Goal: Task Accomplishment & Management: Use online tool/utility

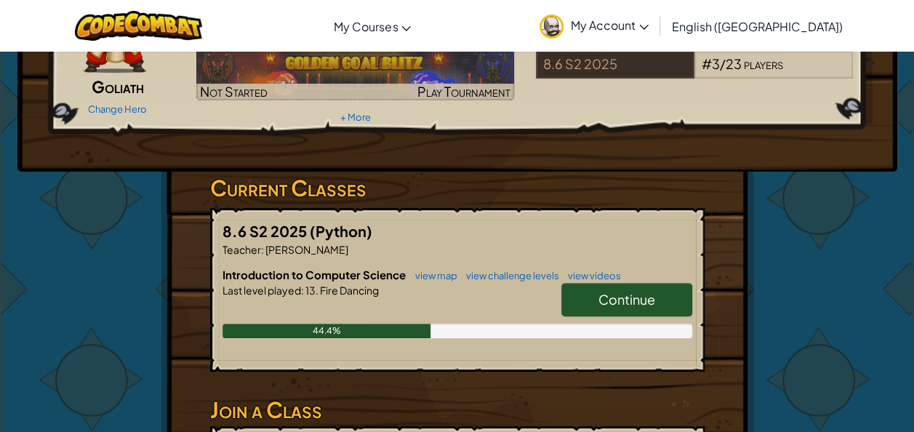
scroll to position [125, 0]
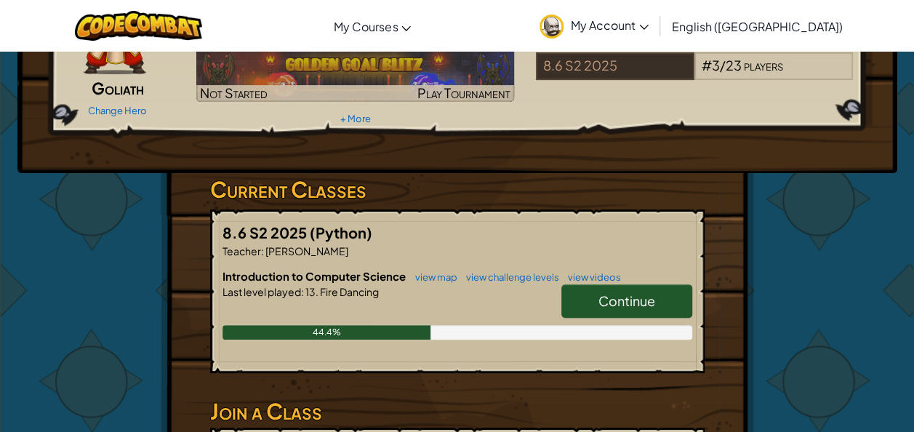
click at [588, 287] on link "Continue" at bounding box center [626, 300] width 131 height 33
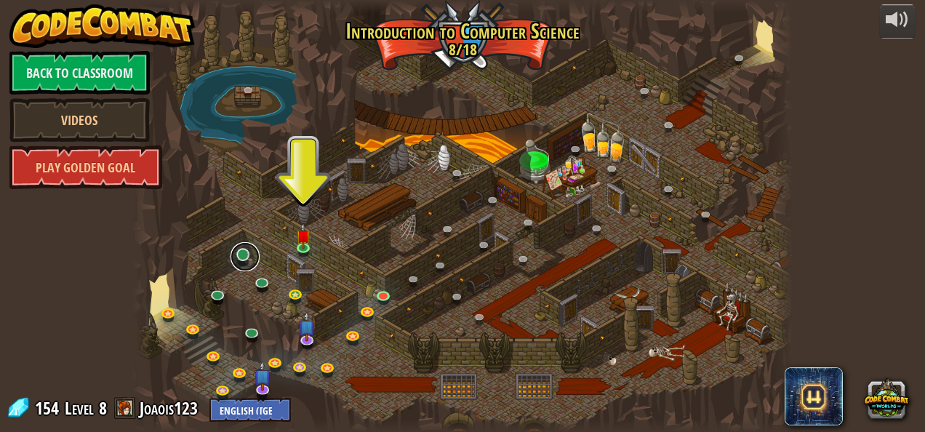
click at [252, 251] on link at bounding box center [245, 256] width 29 height 29
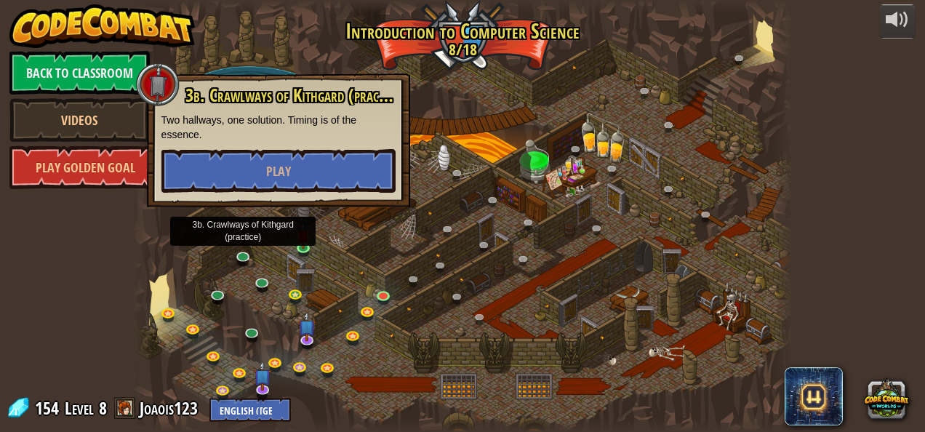
click at [151, 86] on div at bounding box center [158, 85] width 44 height 44
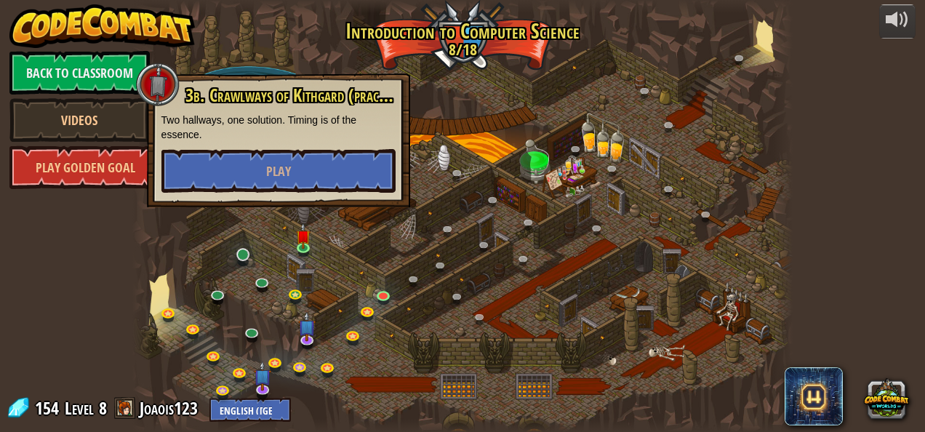
click at [236, 253] on link at bounding box center [245, 256] width 29 height 29
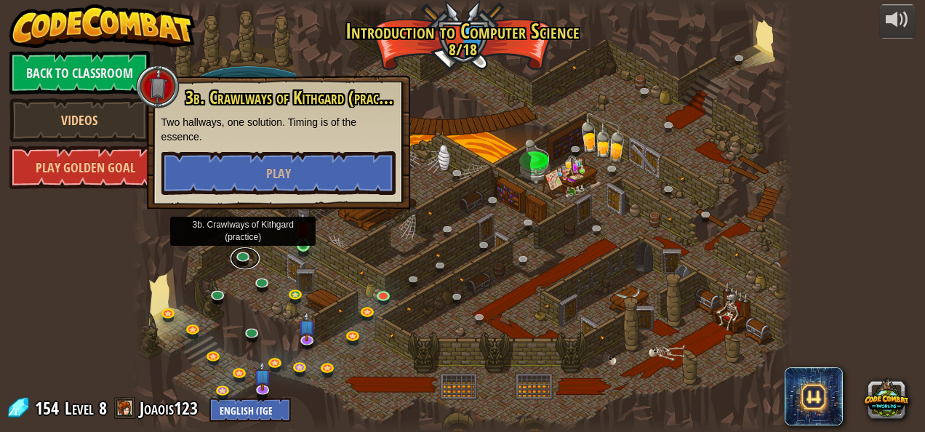
click at [303, 246] on img at bounding box center [303, 229] width 15 height 34
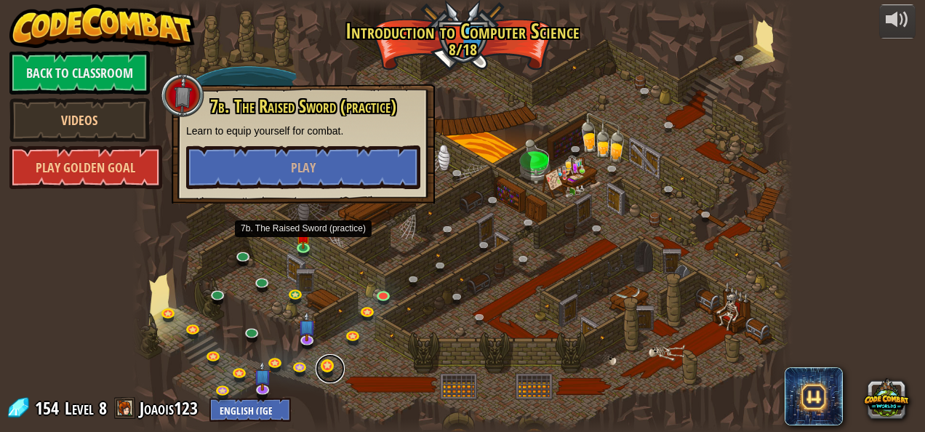
click at [332, 366] on link at bounding box center [330, 368] width 29 height 29
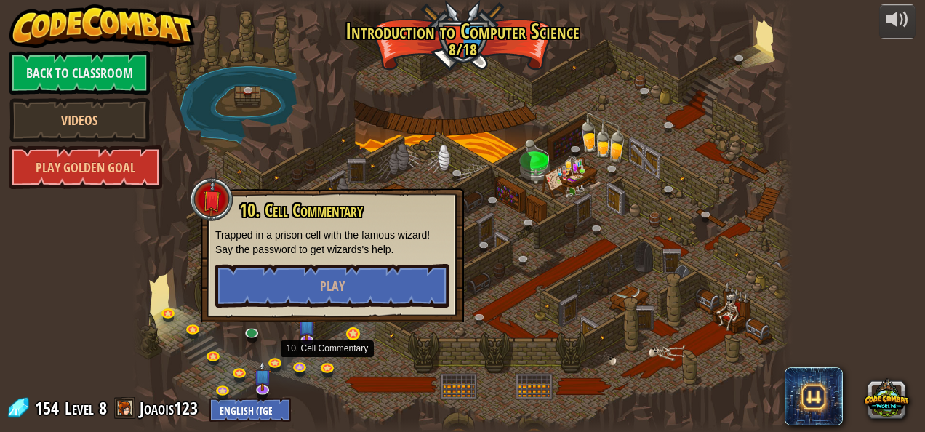
click at [351, 332] on link at bounding box center [355, 336] width 29 height 29
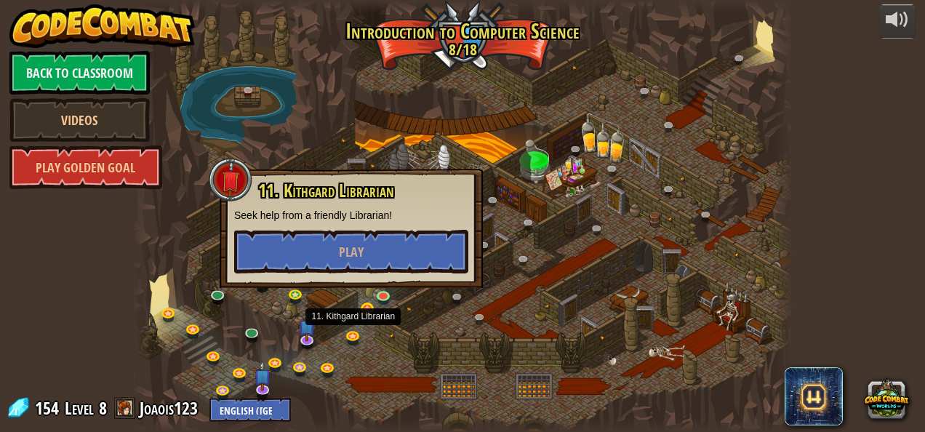
click at [364, 311] on link at bounding box center [370, 311] width 29 height 29
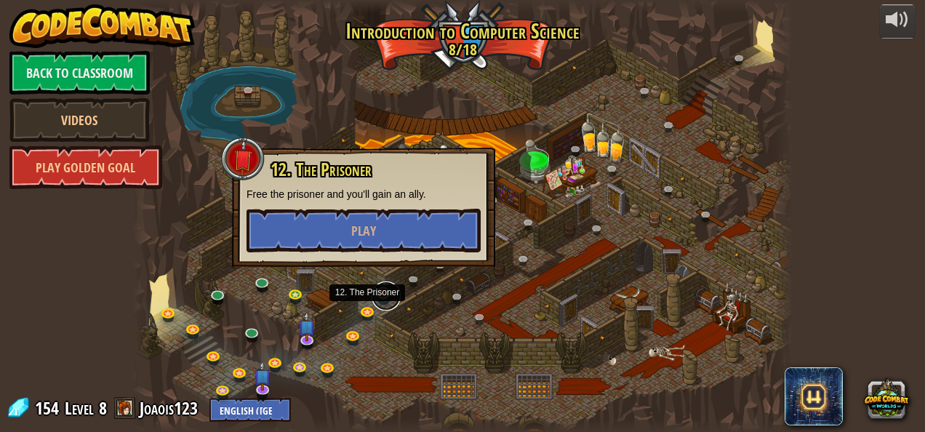
click at [382, 292] on link at bounding box center [386, 295] width 29 height 29
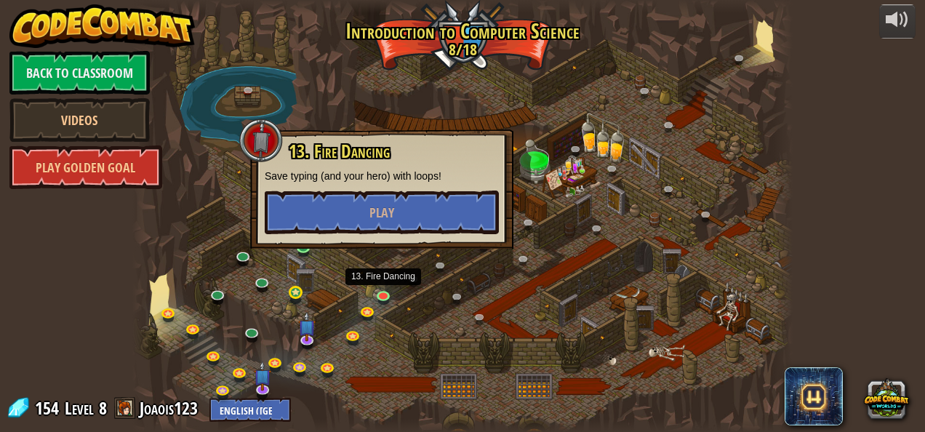
click at [288, 291] on link at bounding box center [298, 295] width 29 height 29
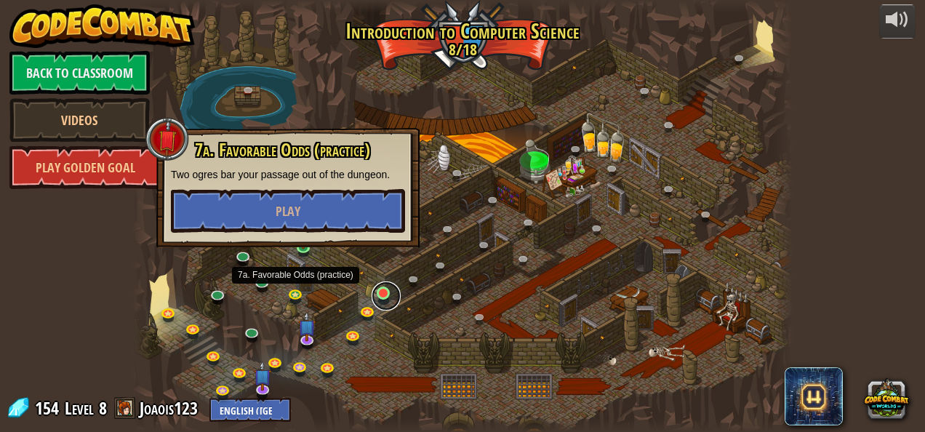
click at [390, 297] on link at bounding box center [386, 295] width 29 height 29
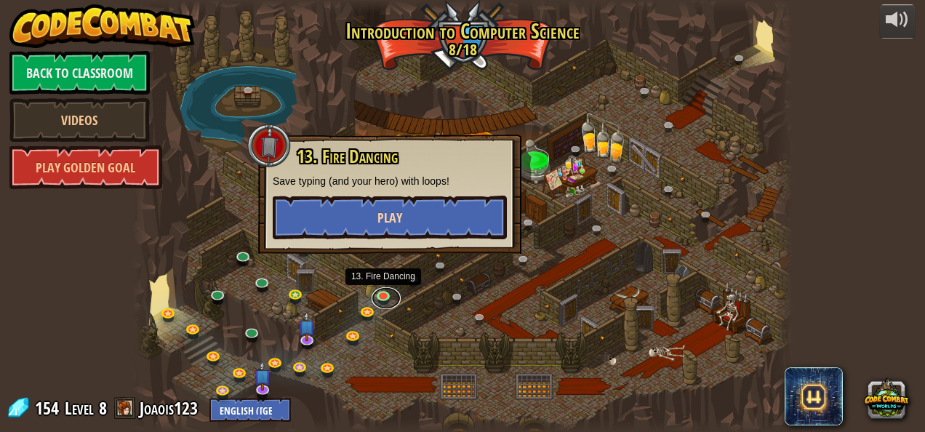
click at [452, 211] on button "Play" at bounding box center [390, 218] width 234 height 44
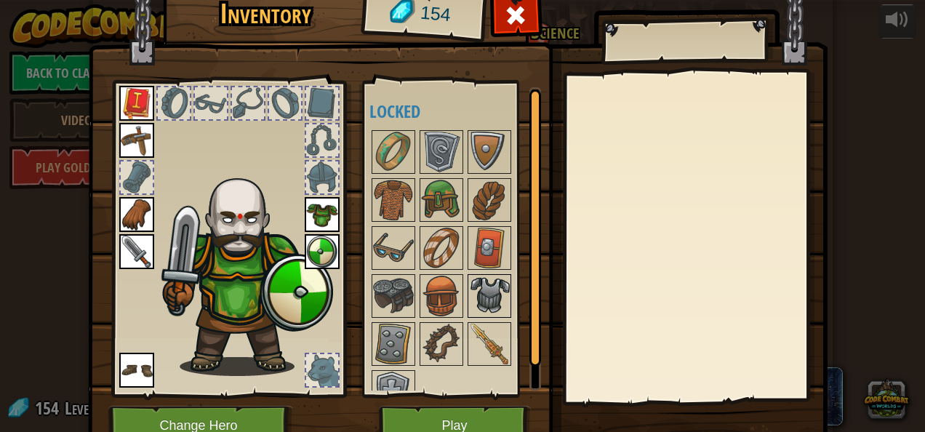
click at [473, 291] on img at bounding box center [489, 296] width 41 height 41
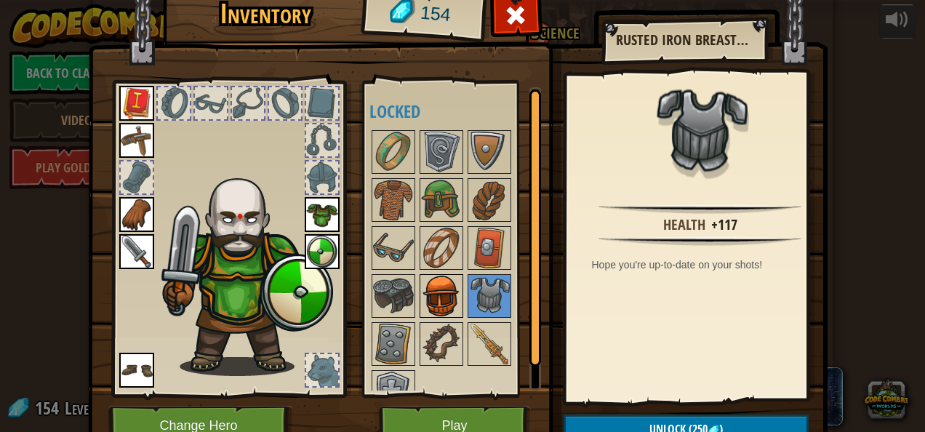
click at [425, 276] on img at bounding box center [441, 296] width 41 height 41
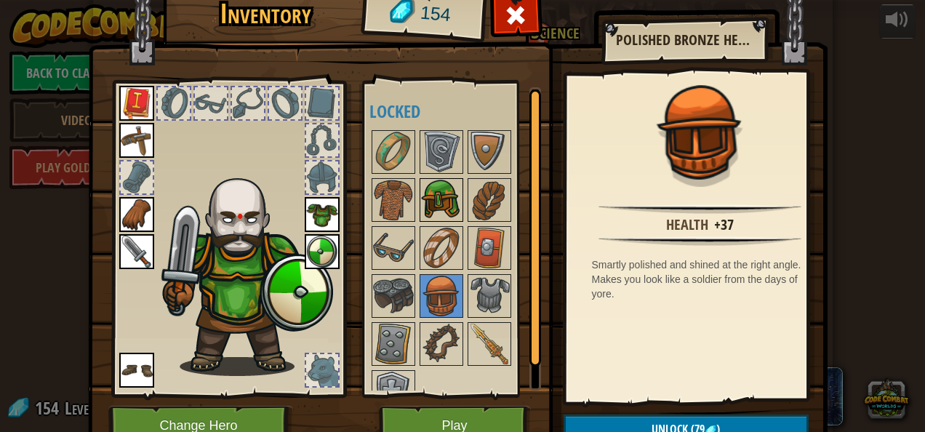
click at [441, 199] on img at bounding box center [441, 200] width 41 height 41
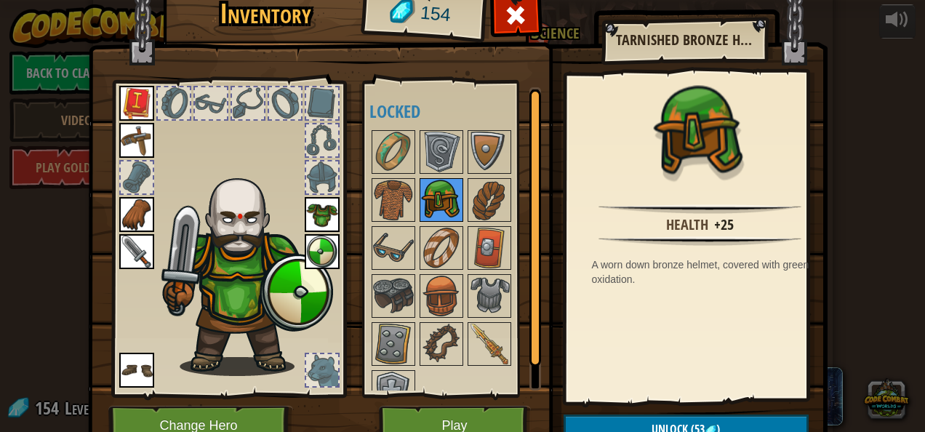
click at [439, 281] on img at bounding box center [441, 296] width 41 height 41
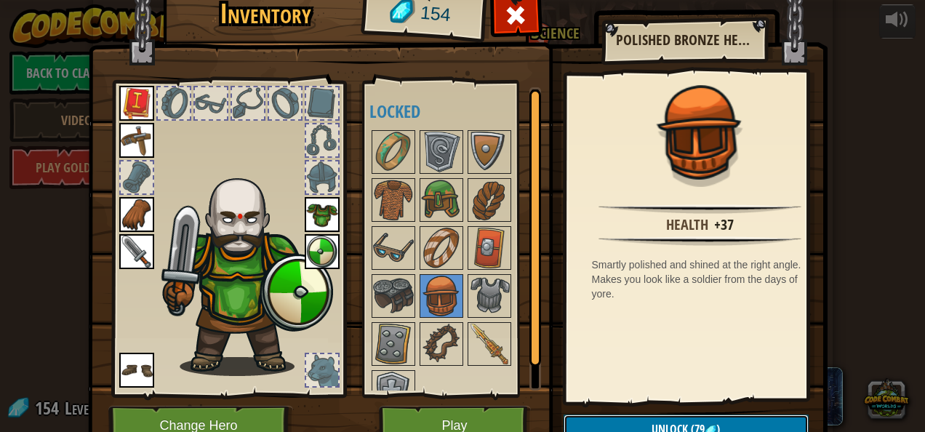
click at [745, 420] on button "Unlock (79 )" at bounding box center [686, 430] width 245 height 30
click at [740, 425] on button "Confirm" at bounding box center [686, 430] width 245 height 30
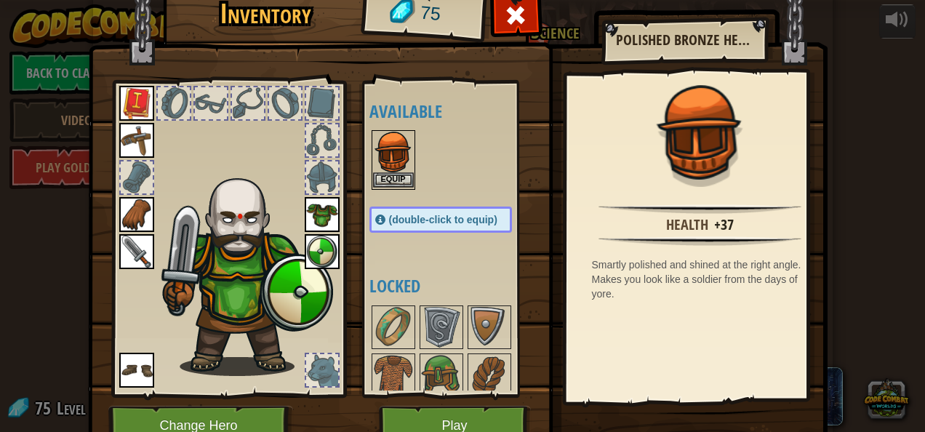
click at [387, 146] on img at bounding box center [393, 152] width 41 height 41
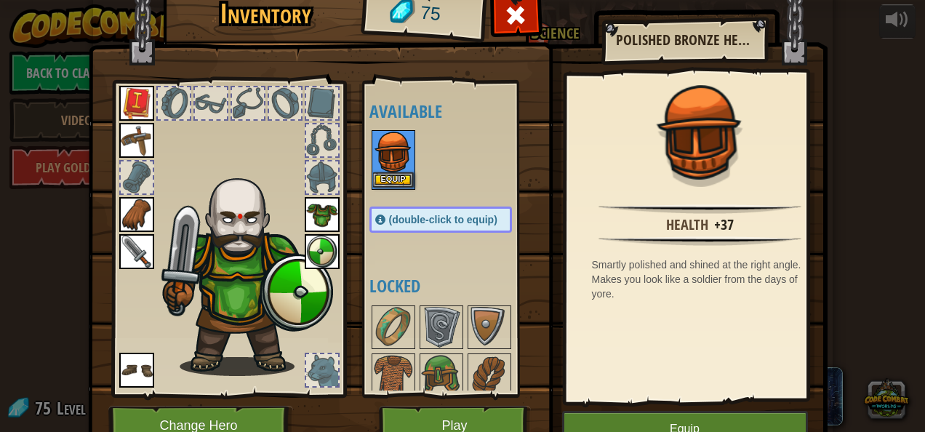
click at [381, 150] on img at bounding box center [393, 152] width 41 height 41
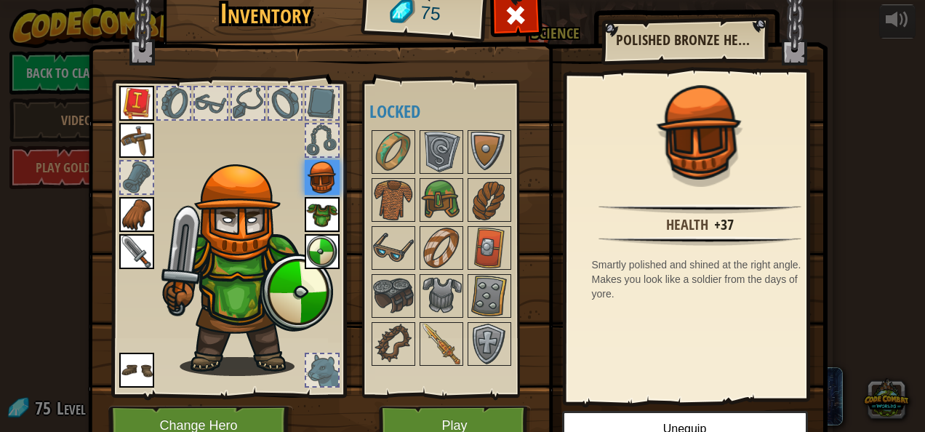
click at [307, 214] on img at bounding box center [322, 214] width 35 height 35
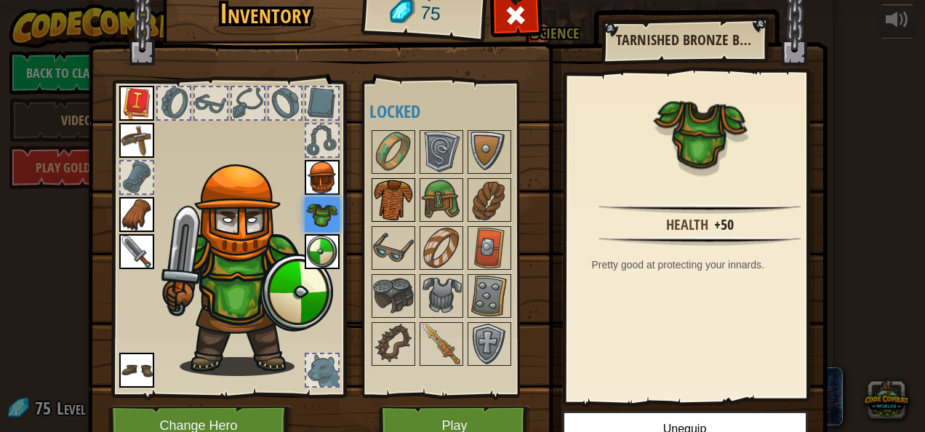
click at [390, 191] on img at bounding box center [393, 200] width 41 height 41
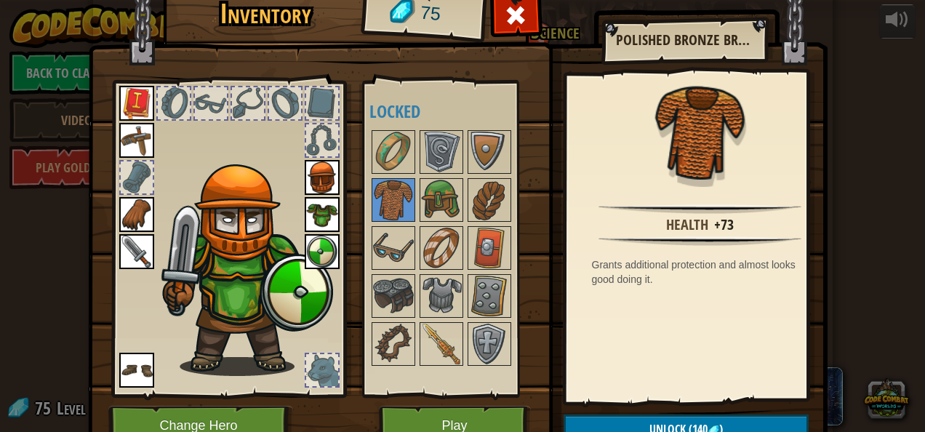
click at [482, 415] on button "Play" at bounding box center [455, 426] width 152 height 40
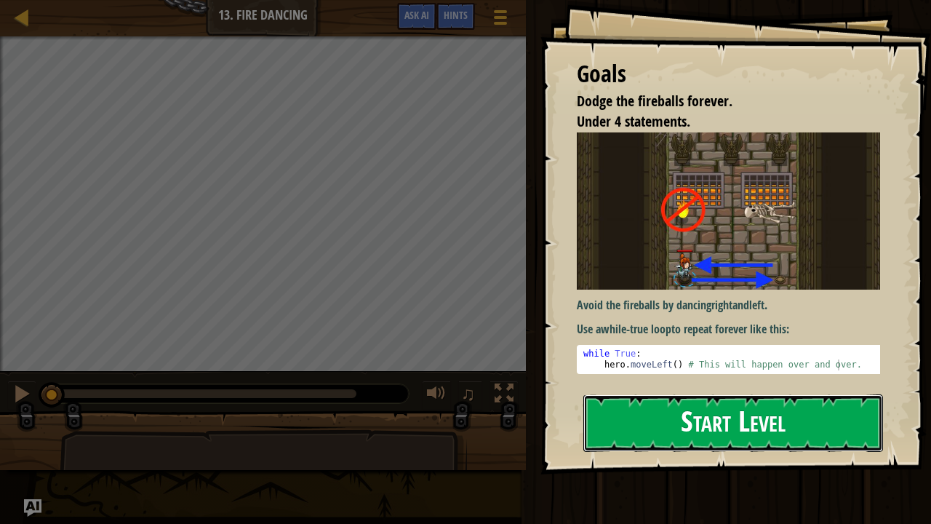
click at [660, 423] on button "Start Level" at bounding box center [733, 422] width 300 height 57
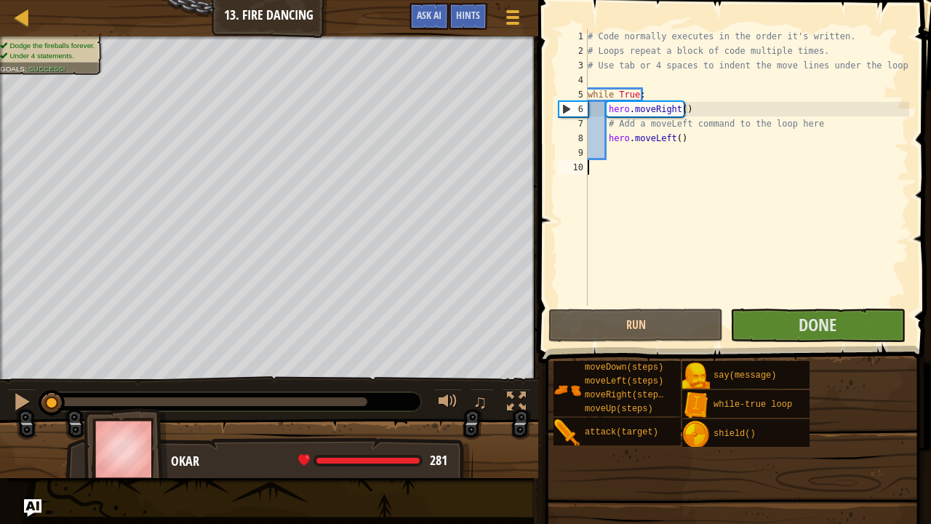
click at [662, 154] on div "# Code normally executes in the order it's written. # Loops repeat a block of c…" at bounding box center [747, 181] width 324 height 305
click at [771, 326] on button "Done" at bounding box center [817, 324] width 175 height 33
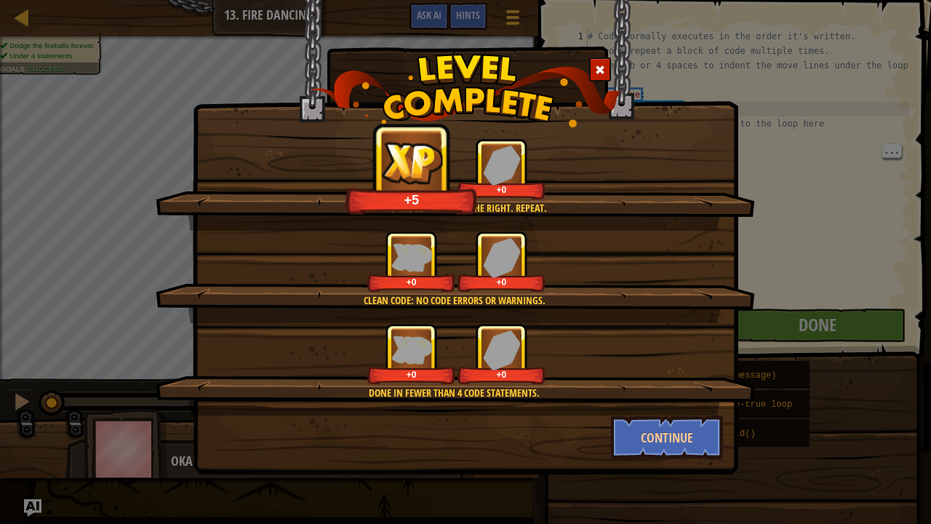
click at [589, 58] on div at bounding box center [600, 69] width 22 height 24
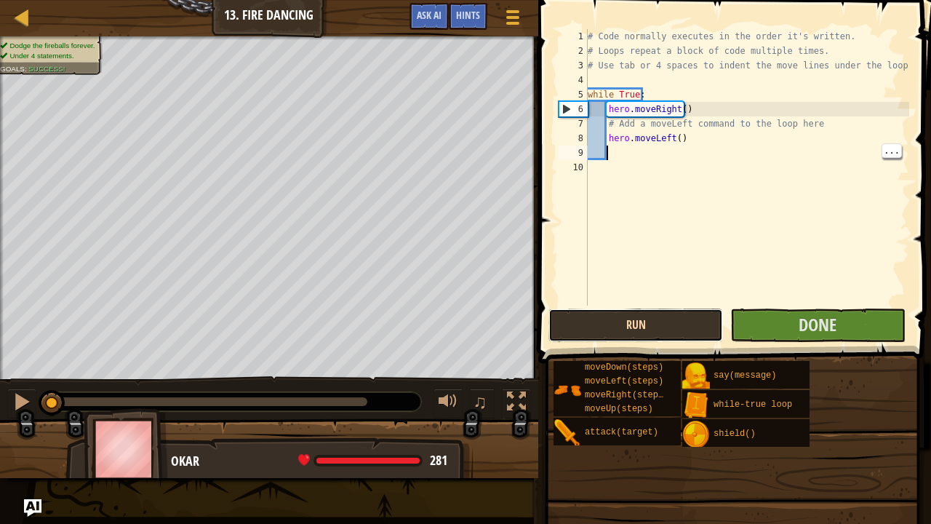
click at [644, 327] on button "Run" at bounding box center [635, 324] width 175 height 33
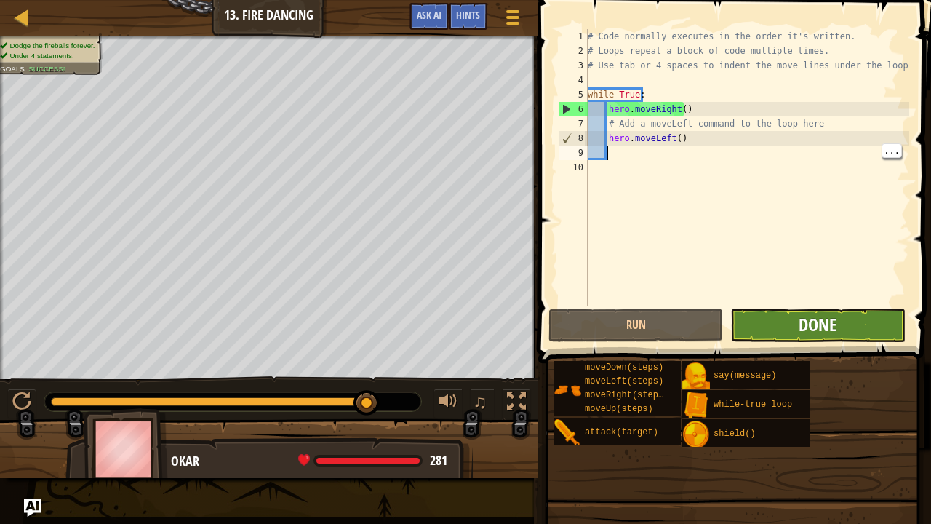
click at [803, 326] on span "Done" at bounding box center [818, 324] width 38 height 23
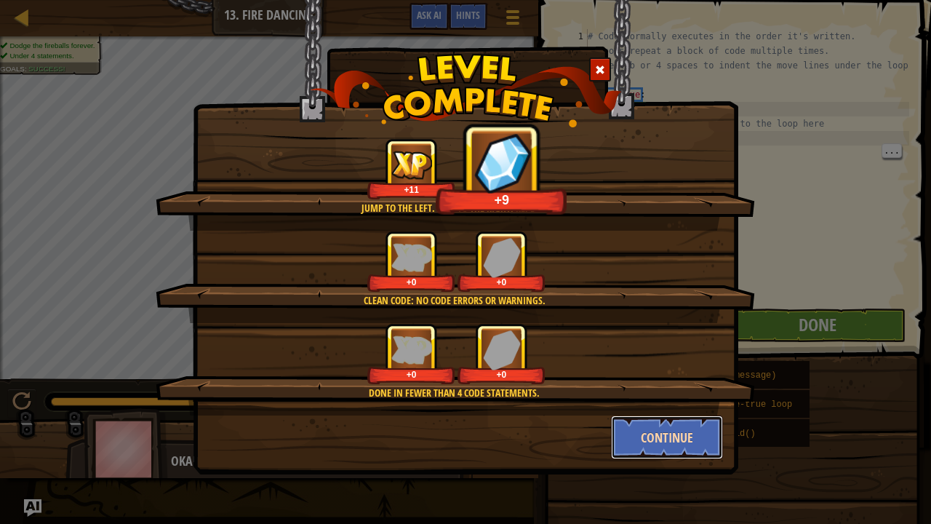
click at [632, 431] on button "Continue" at bounding box center [667, 437] width 113 height 44
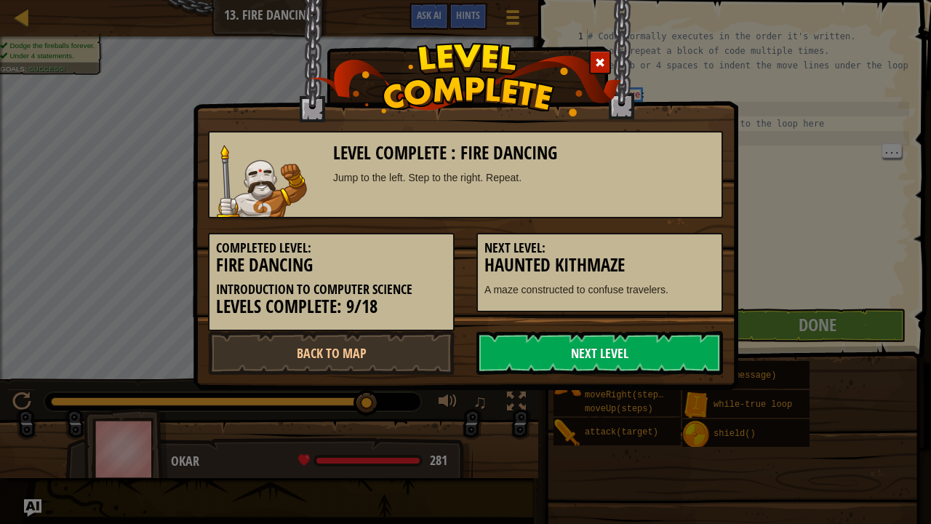
click at [633, 354] on link "Next Level" at bounding box center [599, 353] width 247 height 44
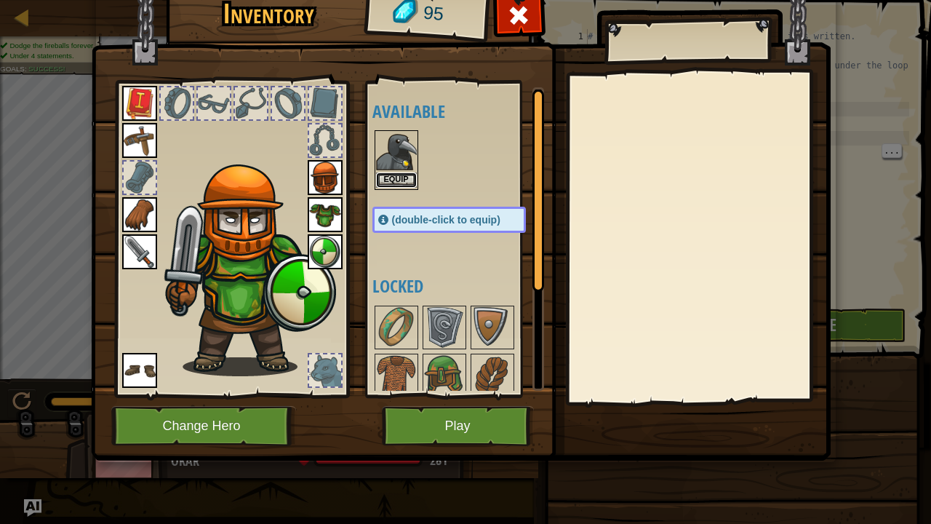
click at [388, 175] on button "Equip" at bounding box center [396, 179] width 41 height 15
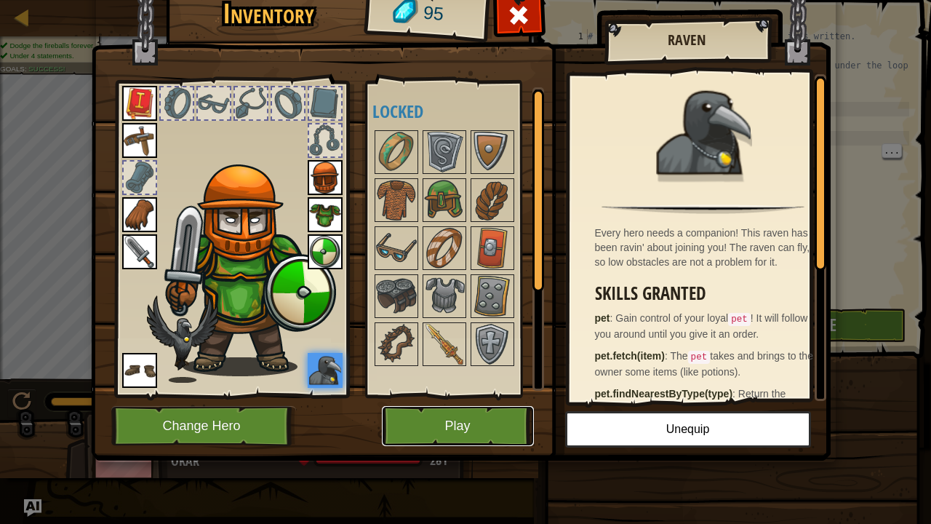
click at [473, 425] on button "Play" at bounding box center [458, 426] width 152 height 40
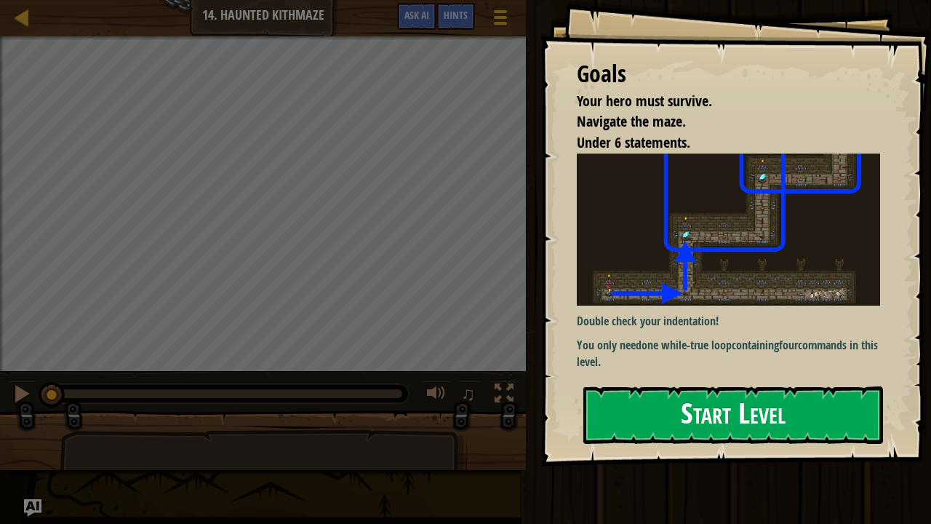
click at [705, 399] on button "Start Level" at bounding box center [733, 414] width 300 height 57
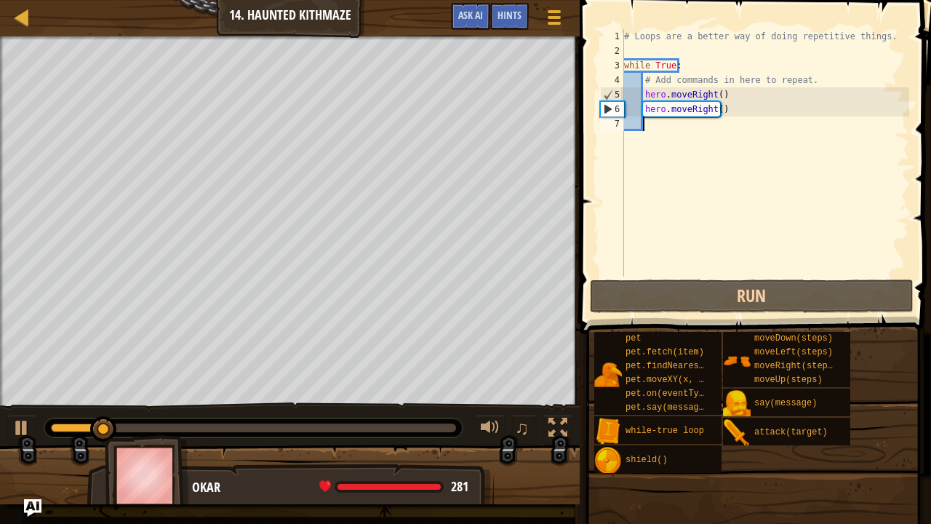
type textarea "h"
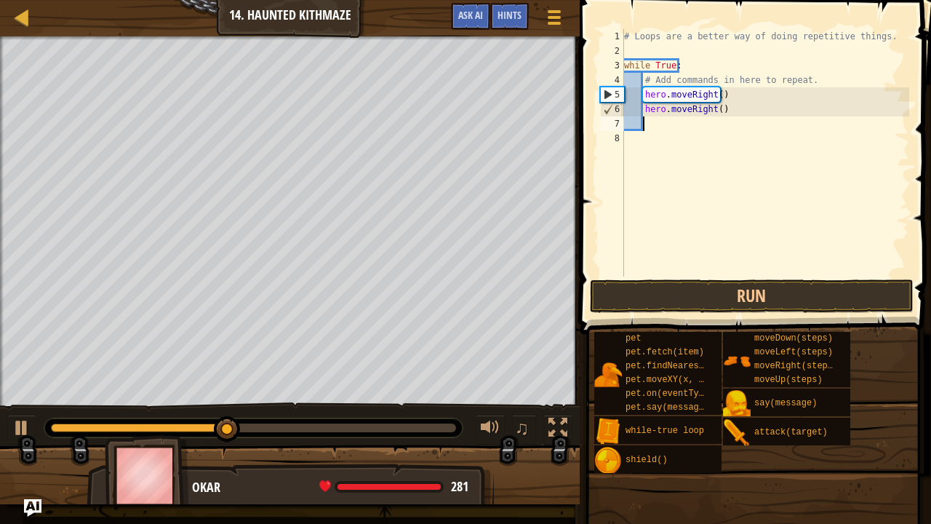
scroll to position [7, 0]
type textarea "hero.moveu"
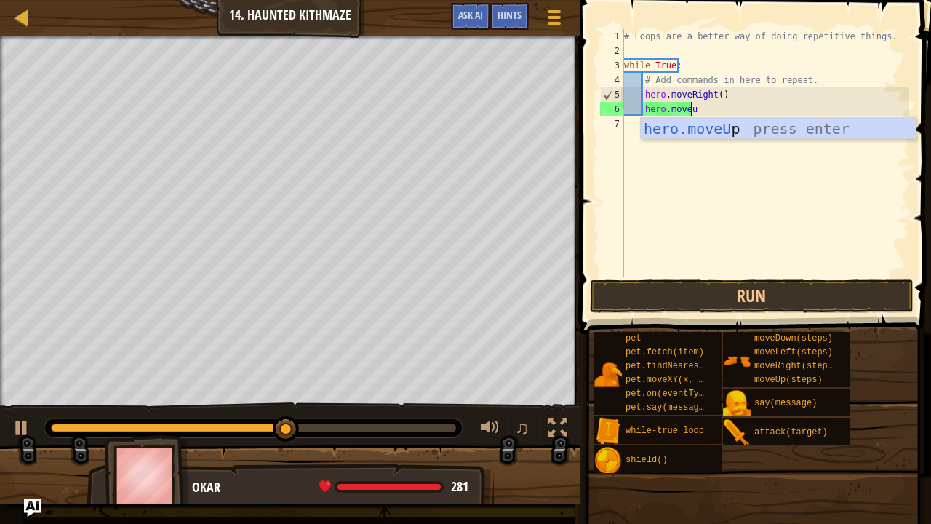
click at [825, 124] on div "hero.moveU p press enter" at bounding box center [779, 150] width 276 height 65
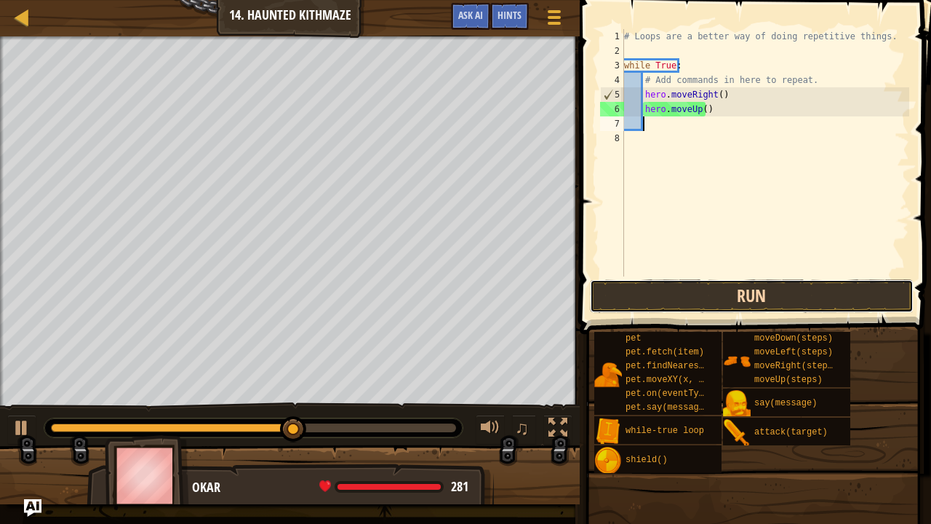
click at [819, 308] on button "Run" at bounding box center [752, 295] width 324 height 33
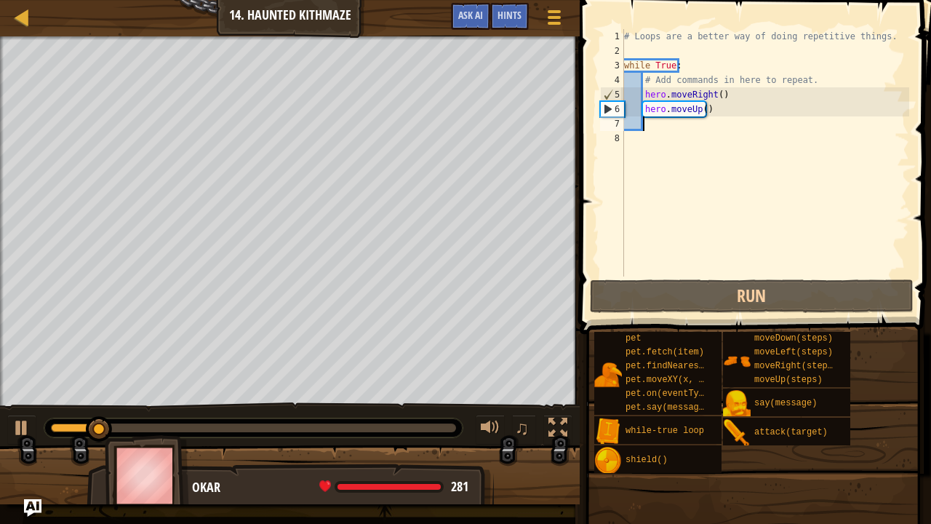
click at [715, 113] on div "# Loops are a better way of doing repetitive things. while True : # Add command…" at bounding box center [765, 167] width 288 height 276
click at [704, 107] on div "# Loops are a better way of doing repetitive things. while True : # Add command…" at bounding box center [765, 167] width 288 height 276
click at [681, 106] on div "# Loops are a better way of doing repetitive things. while True : # Add command…" at bounding box center [765, 167] width 288 height 276
click at [713, 94] on div "# Loops are a better way of doing repetitive things. while True : # Add command…" at bounding box center [765, 167] width 288 height 276
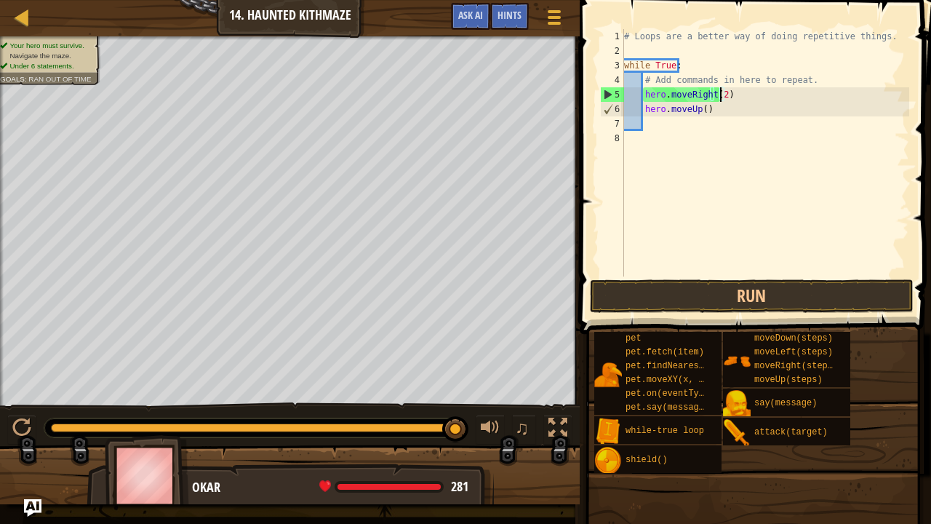
drag, startPoint x: 403, startPoint y: 432, endPoint x: 480, endPoint y: 447, distance: 78.4
click at [480, 431] on div "Your hero must survive. Navigate the maze. Under 6 statements. Goals : Ran out …" at bounding box center [465, 270] width 931 height 468
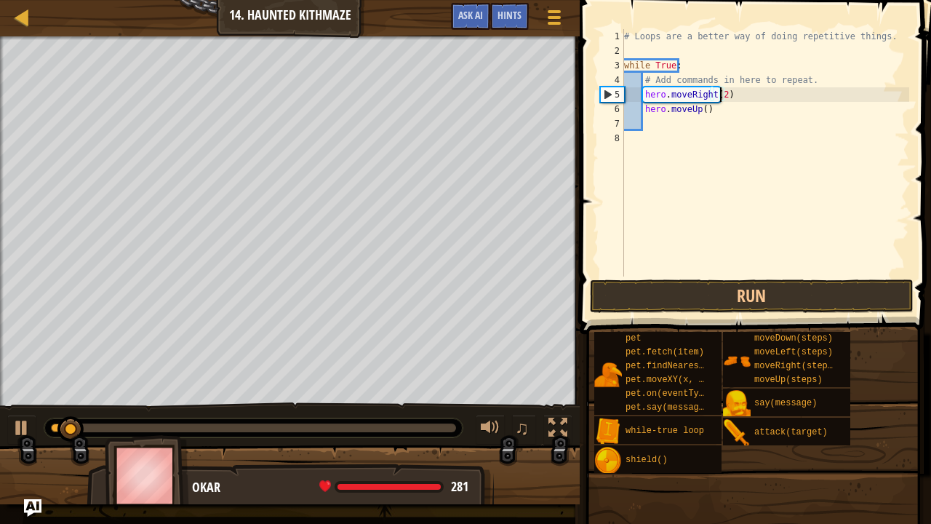
click at [652, 115] on div "# Loops are a better way of doing repetitive things. while True : # Add command…" at bounding box center [765, 167] width 288 height 276
type textarea "hero.moveUp()"
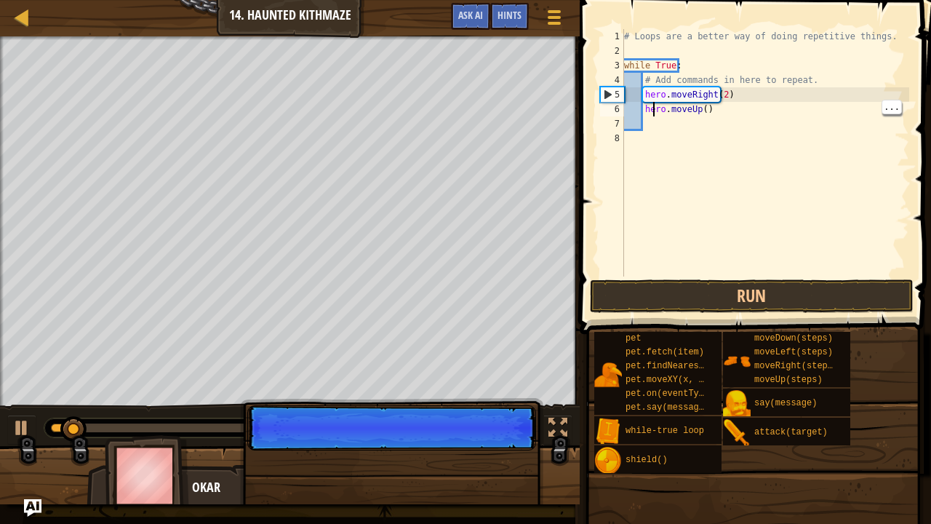
scroll to position [7, 6]
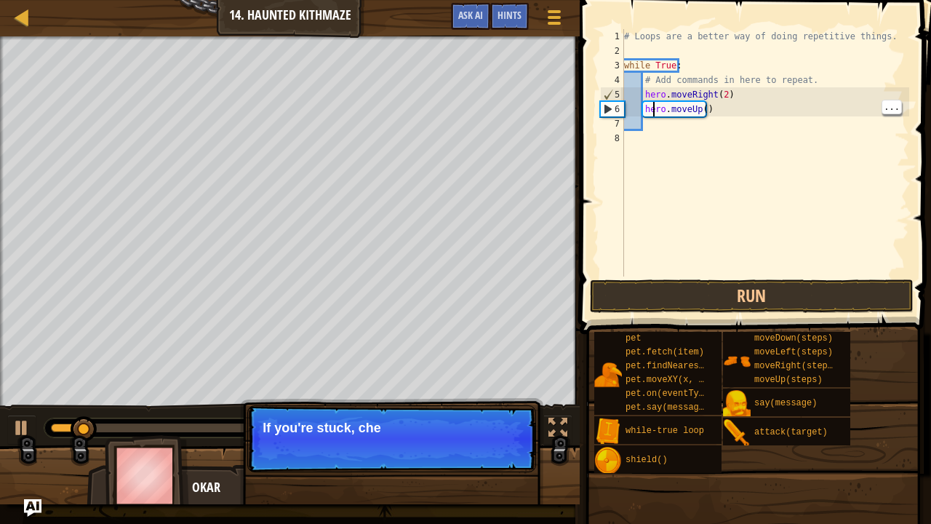
click at [659, 138] on div "# Loops are a better way of doing repetitive things. while True : # Add command…" at bounding box center [765, 167] width 288 height 276
click at [729, 111] on div "# Loops are a better way of doing repetitive things. while True : # Add command…" at bounding box center [765, 167] width 288 height 276
click at [727, 105] on div "# Loops are a better way of doing repetitive things. while True : # Add command…" at bounding box center [765, 167] width 288 height 276
type textarea "hero.moveUp()"
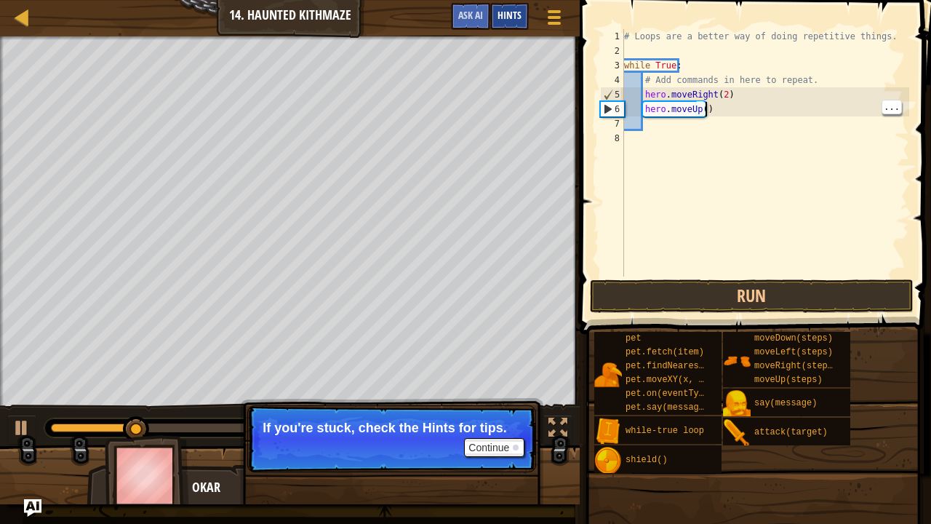
click at [511, 12] on span "Hints" at bounding box center [509, 15] width 24 height 14
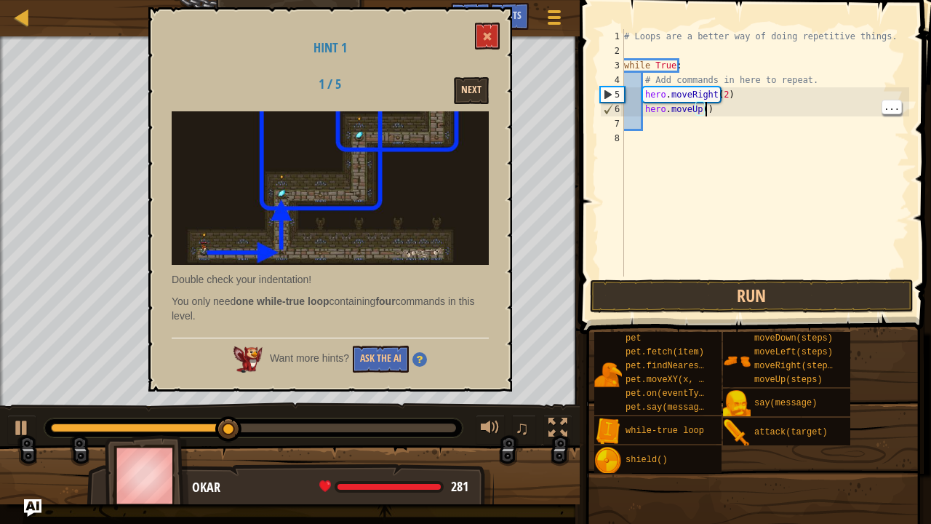
click at [468, 93] on button "Next" at bounding box center [471, 90] width 35 height 27
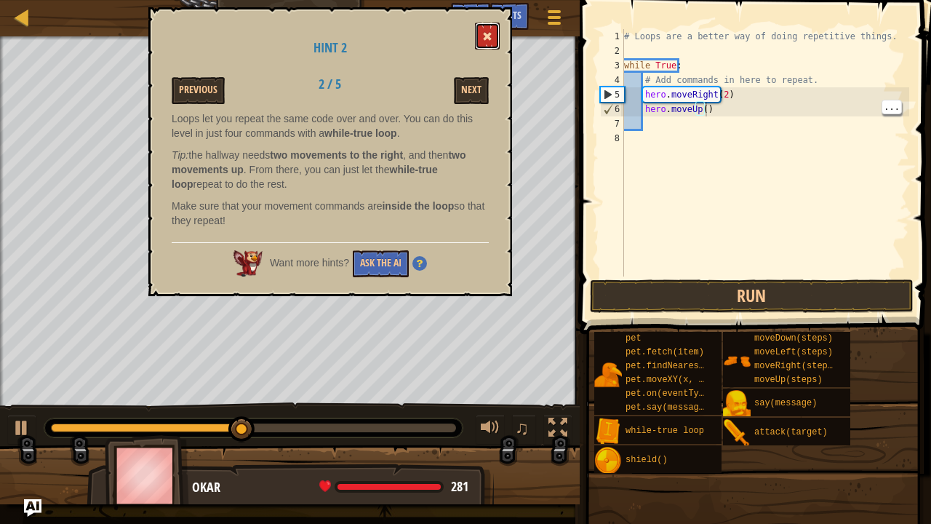
click at [498, 29] on button at bounding box center [487, 36] width 25 height 27
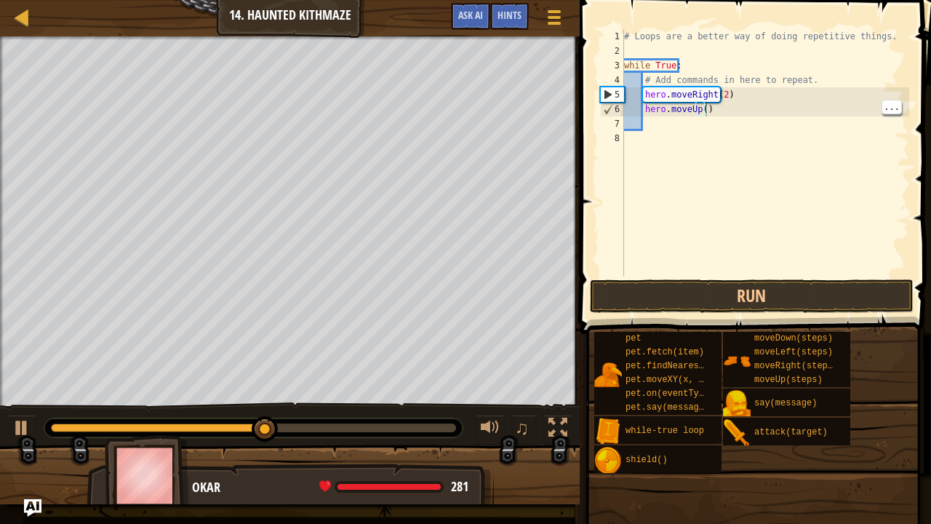
click at [643, 132] on div "# Loops are a better way of doing repetitive things. while True : # Add command…" at bounding box center [765, 167] width 288 height 276
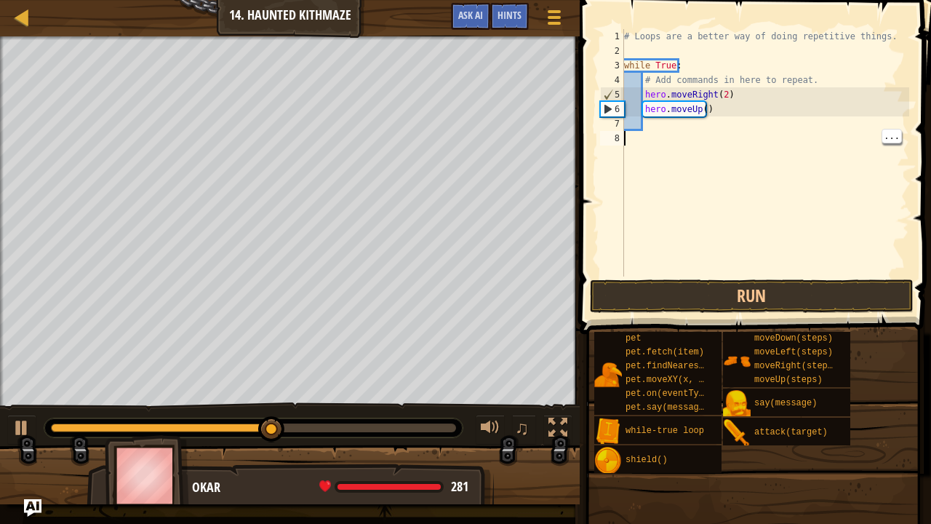
click at [659, 122] on div "# Loops are a better way of doing repetitive things. while True : # Add command…" at bounding box center [765, 167] width 288 height 276
click at [711, 113] on div "# Loops are a better way of doing repetitive things. while True : # Add command…" at bounding box center [765, 167] width 288 height 276
type textarea "hero.moveUp()"
click at [707, 112] on div "# Loops are a better way of doing repetitive things. while True : # Add command…" at bounding box center [765, 167] width 288 height 276
click at [663, 129] on div "# Loops are a better way of doing repetitive things. while True : # Add command…" at bounding box center [765, 167] width 288 height 276
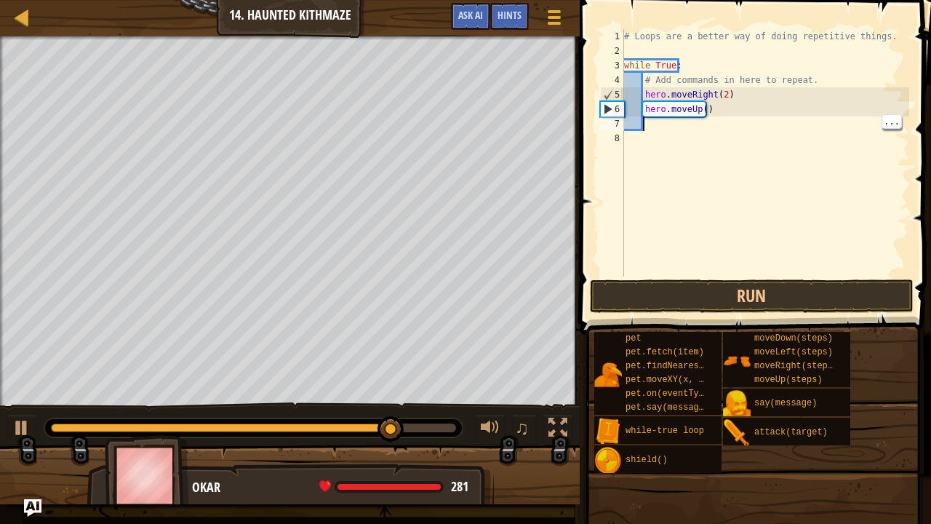
type textarea "h"
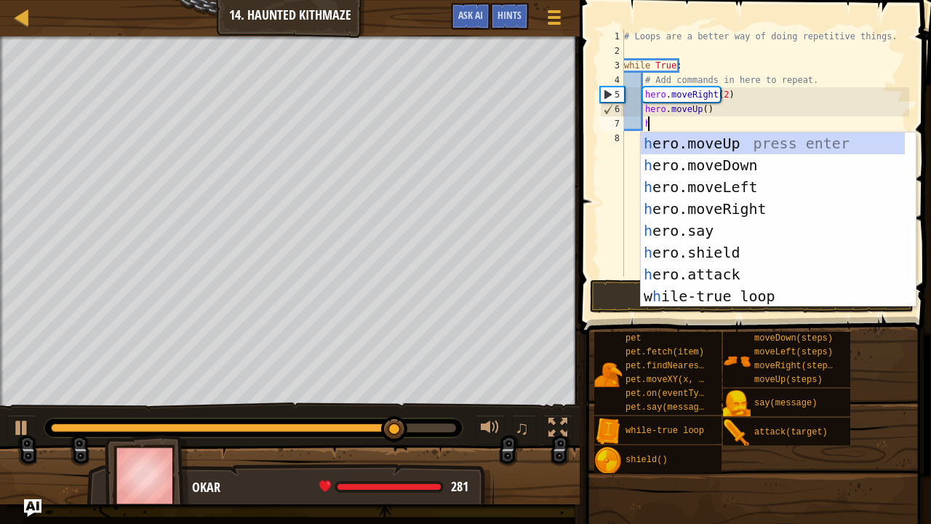
scroll to position [7, 1]
click at [794, 205] on div "h ero.moveUp press enter h ero.moveDown press enter h ero.moveLeft press enter …" at bounding box center [779, 241] width 276 height 218
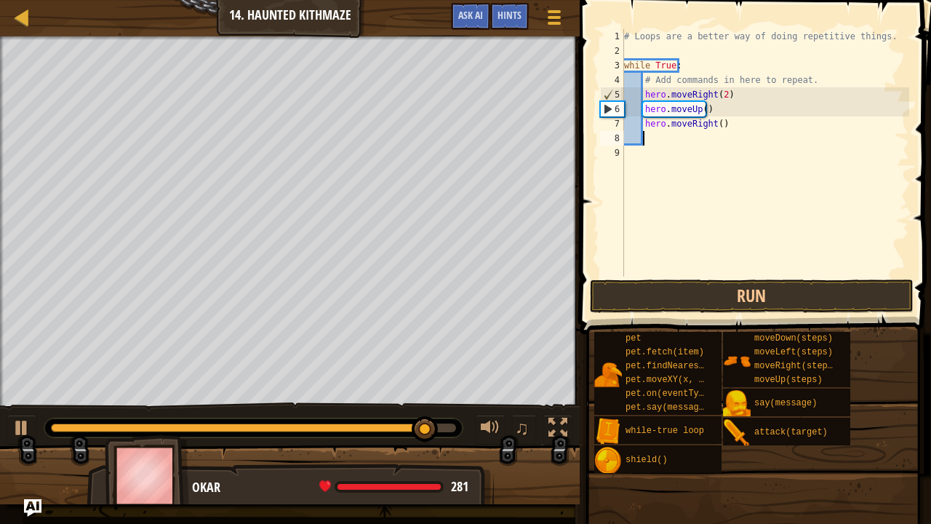
scroll to position [7, 1]
type textarea "h"
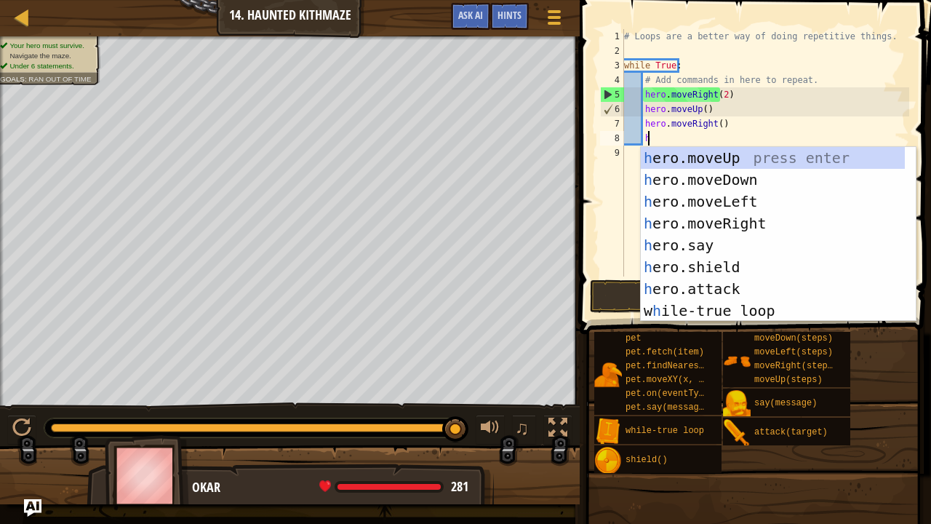
click at [802, 161] on div "h ero.moveUp press enter h ero.moveDown press enter h ero.moveLeft press enter …" at bounding box center [773, 256] width 265 height 218
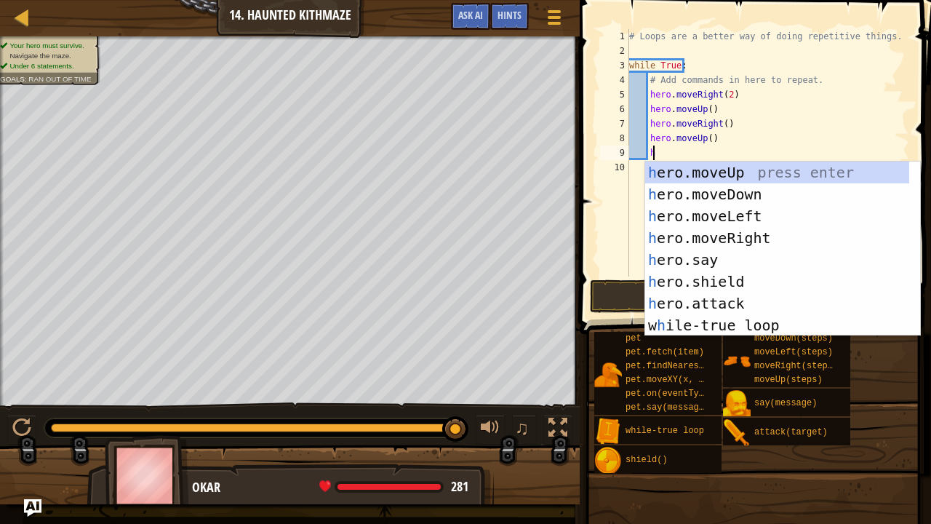
click at [704, 138] on div "# Loops are a better way of doing repetitive things. while True : # Add command…" at bounding box center [768, 167] width 284 height 276
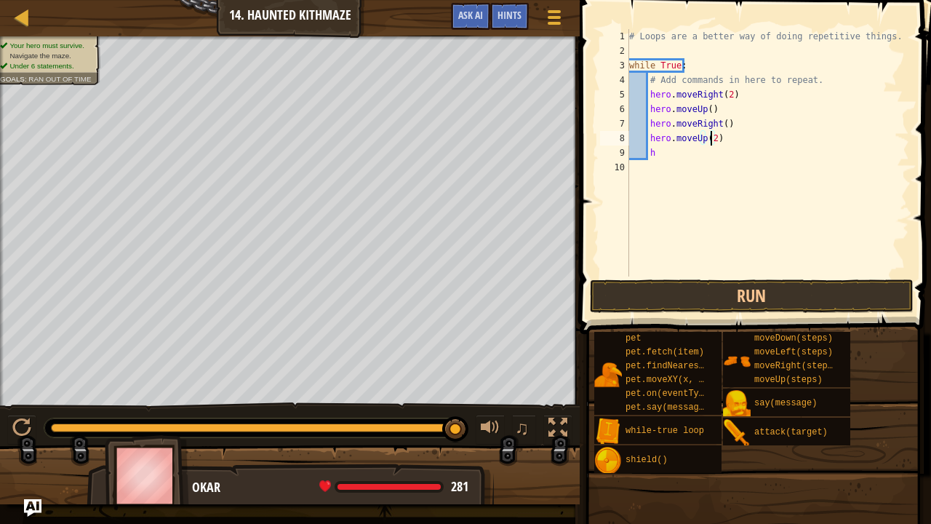
click at [671, 156] on div "# Loops are a better way of doing repetitive things. while True : # Add command…" at bounding box center [768, 167] width 284 height 276
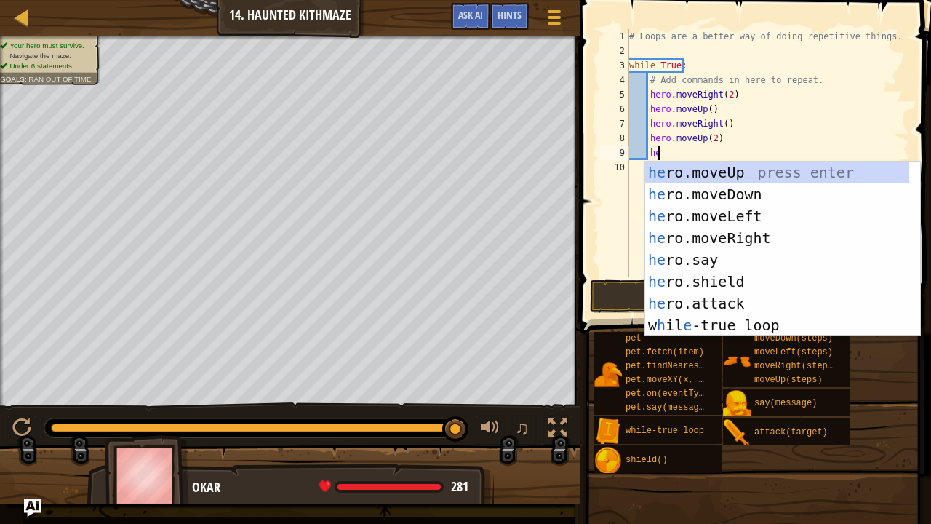
type textarea "her"
click at [748, 243] on div "her o.moveUp press enter her o.moveDown press enter her o.moveLeft press enter …" at bounding box center [777, 270] width 265 height 218
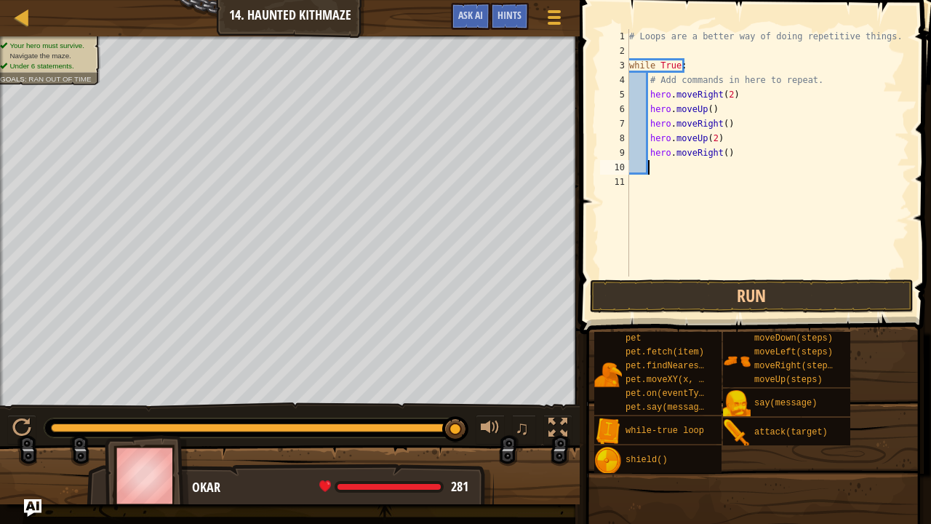
click at [719, 154] on div "# Loops are a better way of doing repetitive things. while True : # Add command…" at bounding box center [768, 167] width 284 height 276
type textarea "hero.moveRight(2)"
type textarea "h"
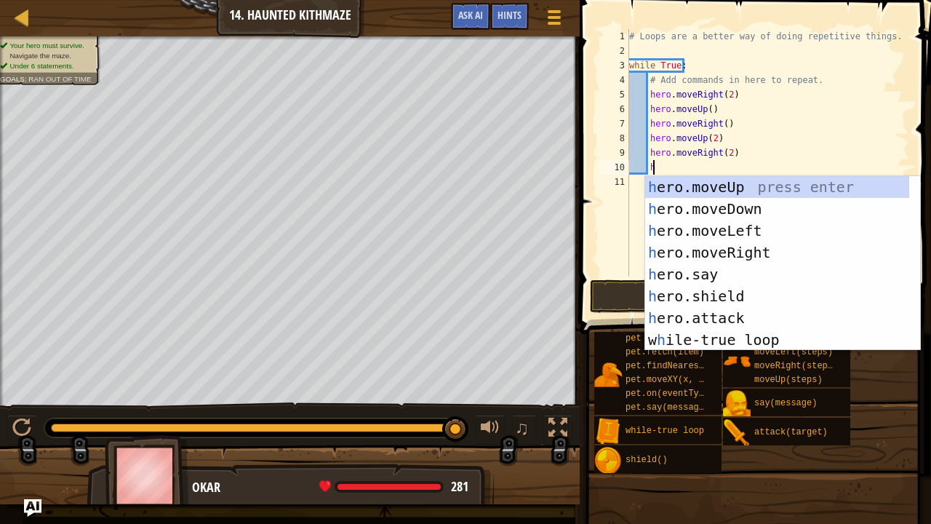
click at [877, 183] on div "h ero.moveUp press enter h ero.moveDown press enter h ero.moveLeft press enter …" at bounding box center [777, 285] width 265 height 218
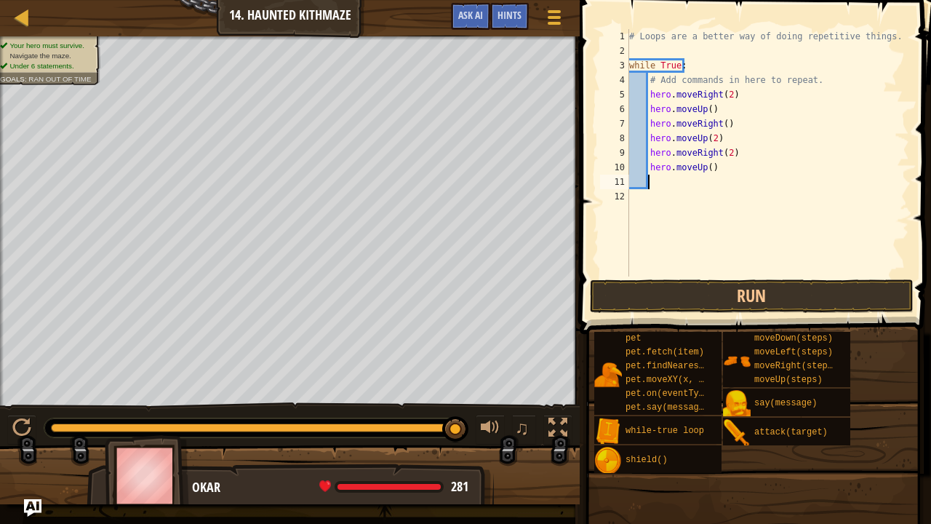
click at [708, 169] on div "# Loops are a better way of doing repetitive things. while True : # Add command…" at bounding box center [768, 167] width 284 height 276
type textarea "hero.moveUp(2)"
click at [871, 297] on button "Run" at bounding box center [752, 295] width 324 height 33
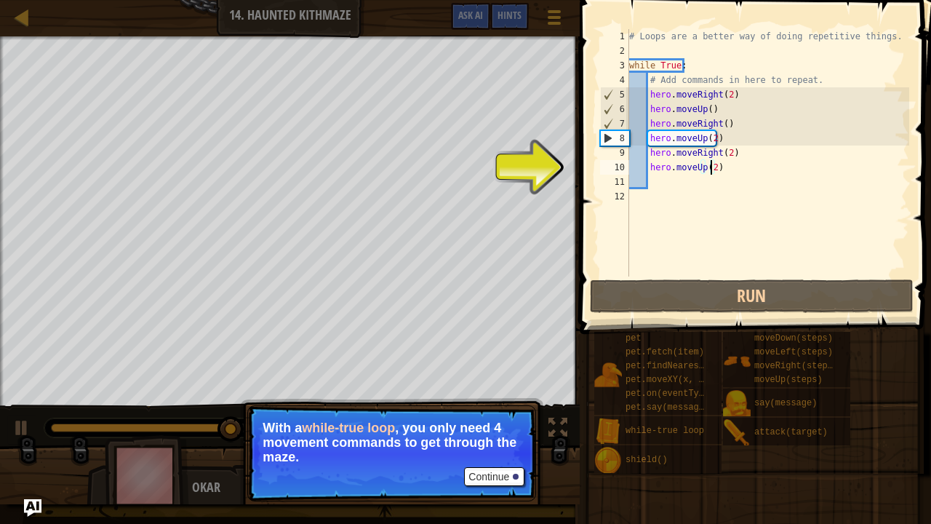
click at [497, 431] on button "Continue" at bounding box center [494, 476] width 60 height 19
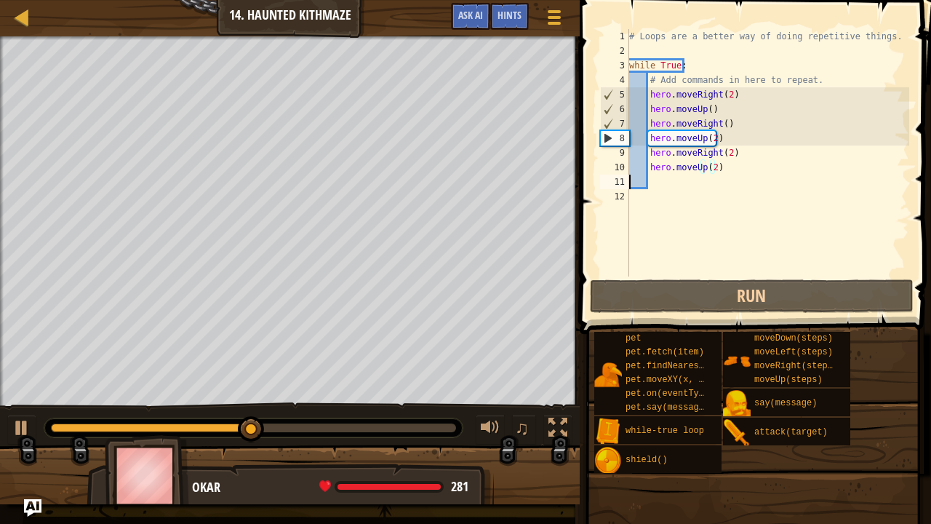
scroll to position [7, 1]
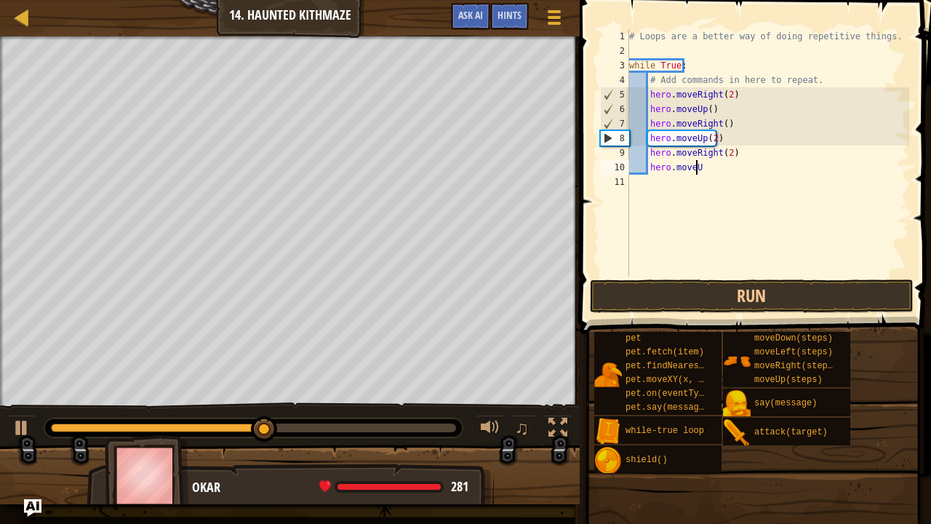
type textarea "h"
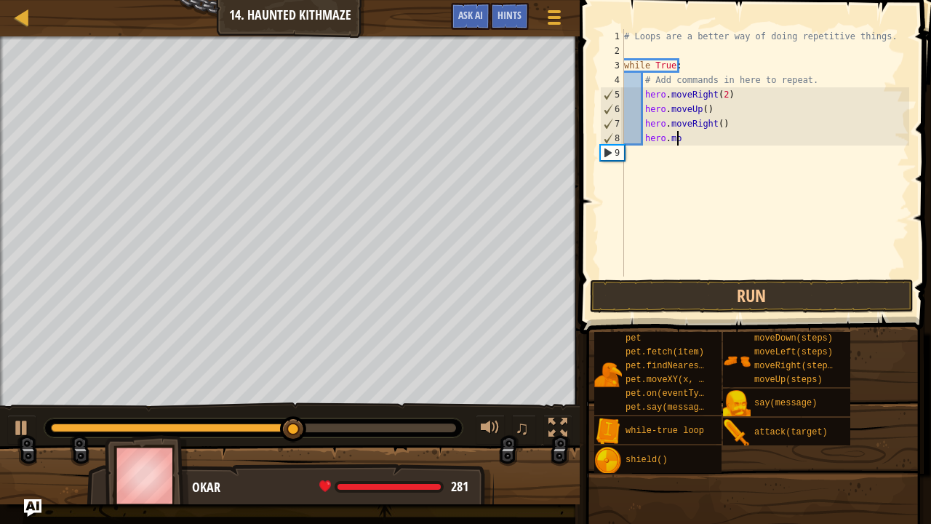
type textarea "h"
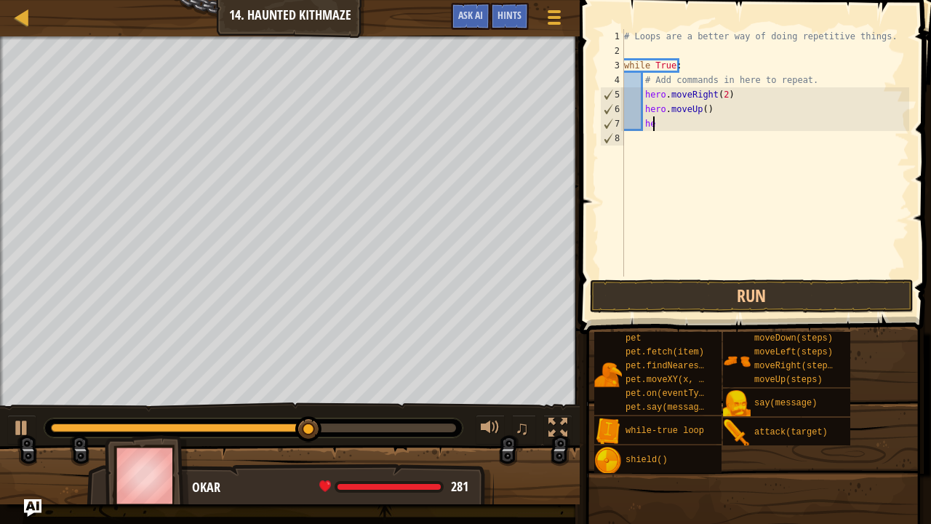
type textarea "h"
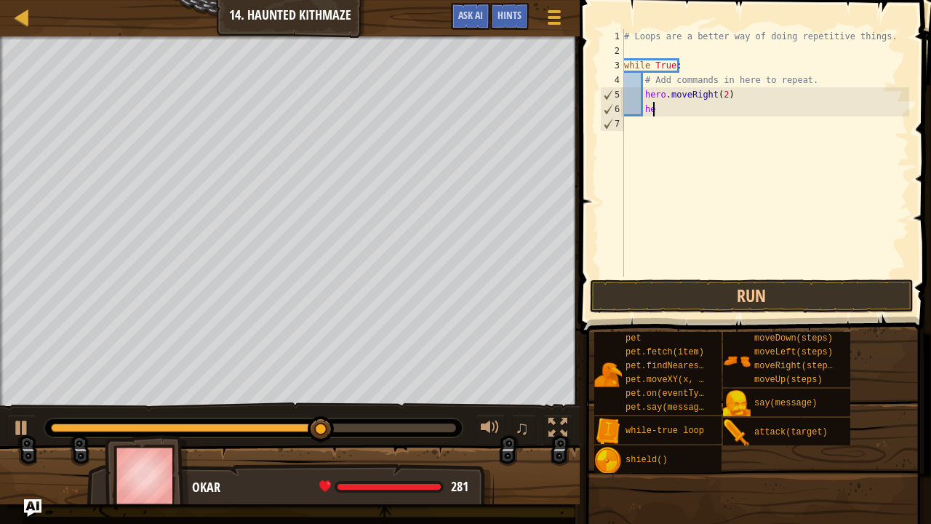
type textarea "h"
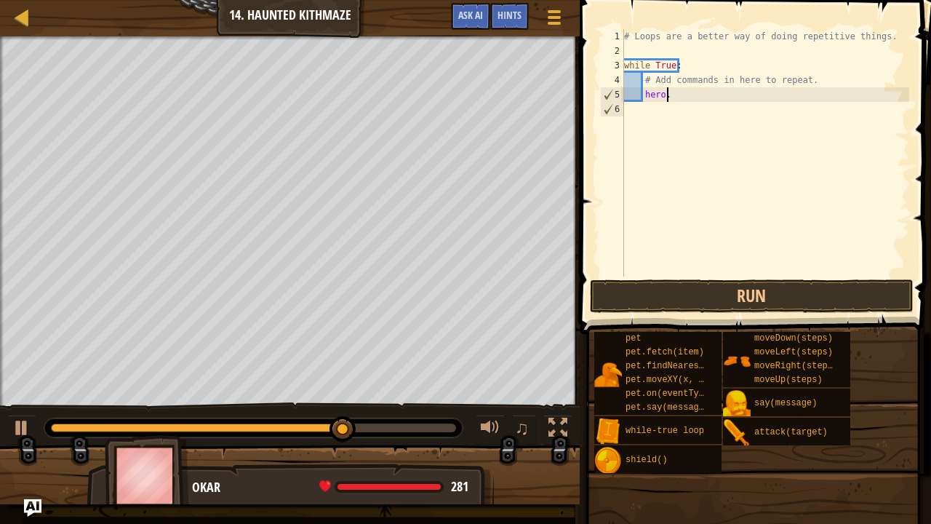
type textarea "h"
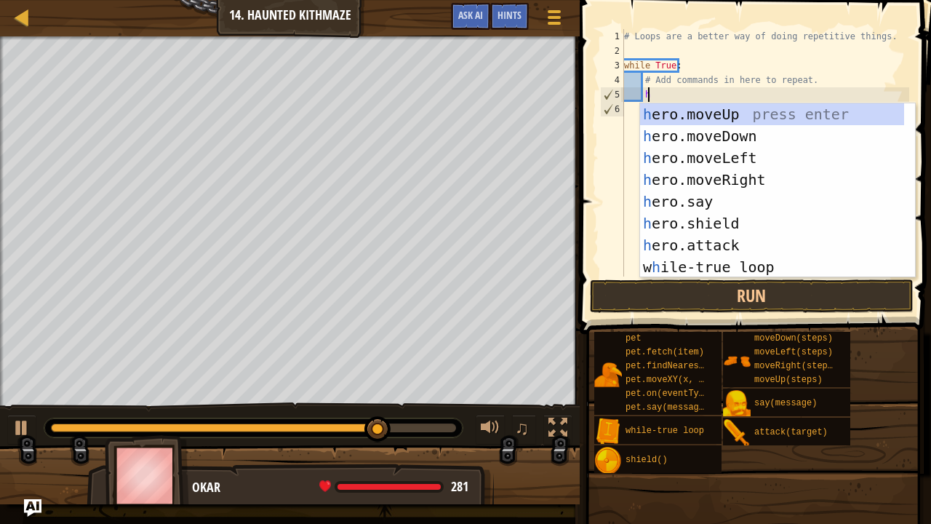
click at [829, 178] on div "h ero.moveUp press enter h ero.moveDown press enter h ero.moveLeft press enter …" at bounding box center [772, 212] width 265 height 218
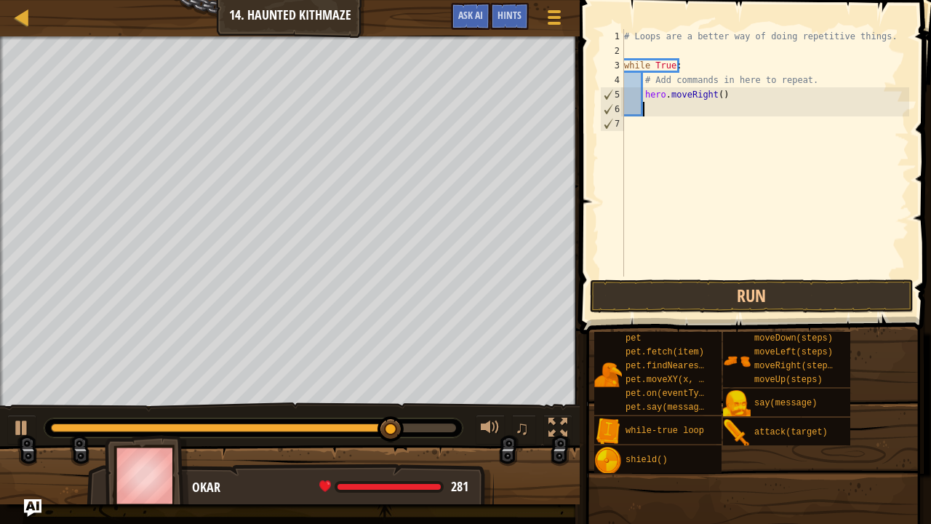
click at [711, 100] on div "# Loops are a better way of doing repetitive things. while True : # Add command…" at bounding box center [765, 167] width 288 height 276
type textarea "hero.moveRight(2)"
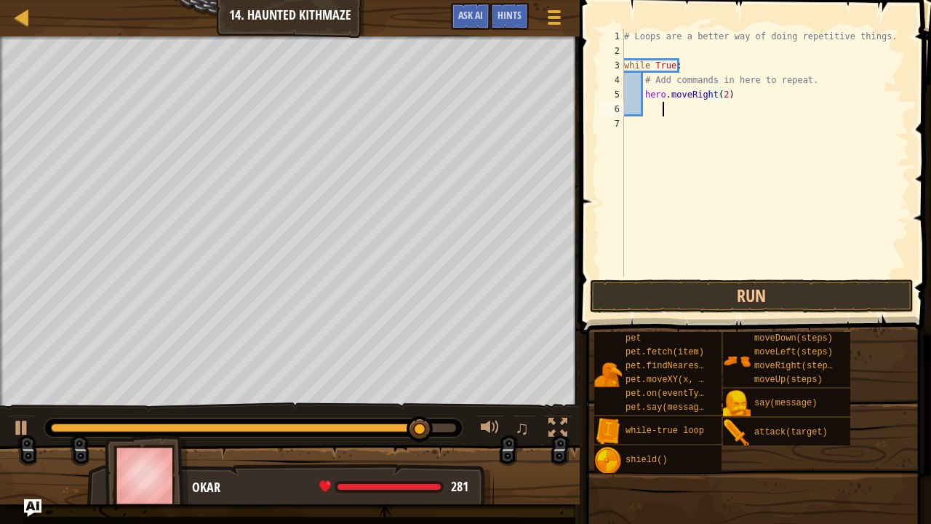
scroll to position [7, 2]
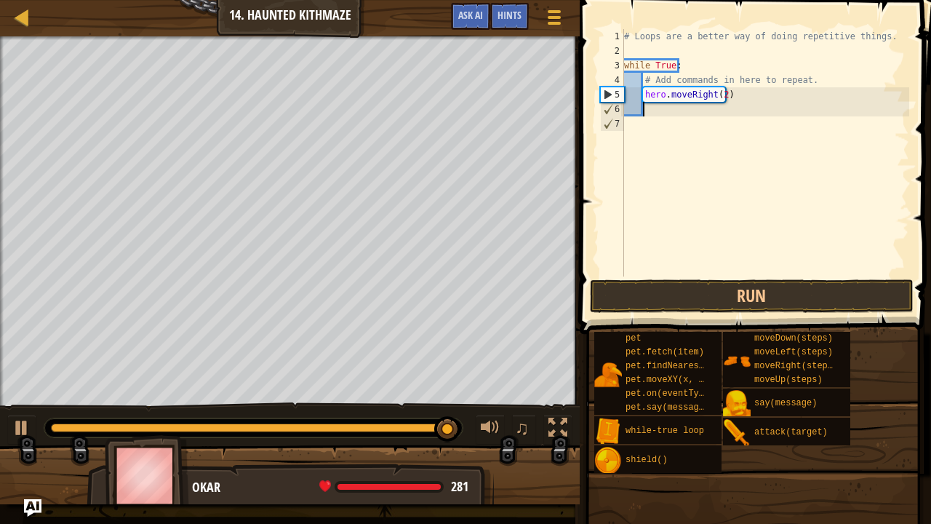
type textarea "h"
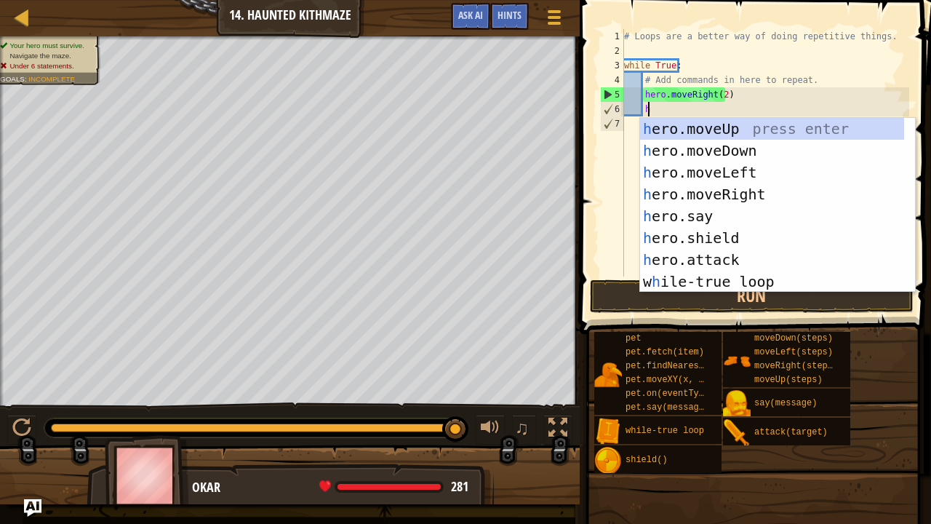
click at [851, 128] on div "h ero.moveUp press enter h ero.moveDown press enter h ero.moveLeft press enter …" at bounding box center [772, 227] width 265 height 218
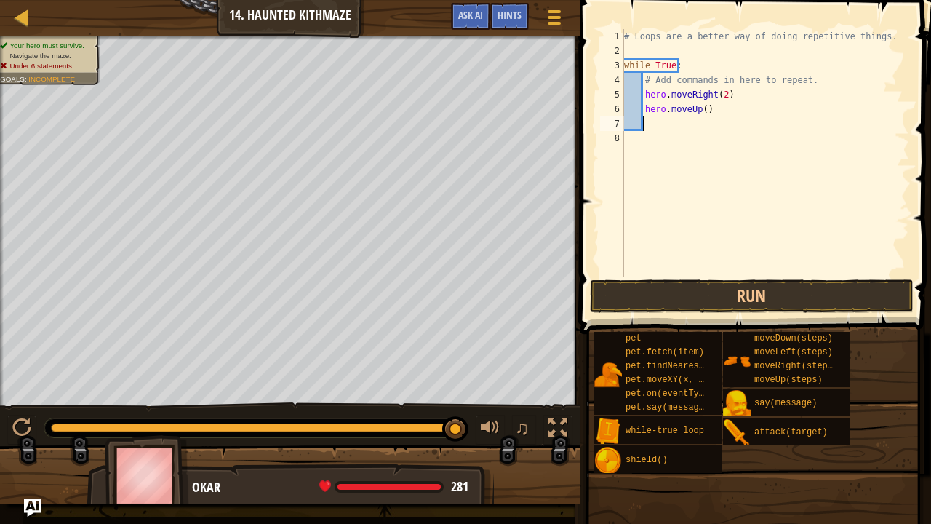
click at [700, 113] on div "# Loops are a better way of doing repetitive things. while True : # Add command…" at bounding box center [765, 167] width 288 height 276
type textarea "hero.moveUp(2)"
type textarea "h"
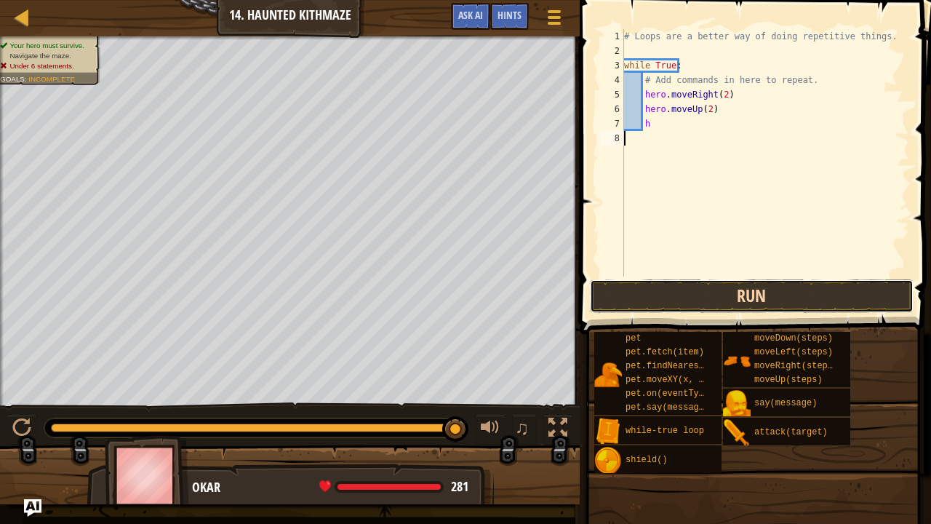
click at [765, 292] on button "Run" at bounding box center [752, 295] width 324 height 33
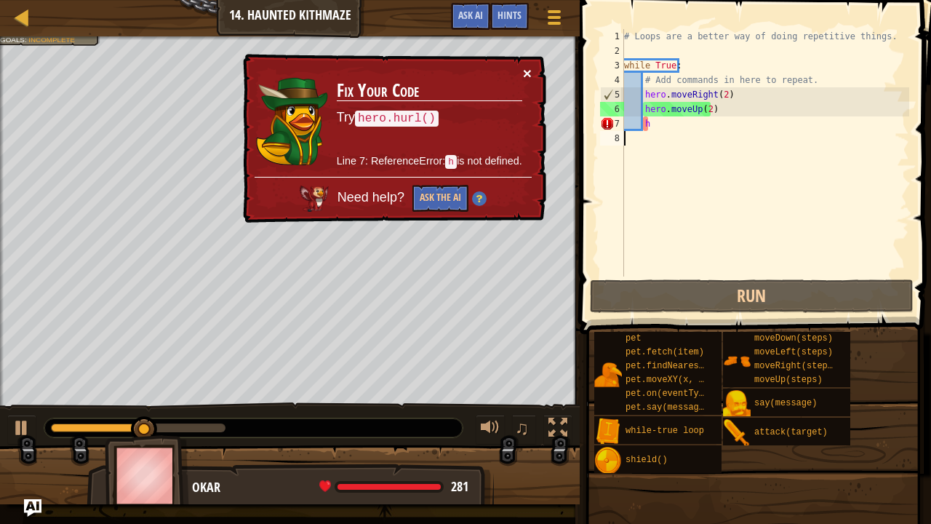
click at [528, 73] on button "×" at bounding box center [527, 72] width 9 height 15
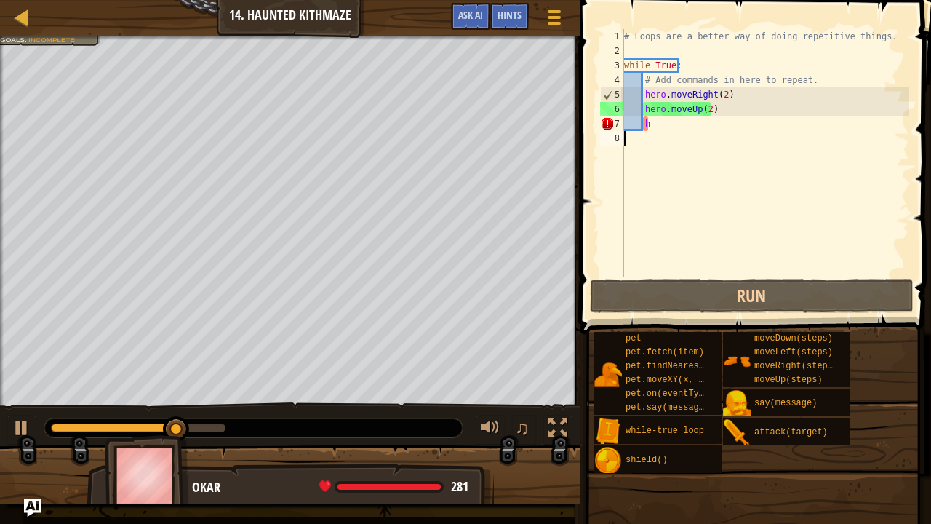
click at [663, 125] on div "# Loops are a better way of doing repetitive things. while True : # Add command…" at bounding box center [765, 167] width 288 height 276
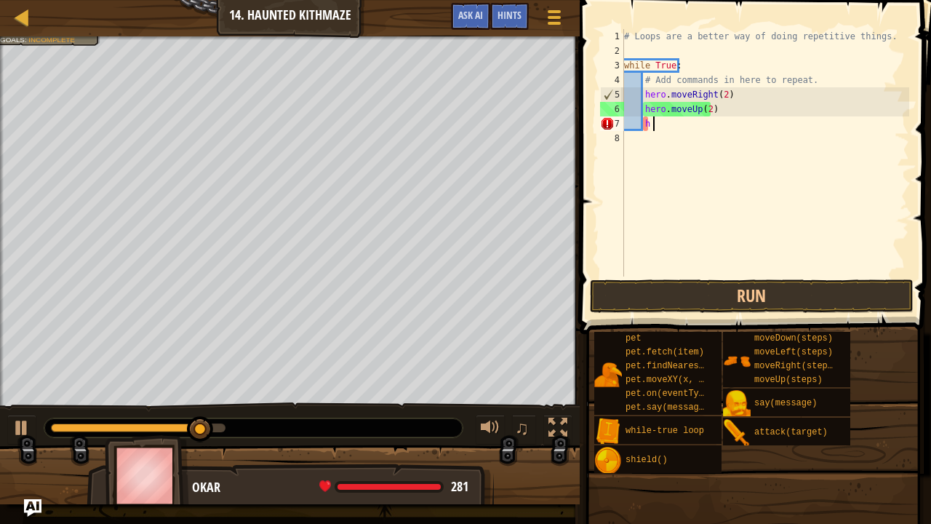
type textarea "h"
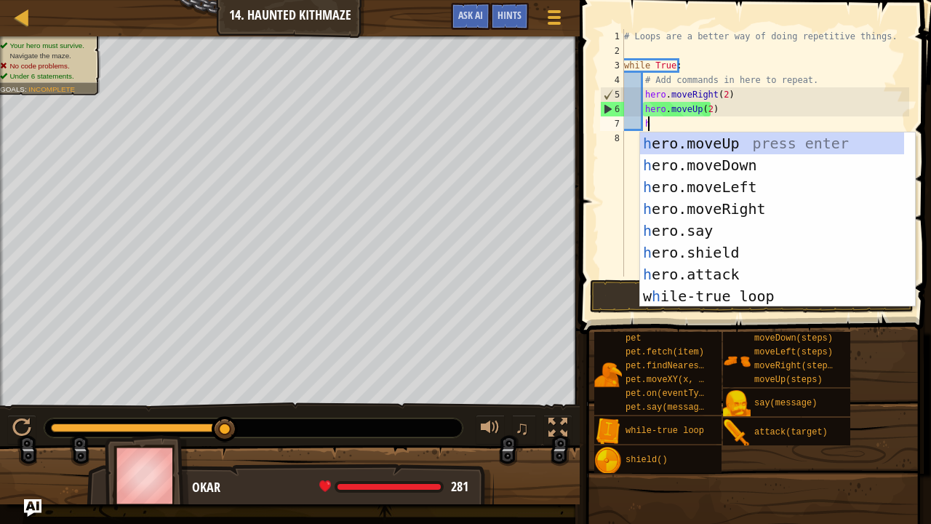
click at [839, 203] on div "h ero.moveUp press enter h ero.moveDown press enter h ero.moveLeft press enter …" at bounding box center [772, 241] width 265 height 218
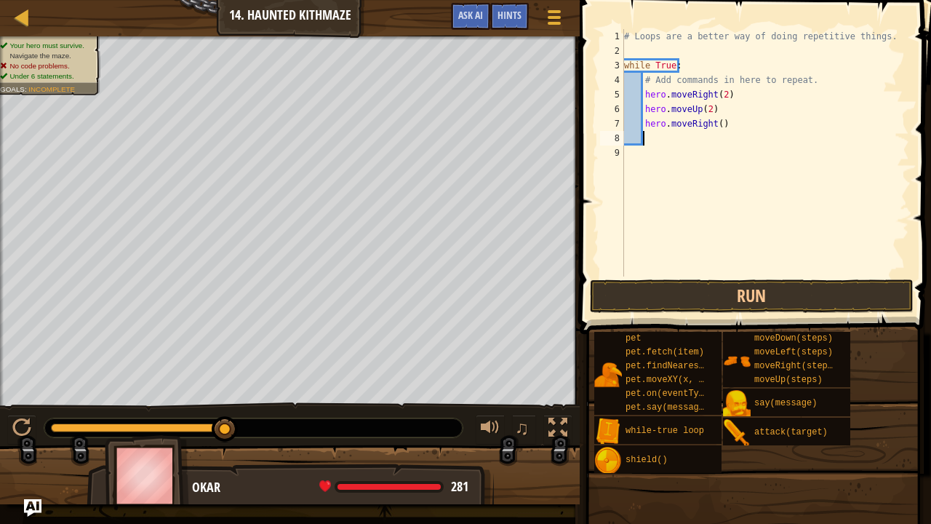
click at [716, 124] on div "# Loops are a better way of doing repetitive things. while True : # Add command…" at bounding box center [765, 167] width 288 height 276
type textarea "hero.moveRight(2)"
type textarea "h"
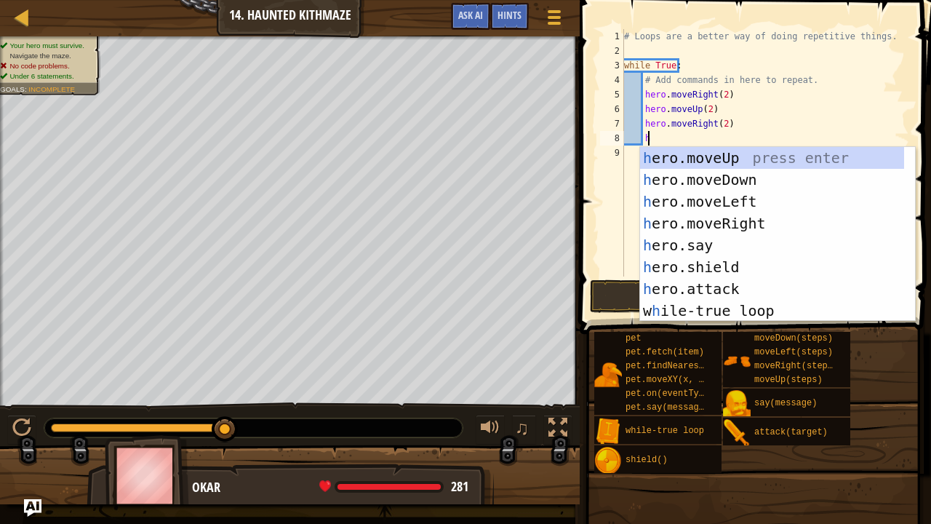
click at [817, 160] on div "h ero.moveUp press enter h ero.moveDown press enter h ero.moveLeft press enter …" at bounding box center [772, 256] width 265 height 218
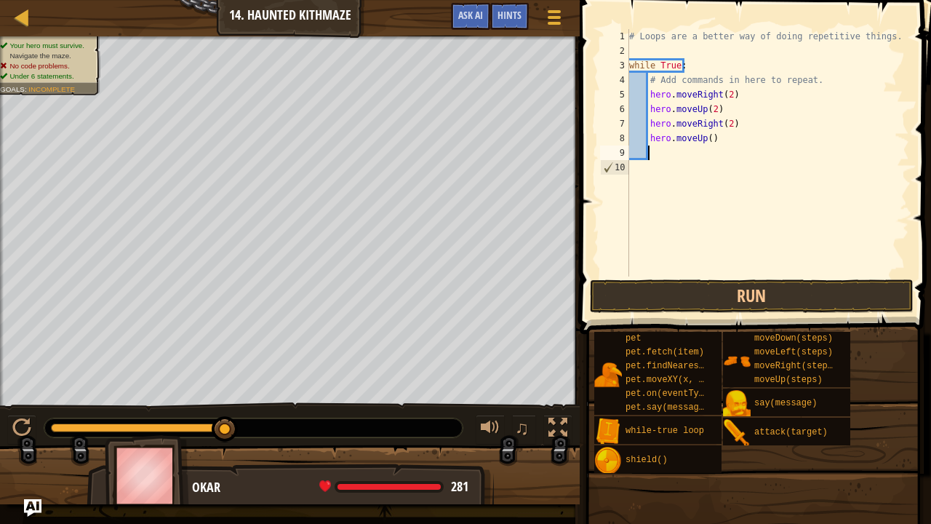
scroll to position [7, 1]
click at [775, 292] on button "Run" at bounding box center [752, 295] width 324 height 33
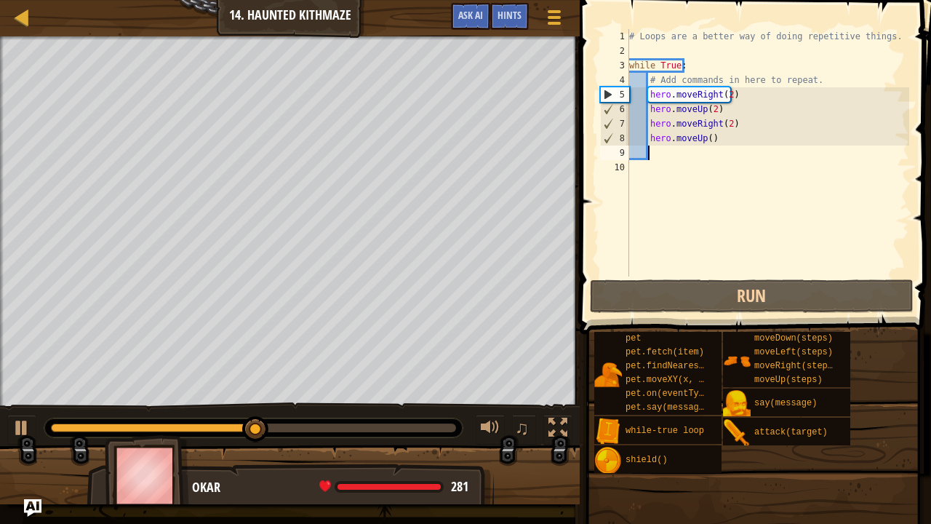
click at [703, 137] on div "# Loops are a better way of doing repetitive things. while True : # Add command…" at bounding box center [768, 167] width 284 height 276
type textarea "hero.moveUp(2)"
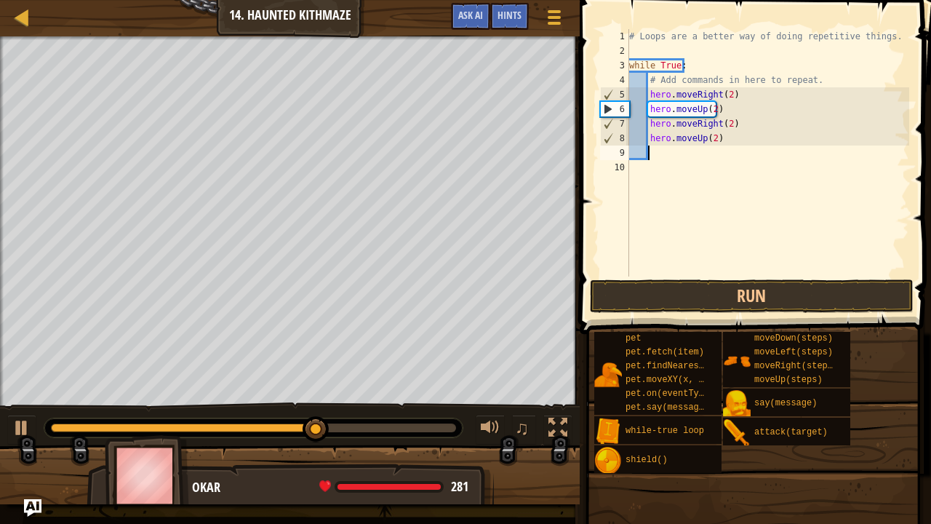
type textarea "h"
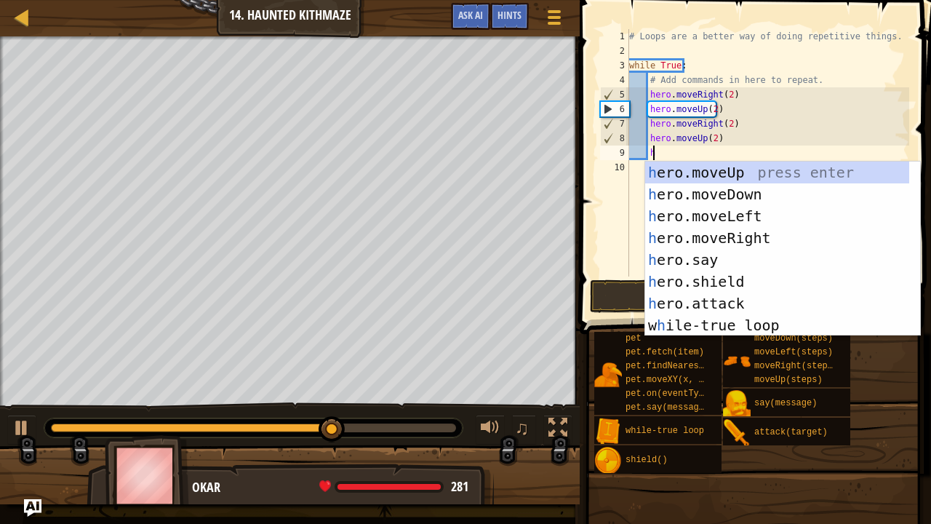
click at [806, 240] on div "h ero.moveUp press enter h ero.moveDown press enter h ero.moveLeft press enter …" at bounding box center [777, 270] width 265 height 218
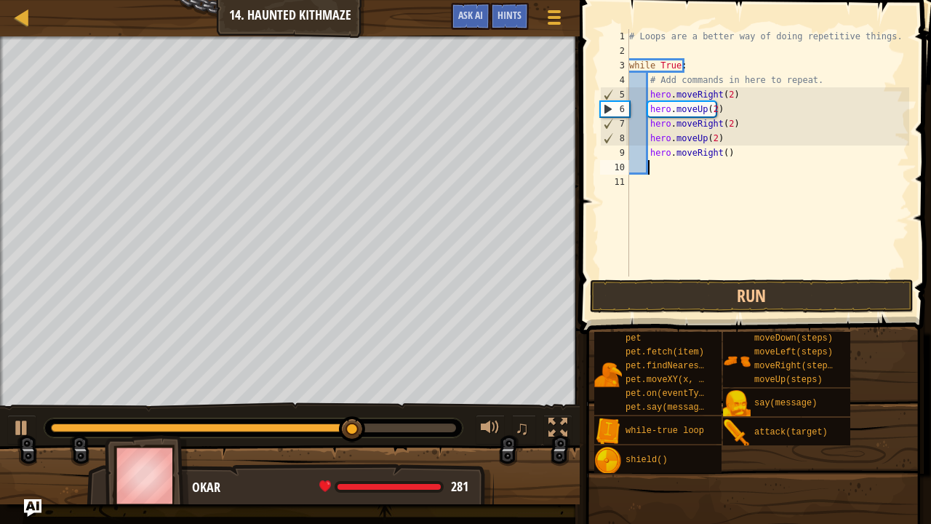
click at [723, 155] on div "# Loops are a better way of doing repetitive things. while True : # Add command…" at bounding box center [768, 167] width 284 height 276
type textarea "hero.moveRight(2)"
type textarea "h"
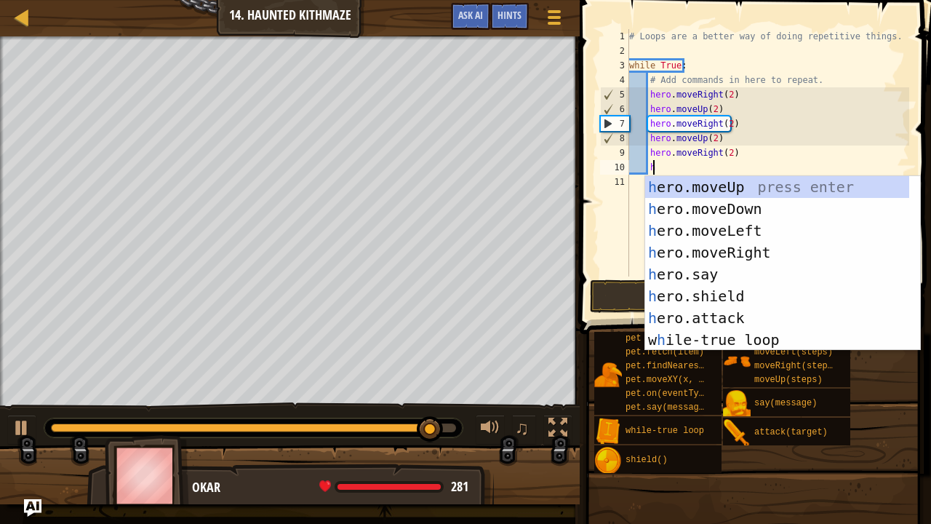
click at [809, 185] on div "h ero.moveUp press enter h ero.moveDown press enter h ero.moveLeft press enter …" at bounding box center [777, 285] width 265 height 218
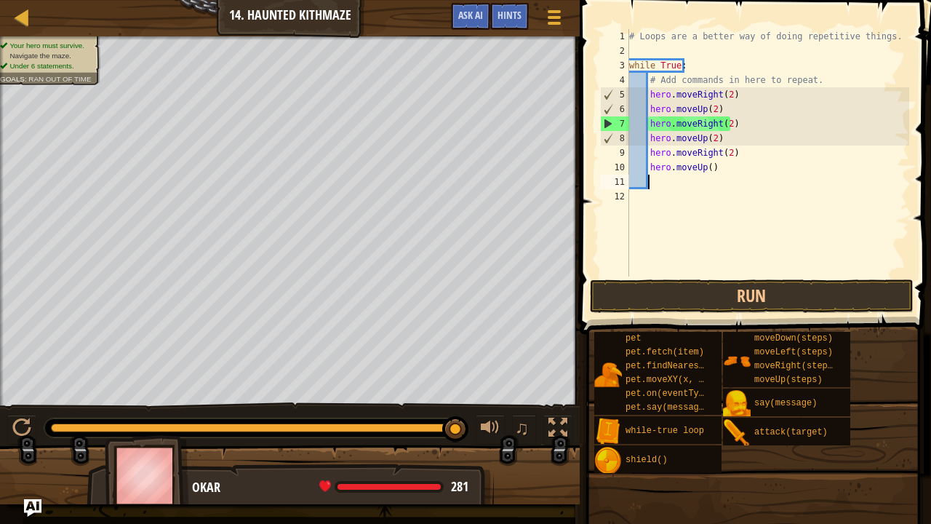
type textarea "2"
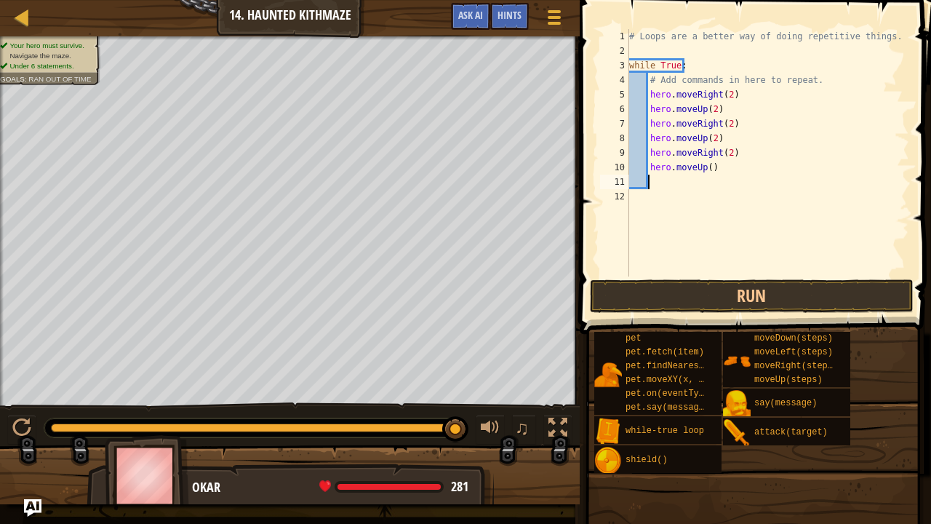
type textarea "h"
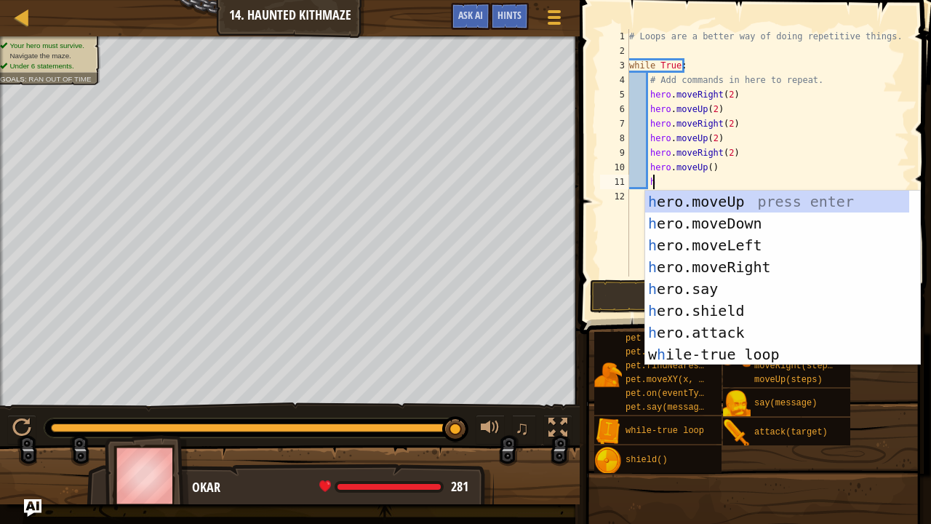
click at [820, 199] on div "h ero.moveUp press enter h ero.moveDown press enter h ero.moveLeft press enter …" at bounding box center [777, 300] width 265 height 218
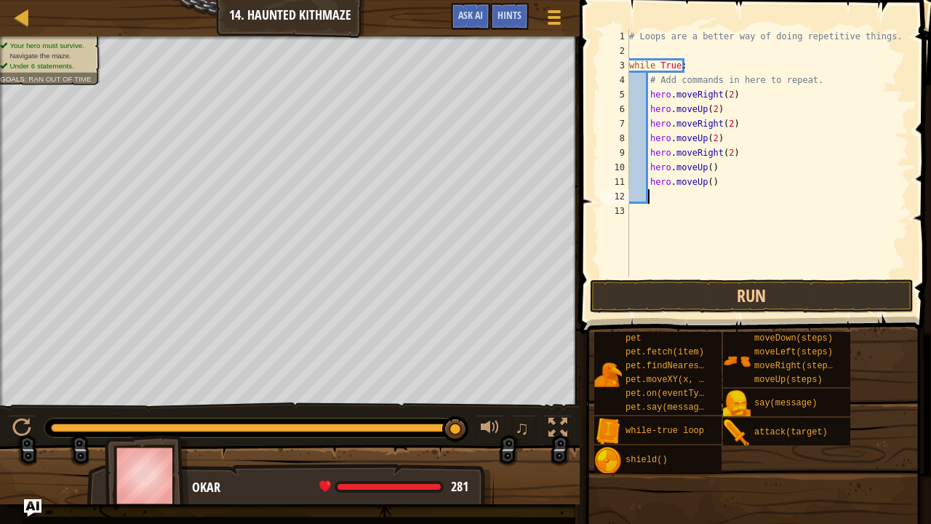
click at [722, 183] on div "# Loops are a better way of doing repetitive things. while True : # Add command…" at bounding box center [768, 167] width 284 height 276
click at [708, 164] on div "# Loops are a better way of doing repetitive things. while True : # Add command…" at bounding box center [768, 167] width 284 height 276
type textarea "h"
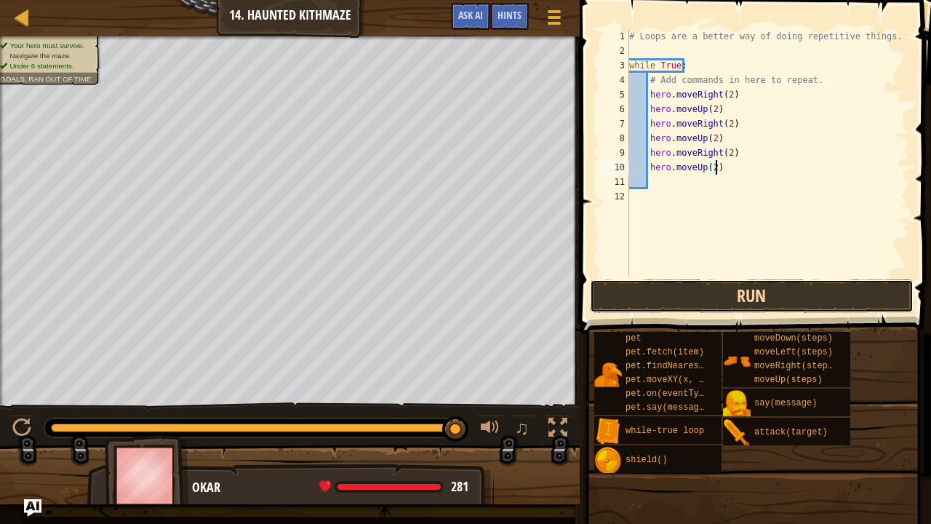
click at [853, 303] on button "Run" at bounding box center [752, 295] width 324 height 33
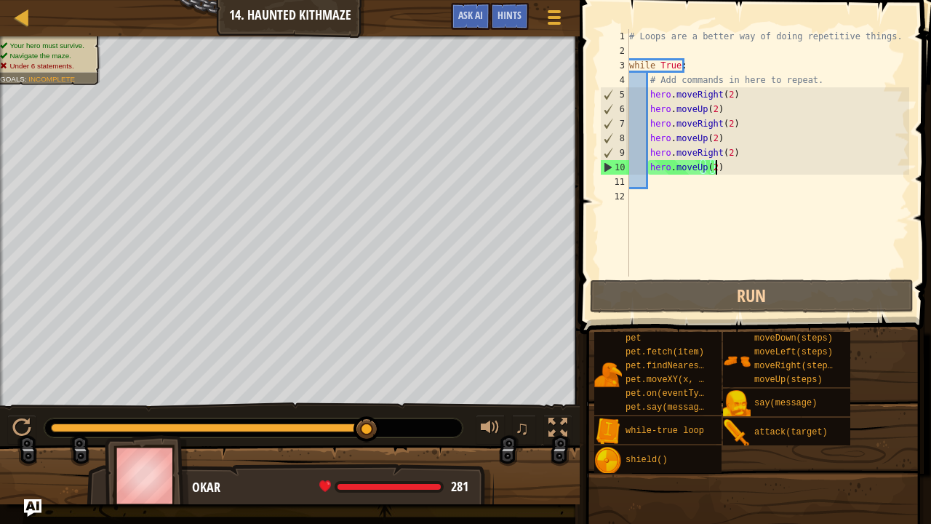
click at [778, 84] on div "# Loops are a better way of doing repetitive things. while True : # Add command…" at bounding box center [768, 167] width 284 height 276
click at [736, 172] on div "# Loops are a better way of doing repetitive things. while True : # Add command…" at bounding box center [768, 167] width 284 height 276
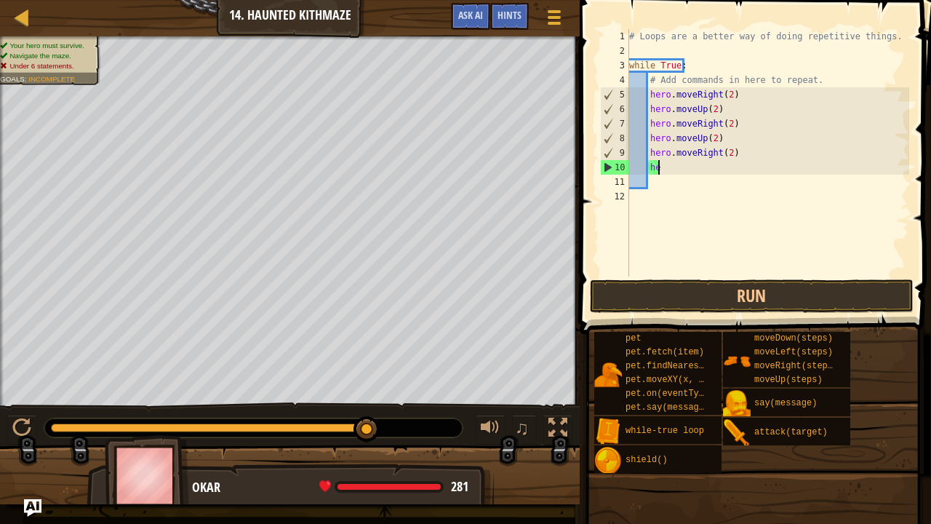
type textarea "h"
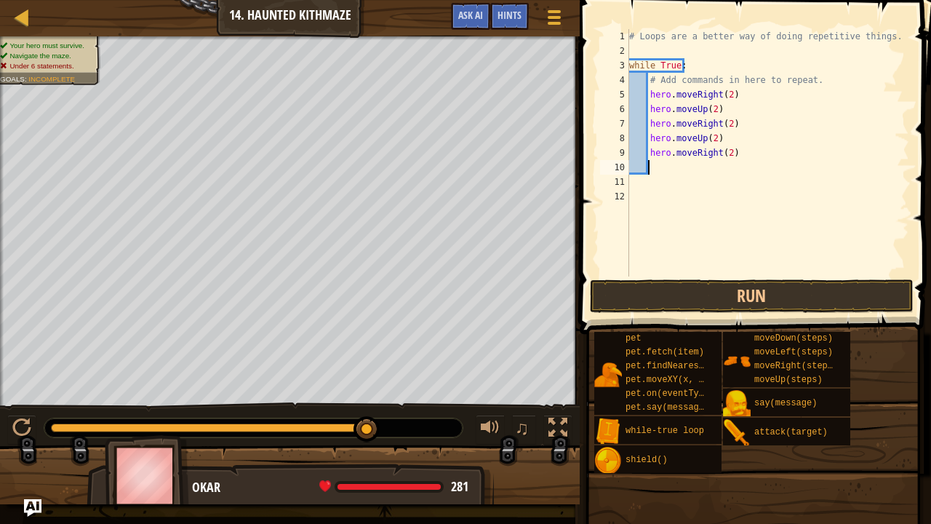
click at [753, 157] on div "# Loops are a better way of doing repetitive things. while True : # Add command…" at bounding box center [768, 167] width 284 height 276
type textarea "h"
click at [756, 148] on div "# Loops are a better way of doing repetitive things. while True : # Add command…" at bounding box center [768, 167] width 284 height 276
click at [769, 145] on div "# Loops are a better way of doing repetitive things. while True : # Add command…" at bounding box center [768, 167] width 284 height 276
click at [756, 134] on div "# Loops are a better way of doing repetitive things. while True : # Add command…" at bounding box center [768, 167] width 284 height 276
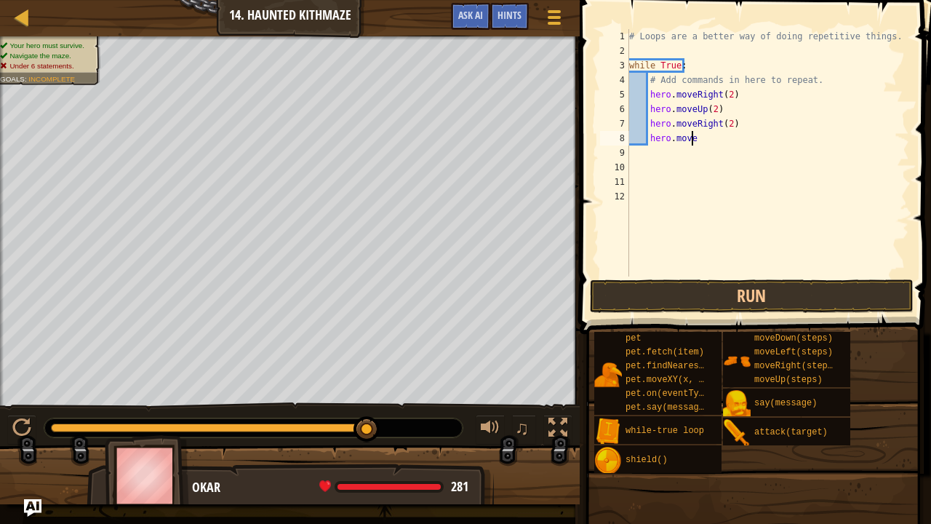
type textarea "h"
click at [749, 127] on div "# Loops are a better way of doing repetitive things. while True : # Add command…" at bounding box center [768, 167] width 284 height 276
type textarea "h"
click at [672, 297] on button "Run" at bounding box center [752, 295] width 324 height 33
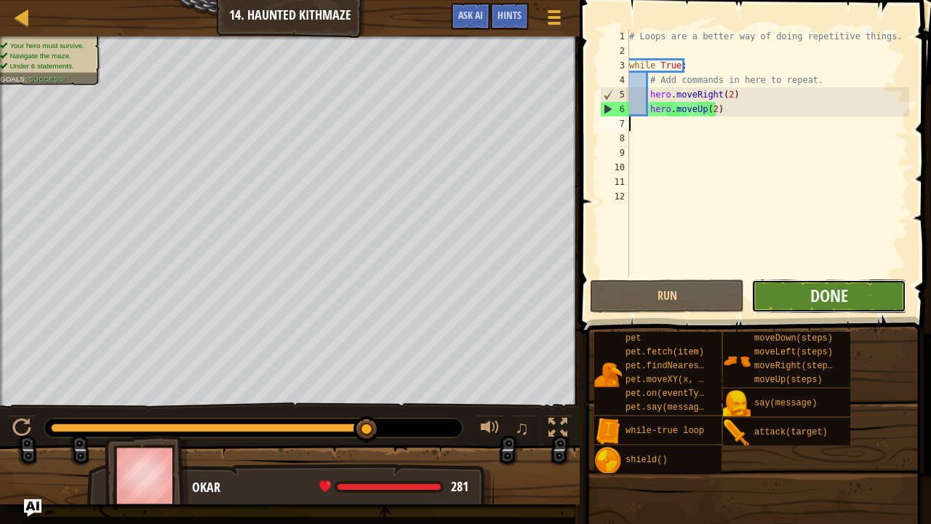
click at [865, 283] on button "Done" at bounding box center [828, 295] width 154 height 33
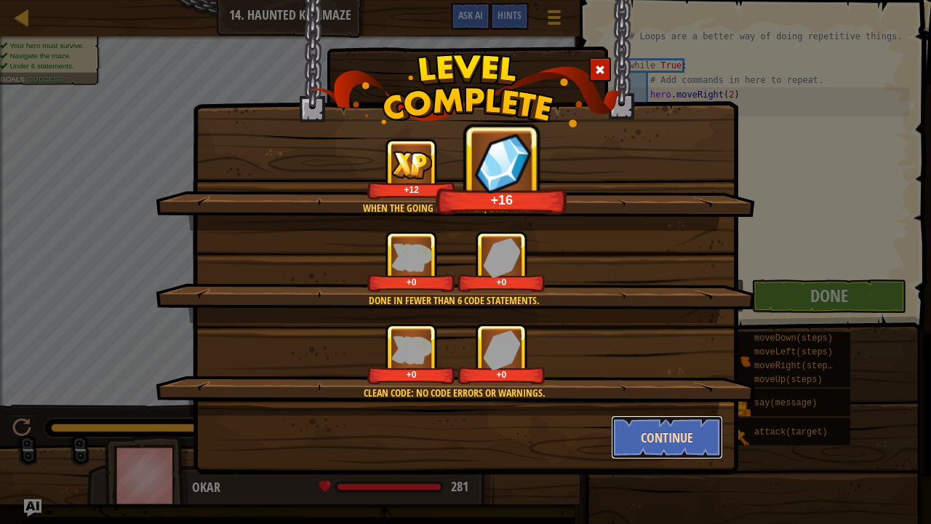
click at [651, 431] on button "Continue" at bounding box center [667, 437] width 113 height 44
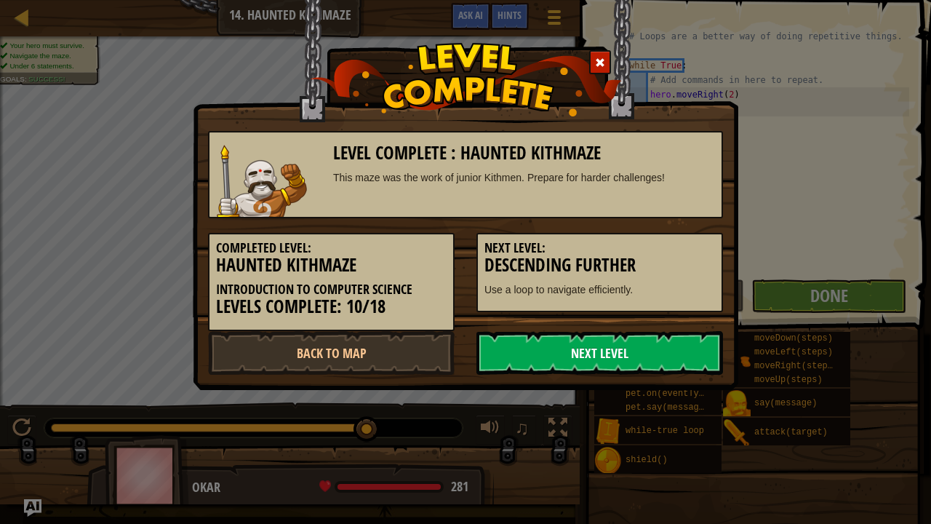
click at [703, 366] on link "Next Level" at bounding box center [599, 353] width 247 height 44
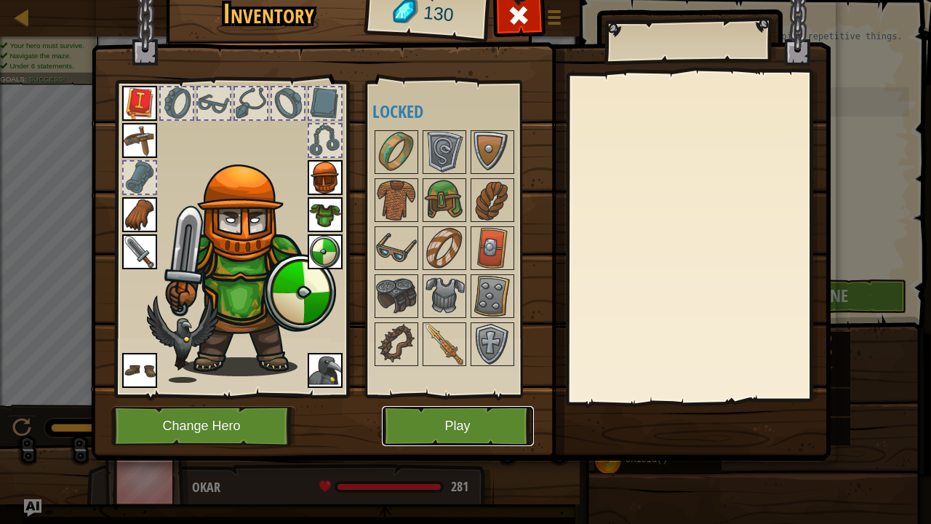
click at [461, 422] on button "Play" at bounding box center [458, 426] width 152 height 40
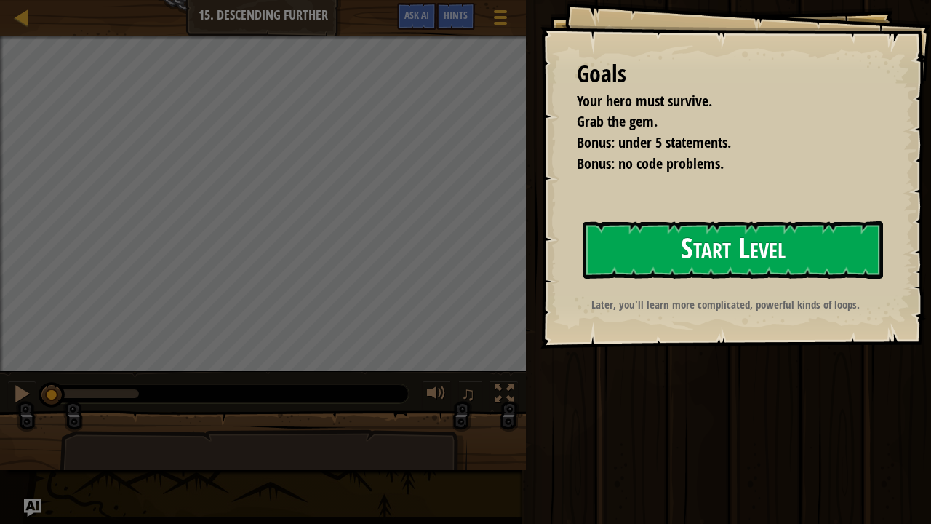
click at [858, 252] on button "Start Level" at bounding box center [733, 249] width 300 height 57
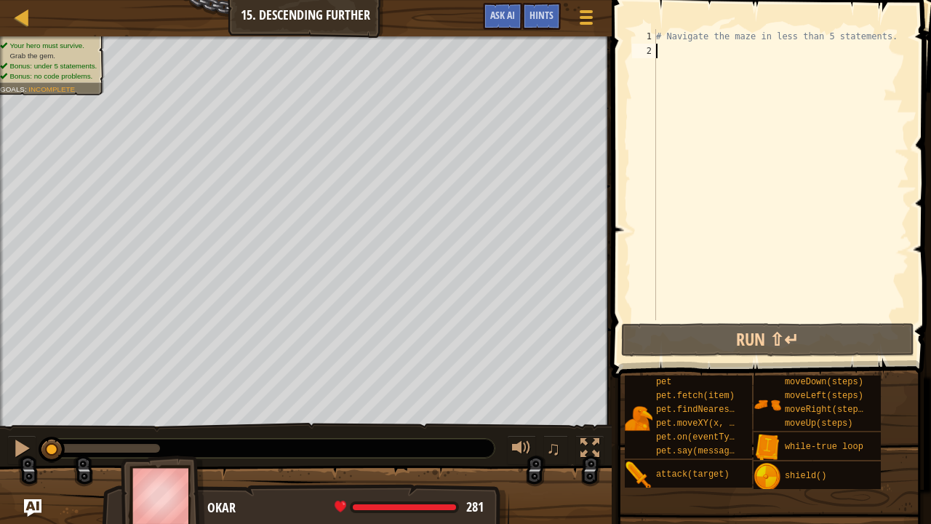
type textarea "h"
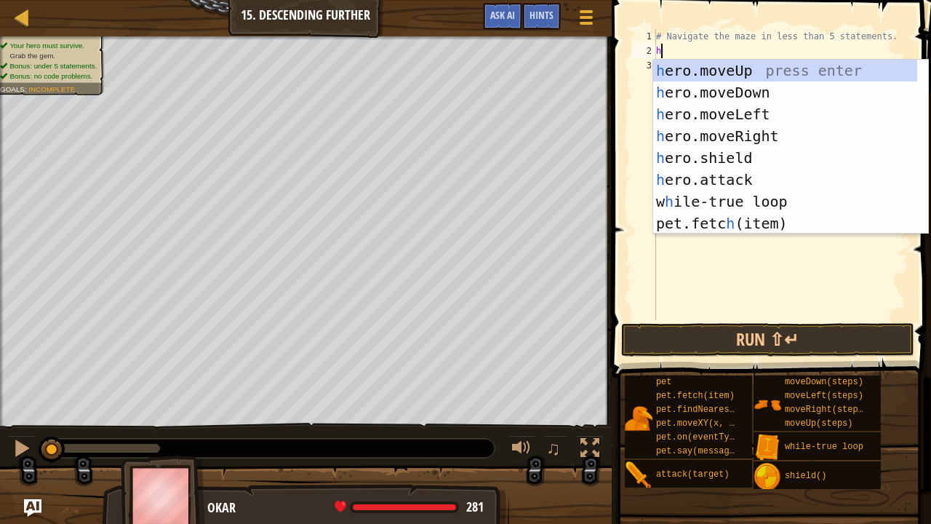
scroll to position [7, 0]
click at [777, 137] on div "h ero.moveUp press enter h ero.moveDown press enter h ero.moveLeft press enter …" at bounding box center [785, 169] width 265 height 218
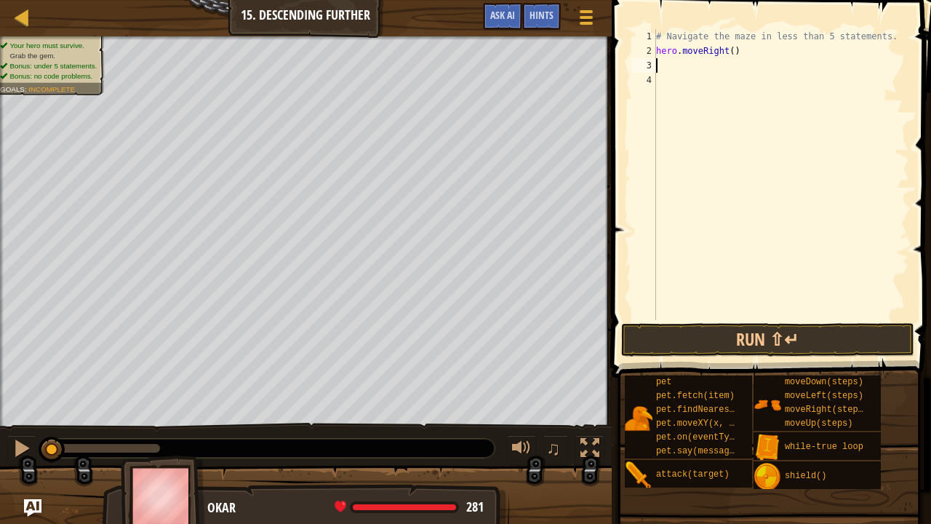
click at [722, 57] on div "# Navigate the maze in less than 5 statements. hero . moveRight ( )" at bounding box center [781, 189] width 256 height 320
type textarea "hero.moveRight(2)"
type textarea "h"
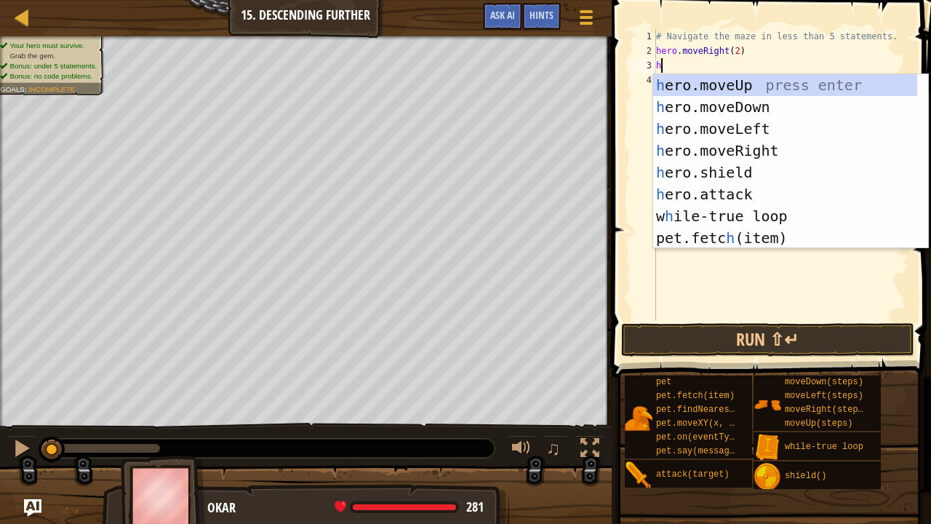
click at [810, 108] on div "h ero.moveUp press enter h ero.moveDown press enter h ero.moveLeft press enter …" at bounding box center [785, 183] width 265 height 218
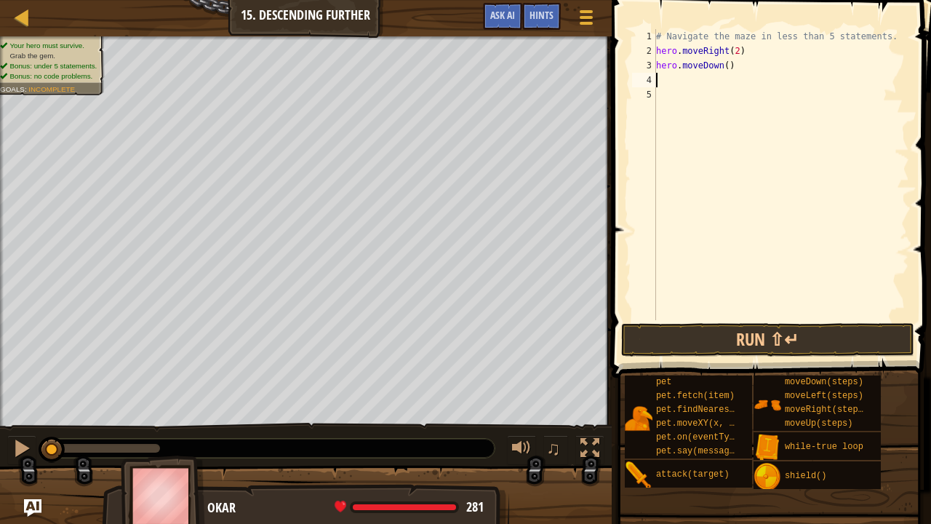
type textarea "h"
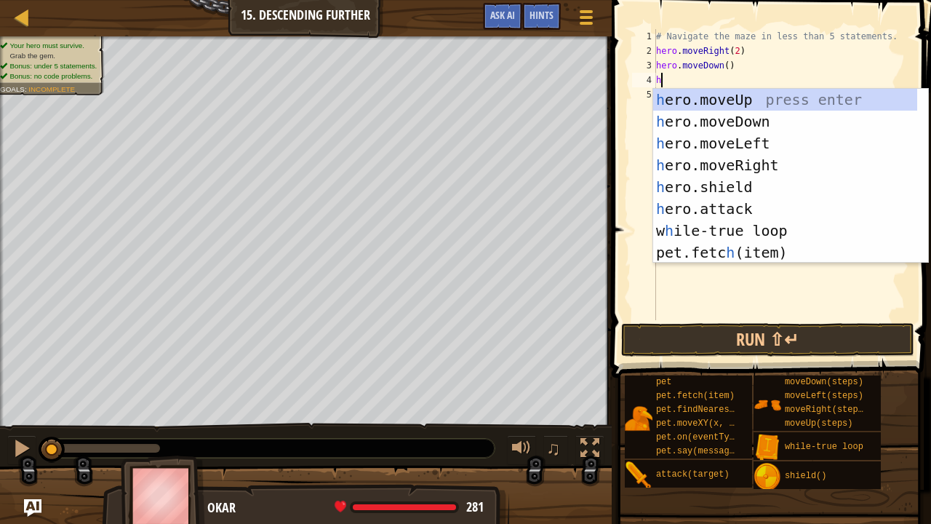
click at [785, 162] on div "h ero.moveUp press enter h ero.moveDown press enter h ero.moveLeft press enter …" at bounding box center [785, 198] width 265 height 218
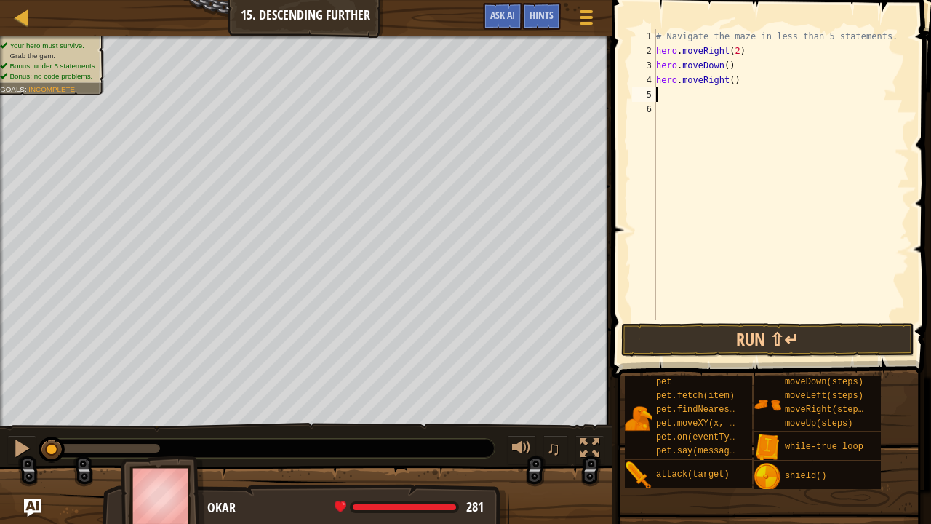
click at [729, 81] on div "# Navigate the maze in less than 5 statements. hero . moveRight ( 2 ) hero . mo…" at bounding box center [781, 189] width 256 height 320
type textarea "hero.moveRight(2)"
type textarea "h"
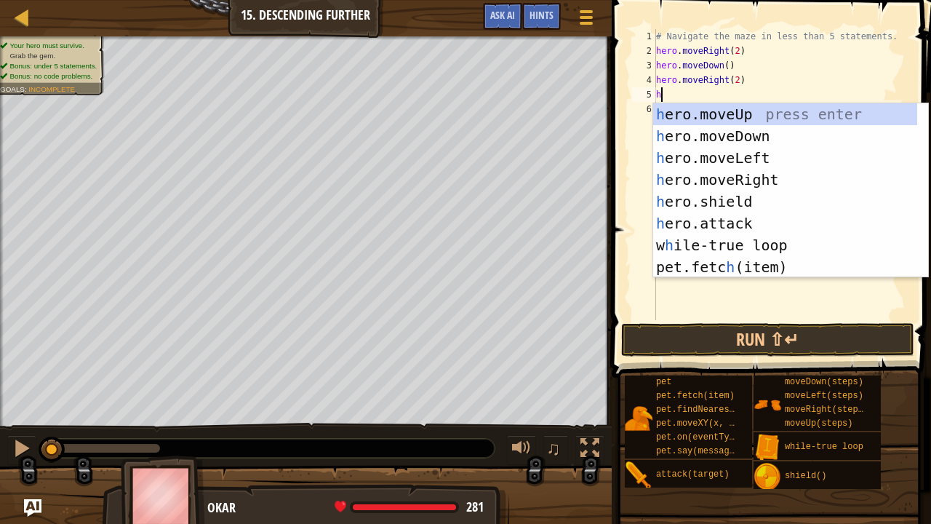
click at [775, 129] on div "h ero.moveUp press enter h ero.moveDown press enter h ero.moveLeft press enter …" at bounding box center [785, 212] width 265 height 218
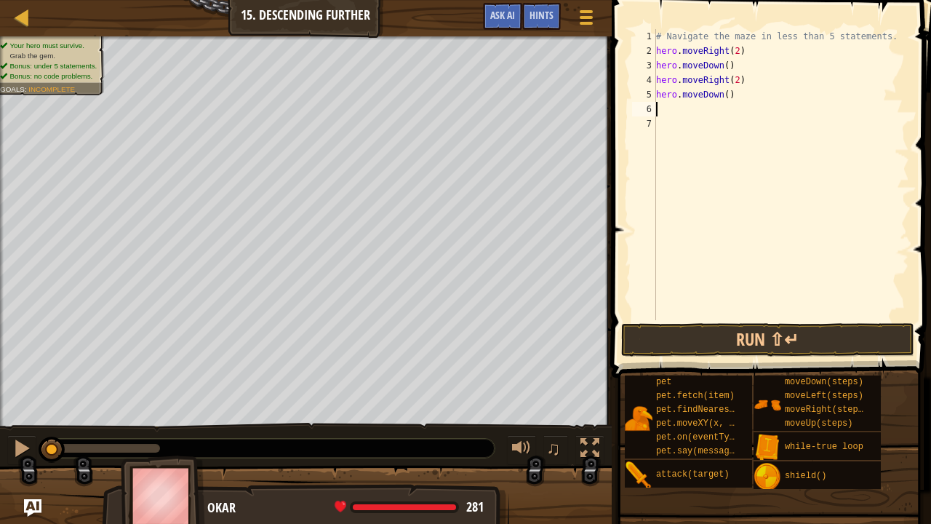
type textarea "h"
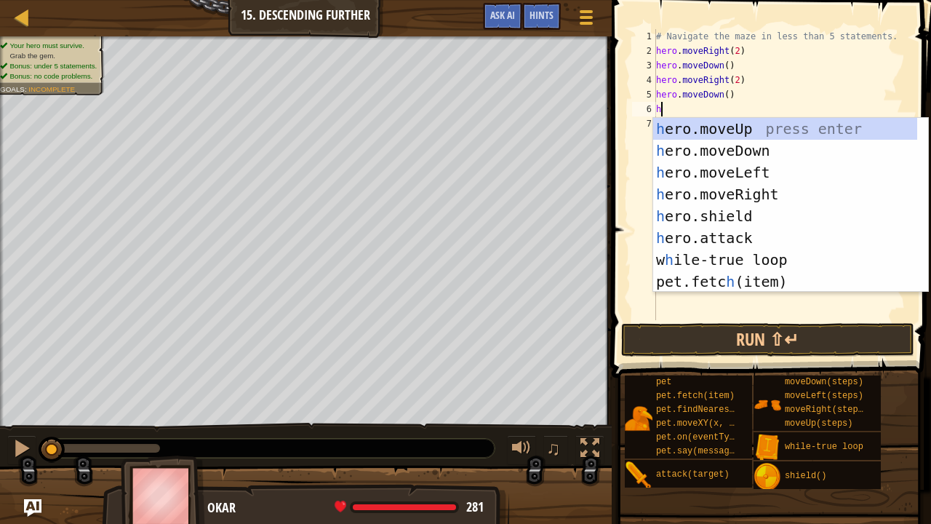
click at [805, 196] on div "h ero.moveUp press enter h ero.moveDown press enter h ero.moveLeft press enter …" at bounding box center [785, 227] width 265 height 218
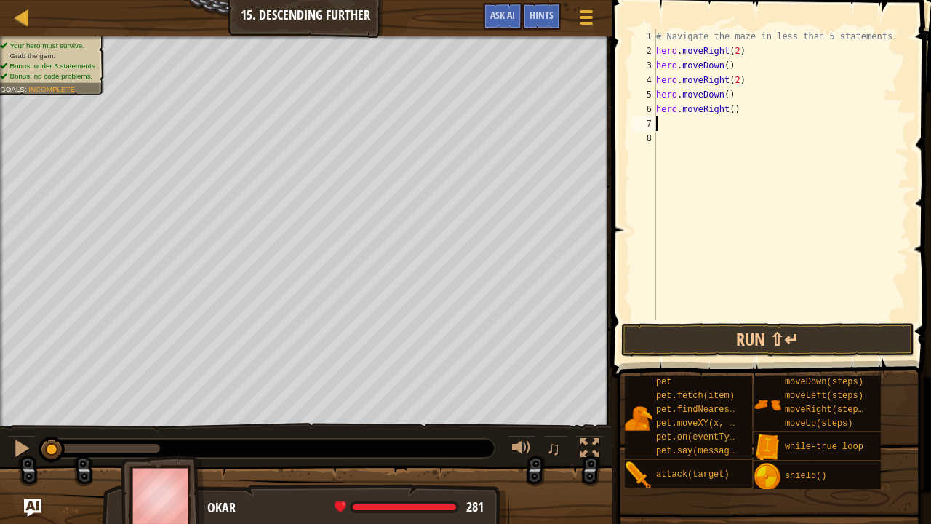
click at [727, 111] on div "# Navigate the maze in less than 5 statements. hero . moveRight ( 2 ) hero . mo…" at bounding box center [781, 189] width 256 height 320
click at [833, 347] on button "Run ⇧↵" at bounding box center [767, 339] width 293 height 33
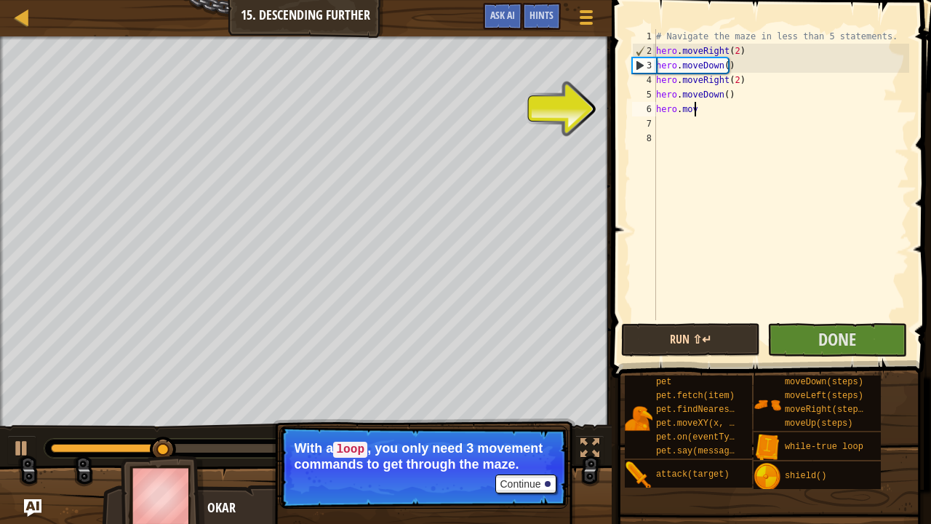
scroll to position [7, 1]
type textarea "h"
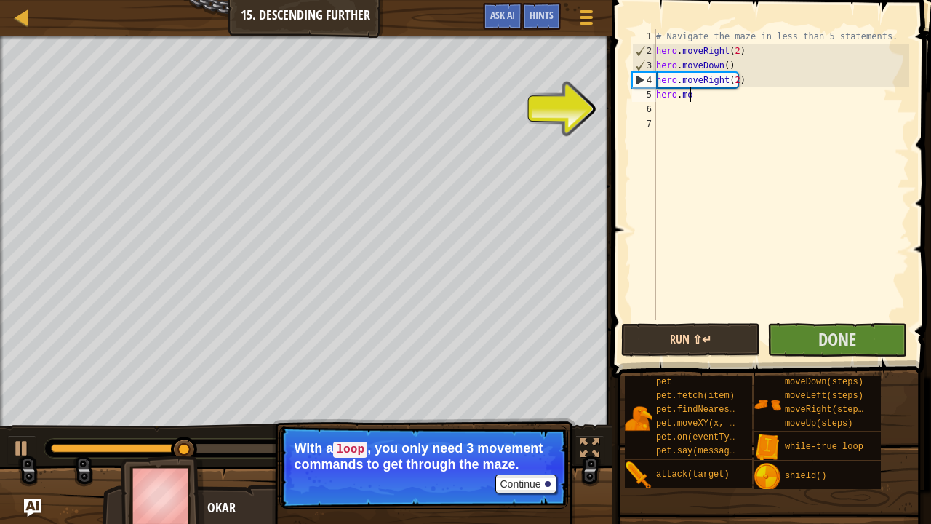
type textarea "h"
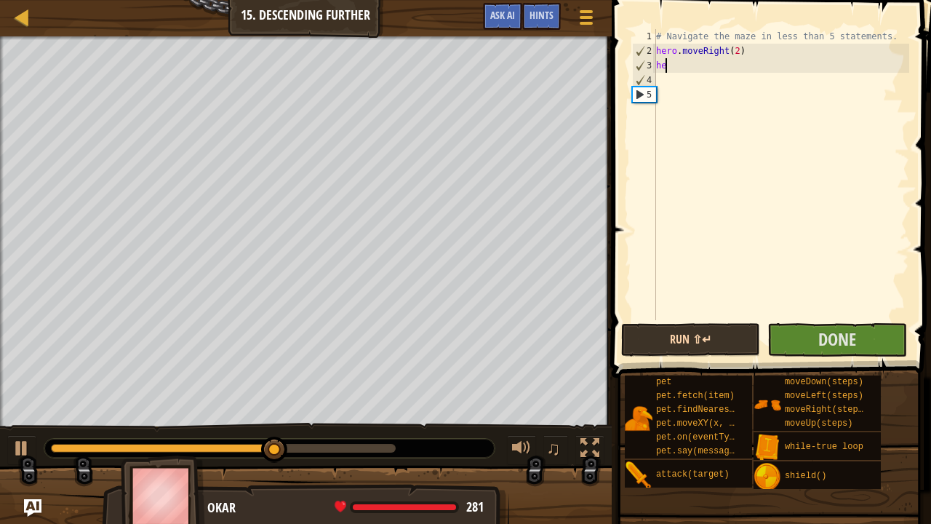
type textarea "her"
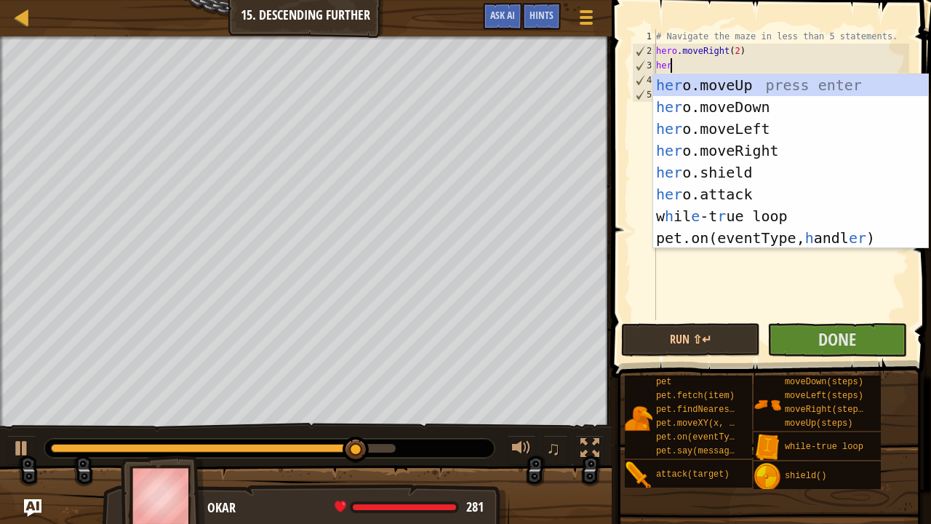
click at [817, 110] on div "her o.moveUp press enter her o.moveDown press enter her o.moveLeft press enter …" at bounding box center [791, 183] width 276 height 218
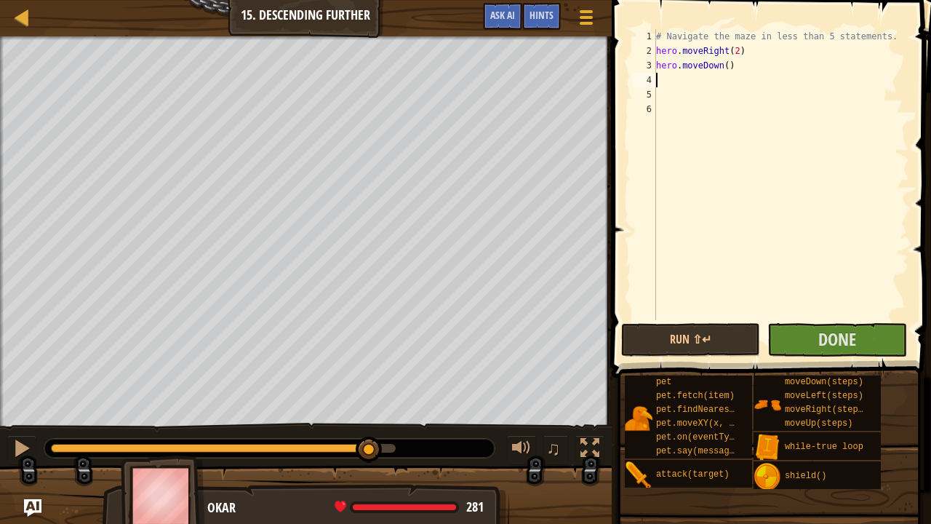
click at [735, 51] on div "# Navigate the maze in less than 5 statements. hero . moveRight ( 2 ) hero . mo…" at bounding box center [781, 189] width 256 height 320
click at [723, 68] on div "# Navigate the maze in less than 5 statements. hero . moveRight ( 3 ) hero . mo…" at bounding box center [781, 189] width 256 height 320
click at [828, 347] on span "Done" at bounding box center [837, 338] width 38 height 23
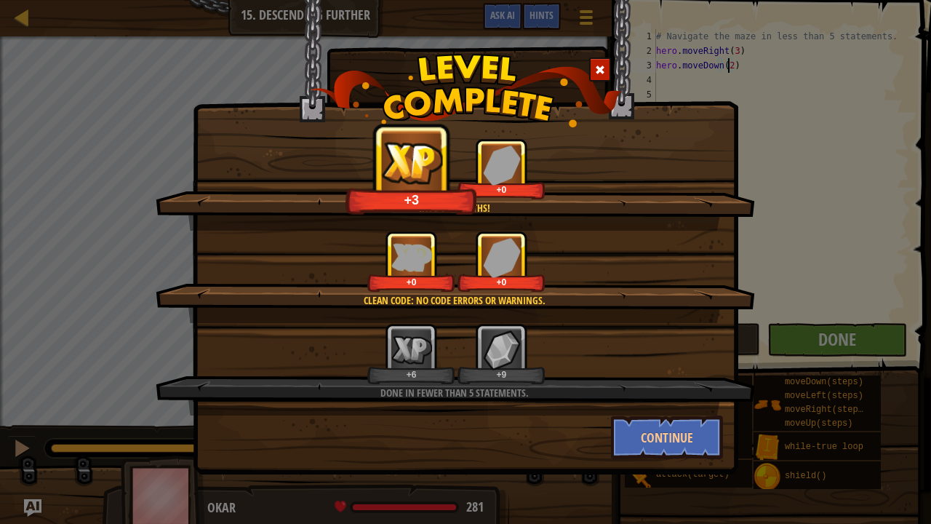
click at [600, 69] on span at bounding box center [600, 70] width 10 height 10
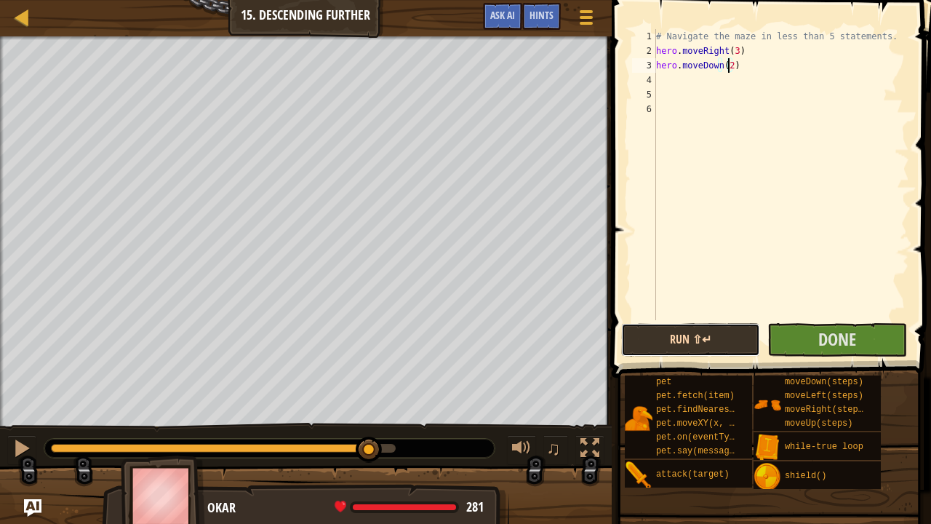
click at [723, 349] on button "Run ⇧↵" at bounding box center [690, 339] width 139 height 33
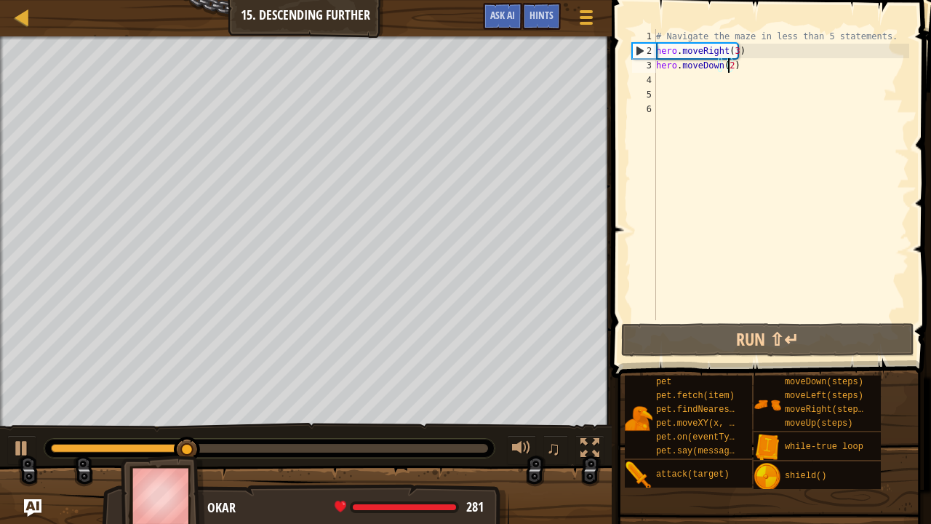
click at [737, 49] on div "# Navigate the maze in less than 5 statements. hero . moveRight ( 3 ) hero . mo…" at bounding box center [781, 189] width 256 height 320
click at [732, 44] on div "# Navigate the maze in less than 5 statements. hero . moveRight ( 3 ) hero . mo…" at bounding box center [781, 189] width 256 height 320
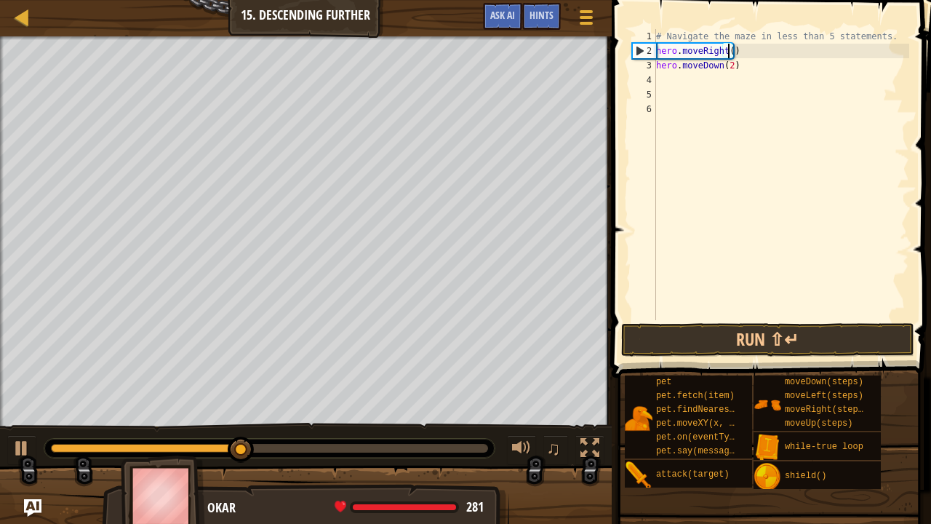
scroll to position [7, 6]
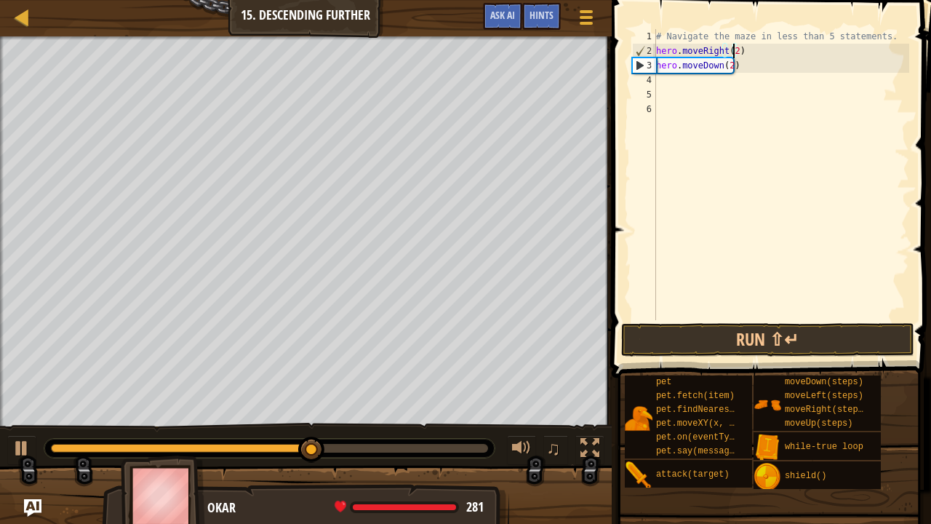
click at [725, 68] on div "# Navigate the maze in less than 5 statements. hero . moveRight ( 2 ) hero . mo…" at bounding box center [781, 189] width 256 height 320
type textarea "hero.moveDown()"
click at [844, 341] on button "Run ⇧↵" at bounding box center [767, 339] width 293 height 33
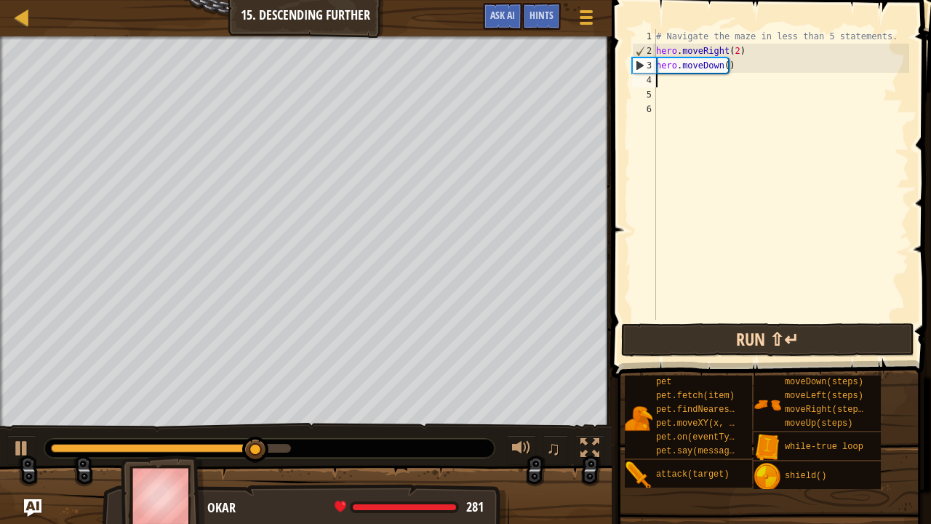
type textarea "h"
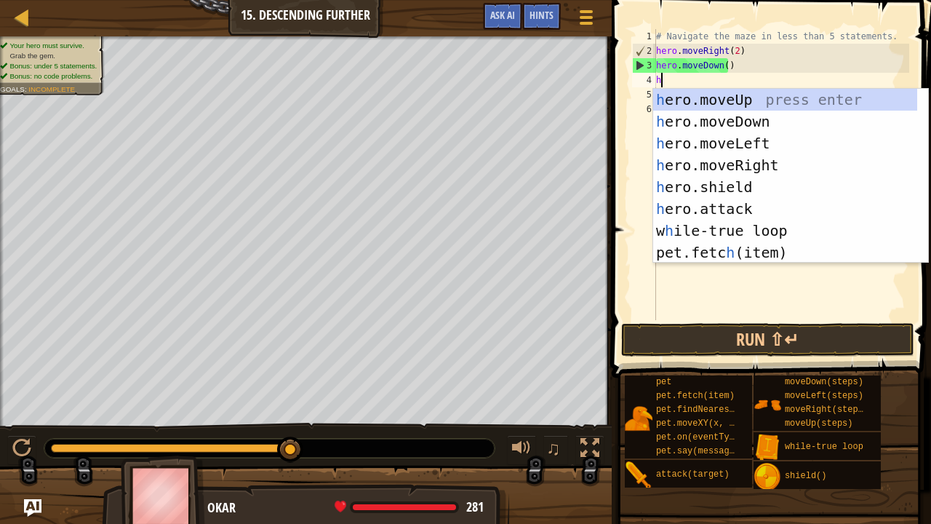
click at [777, 169] on div "h ero.moveUp press enter h ero.moveDown press enter h ero.moveLeft press enter …" at bounding box center [785, 198] width 265 height 218
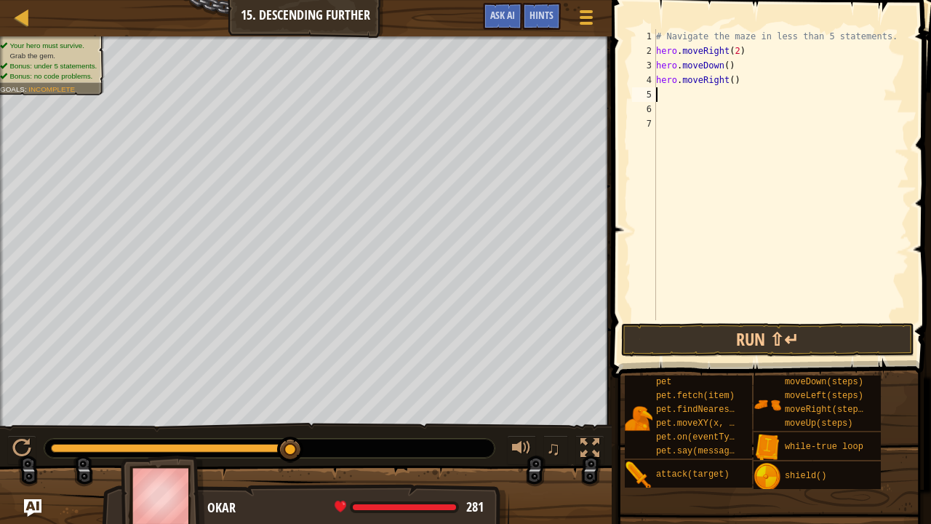
click at [721, 89] on div "# Navigate the maze in less than 5 statements. hero . moveRight ( 2 ) hero . mo…" at bounding box center [781, 189] width 256 height 320
click at [730, 78] on div "# Navigate the maze in less than 5 statements. hero . moveRight ( 2 ) hero . mo…" at bounding box center [781, 189] width 256 height 320
type textarea "hero.moveRight(2)"
click at [822, 347] on button "Run ⇧↵" at bounding box center [767, 339] width 293 height 33
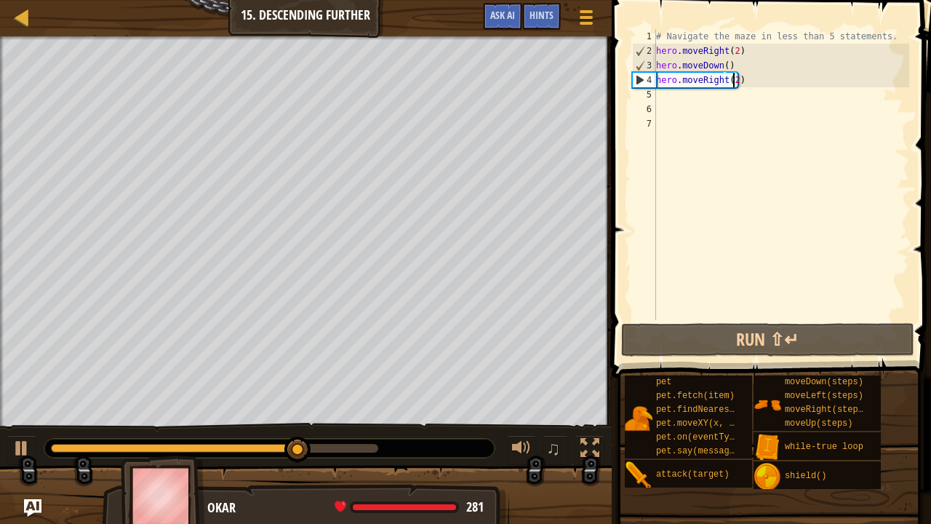
scroll to position [7, 0]
type textarea "h"
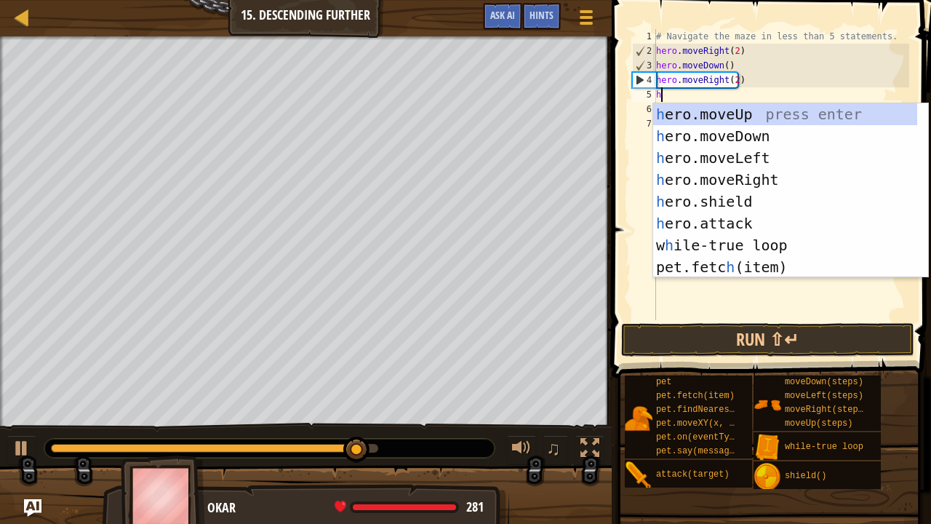
click at [815, 131] on div "h ero.moveUp press enter h ero.moveDown press enter h ero.moveLeft press enter …" at bounding box center [785, 212] width 265 height 218
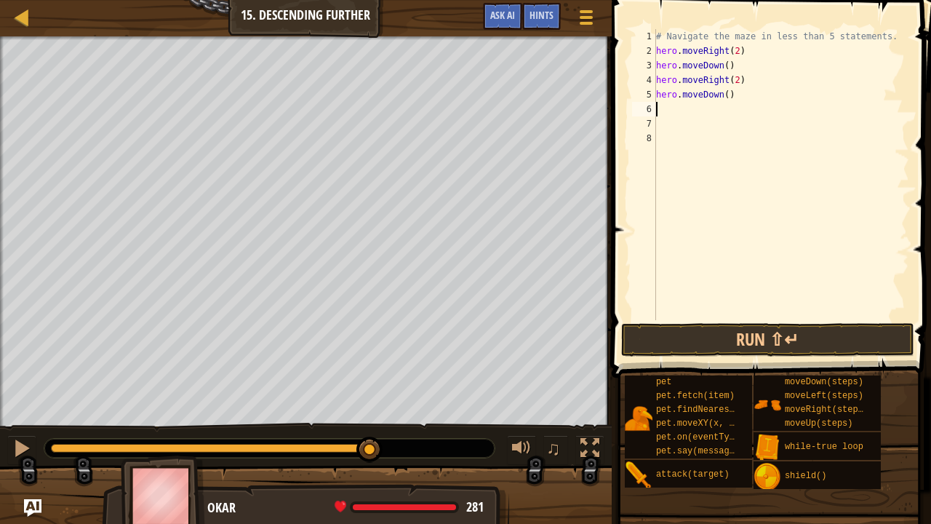
click at [774, 335] on button "Run ⇧↵" at bounding box center [767, 339] width 293 height 33
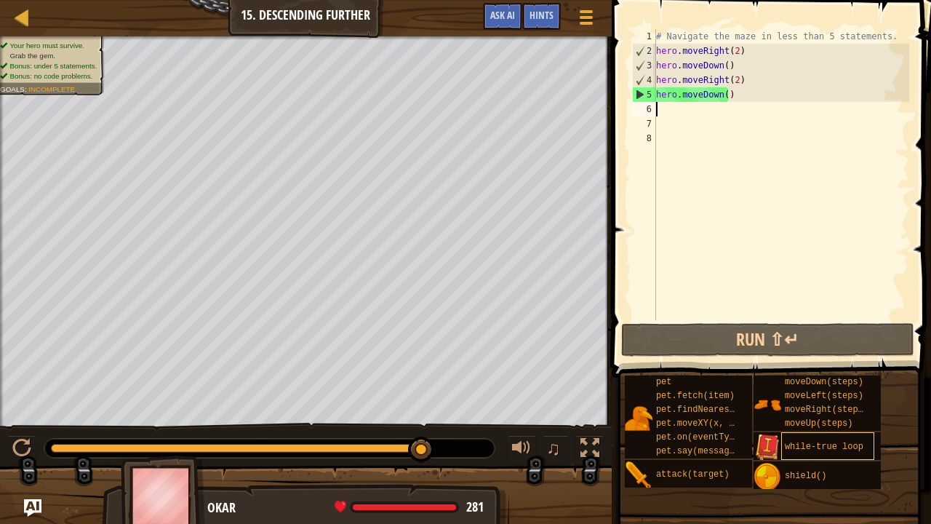
click at [815, 431] on span "while-true loop" at bounding box center [824, 446] width 79 height 10
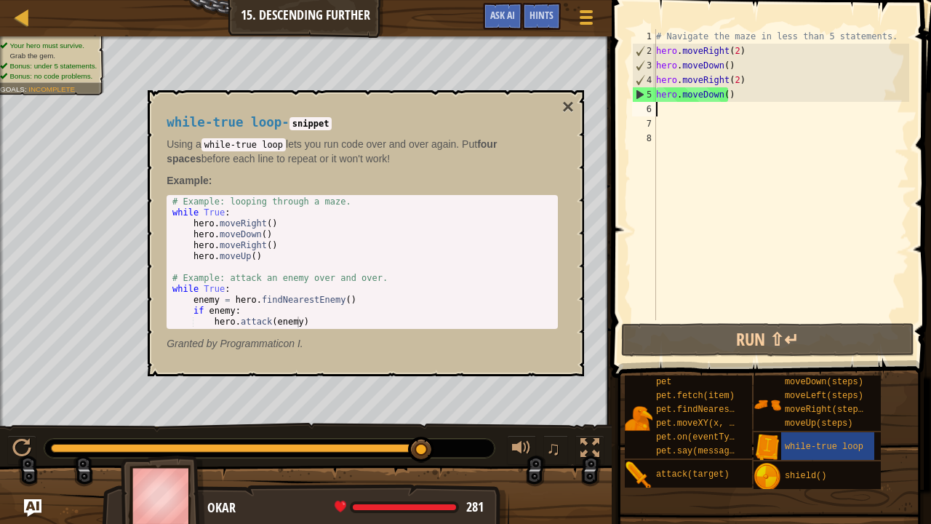
click at [736, 51] on div "# Navigate the maze in less than 5 statements. hero . moveRight ( 2 ) hero . mo…" at bounding box center [781, 189] width 256 height 320
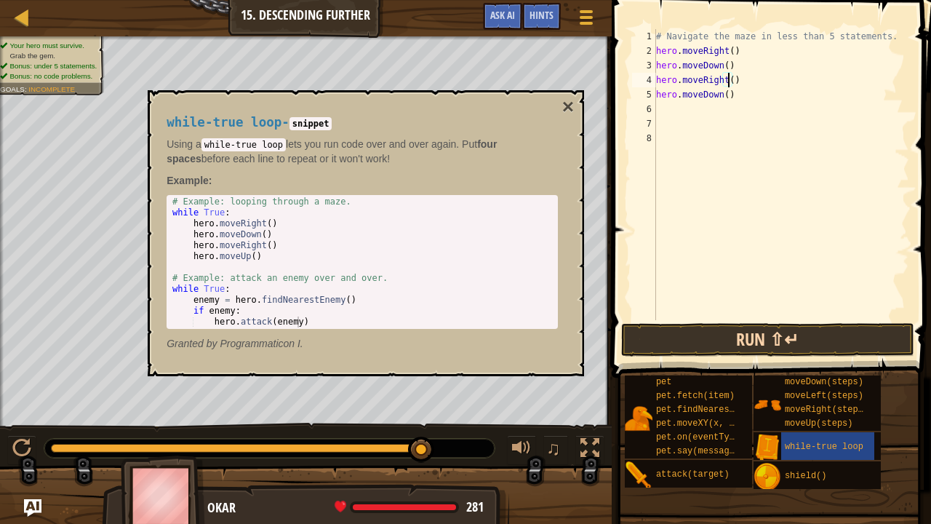
click at [748, 337] on button "Run ⇧↵" at bounding box center [767, 339] width 293 height 33
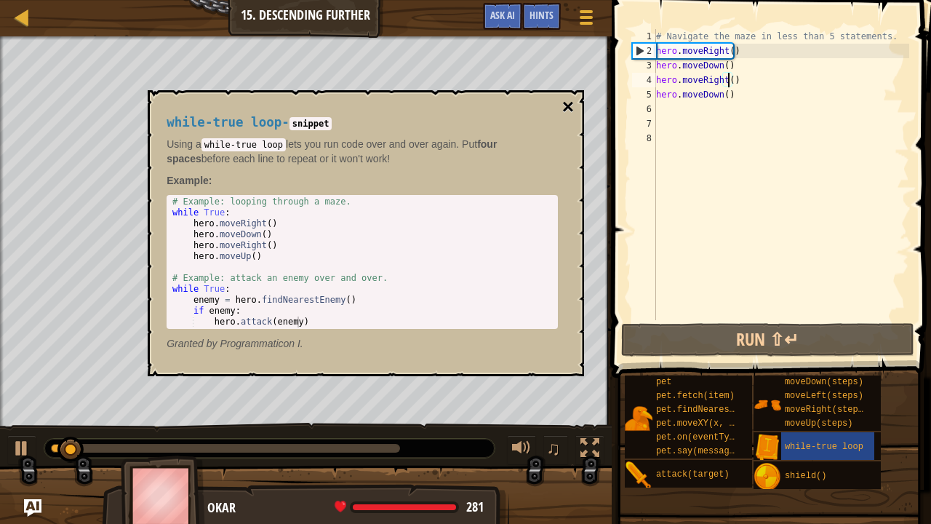
click at [566, 103] on button "×" at bounding box center [568, 107] width 12 height 20
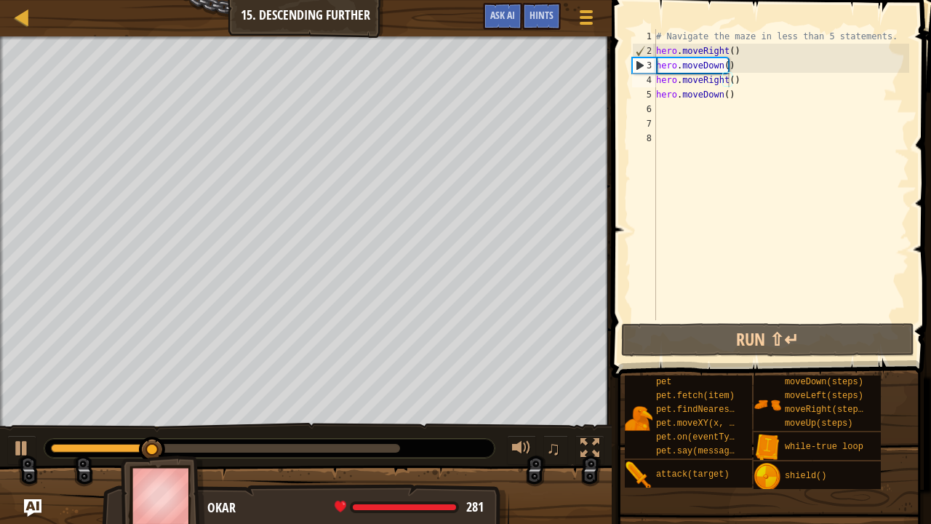
click at [729, 46] on div "# Navigate the maze in less than 5 statements. hero . moveRight ( ) hero . move…" at bounding box center [781, 189] width 256 height 320
type textarea "hero.moveRight(2)"
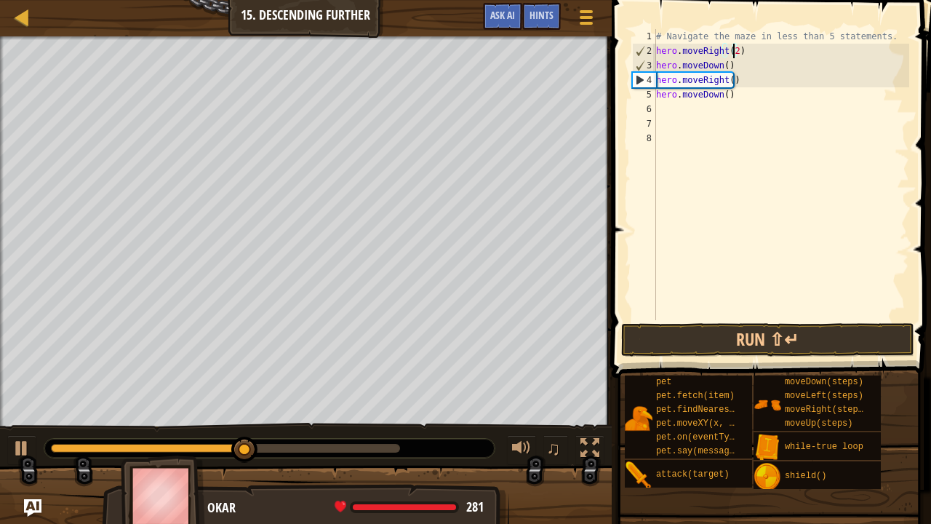
click at [735, 105] on div "# Navigate the maze in less than 5 statements. hero . moveRight ( 2 ) hero . mo…" at bounding box center [781, 189] width 256 height 320
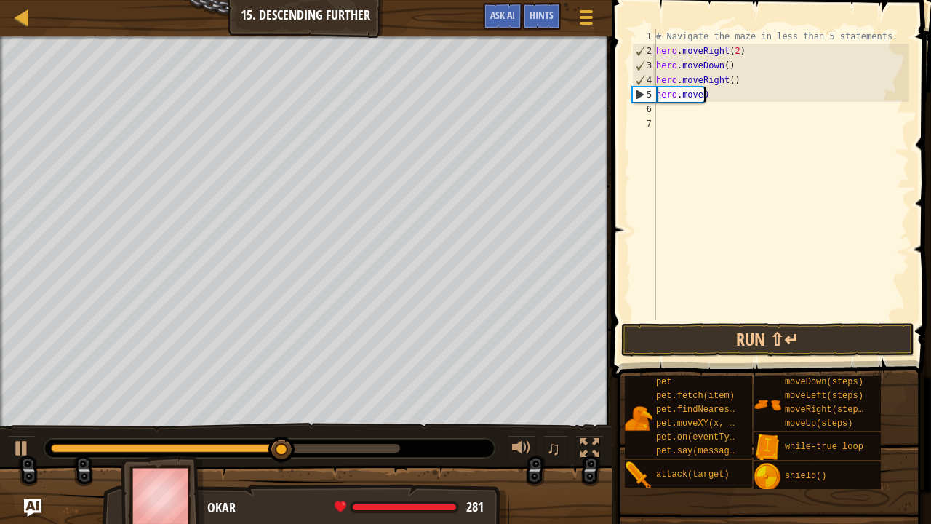
type textarea "h"
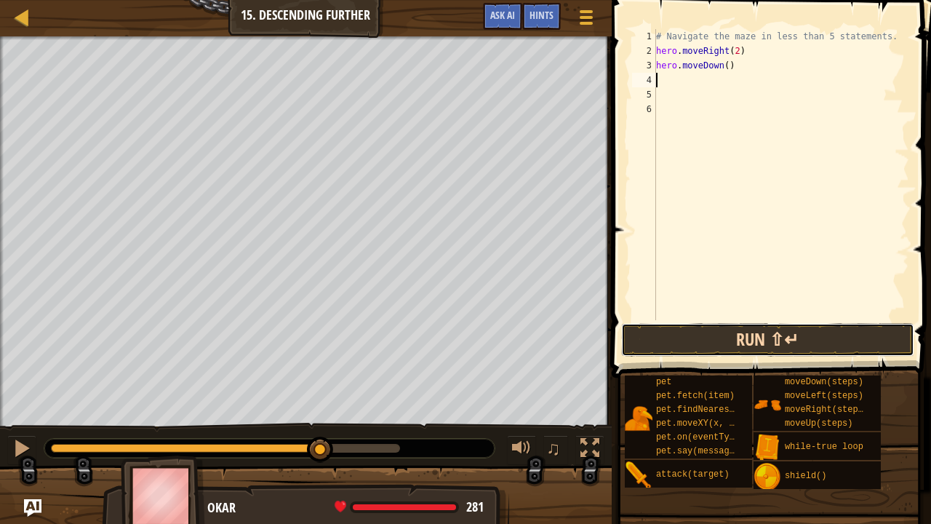
click at [848, 334] on button "Run ⇧↵" at bounding box center [767, 339] width 293 height 33
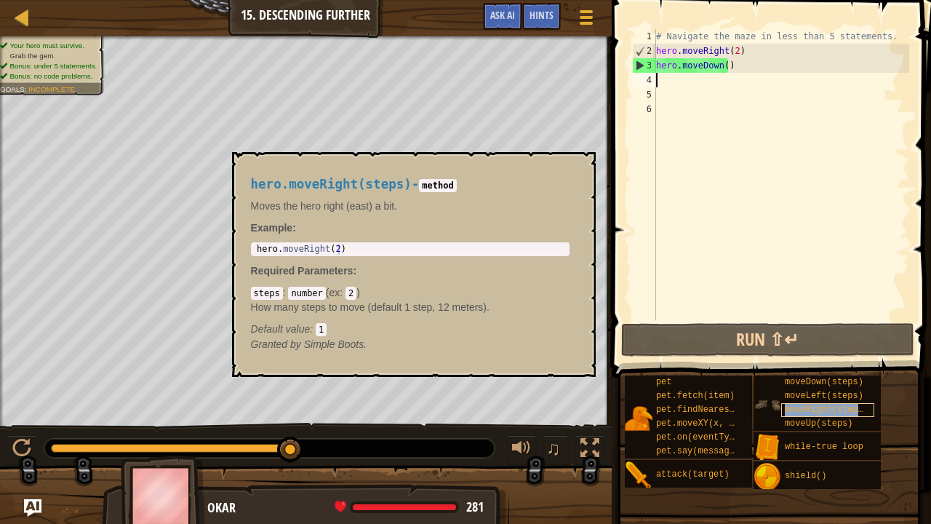
click at [816, 415] on div "moveRight(steps)" at bounding box center [827, 410] width 93 height 14
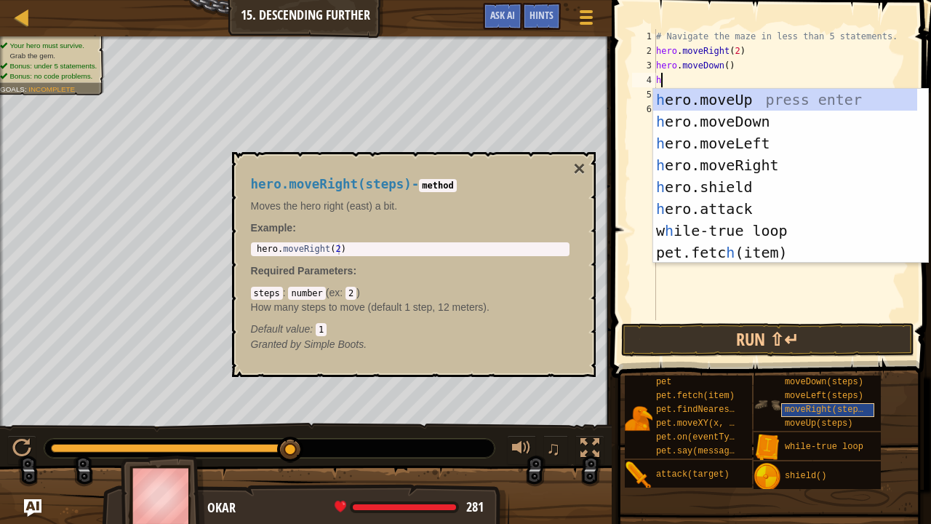
type textarea "h"
click at [736, 396] on div "pet.fetch(item)" at bounding box center [698, 396] width 93 height 14
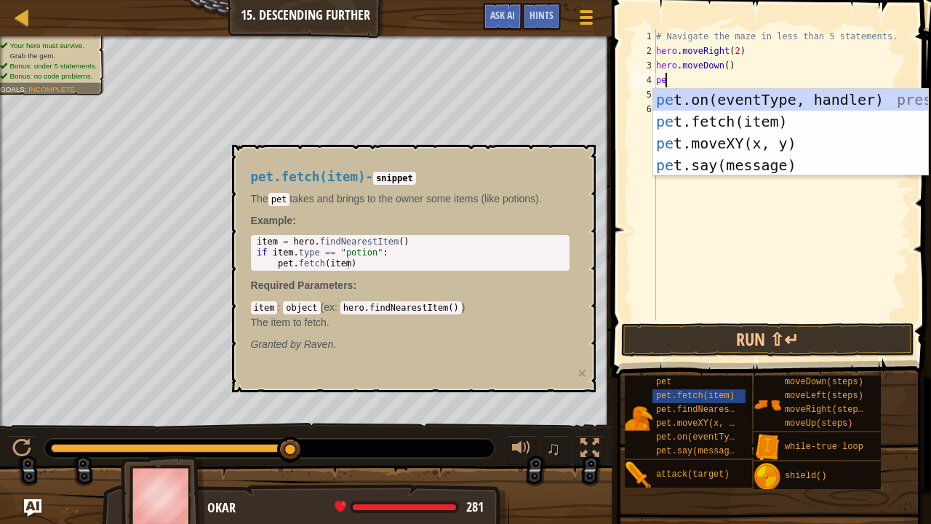
click at [785, 107] on div "pe t.on(eventType, handler) press enter pe t.fetch(item) press enter pe t.moveX…" at bounding box center [791, 154] width 276 height 131
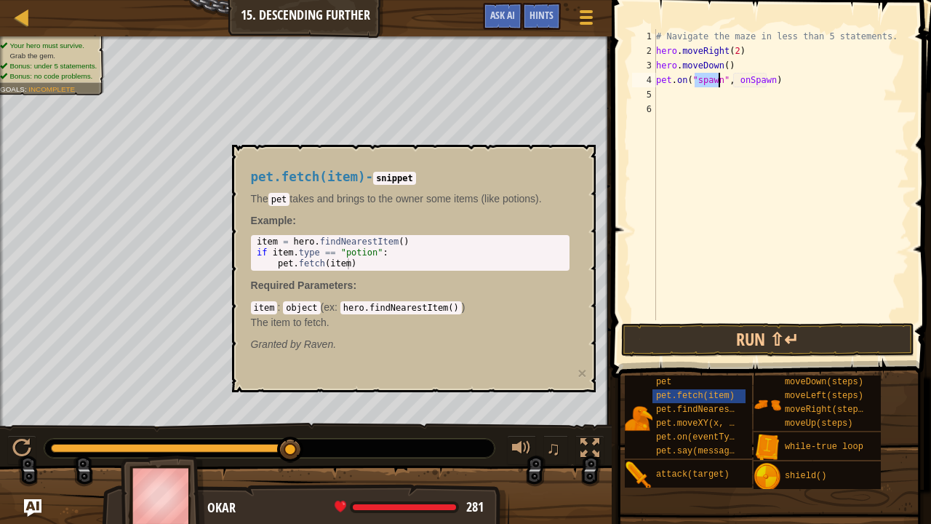
type textarea "pet.on("", onSpawn)"
type textarea "p"
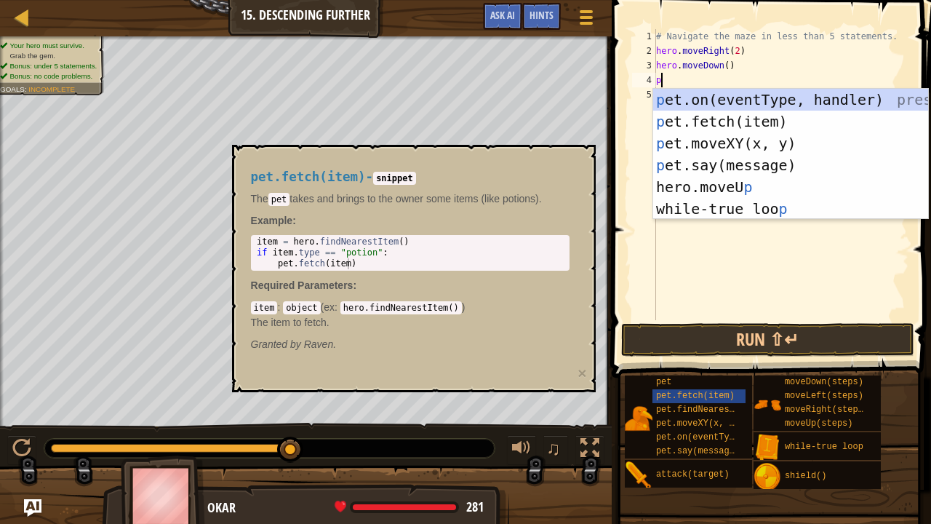
click at [833, 128] on div "p et.on(eventType, handler) press enter p et.fetch(item) press enter p et.moveX…" at bounding box center [791, 176] width 276 height 175
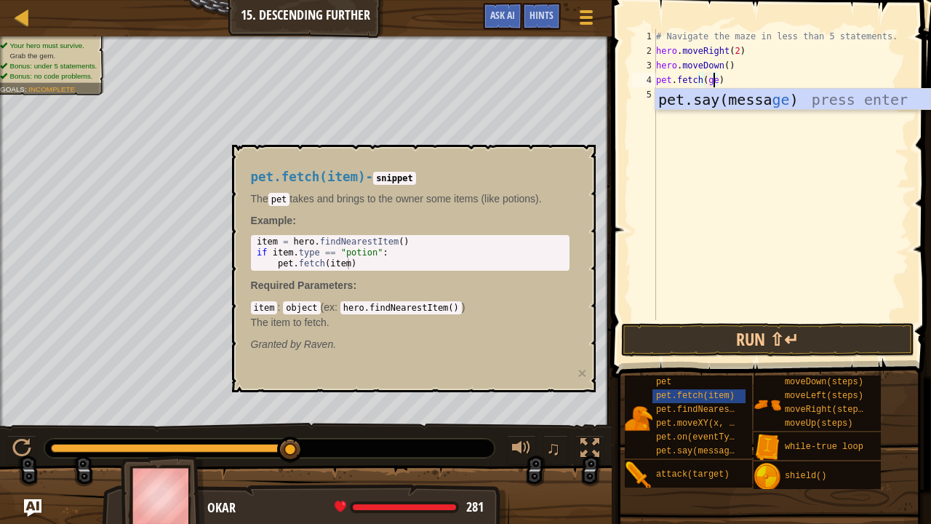
scroll to position [7, 4]
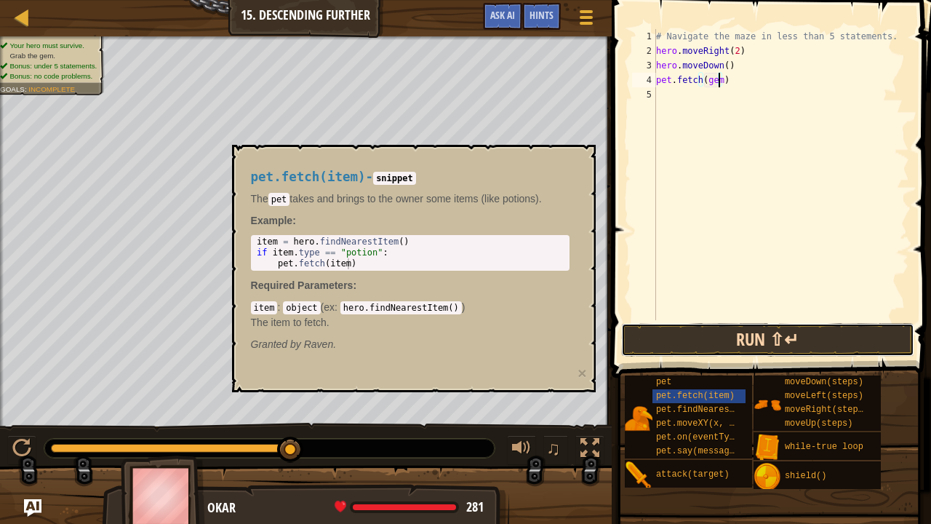
click at [793, 343] on button "Run ⇧↵" at bounding box center [767, 339] width 293 height 33
click at [760, 350] on button "Run ⇧↵" at bounding box center [767, 339] width 293 height 33
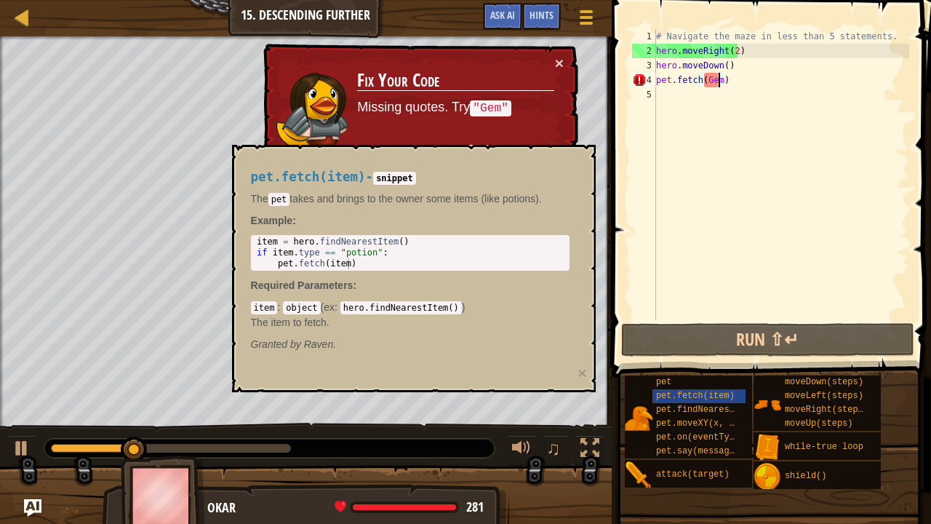
click at [553, 53] on div "× Fix Your Code Missing quotes. Try "Gem" Line 4: ReferenceError: Gem is not de…" at bounding box center [419, 128] width 318 height 169
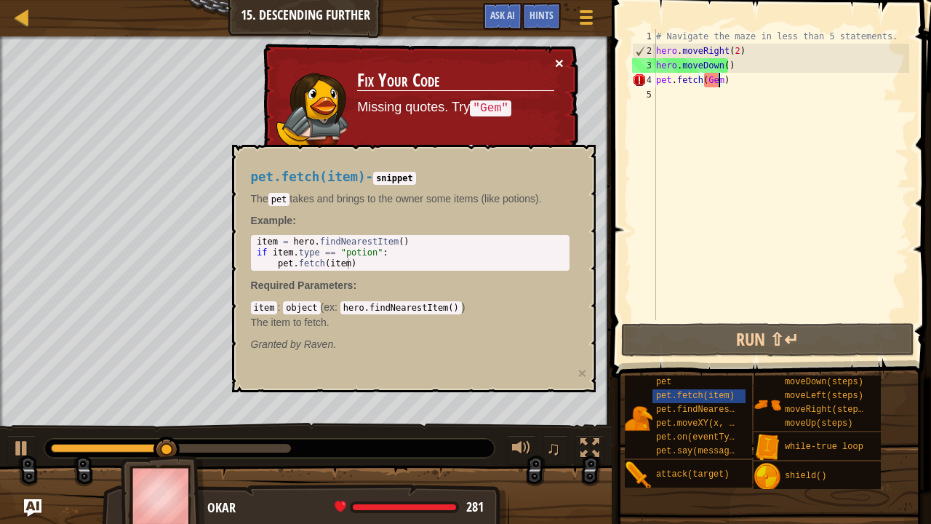
click at [557, 62] on button "×" at bounding box center [559, 62] width 9 height 15
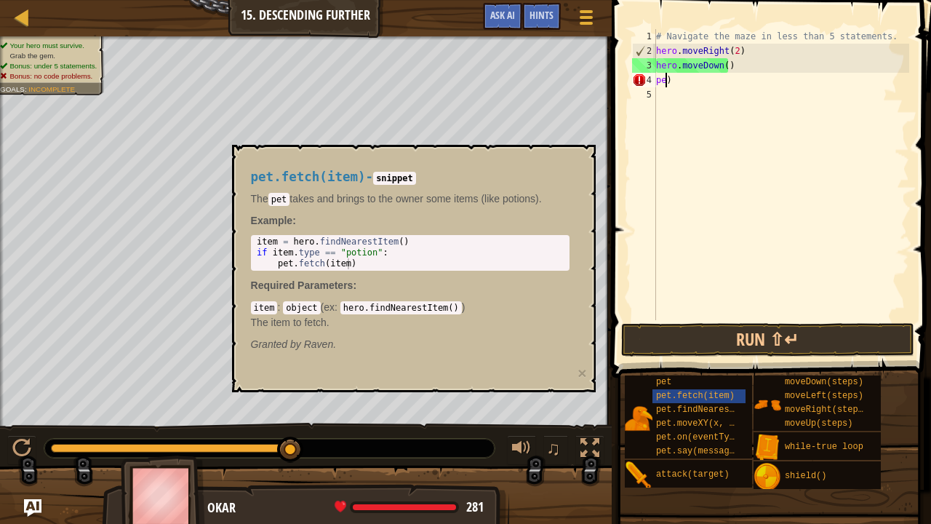
scroll to position [7, 0]
type textarea ")"
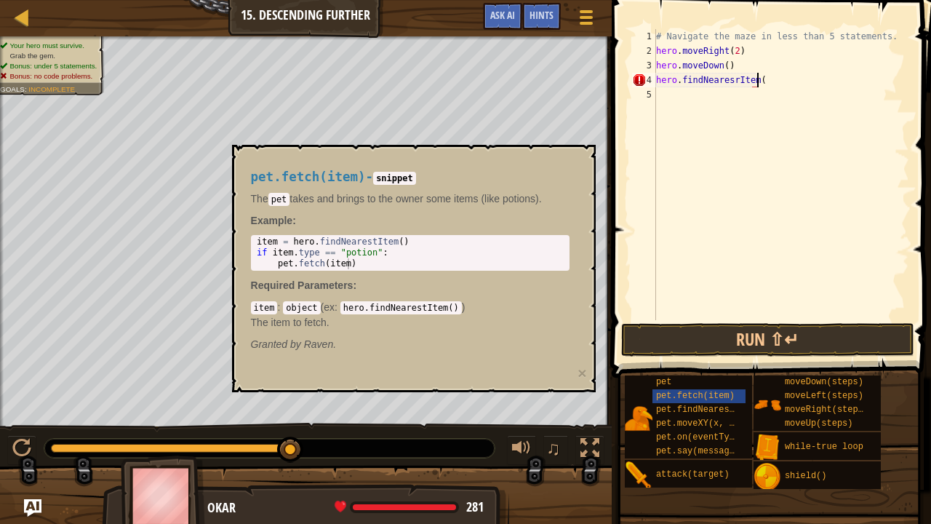
scroll to position [7, 8]
click at [718, 335] on button "Run ⇧↵" at bounding box center [767, 339] width 293 height 33
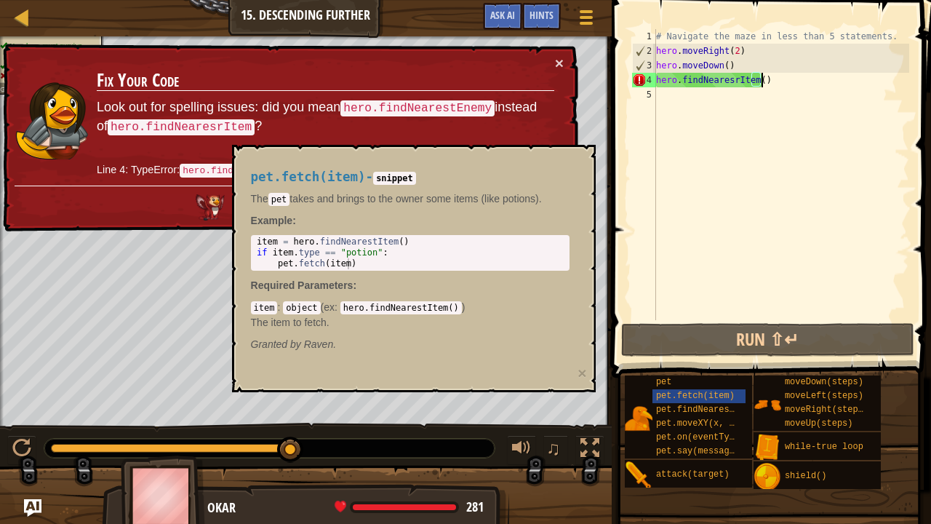
click at [736, 78] on div "# Navigate the maze in less than 5 statements. hero . moveRight ( 2 ) hero . mo…" at bounding box center [781, 189] width 256 height 320
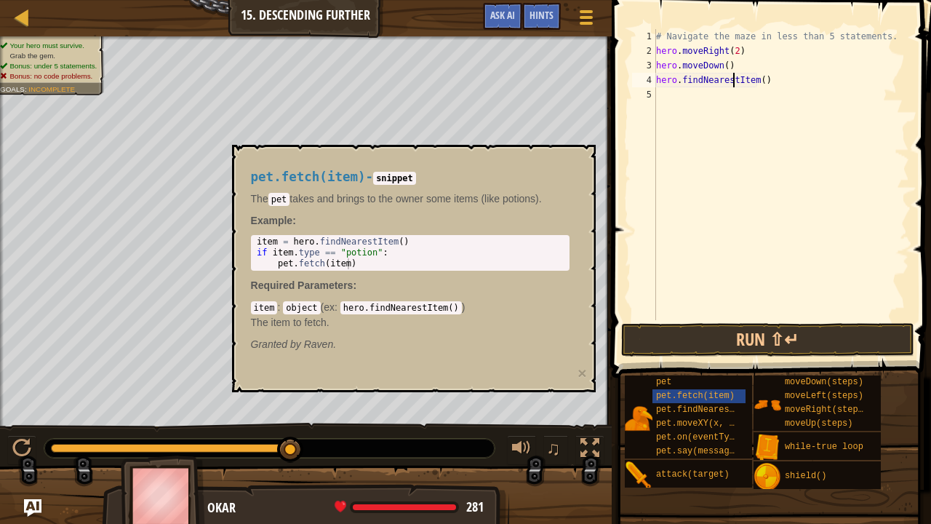
scroll to position [7, 6]
click at [790, 348] on button "Run ⇧↵" at bounding box center [767, 339] width 293 height 33
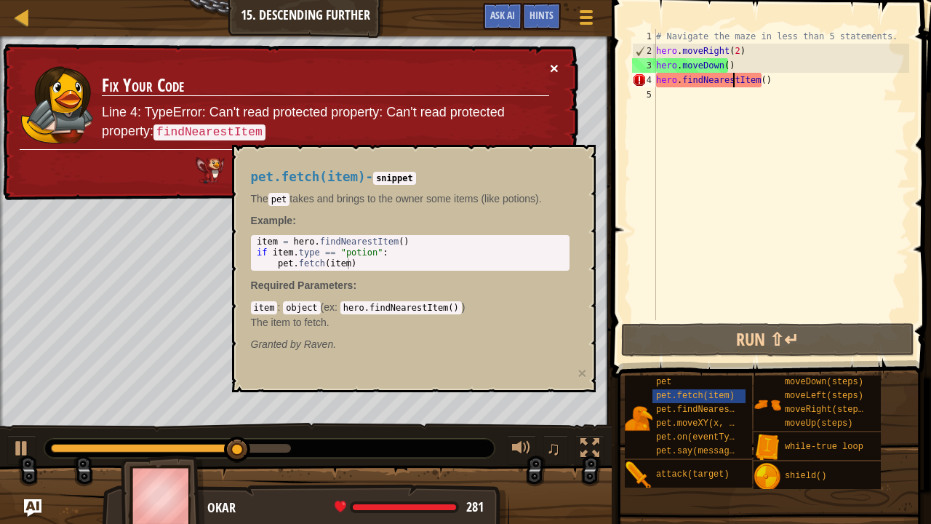
click at [551, 64] on button "×" at bounding box center [554, 67] width 9 height 15
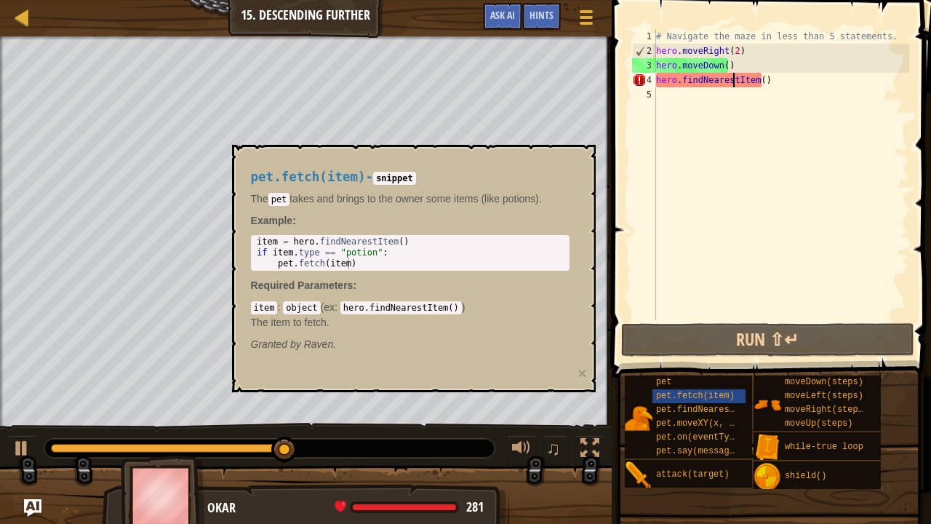
click at [789, 86] on div "# Navigate the maze in less than 5 statements. hero . moveRight ( 2 ) hero . mo…" at bounding box center [781, 189] width 256 height 320
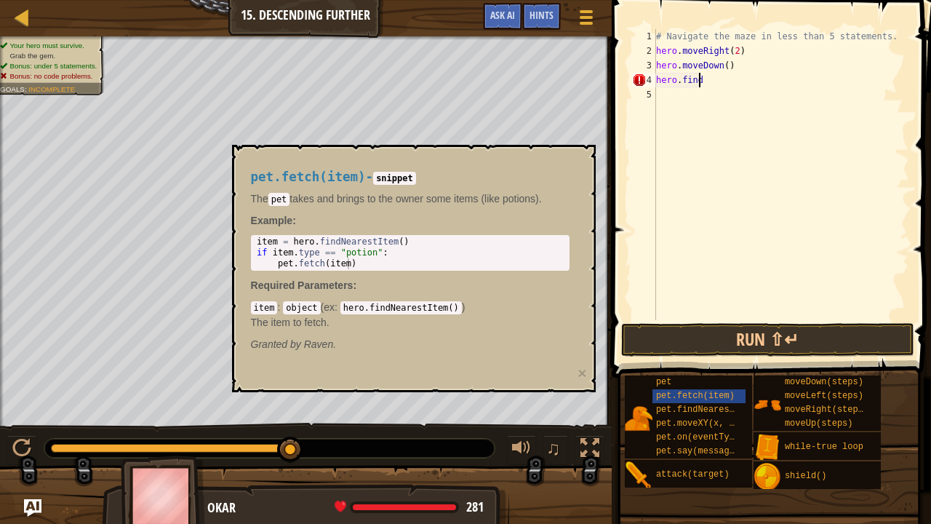
scroll to position [7, 3]
type textarea "h"
click at [819, 431] on span "while-true loop" at bounding box center [824, 446] width 79 height 10
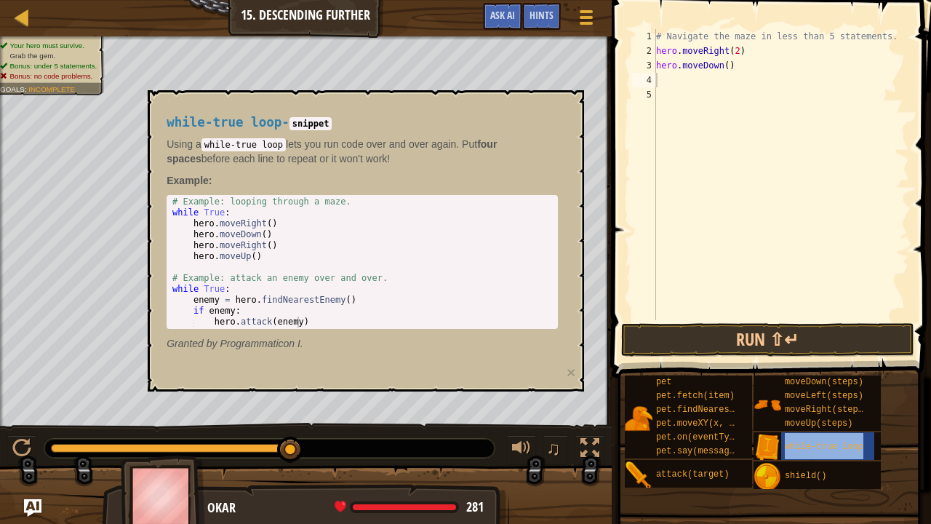
drag, startPoint x: 812, startPoint y: 438, endPoint x: 702, endPoint y: 131, distance: 326.2
copy span "while-true loop"
click at [673, 76] on div "# Navigate the maze in less than 5 statements. hero . moveRight ( 2 ) hero . mo…" at bounding box center [781, 189] width 256 height 320
type textarea "while-true loop"
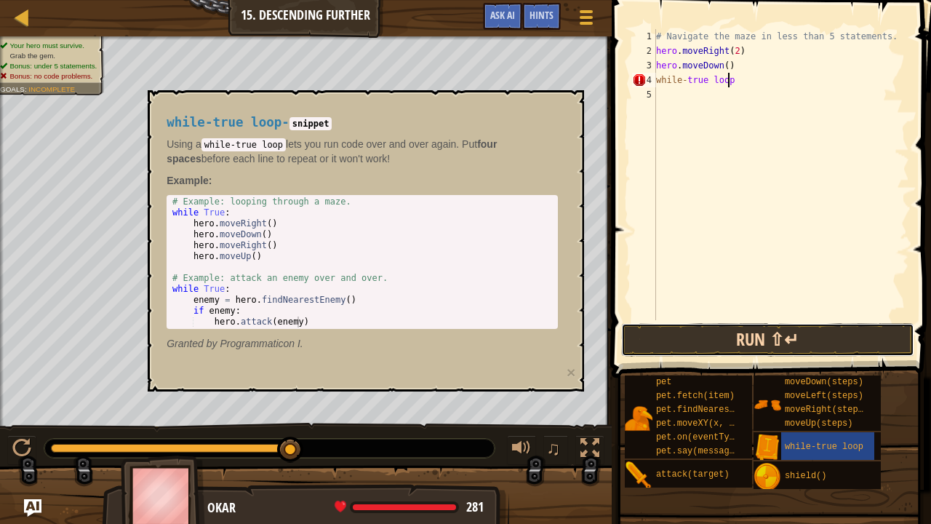
click at [815, 348] on button "Run ⇧↵" at bounding box center [767, 339] width 293 height 33
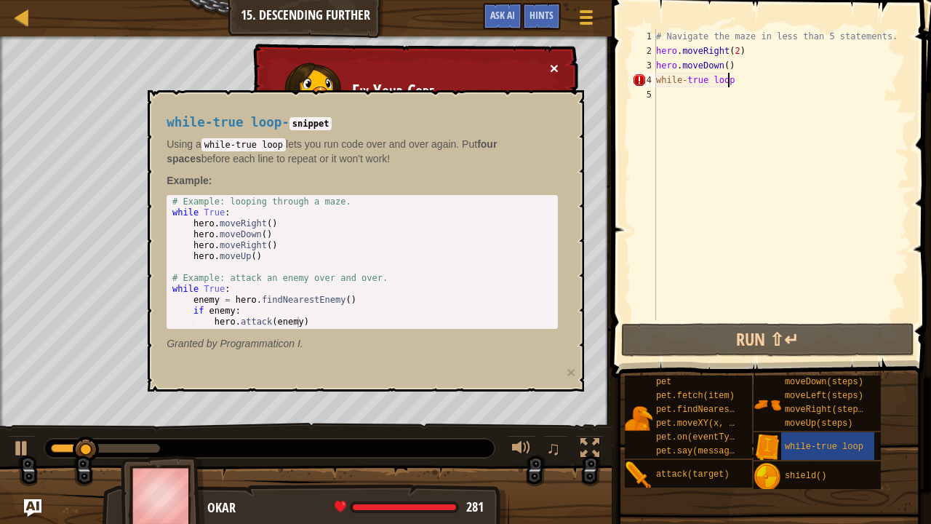
click at [557, 70] on button "×" at bounding box center [554, 67] width 9 height 15
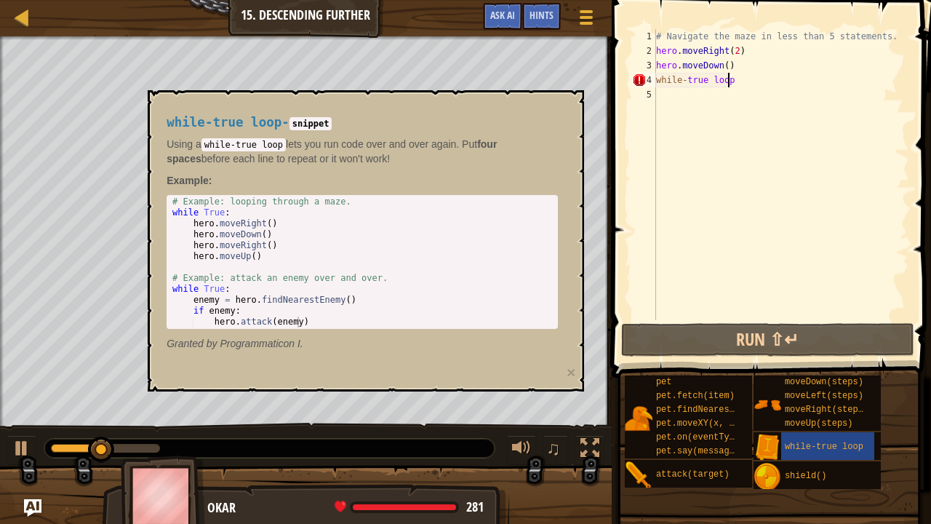
click at [708, 182] on div "# Navigate the maze in less than 5 statements. hero . moveRight ( 2 ) hero . mo…" at bounding box center [781, 189] width 256 height 320
click at [851, 431] on div "while-true loop" at bounding box center [827, 446] width 93 height 28
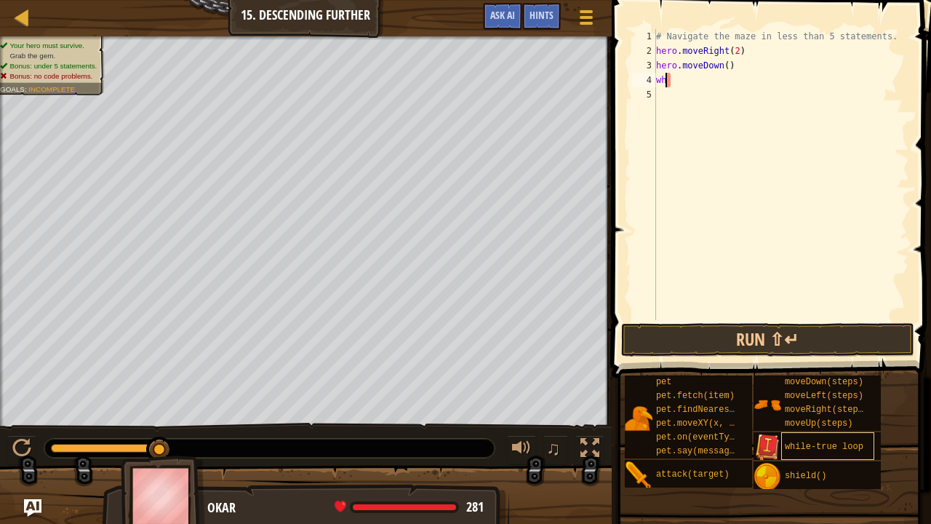
type textarea "w"
type textarea "h"
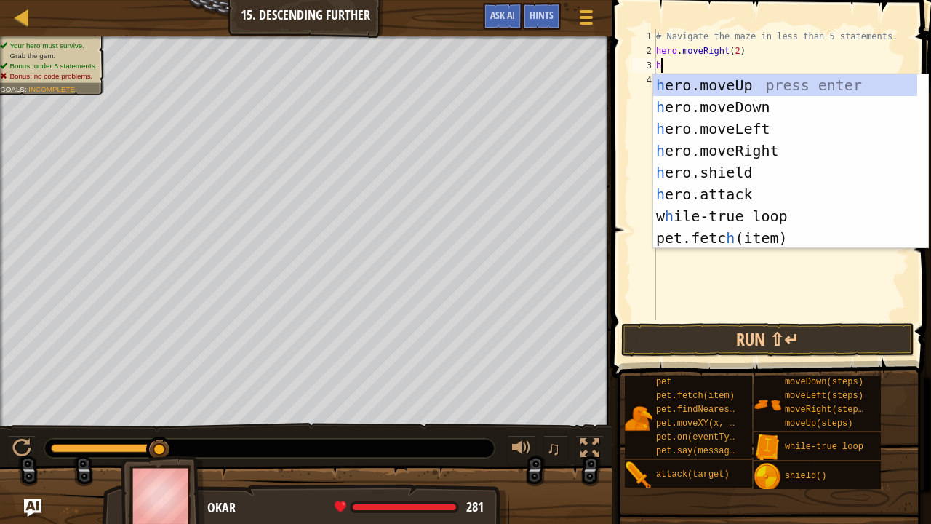
click at [834, 97] on div "h ero.moveUp press enter h ero.moveDown press enter h ero.moveLeft press enter …" at bounding box center [785, 183] width 265 height 218
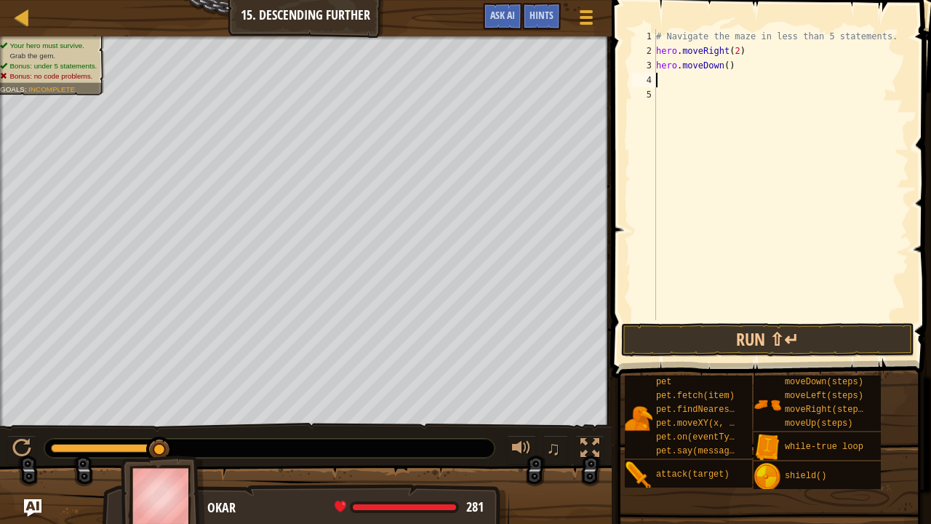
click at [724, 68] on div "# Navigate the maze in less than 5 statements. hero . moveRight ( 2 ) hero . mo…" at bounding box center [781, 189] width 256 height 320
click at [779, 344] on button "Run ⇧↵" at bounding box center [767, 339] width 293 height 33
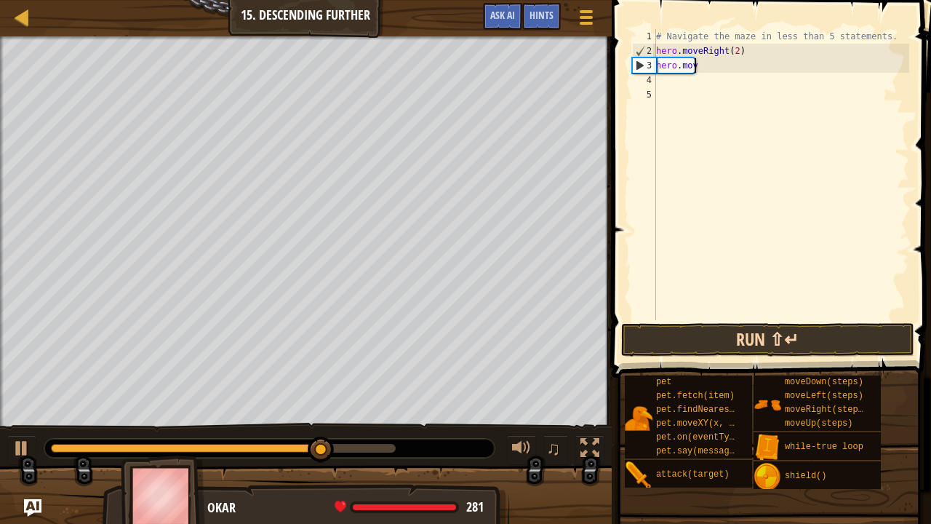
scroll to position [7, 1]
type textarea "hero.m"
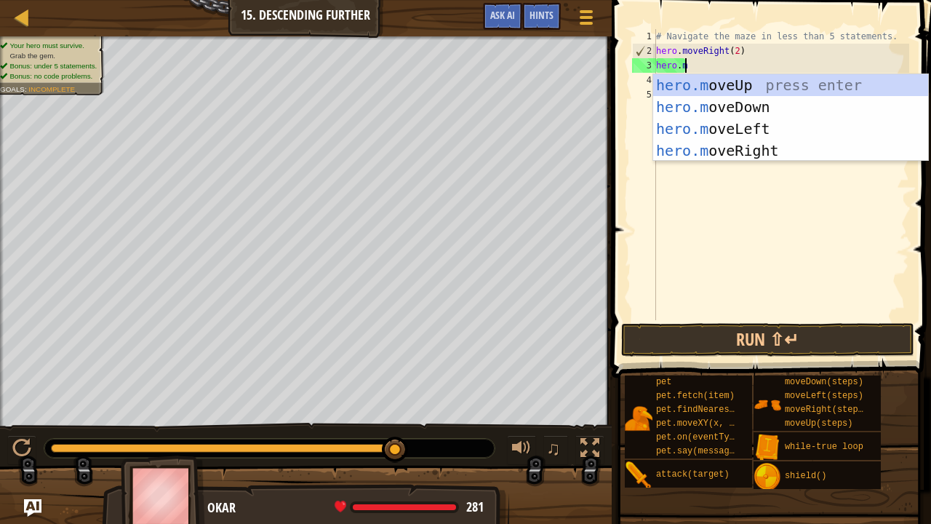
click at [831, 108] on div "hero.m oveUp press enter hero.m oveDown press enter hero.m oveLeft press enter …" at bounding box center [791, 139] width 276 height 131
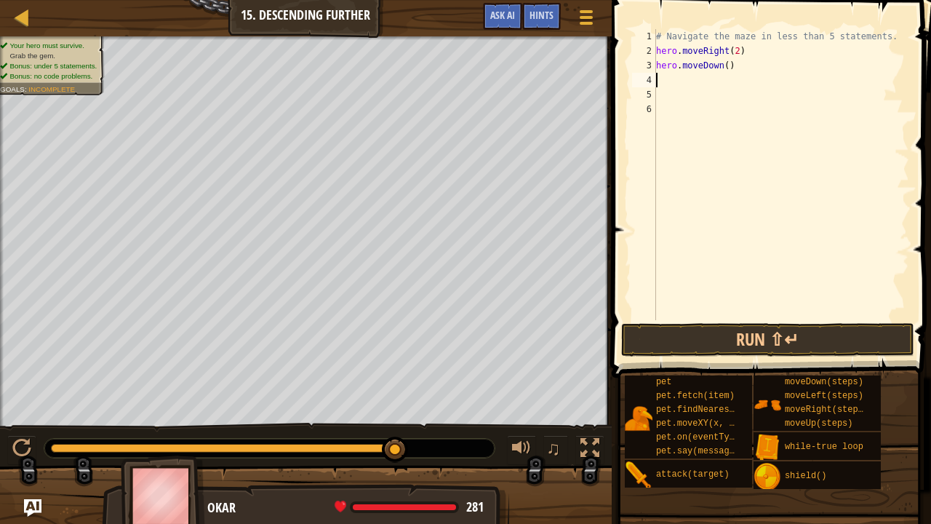
type textarea "h"
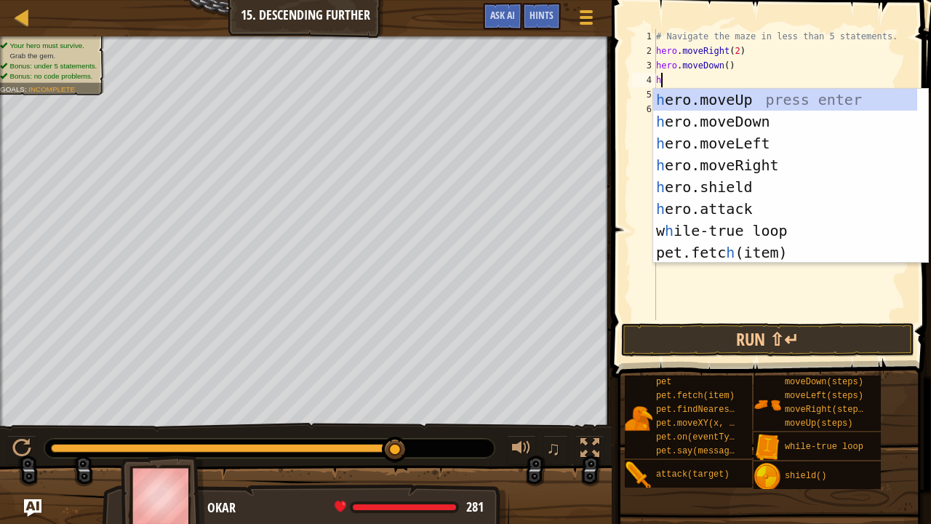
click at [769, 167] on div "h ero.moveUp press enter h ero.moveDown press enter h ero.moveLeft press enter …" at bounding box center [785, 198] width 265 height 218
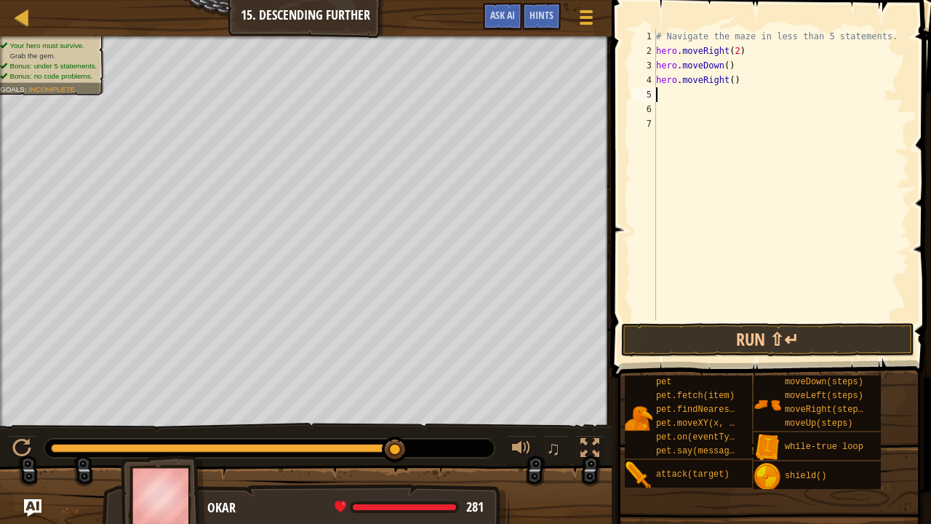
click at [729, 92] on div "# Navigate the maze in less than 5 statements. hero . moveRight ( 2 ) hero . mo…" at bounding box center [781, 189] width 256 height 320
type textarea "hero.moveRight(2)"
type textarea "h"
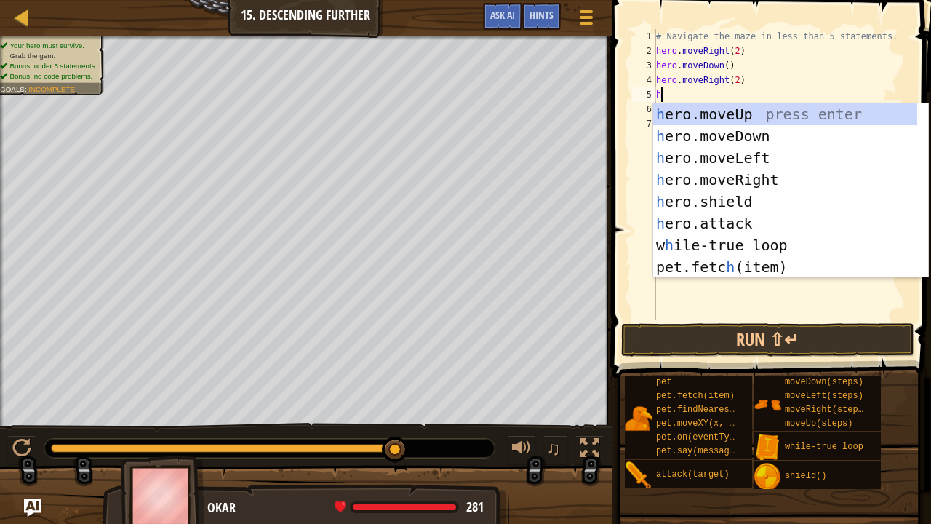
click at [812, 140] on div "h ero.moveUp press enter h ero.moveDown press enter h ero.moveLeft press enter …" at bounding box center [785, 212] width 265 height 218
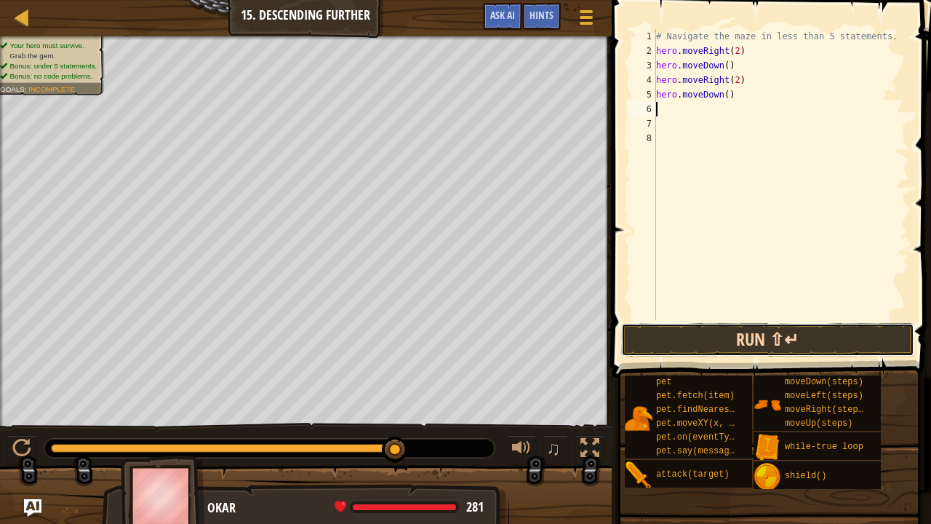
click at [779, 346] on button "Run ⇧↵" at bounding box center [767, 339] width 293 height 33
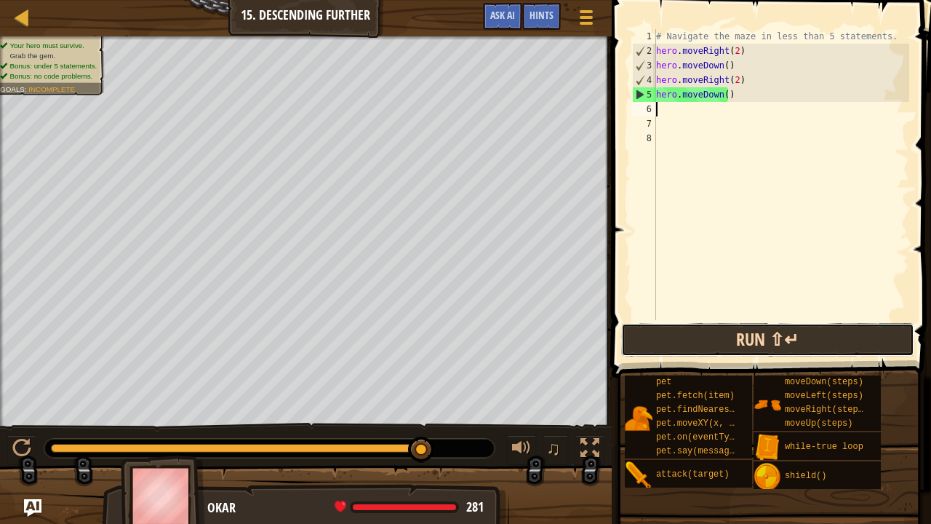
click at [828, 347] on button "Run ⇧↵" at bounding box center [767, 339] width 293 height 33
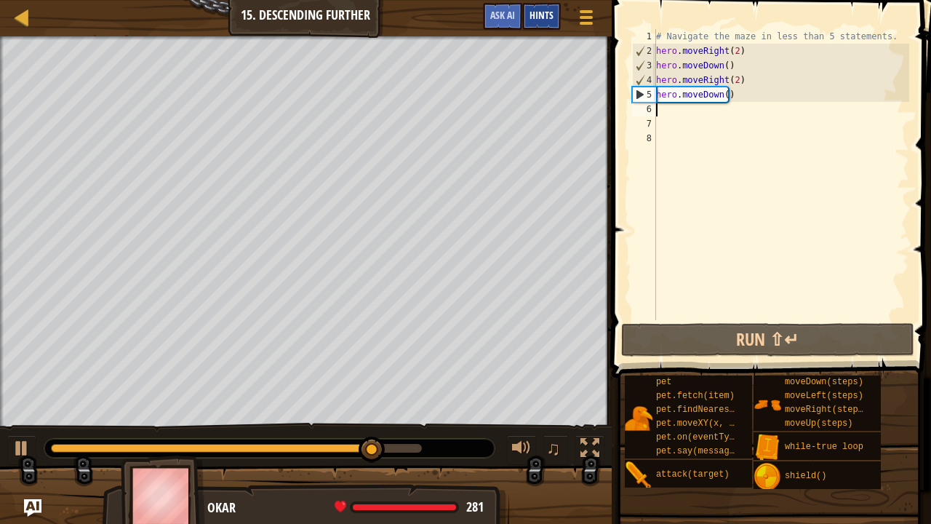
click at [548, 9] on div "Hints" at bounding box center [541, 16] width 39 height 27
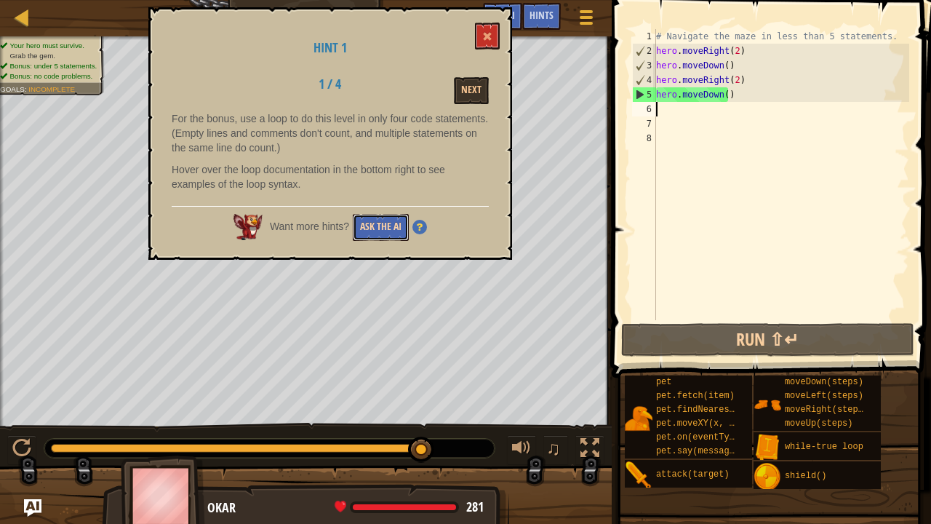
click at [378, 227] on button "Ask the AI" at bounding box center [381, 227] width 56 height 27
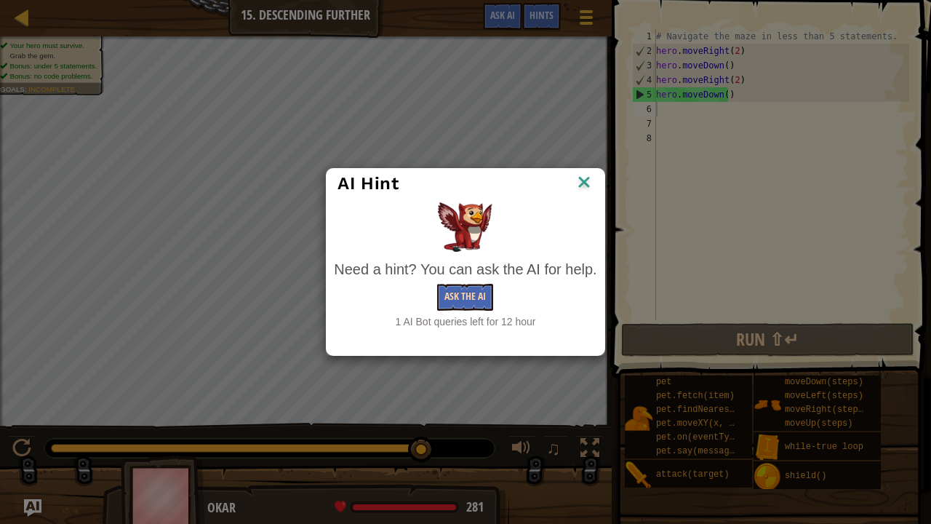
click at [465, 295] on button "Ask the AI" at bounding box center [465, 297] width 56 height 27
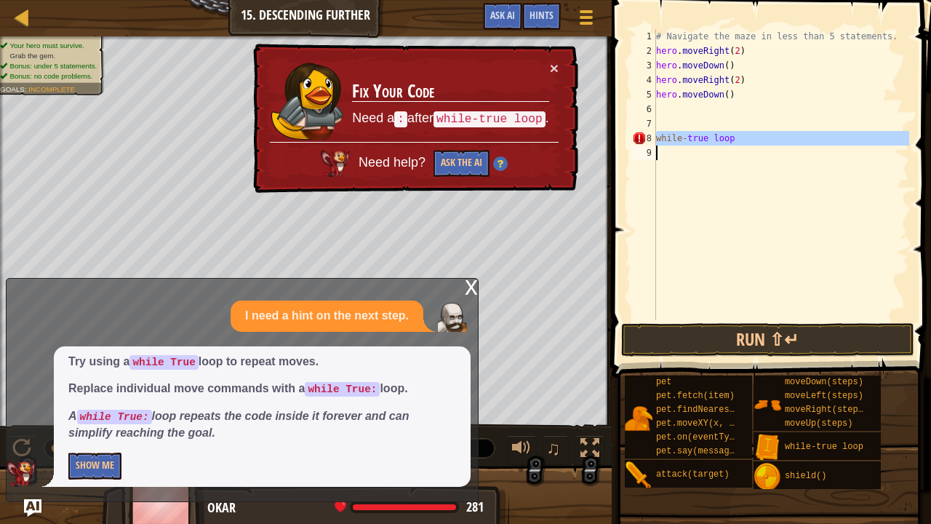
drag, startPoint x: 655, startPoint y: 132, endPoint x: 739, endPoint y: 135, distance: 84.4
click at [739, 135] on div "while-true loop 1 2 3 4 5 6 7 8 9 # Navigate the maze in less than 5 statements…" at bounding box center [769, 174] width 280 height 291
type textarea "while-true loop"
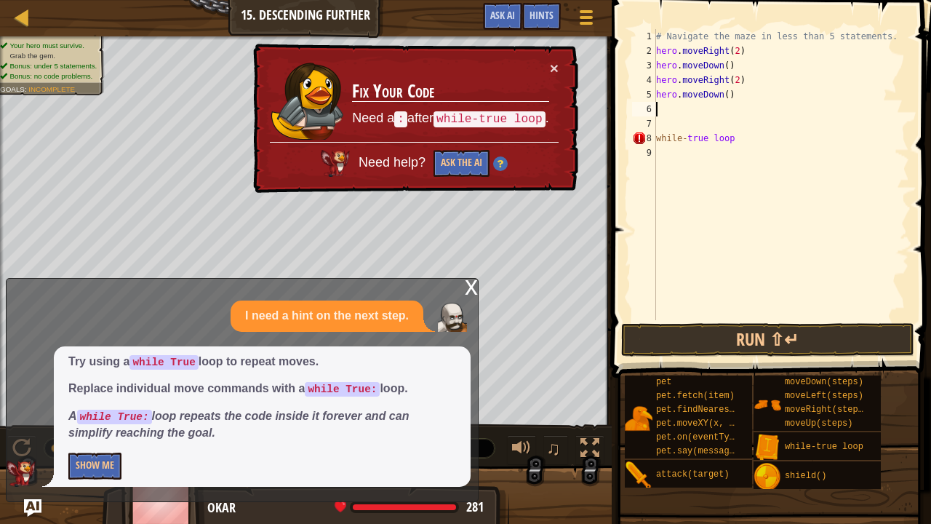
click at [662, 103] on div "# Navigate the maze in less than 5 statements. hero . moveRight ( 2 ) hero . mo…" at bounding box center [781, 189] width 256 height 320
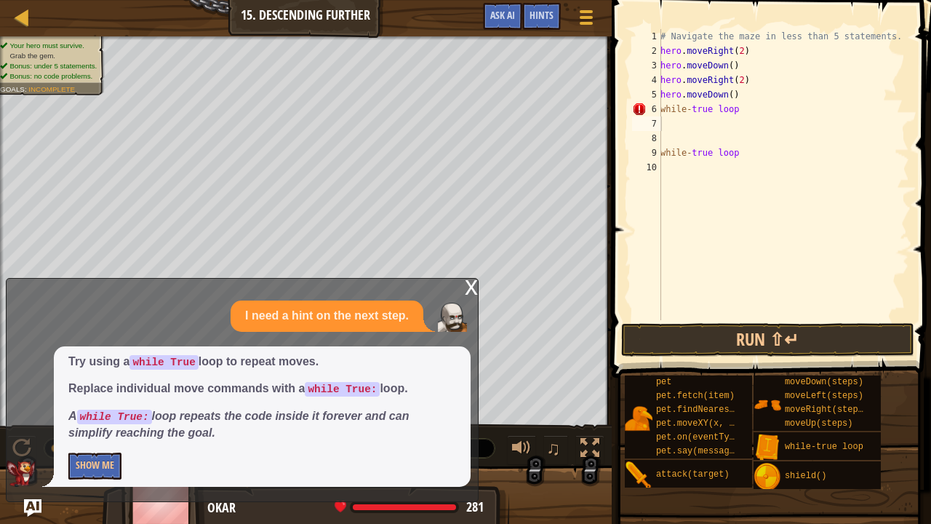
click at [743, 164] on div "# Navigate the maze in less than 5 statements. hero . moveRight ( 2 ) hero . mo…" at bounding box center [783, 189] width 252 height 320
type textarea "w"
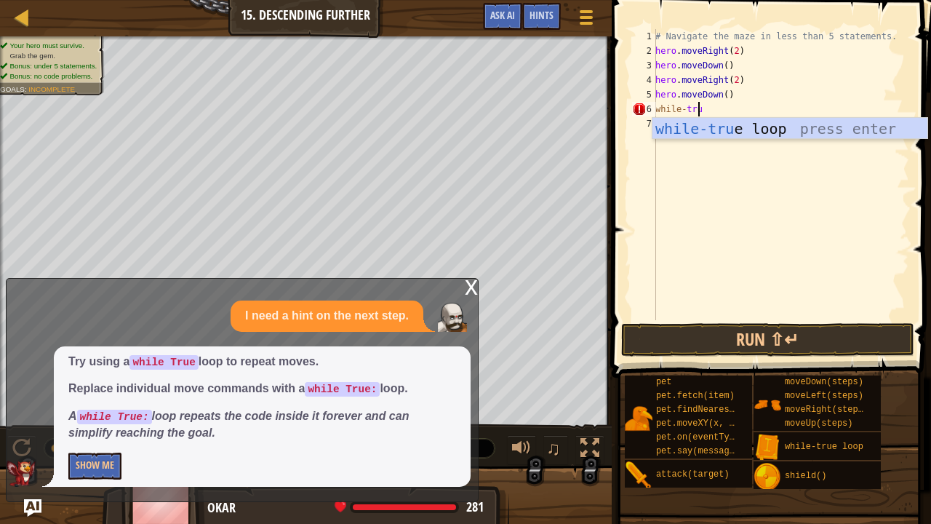
click at [848, 0] on body "Map Introduction to Computer Science 15. Descending Further Game Menu Done Hint…" at bounding box center [465, 0] width 931 height 0
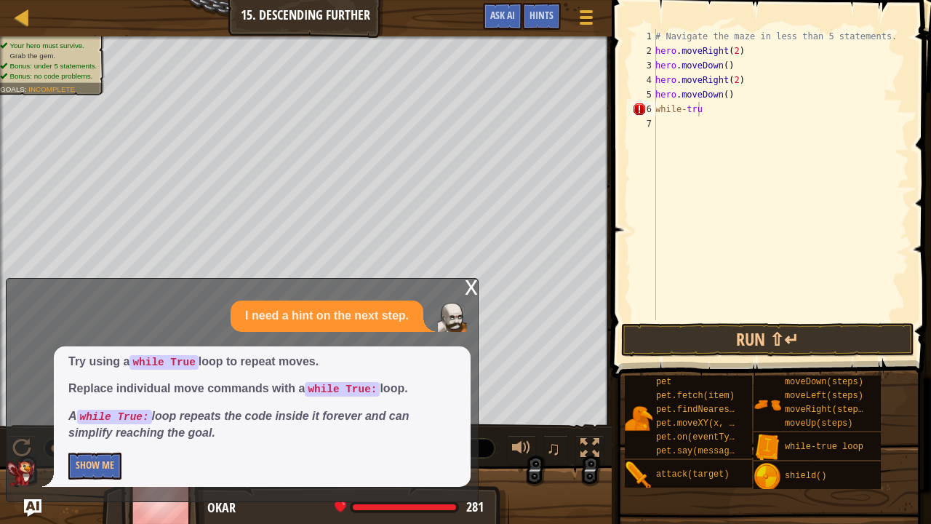
click at [679, 112] on div "# Navigate the maze in less than 5 statements. hero . moveRight ( 2 ) hero . mo…" at bounding box center [780, 189] width 257 height 320
click at [695, 115] on div "# Navigate the maze in less than 5 statements. hero . moveRight ( 2 ) hero . mo…" at bounding box center [780, 189] width 257 height 320
type textarea "while-true"
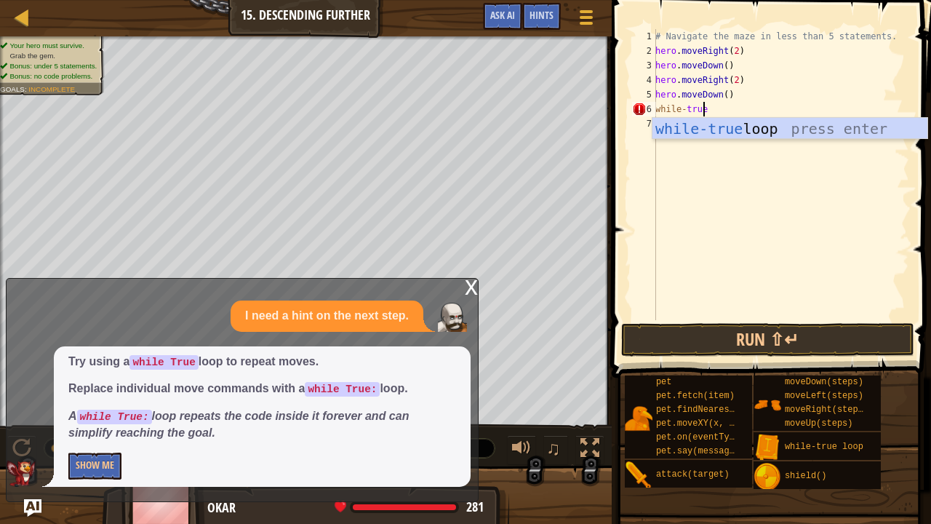
scroll to position [7, 1]
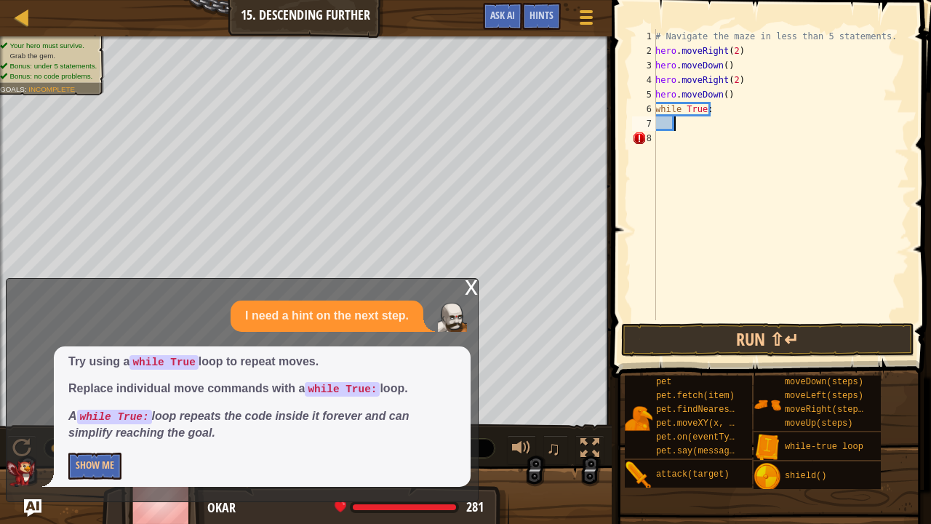
click at [720, 107] on div "# Navigate the maze in less than 5 statements. hero . moveRight ( 2 ) hero . mo…" at bounding box center [780, 189] width 257 height 320
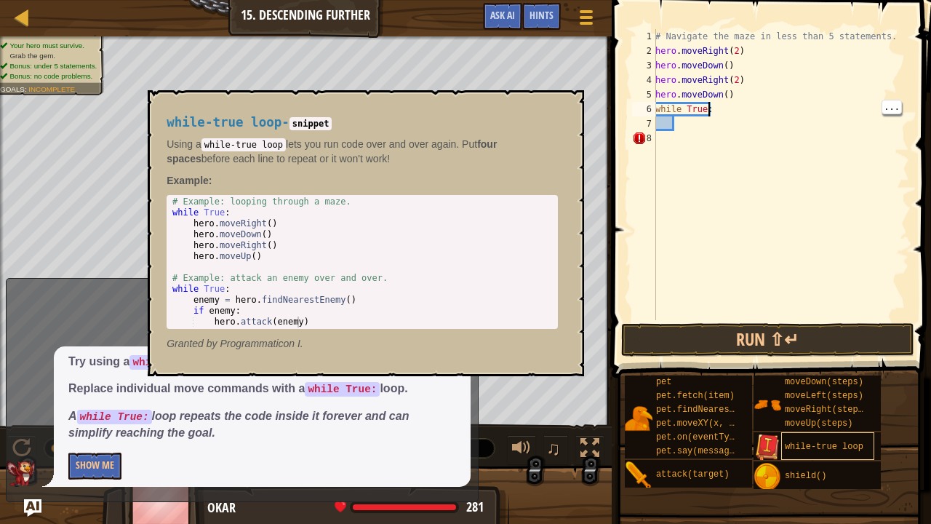
type textarea "while True:"
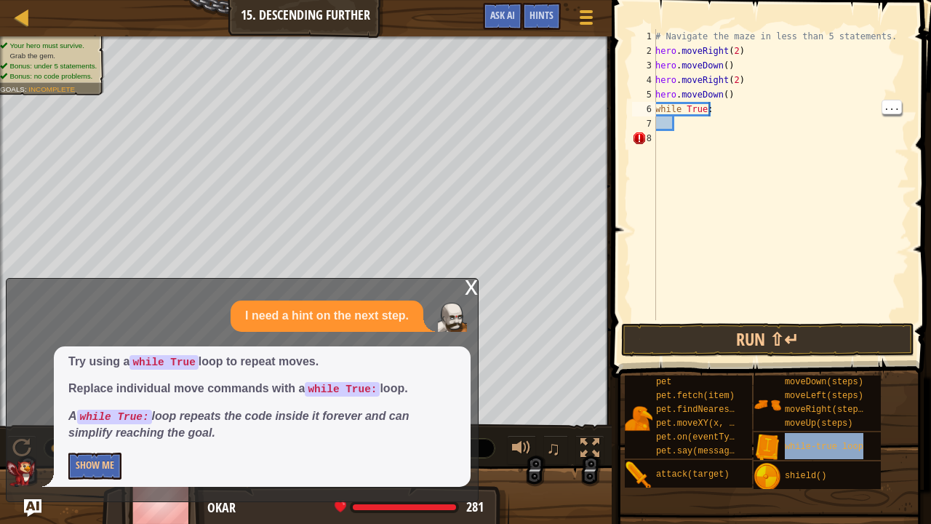
drag, startPoint x: 822, startPoint y: 435, endPoint x: 663, endPoint y: 124, distance: 348.7
click at [660, 124] on div "# Navigate the maze in less than 5 statements. hero . moveRight ( 2 ) hero . mo…" at bounding box center [780, 189] width 257 height 320
type textarea "whilet"
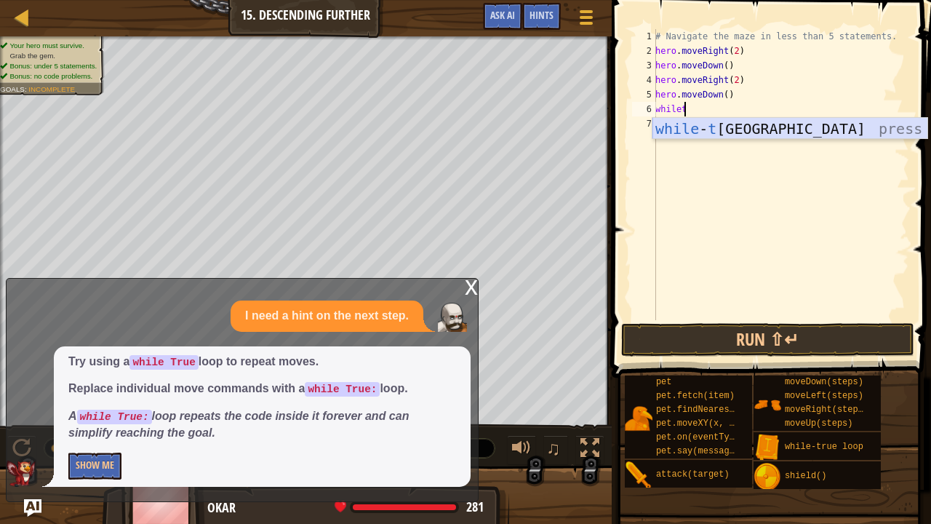
click at [724, 121] on div "while - t rue loop press enter" at bounding box center [790, 150] width 276 height 65
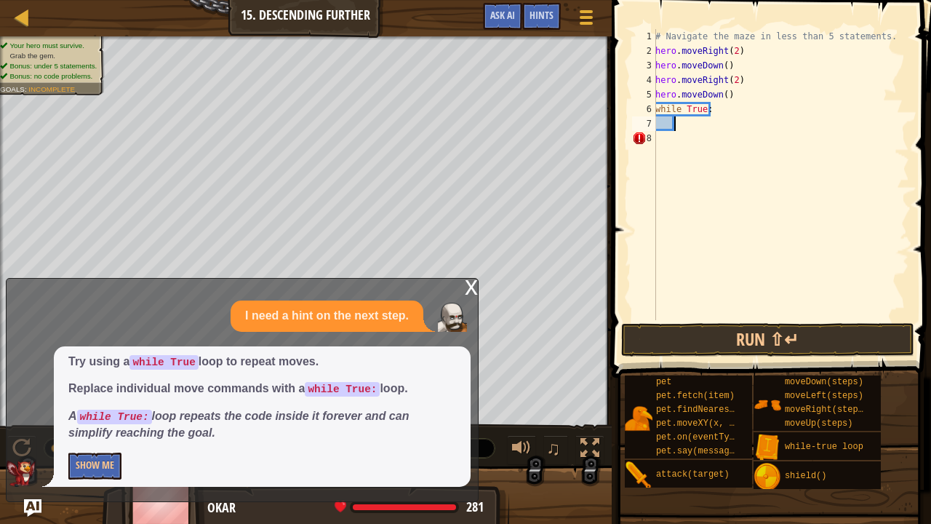
scroll to position [7, 0]
click at [739, 103] on div "# Navigate the maze in less than 5 statements. hero . moveRight ( 2 ) hero . mo…" at bounding box center [780, 189] width 257 height 320
click at [729, 100] on div "# Navigate the maze in less than 5 statements. hero . moveRight ( 2 ) hero . mo…" at bounding box center [780, 189] width 257 height 320
type textarea "h"
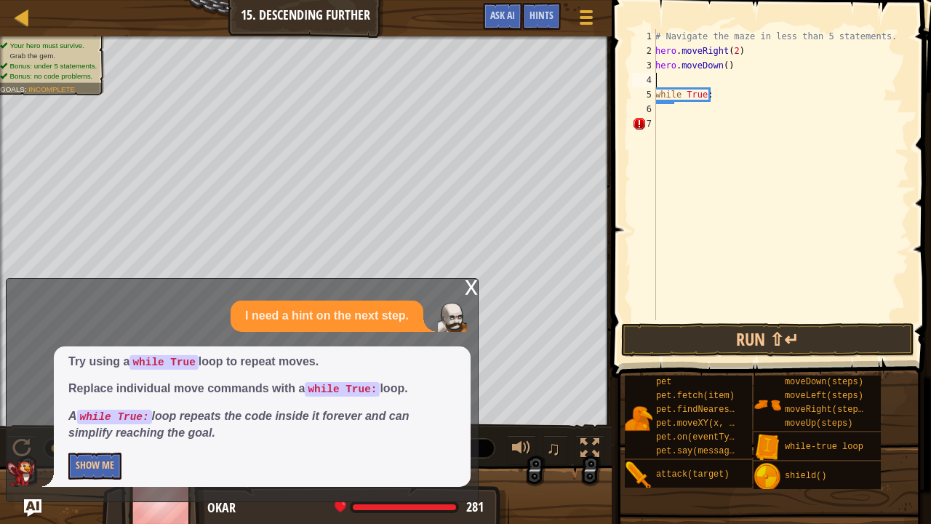
type textarea "hero.moveDown()"
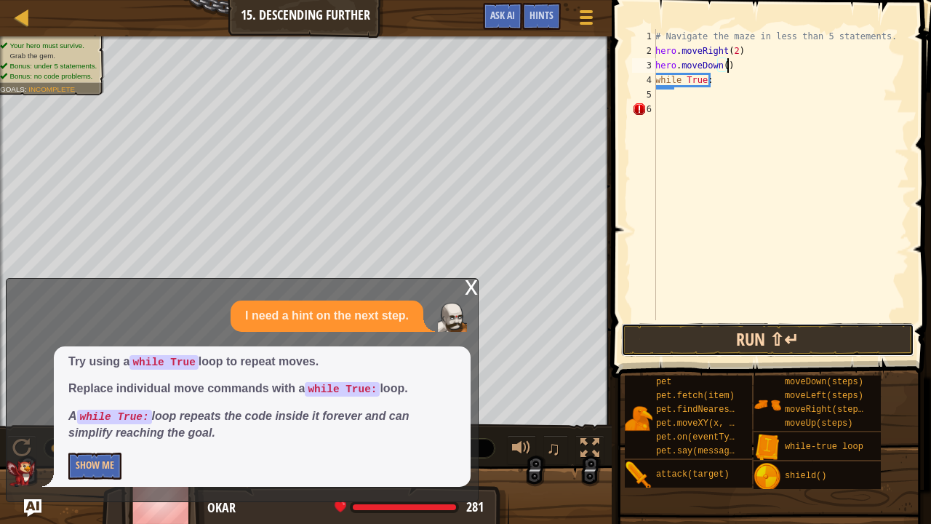
click at [875, 348] on button "Run ⇧↵" at bounding box center [767, 339] width 293 height 33
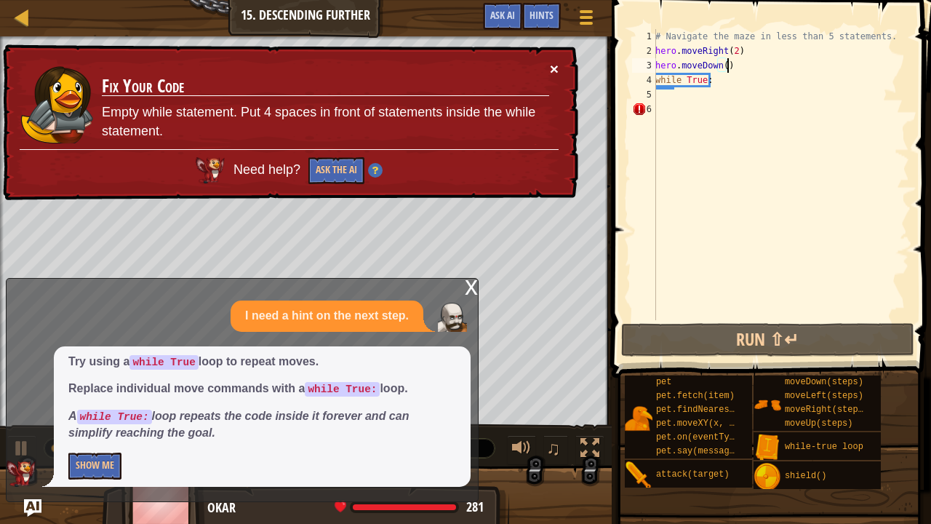
click at [553, 65] on button "×" at bounding box center [555, 72] width 9 height 15
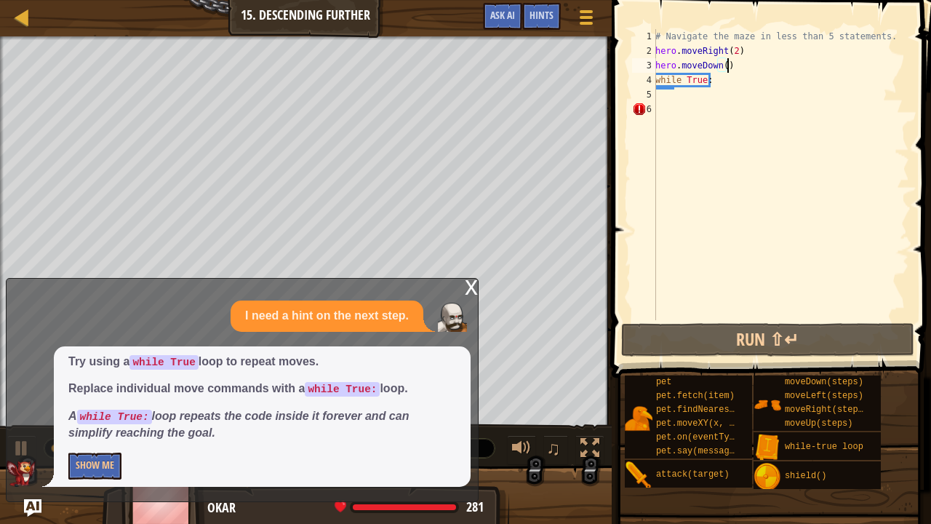
click at [715, 95] on div "# Navigate the maze in less than 5 statements. hero . moveRight ( 2 ) hero . mo…" at bounding box center [780, 189] width 257 height 320
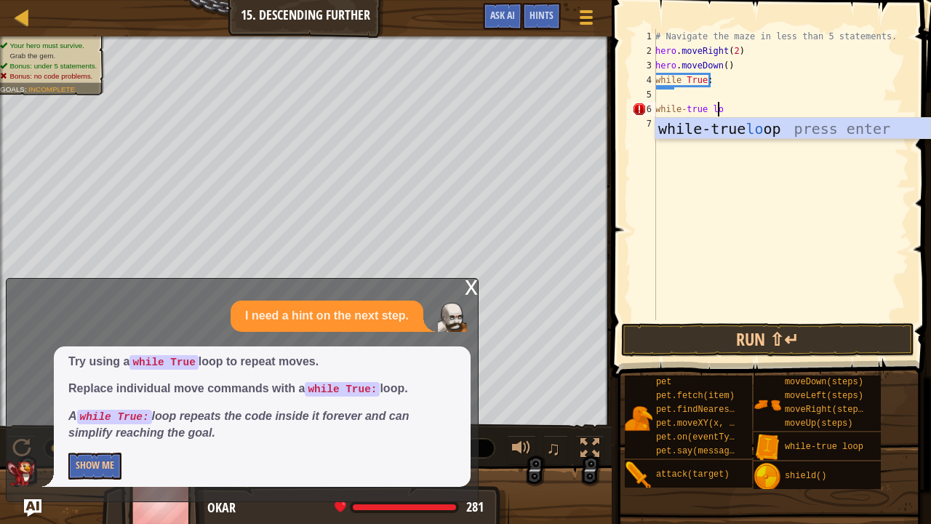
scroll to position [7, 4]
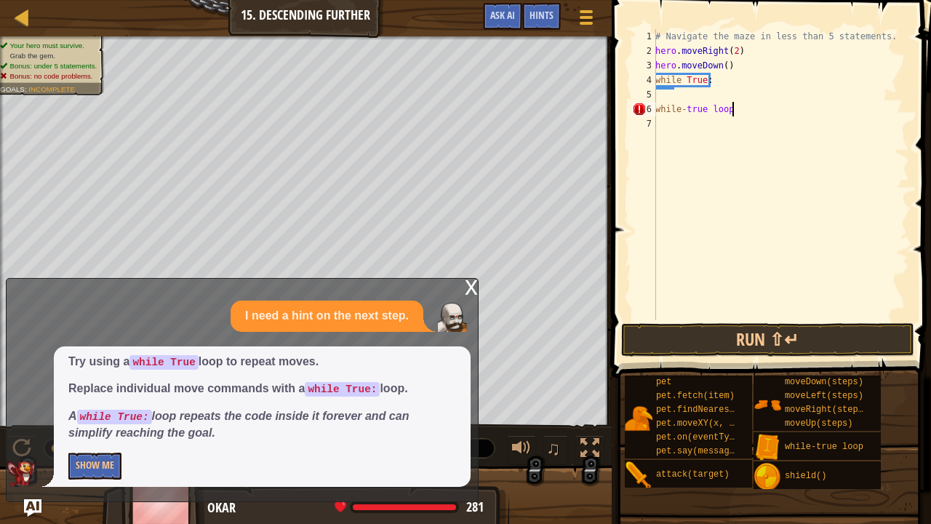
click at [720, 79] on div "# Navigate the maze in less than 5 statements. hero . moveRight ( 2 ) hero . mo…" at bounding box center [780, 189] width 257 height 320
click at [714, 84] on div "# Navigate the maze in less than 5 statements. hero . moveRight ( 2 ) hero . mo…" at bounding box center [780, 189] width 257 height 320
type textarea "w"
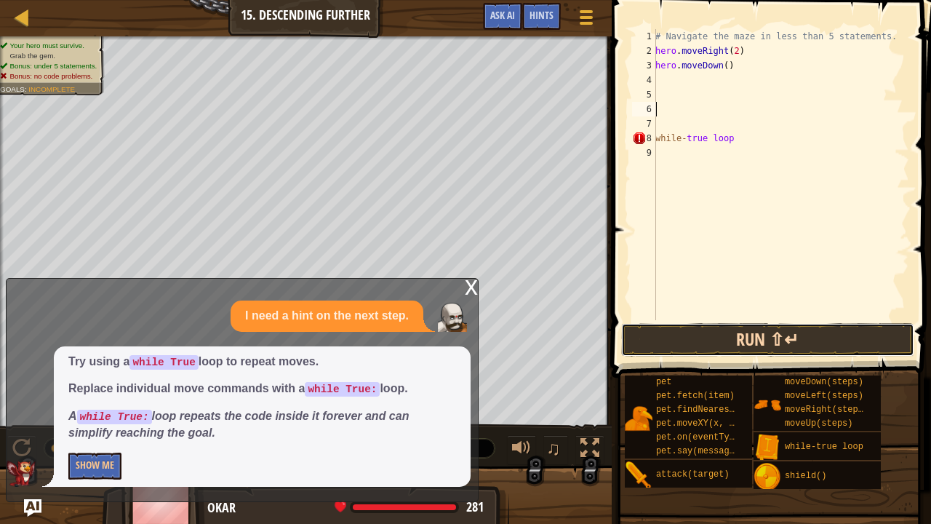
click at [870, 335] on button "Run ⇧↵" at bounding box center [767, 339] width 293 height 33
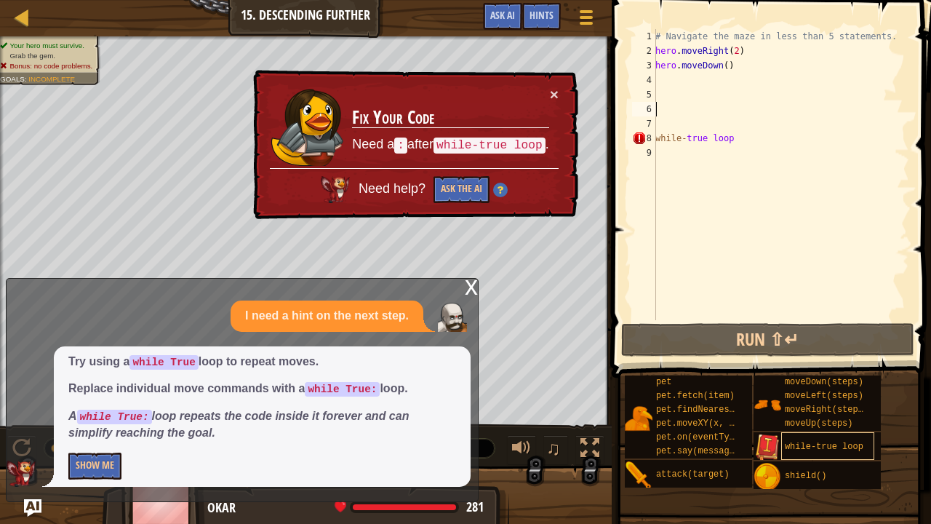
click at [838, 431] on span "while-true loop" at bounding box center [824, 446] width 79 height 10
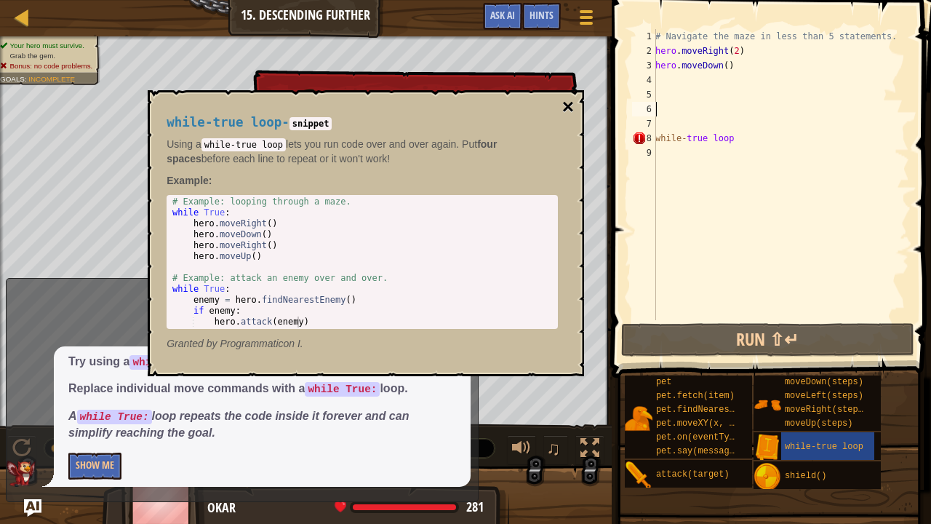
click at [569, 104] on button "×" at bounding box center [568, 107] width 12 height 20
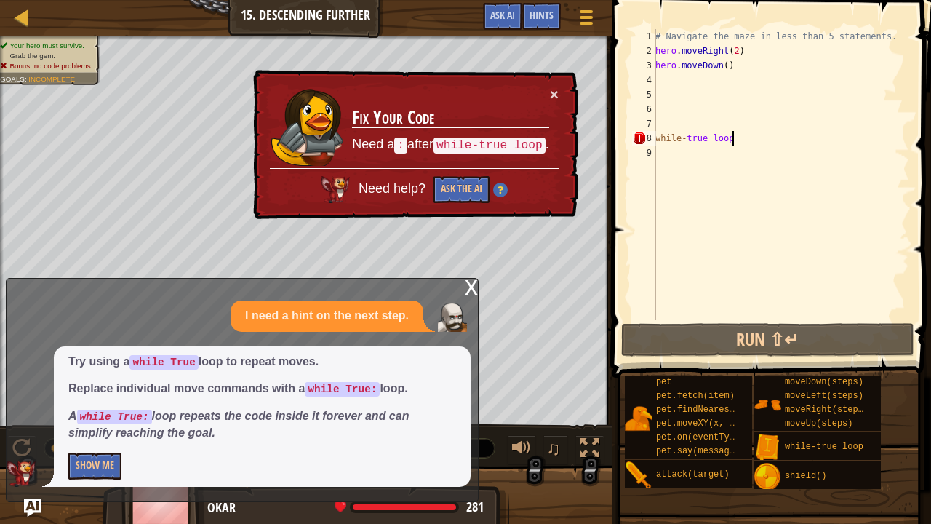
click at [734, 136] on div "# Navigate the maze in less than 5 statements. hero . moveRight ( 2 ) hero . mo…" at bounding box center [780, 189] width 257 height 320
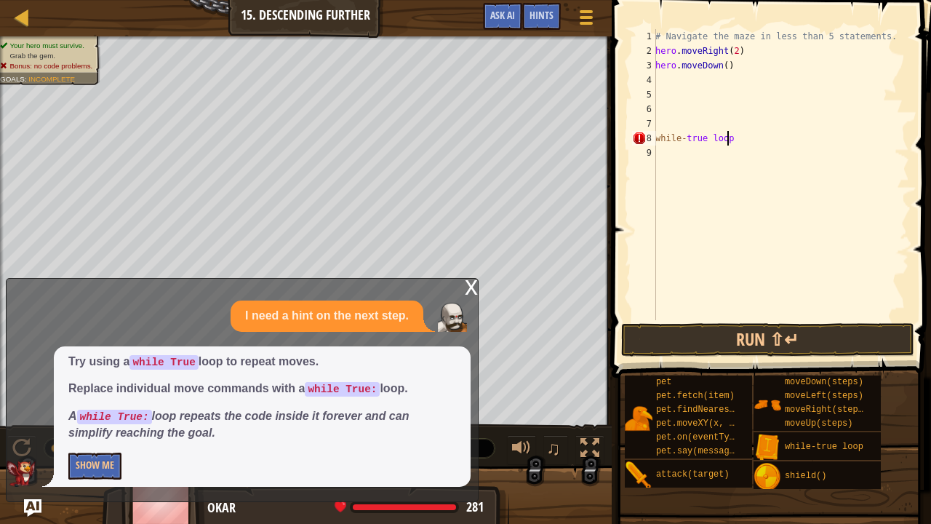
scroll to position [7, 6]
click at [768, 332] on button "Run ⇧↵" at bounding box center [767, 339] width 293 height 33
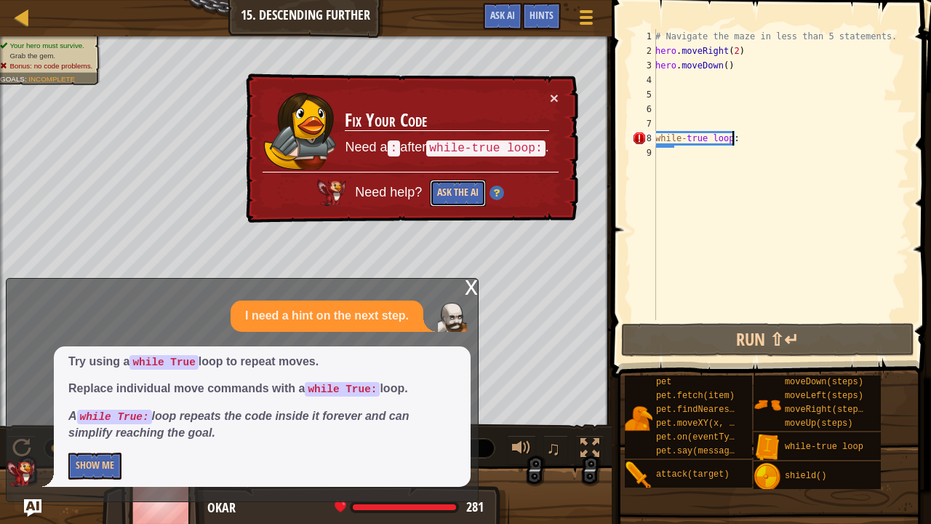
click at [453, 191] on button "Ask the AI" at bounding box center [458, 194] width 56 height 28
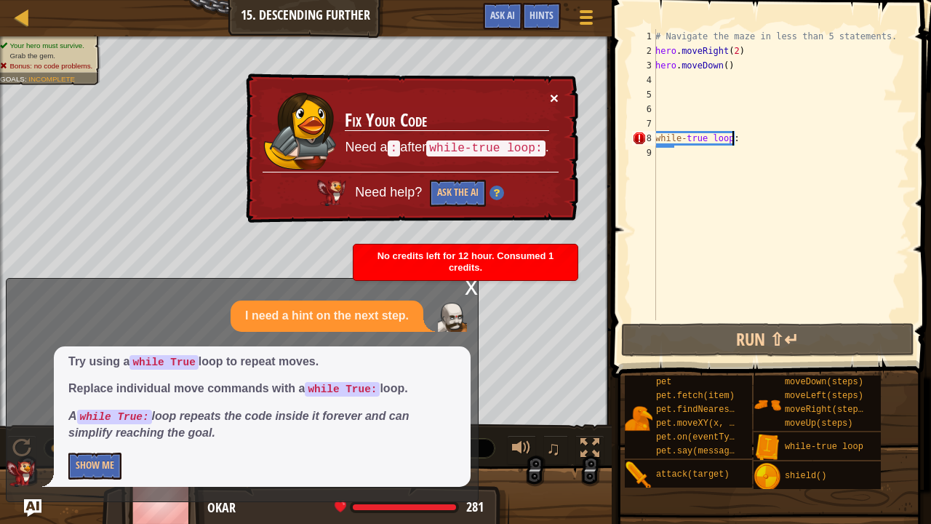
click at [555, 97] on button "×" at bounding box center [554, 99] width 9 height 15
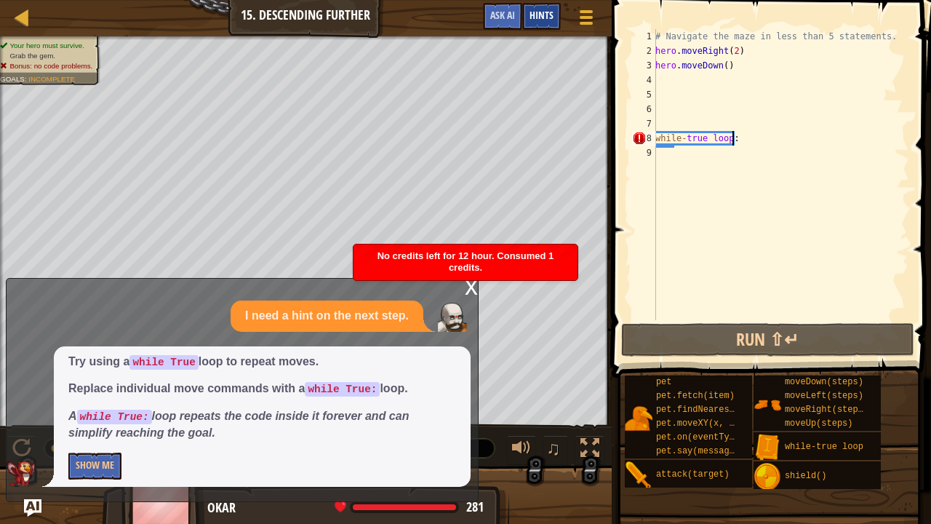
click at [543, 17] on span "Hints" at bounding box center [541, 15] width 24 height 14
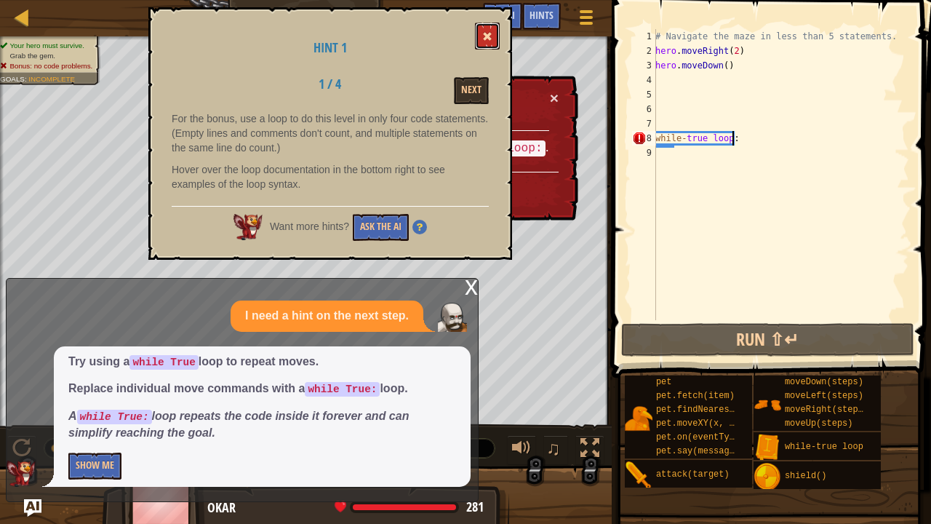
click at [488, 35] on span at bounding box center [487, 36] width 10 height 10
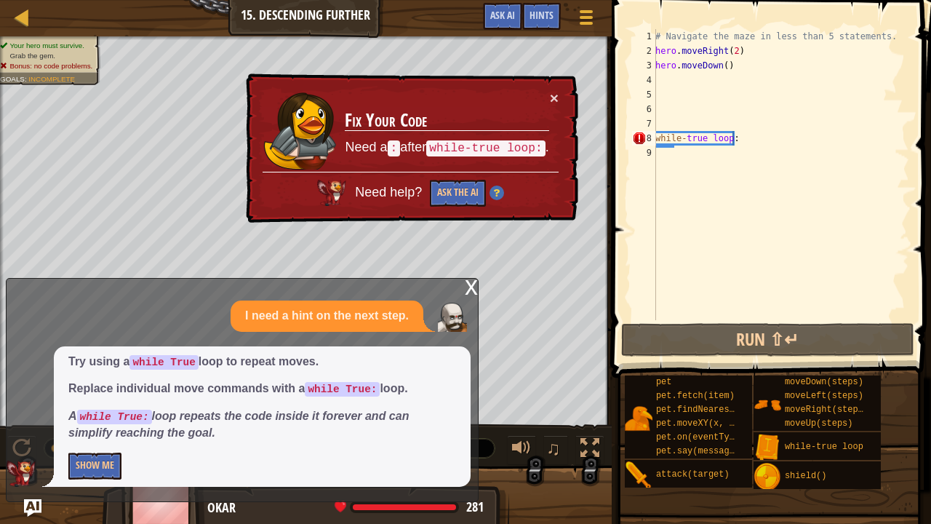
click at [755, 142] on div "# Navigate the maze in less than 5 statements. hero . moveRight ( 2 ) hero . mo…" at bounding box center [780, 189] width 257 height 320
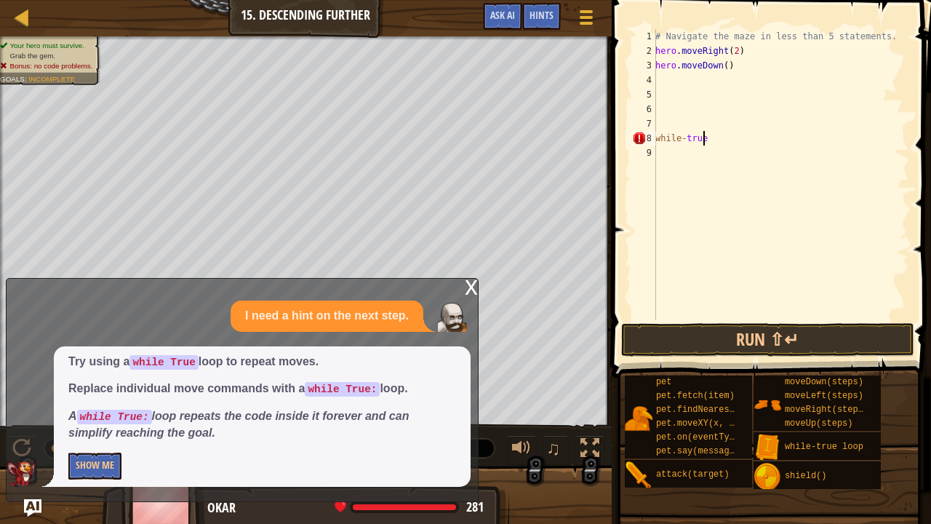
scroll to position [7, 1]
type textarea "w"
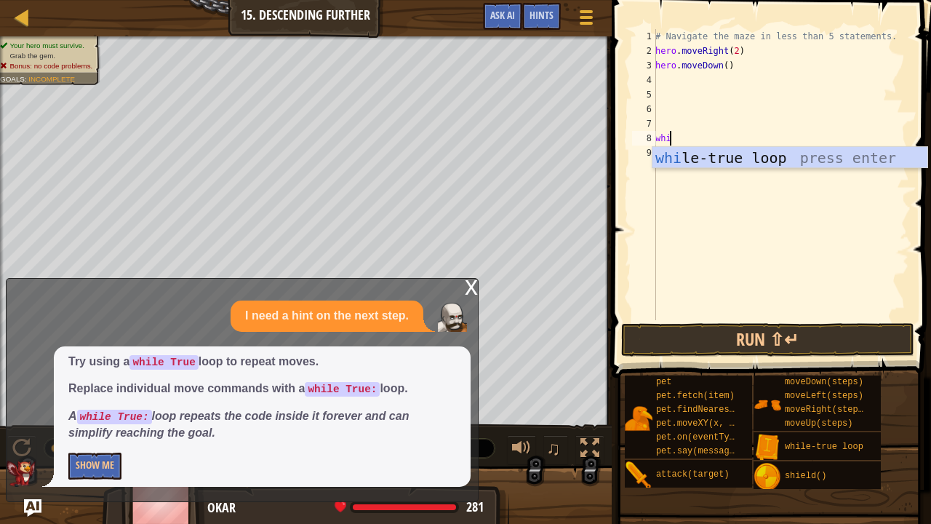
scroll to position [7, 0]
type textarea "w"
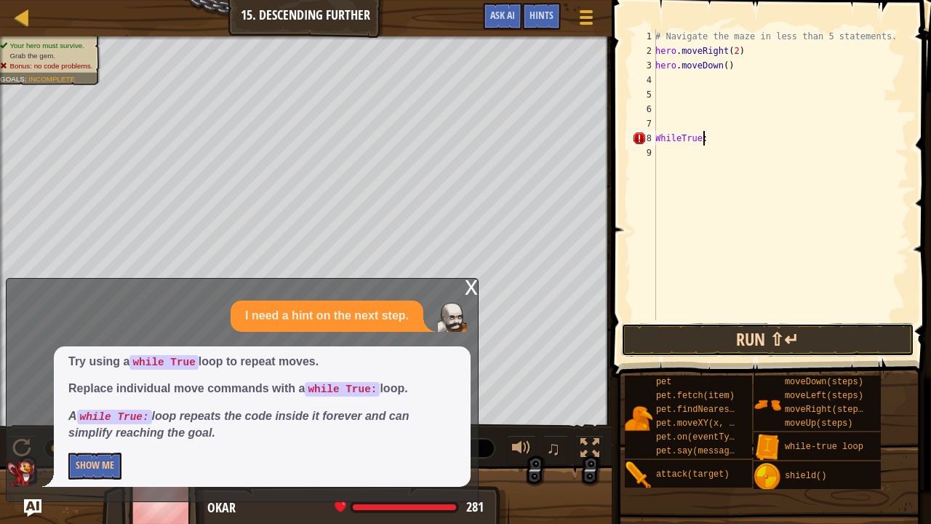
click at [740, 329] on button "Run ⇧↵" at bounding box center [767, 339] width 293 height 33
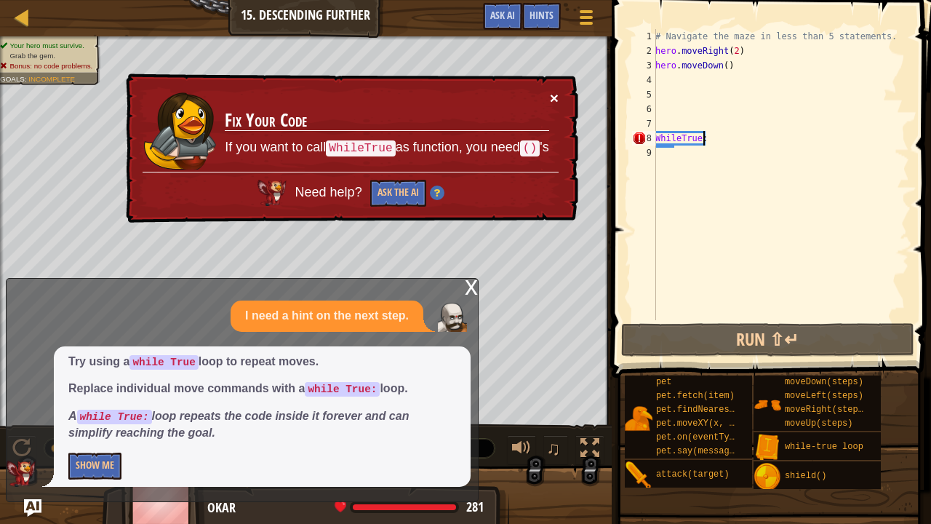
click at [551, 97] on button "×" at bounding box center [555, 100] width 9 height 15
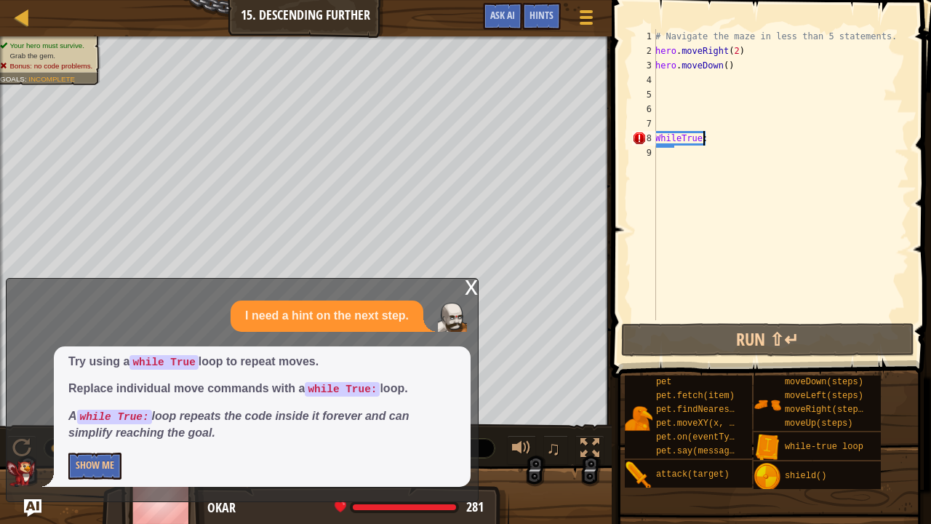
click at [723, 138] on div "# Navigate the maze in less than 5 statements. hero . moveRight ( 2 ) hero . mo…" at bounding box center [780, 189] width 257 height 320
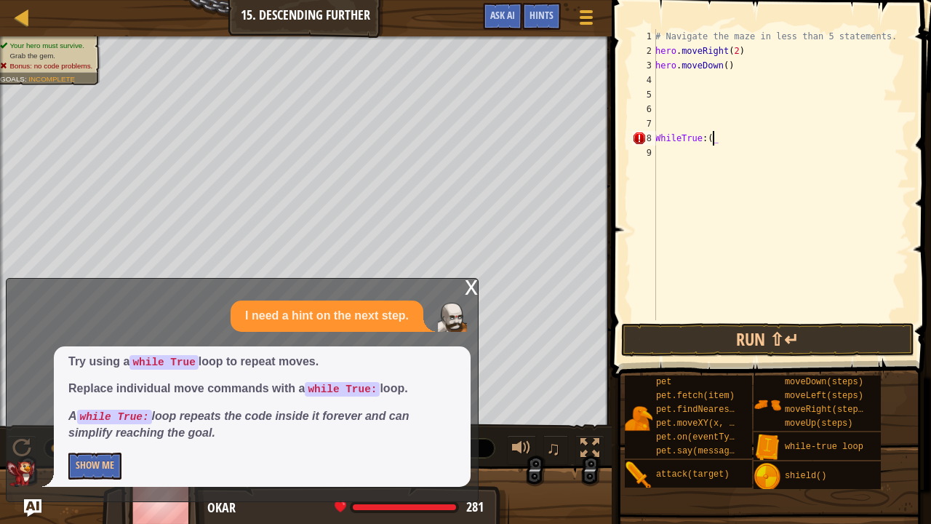
scroll to position [7, 4]
click at [711, 336] on button "Run ⇧↵" at bounding box center [767, 339] width 293 height 33
click at [860, 333] on button "Run ⇧↵" at bounding box center [767, 339] width 293 height 33
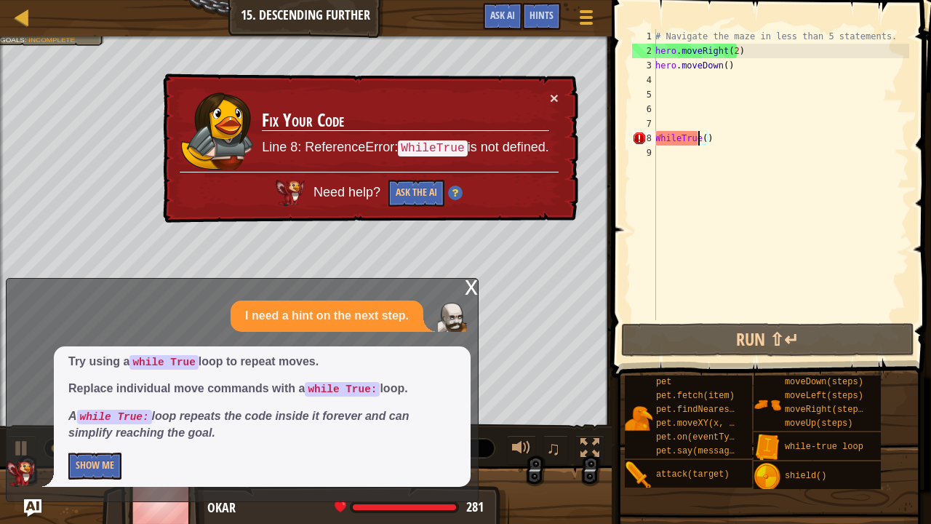
click at [460, 193] on img at bounding box center [455, 192] width 15 height 15
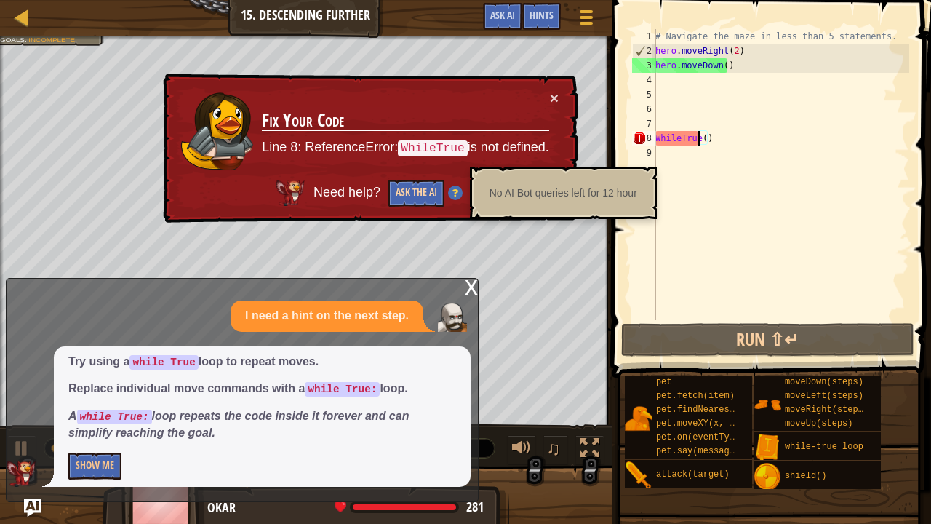
click at [430, 180] on button "Ask the AI" at bounding box center [416, 194] width 57 height 28
click at [412, 196] on button "Ask the AI" at bounding box center [416, 193] width 56 height 27
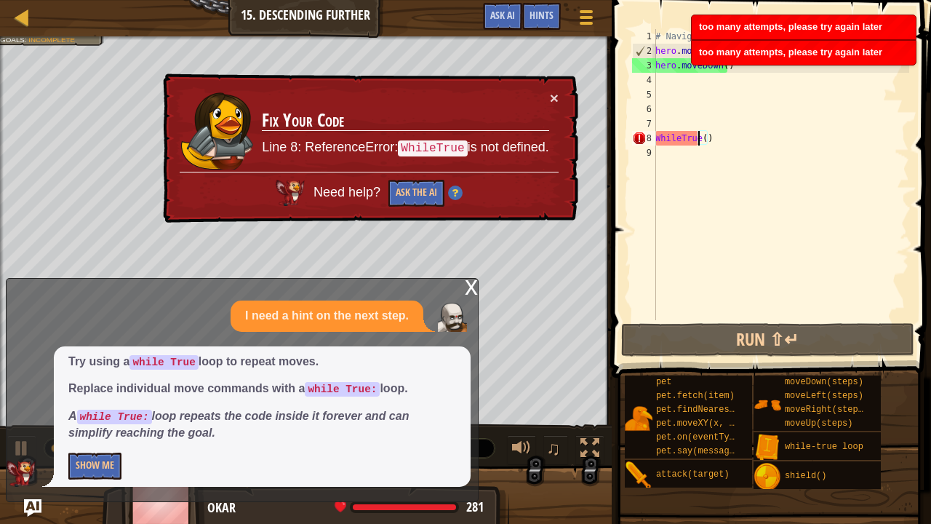
click at [537, 103] on td "Fix Your Code Line 8: ReferenceError: WhileTrue is not defined." at bounding box center [405, 131] width 289 height 87
click at [553, 97] on button "×" at bounding box center [554, 97] width 9 height 15
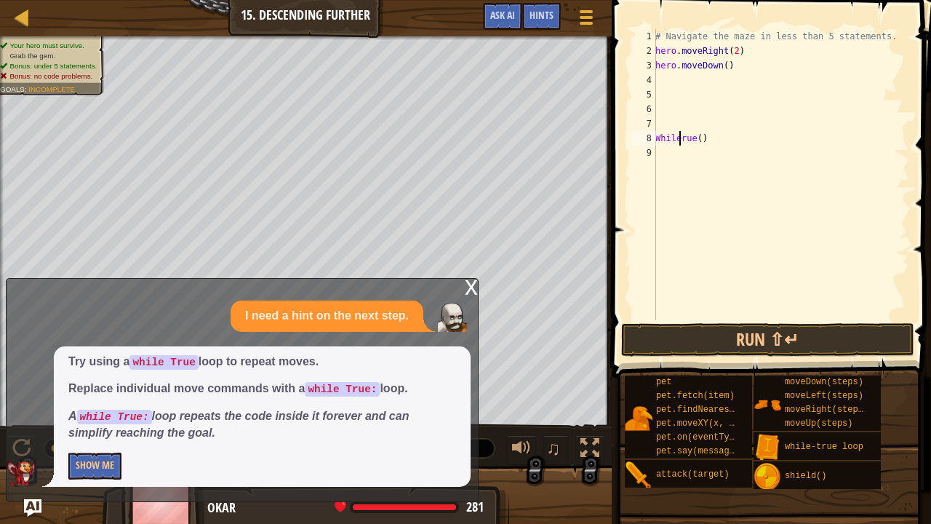
type textarea "Whiletrue()"
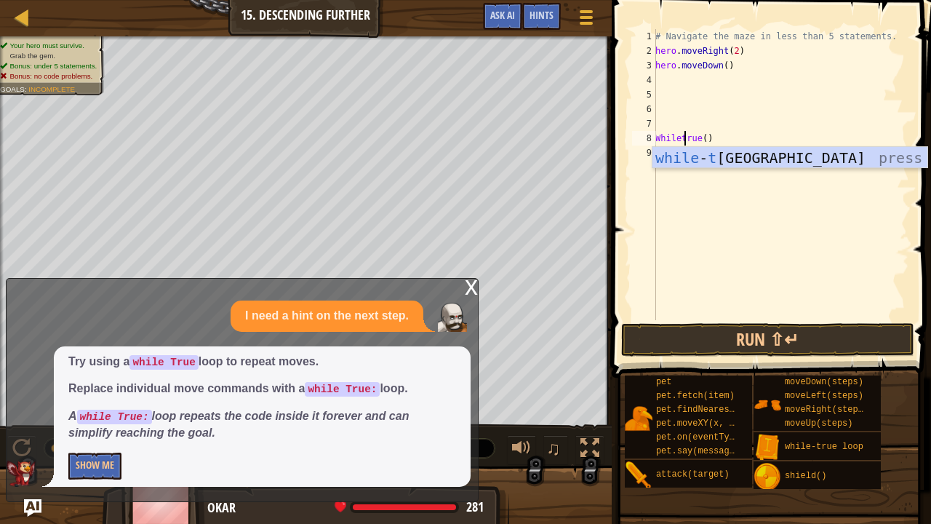
click at [819, 148] on div "while - t rue loop press enter" at bounding box center [790, 179] width 276 height 65
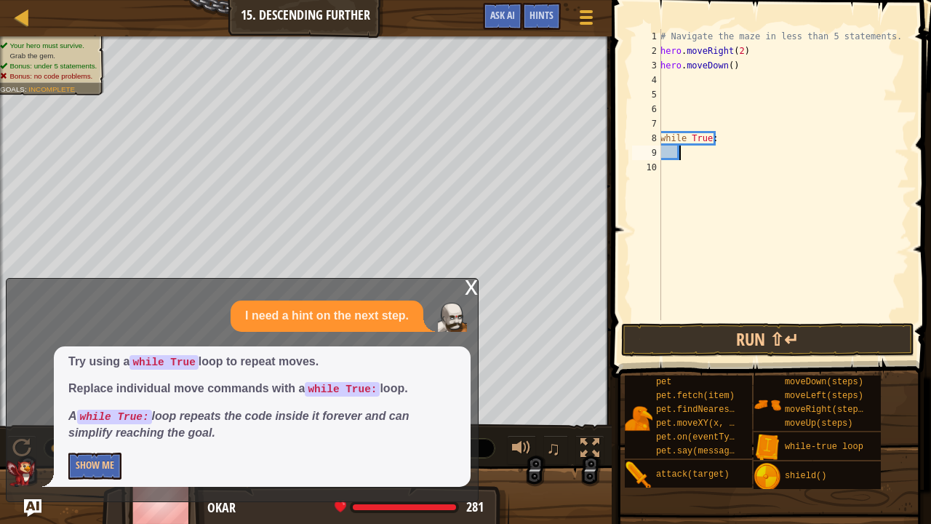
scroll to position [7, 1]
click at [764, 332] on button "Run ⇧↵" at bounding box center [767, 339] width 293 height 33
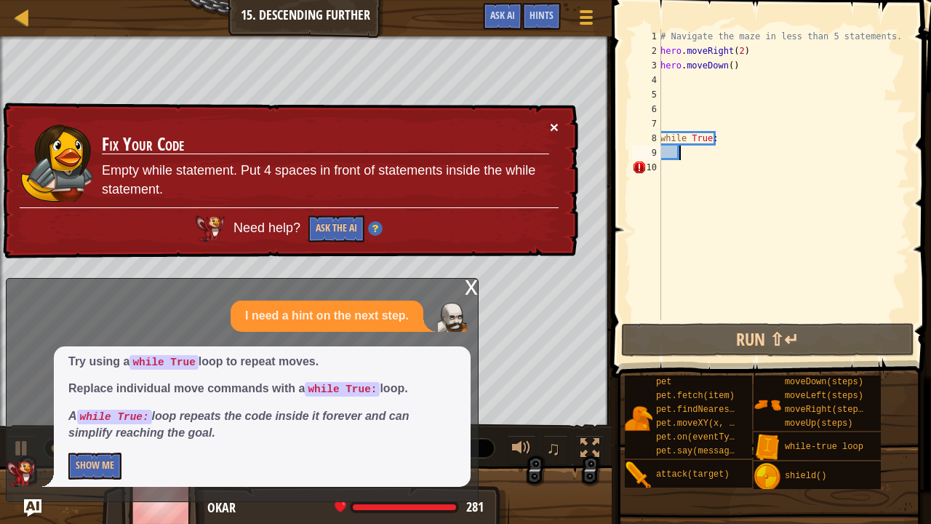
click at [551, 131] on button "×" at bounding box center [555, 131] width 9 height 15
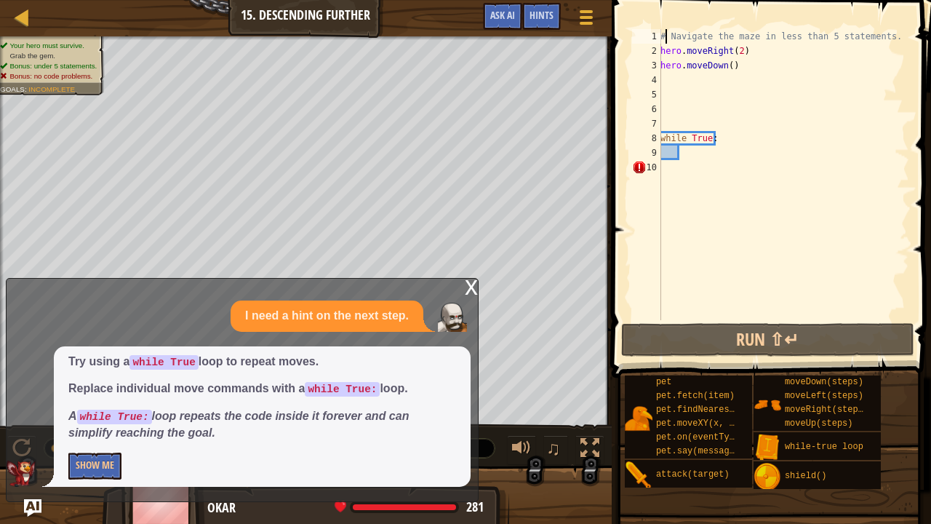
click at [665, 42] on div "# Navigate the maze in less than 5 statements. hero . moveRight ( 2 ) hero . mo…" at bounding box center [783, 189] width 252 height 320
type textarea "hero.moveRight(2)"
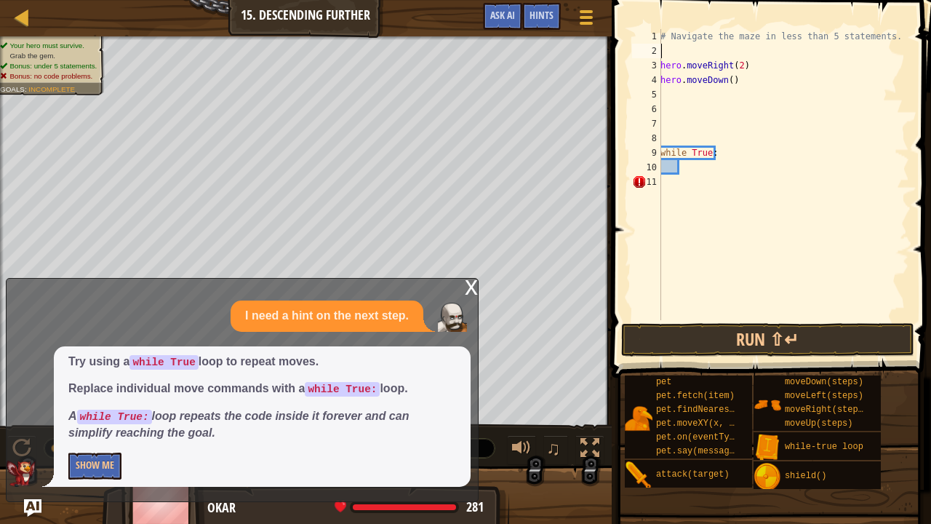
scroll to position [7, 0]
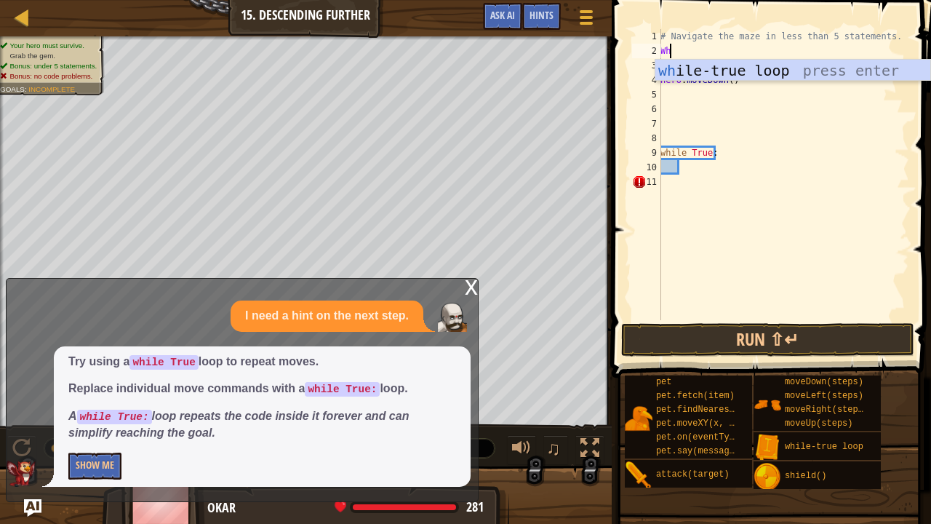
type textarea "W"
type textarea "while-True"
click at [819, 73] on div "while-true loop press enter" at bounding box center [793, 92] width 276 height 65
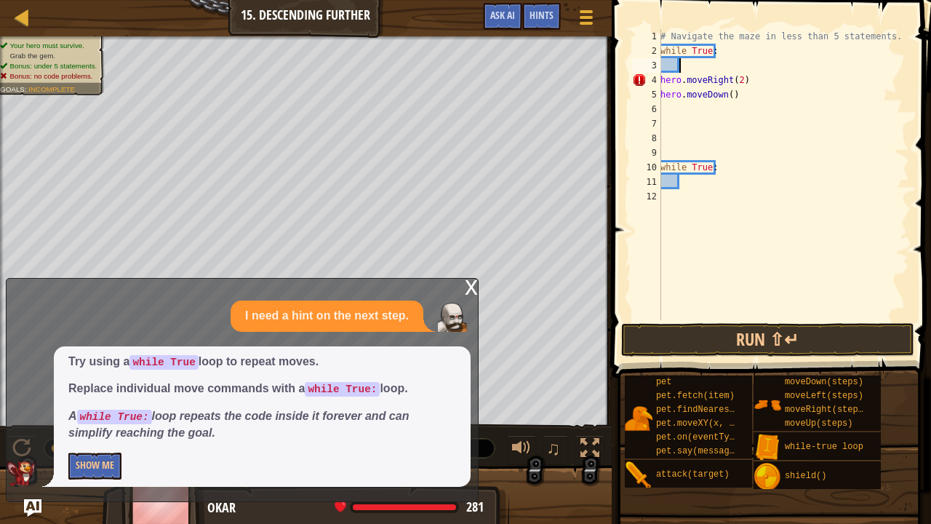
click at [721, 183] on div "# Navigate the maze in less than 5 statements. while True : hero . moveRight ( …" at bounding box center [783, 189] width 252 height 320
type textarea "w"
click at [775, 81] on div "# Navigate the maze in less than 5 statements. while True : hero . moveRight ( …" at bounding box center [783, 189] width 252 height 320
click at [772, 85] on div "# Navigate the maze in less than 5 statements. while True : hero . moveRight ( …" at bounding box center [783, 189] width 252 height 320
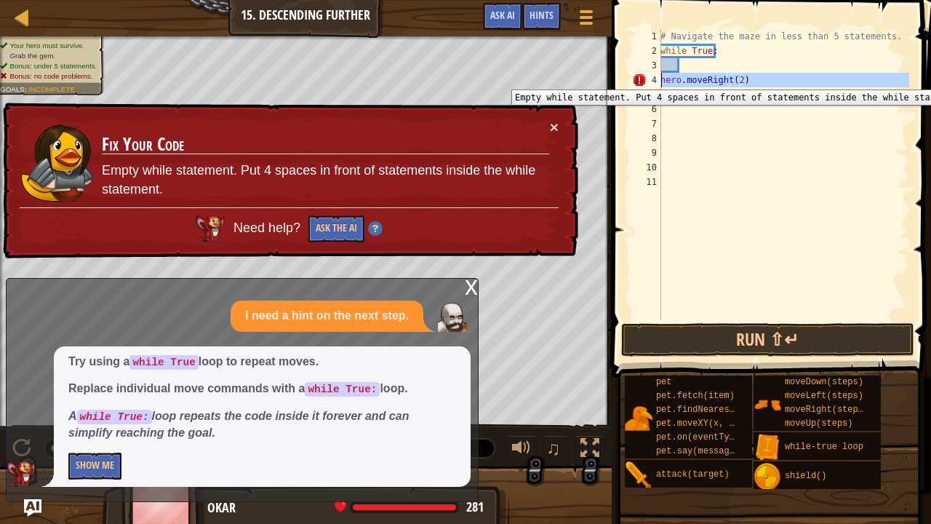
click at [659, 79] on div "4" at bounding box center [646, 80] width 29 height 15
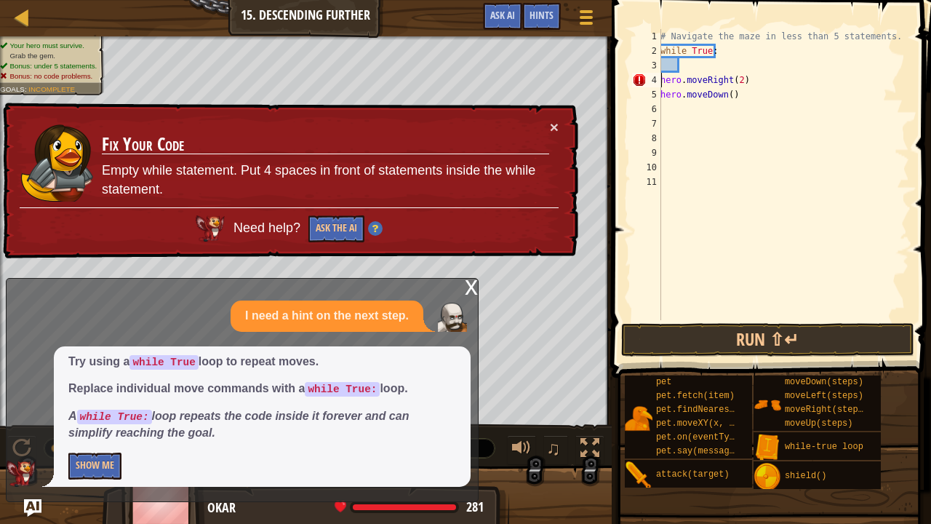
click at [662, 79] on div "# Navigate the maze in less than 5 statements. while True : hero . moveRight ( …" at bounding box center [783, 189] width 252 height 320
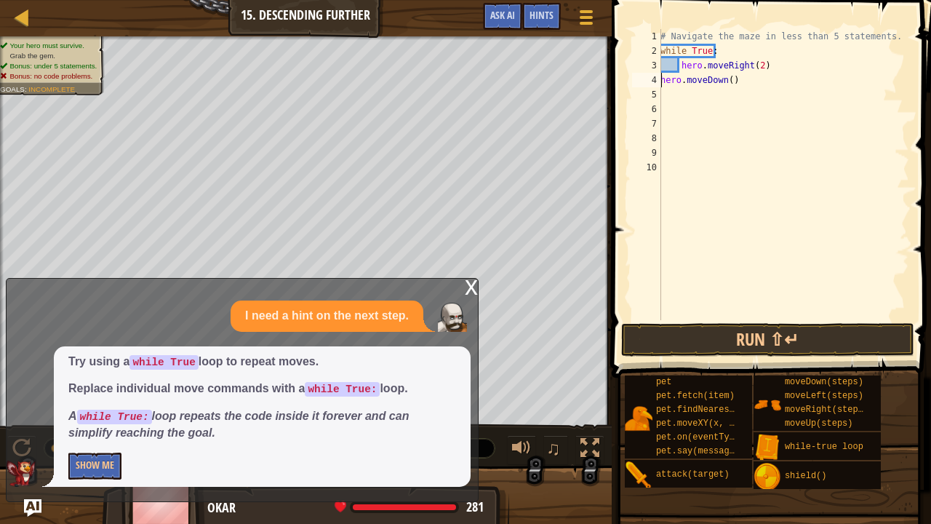
click at [660, 77] on div "# Navigate the maze in less than 5 statements. while True : hero . moveRight ( …" at bounding box center [783, 189] width 252 height 320
type textarea "hero.moveDown()"
click at [676, 348] on button "Run ⇧↵" at bounding box center [767, 339] width 293 height 33
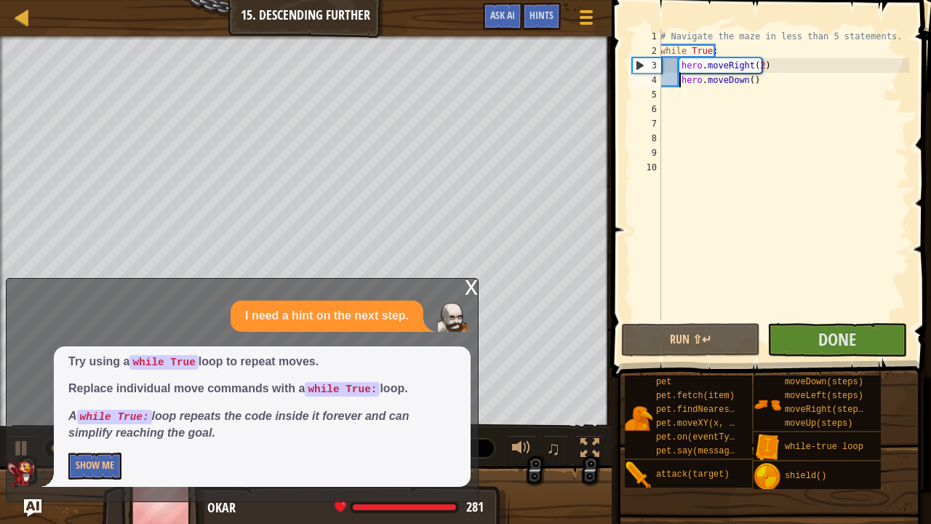
click at [466, 287] on div "x" at bounding box center [471, 286] width 13 height 15
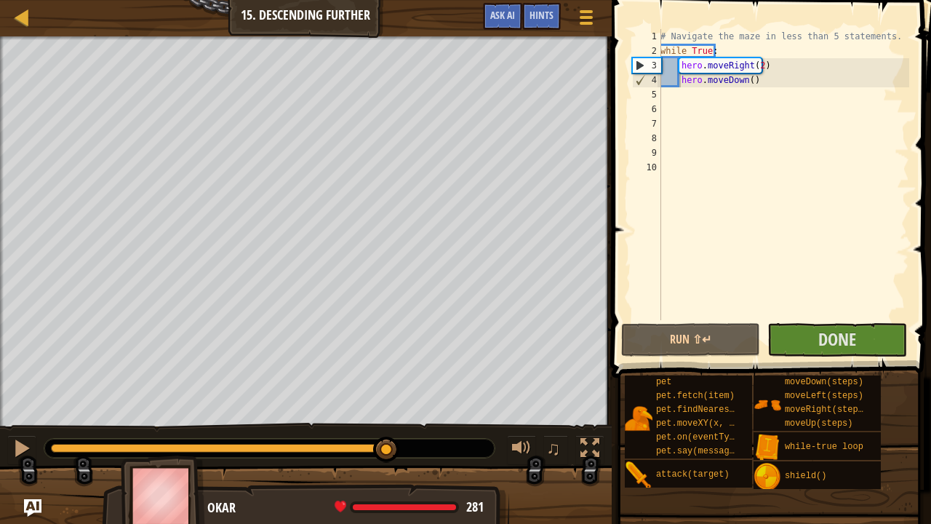
drag, startPoint x: 145, startPoint y: 441, endPoint x: 387, endPoint y: 431, distance: 241.7
click at [387, 431] on div "♫" at bounding box center [306, 445] width 612 height 44
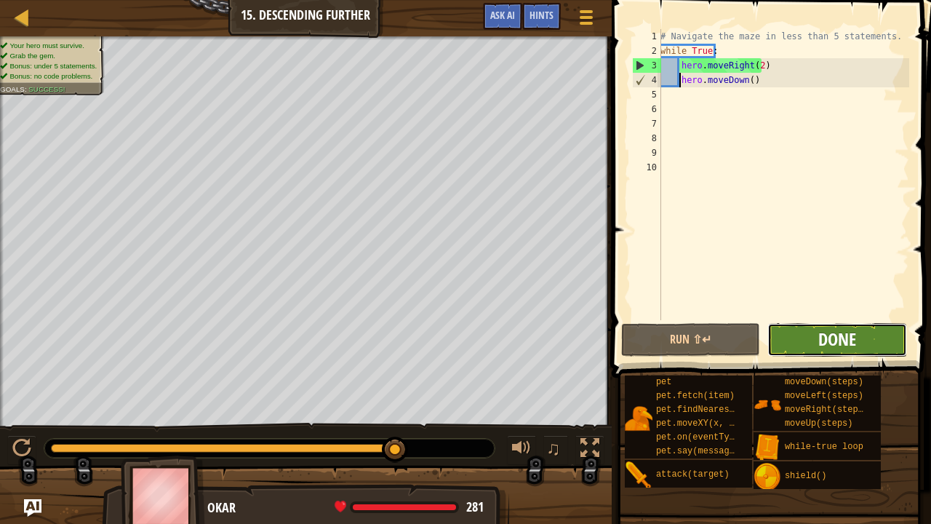
click at [848, 326] on button "Done" at bounding box center [836, 339] width 139 height 33
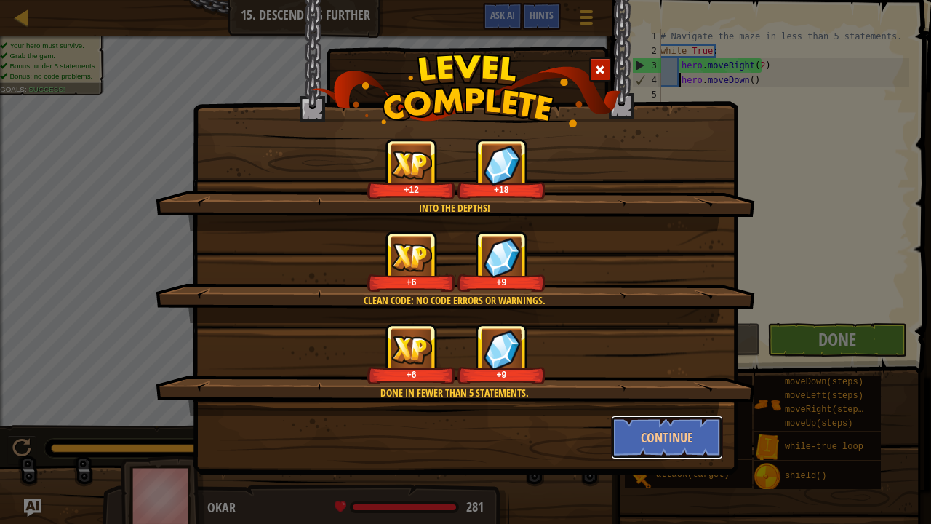
click at [668, 431] on button "Continue" at bounding box center [667, 437] width 113 height 44
click at [677, 431] on div "Into the depths! +12 +18 Clean code: no code errors or warnings. +6 +9 Done in …" at bounding box center [465, 262] width 931 height 524
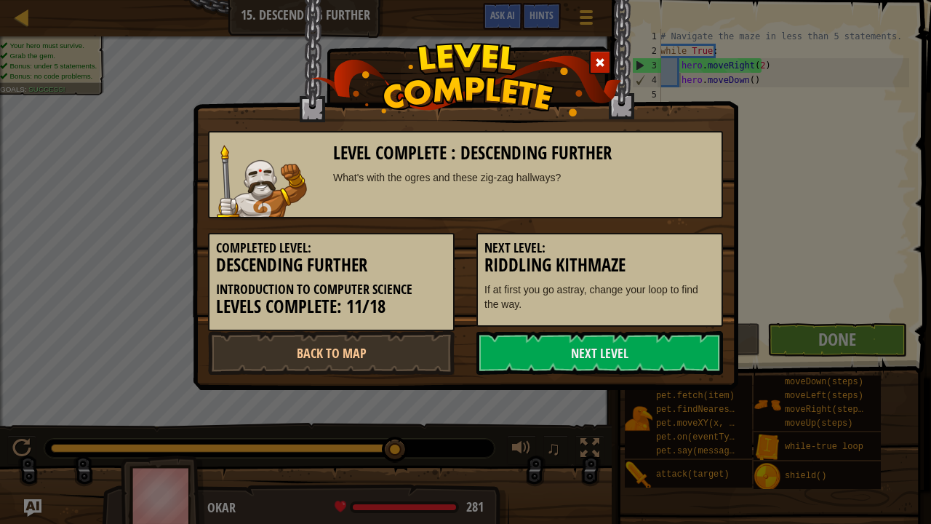
click at [695, 340] on link "Next Level" at bounding box center [599, 353] width 247 height 44
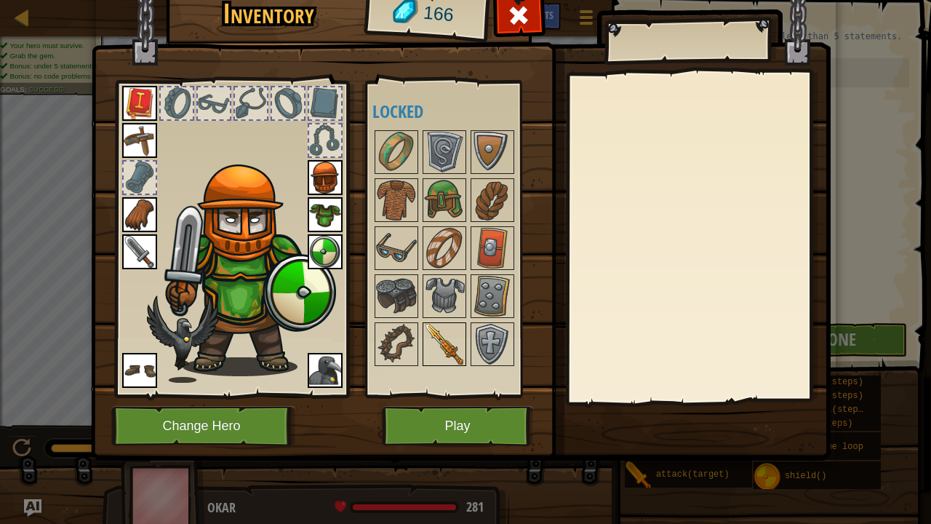
click at [442, 335] on img at bounding box center [444, 344] width 41 height 41
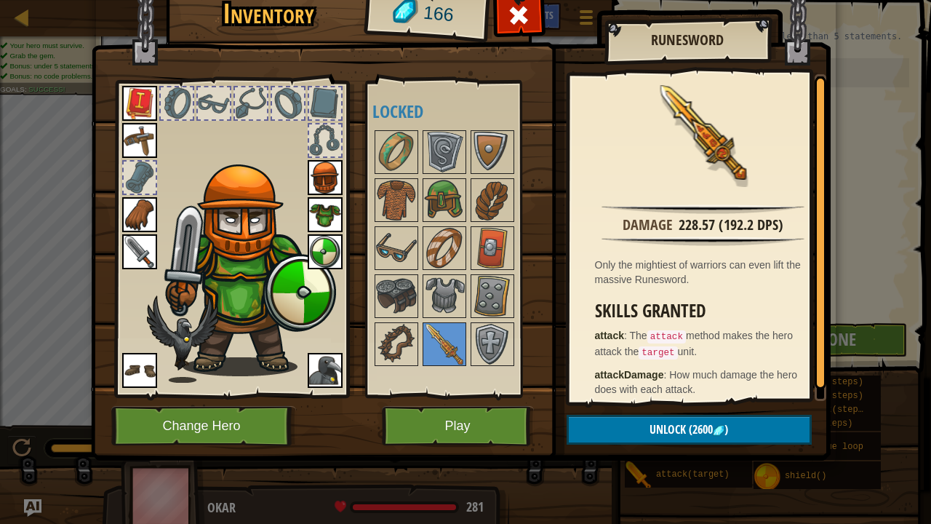
click at [743, 221] on div "228.57 (192.2 DPS)" at bounding box center [731, 225] width 105 height 21
click at [777, 236] on div "Damage 228.57 (192.2 DPS) Only the mightiest of warriors can even lift the mass…" at bounding box center [703, 237] width 268 height 327
click at [516, 24] on span at bounding box center [518, 15] width 23 height 23
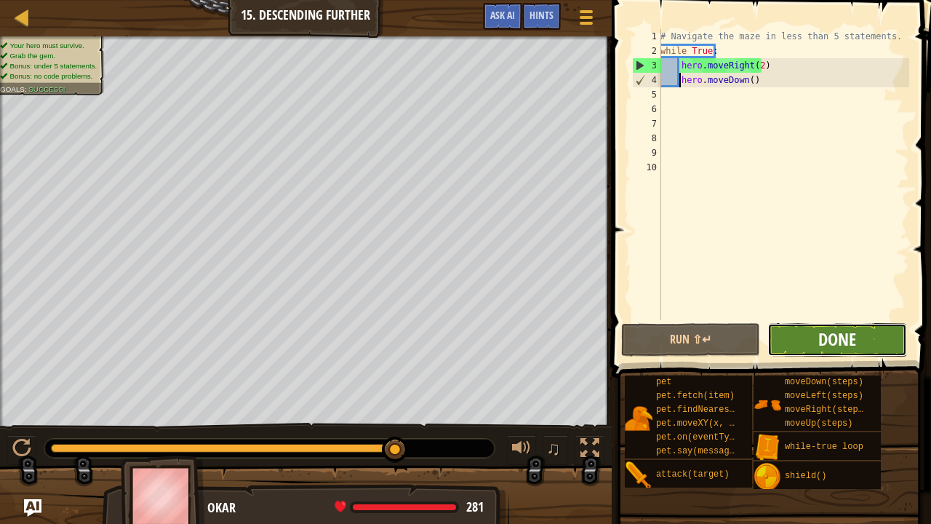
click at [844, 342] on span "Done" at bounding box center [837, 338] width 38 height 23
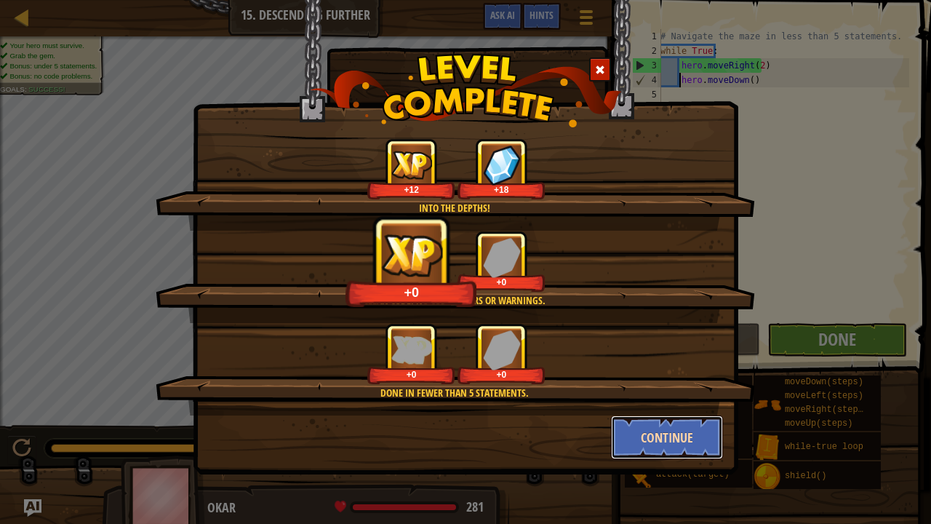
click at [651, 431] on button "Continue" at bounding box center [667, 437] width 113 height 44
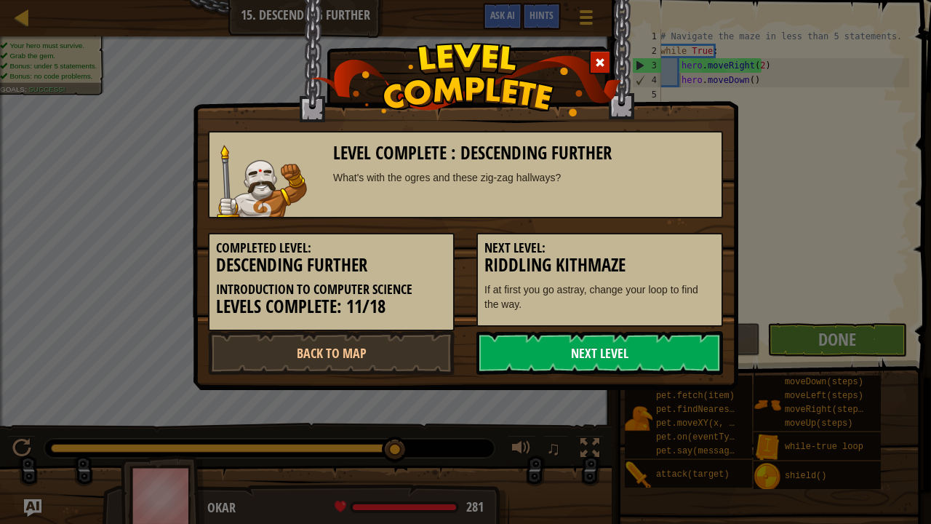
click at [662, 349] on link "Next Level" at bounding box center [599, 353] width 247 height 44
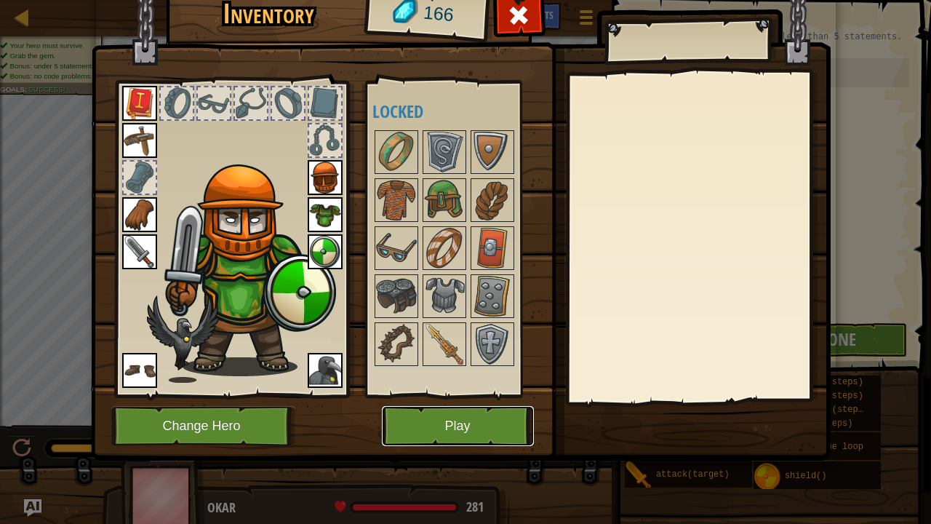
click at [427, 420] on button "Play" at bounding box center [458, 426] width 152 height 40
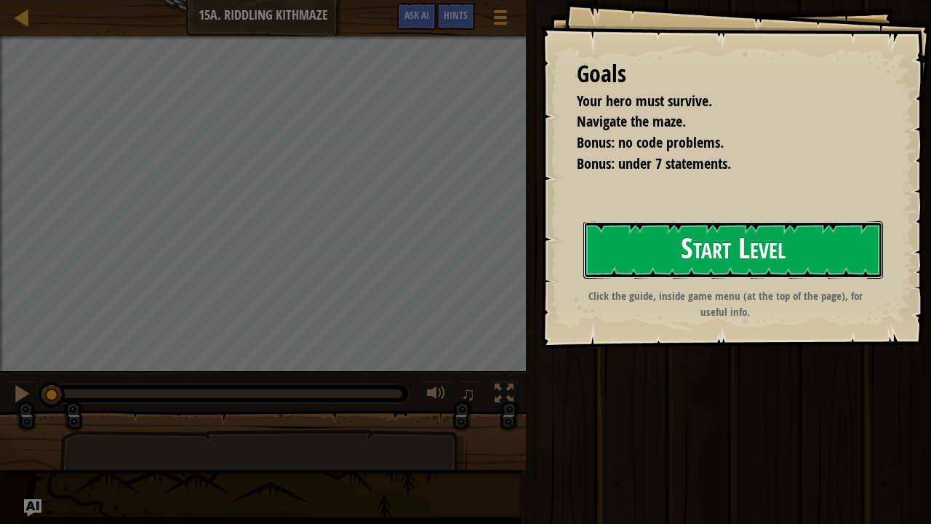
click at [663, 272] on button "Start Level" at bounding box center [733, 249] width 300 height 57
click at [659, 255] on button "Start Level" at bounding box center [733, 249] width 300 height 57
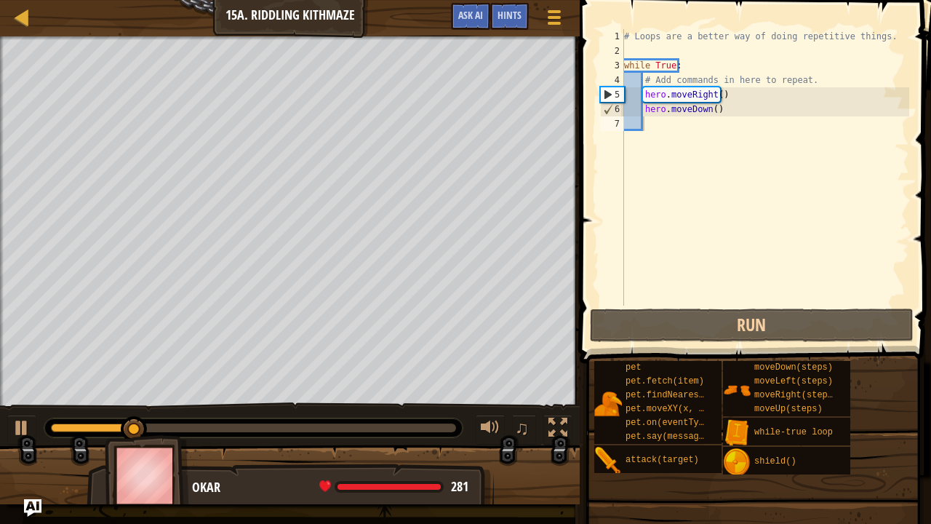
click at [721, 113] on div "# Loops are a better way of doing repetitive things. while True : # Add command…" at bounding box center [765, 181] width 288 height 305
click at [710, 93] on div "# Loops are a better way of doing repetitive things. while True : # Add command…" at bounding box center [765, 181] width 288 height 305
click at [720, 92] on div "# Loops are a better way of doing repetitive things. while True : # Add command…" at bounding box center [765, 181] width 288 height 305
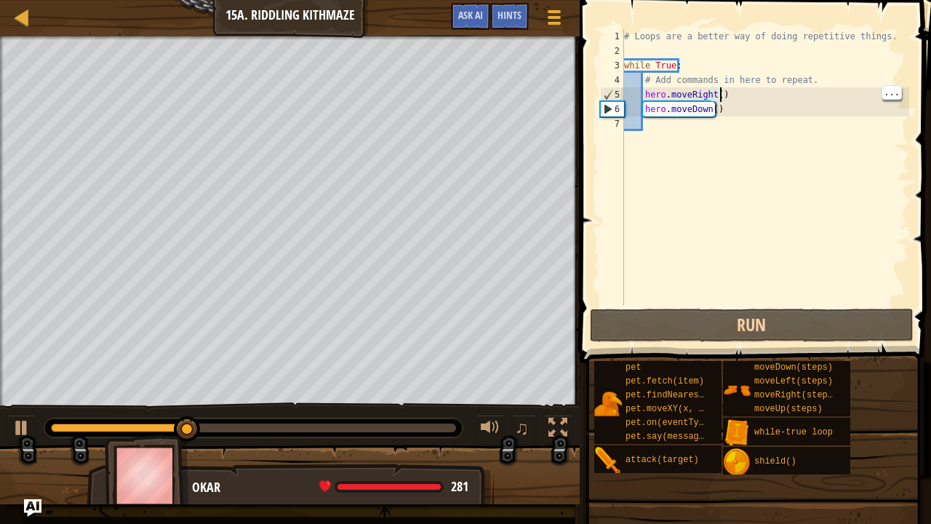
click at [721, 116] on div "# Loops are a better way of doing repetitive things. while True : # Add command…" at bounding box center [765, 181] width 288 height 305
type textarea "hero.moveDown()"
click at [687, 123] on div "# Loops are a better way of doing repetitive things. while True : # Add command…" at bounding box center [765, 181] width 288 height 305
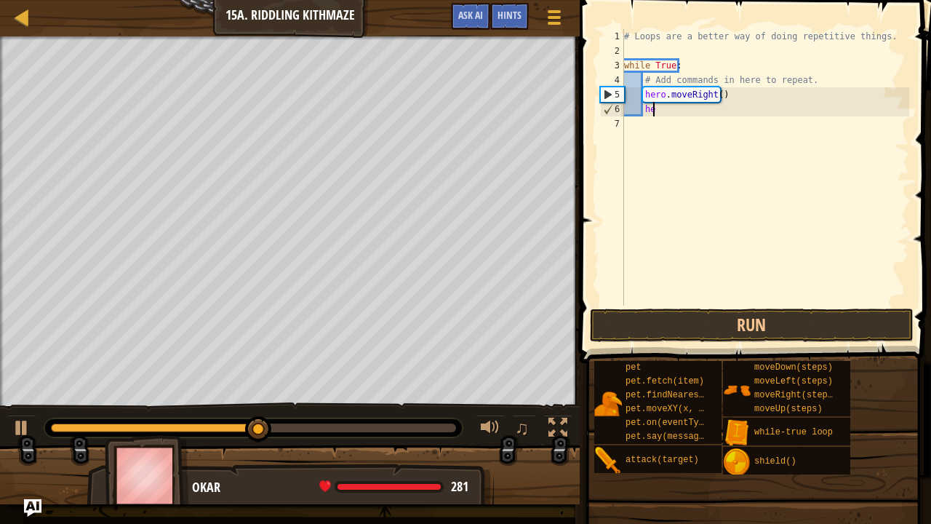
type textarea "h"
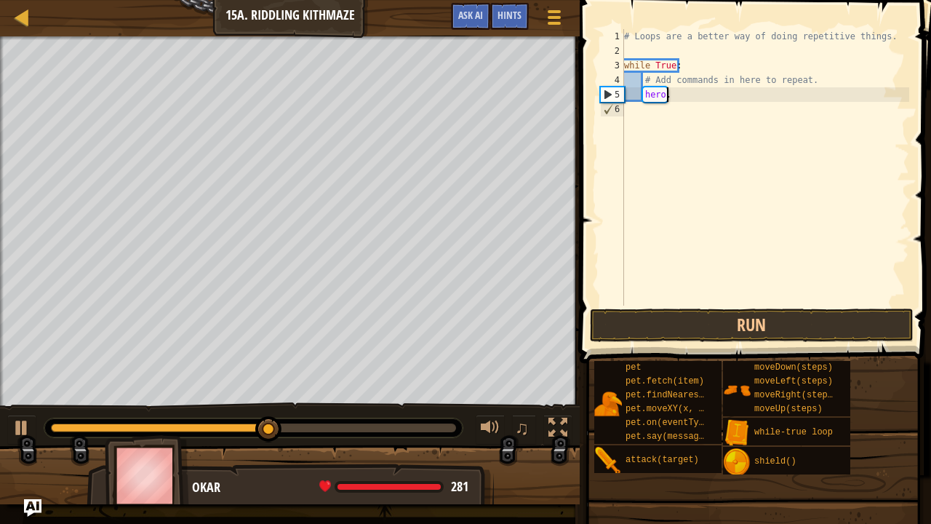
type textarea "h"
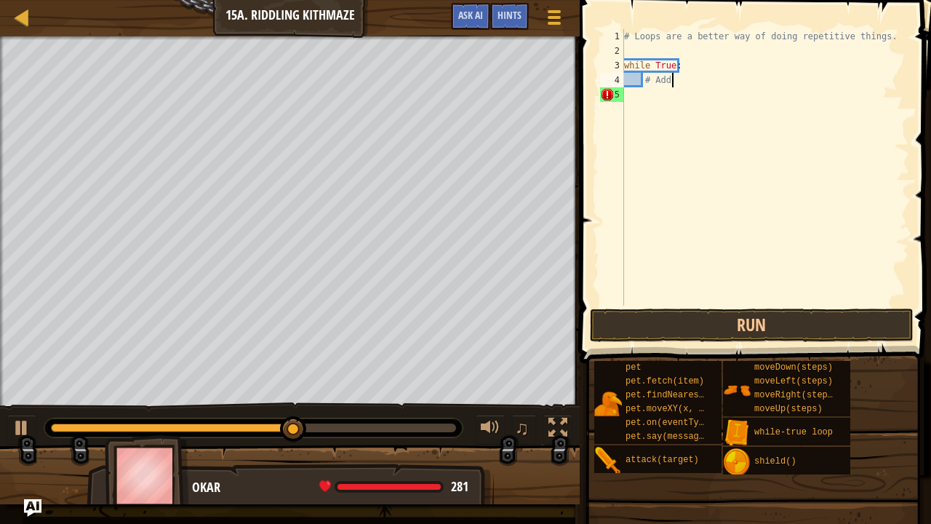
type textarea "#"
type textarea "while True"
click at [32, 13] on link "Map" at bounding box center [32, 18] width 7 height 20
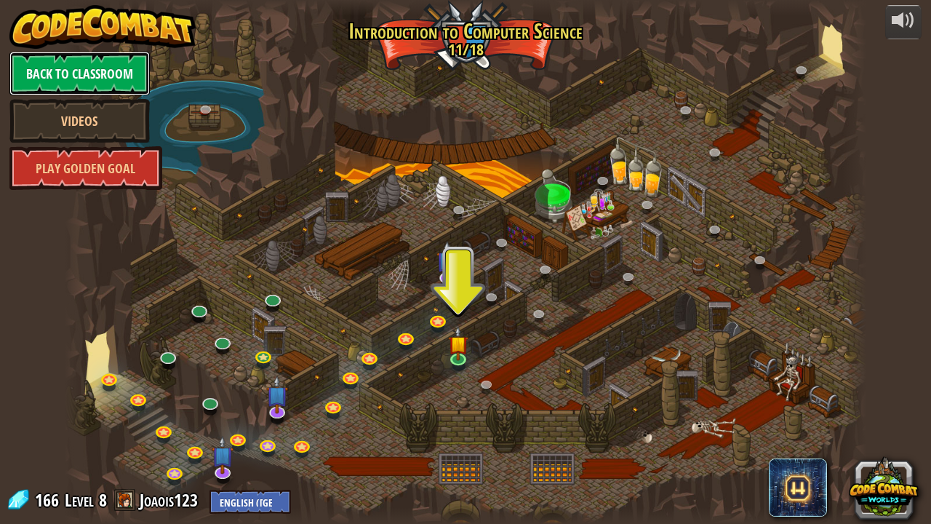
click at [33, 58] on link "Back to Classroom" at bounding box center [79, 74] width 140 height 44
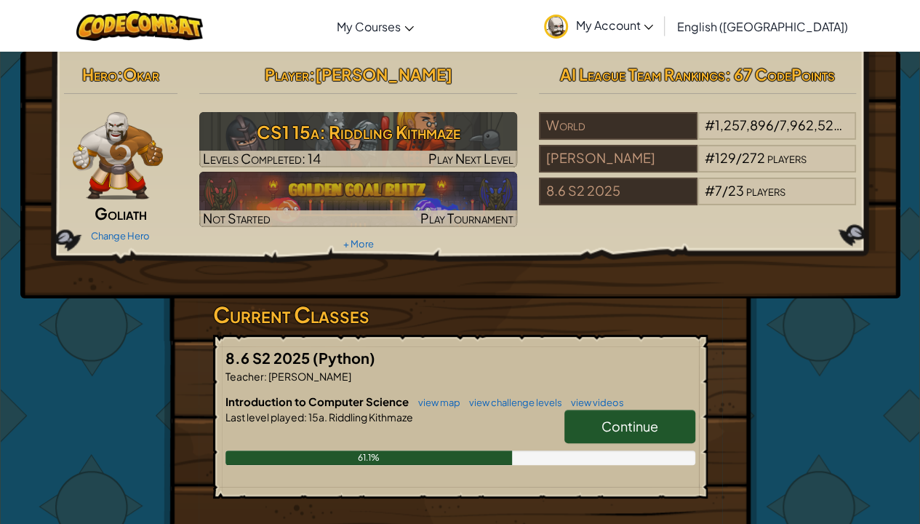
click at [665, 424] on link "Continue" at bounding box center [629, 425] width 131 height 33
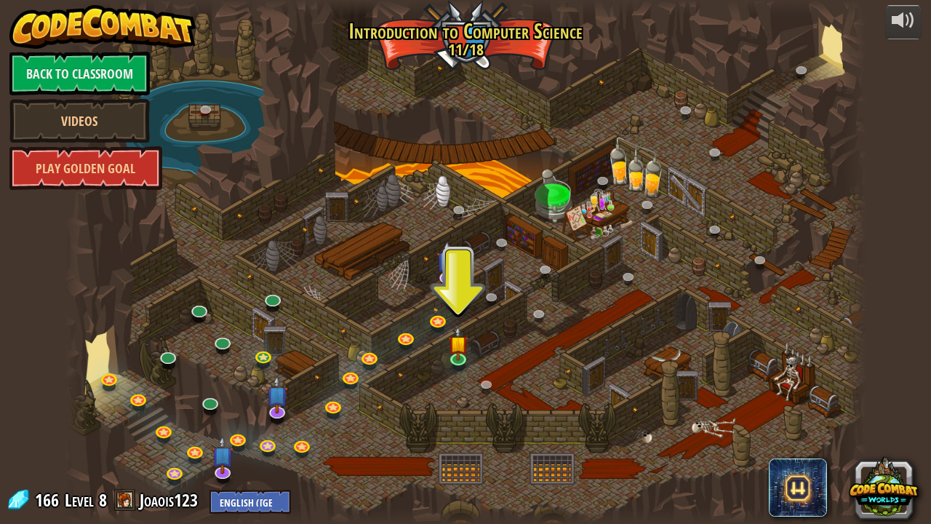
click at [459, 349] on img at bounding box center [459, 344] width 20 height 34
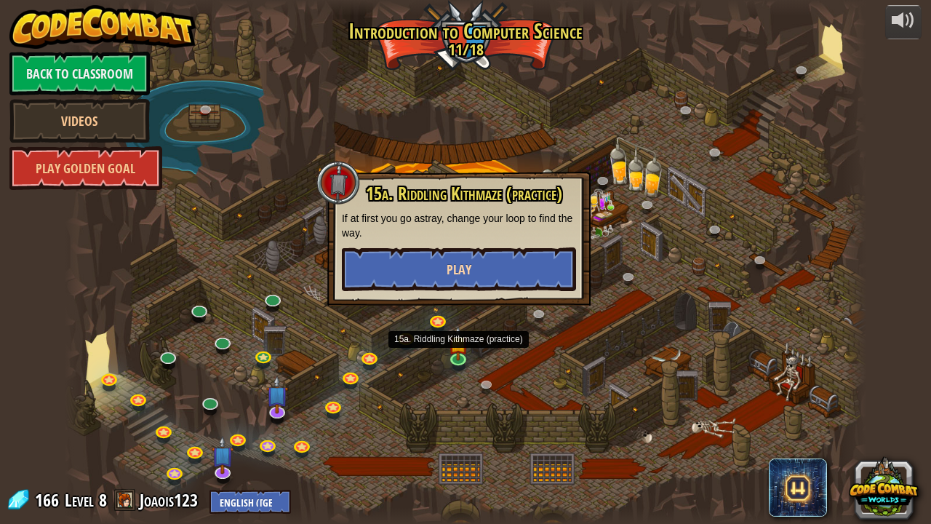
click at [512, 287] on button "Play" at bounding box center [459, 269] width 234 height 44
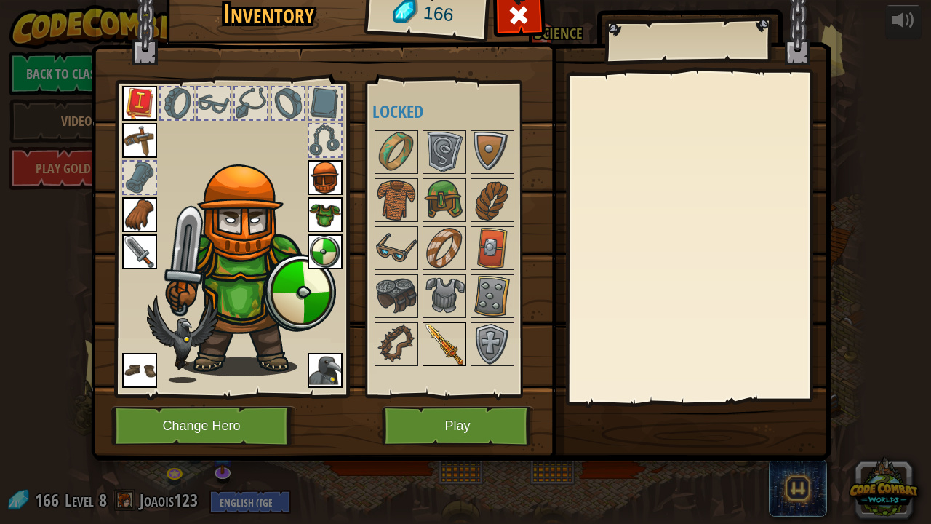
click at [438, 327] on img at bounding box center [444, 344] width 41 height 41
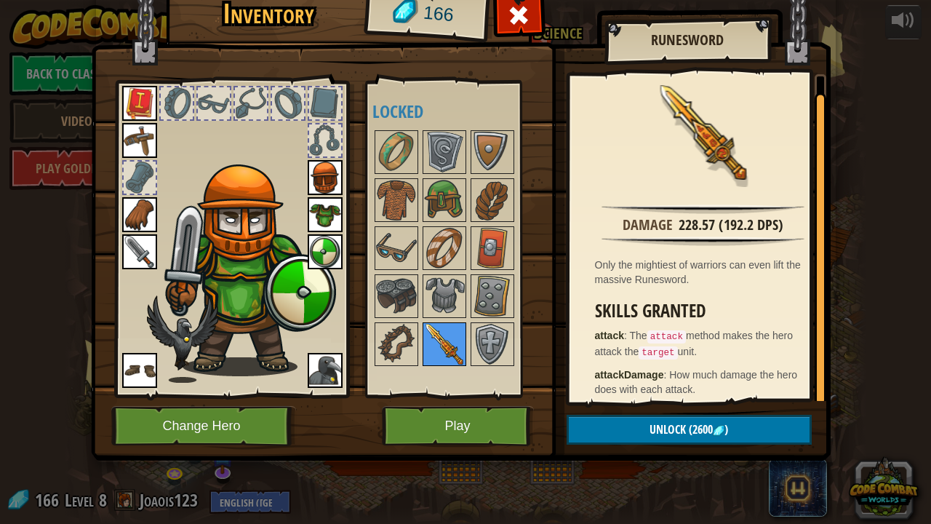
scroll to position [7, 0]
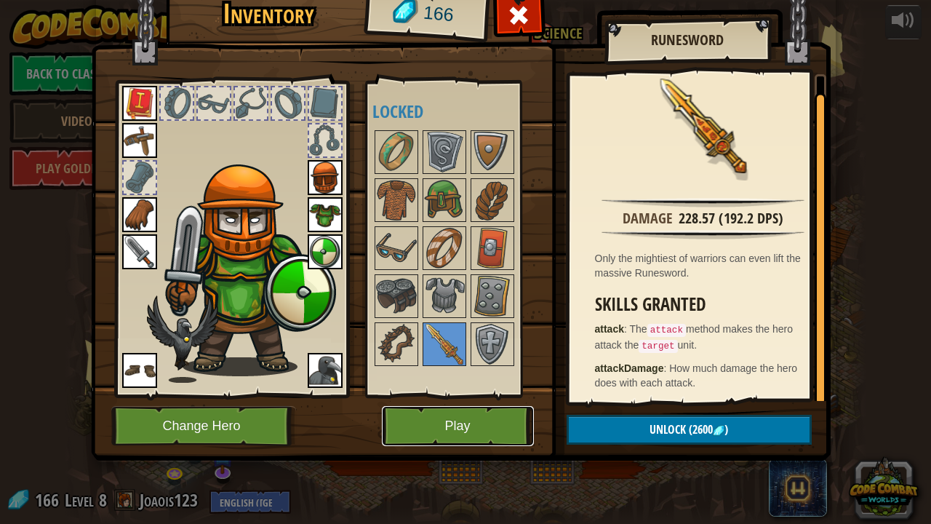
click at [447, 431] on button "Play" at bounding box center [458, 426] width 152 height 40
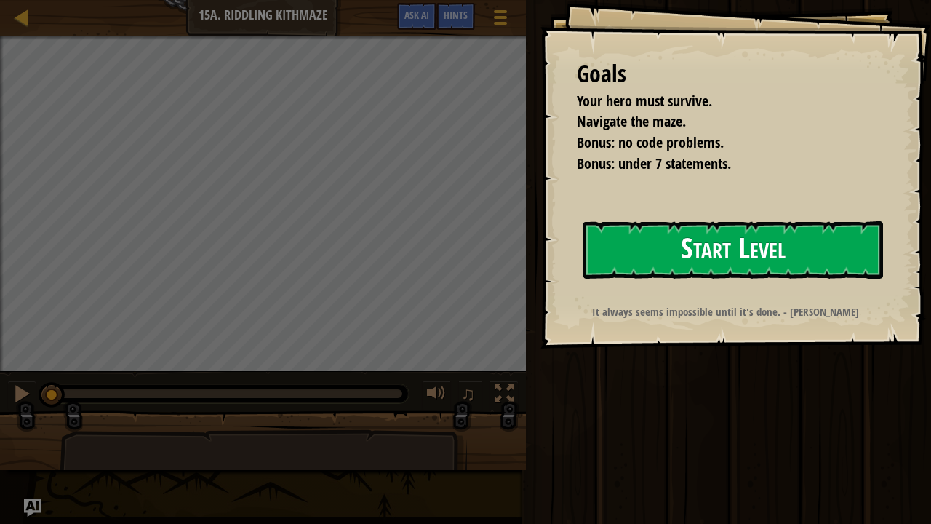
click at [781, 249] on button "Start Level" at bounding box center [733, 249] width 300 height 57
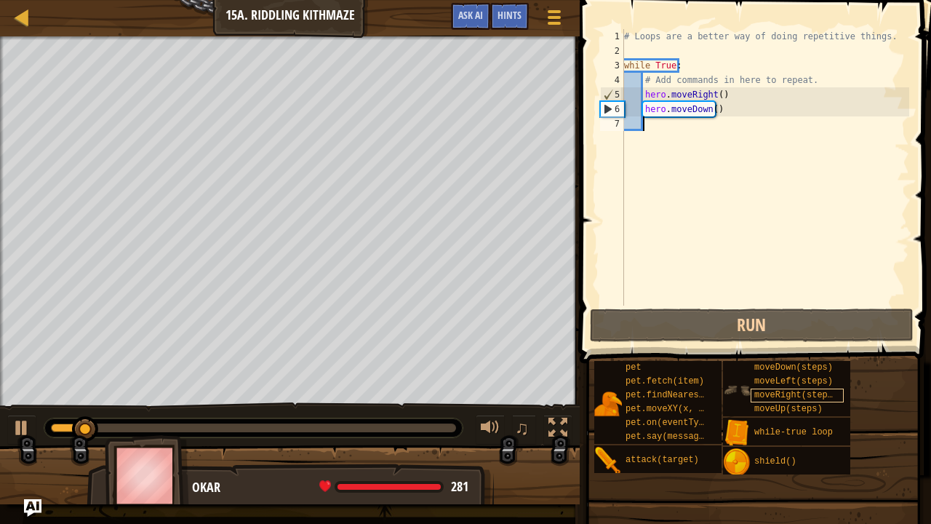
click at [778, 395] on span "moveRight(steps)" at bounding box center [796, 395] width 84 height 10
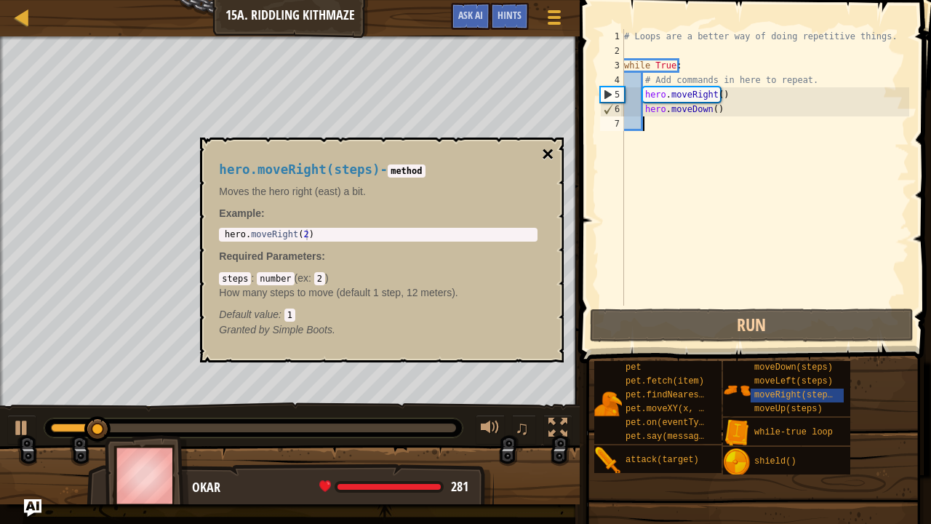
click at [553, 160] on button "×" at bounding box center [548, 154] width 12 height 20
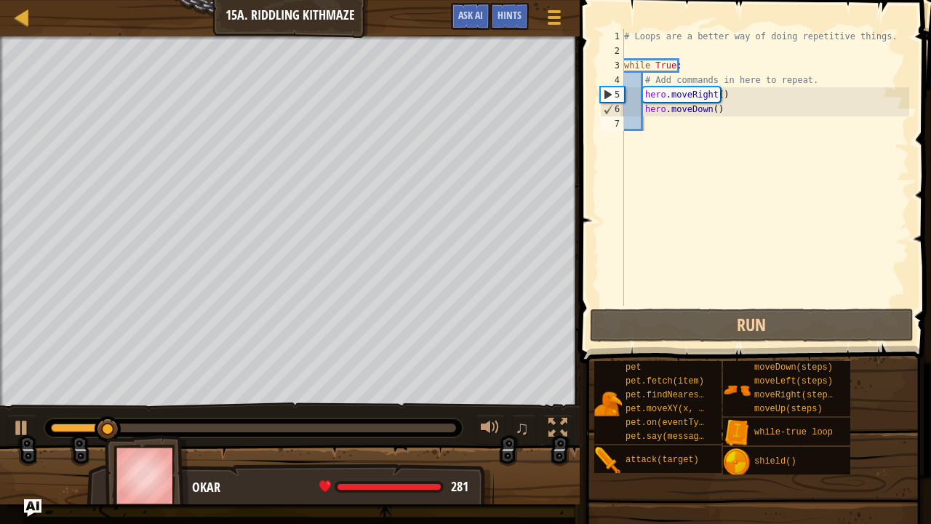
click at [713, 89] on div "# Loops are a better way of doing repetitive things. while True : # Add command…" at bounding box center [765, 181] width 288 height 305
click at [711, 93] on div "# Loops are a better way of doing repetitive things. while True : # Add command…" at bounding box center [765, 181] width 288 height 305
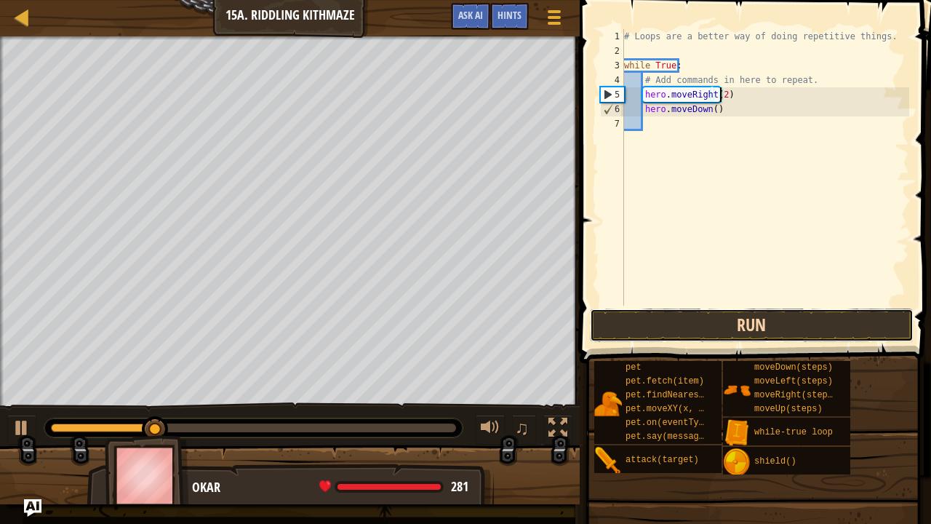
click at [806, 319] on button "Run" at bounding box center [752, 324] width 324 height 33
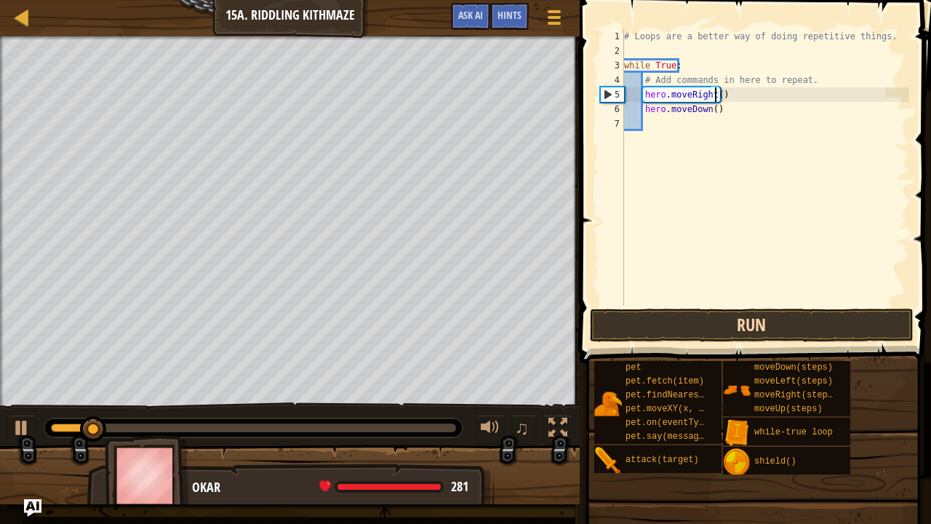
type textarea "hero.moveDown()"
type textarea "h"
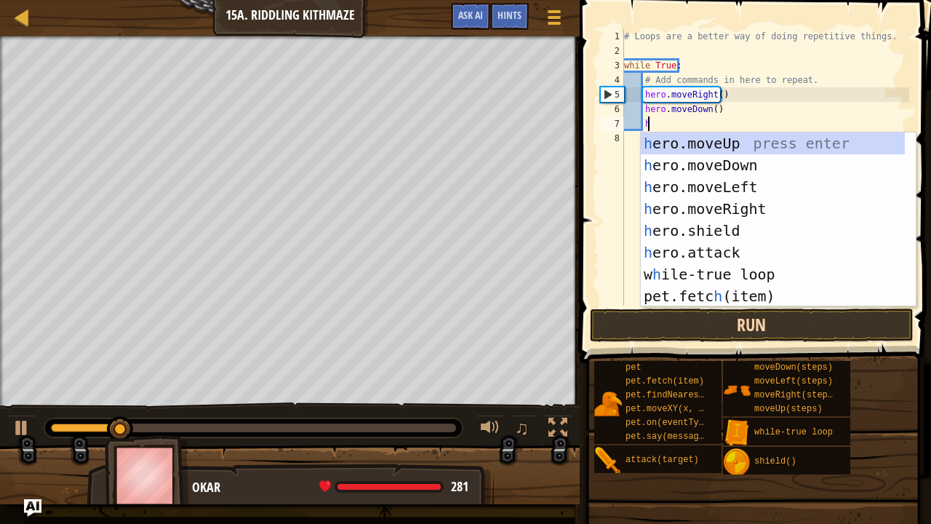
scroll to position [7, 1]
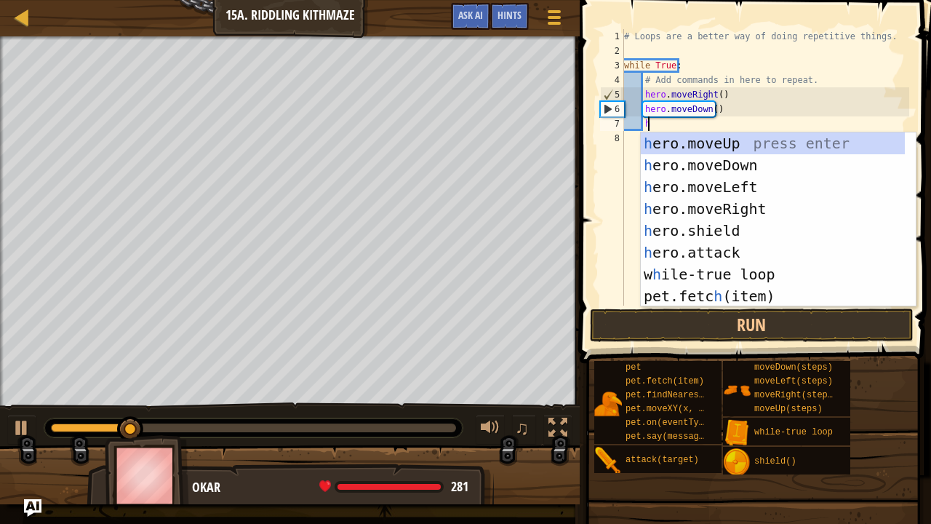
click at [767, 210] on div "h ero.moveUp press enter h ero.moveDown press enter h ero.moveLeft press enter …" at bounding box center [773, 241] width 265 height 218
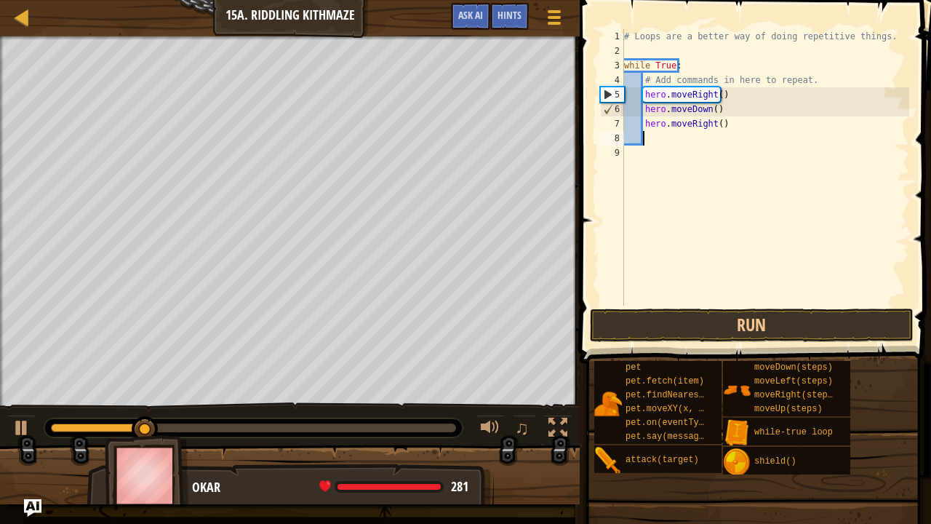
click at [713, 124] on div "# Loops are a better way of doing repetitive things. while True : # Add command…" at bounding box center [765, 181] width 288 height 305
type textarea "hero.moveRight(2)"
type textarea "h"
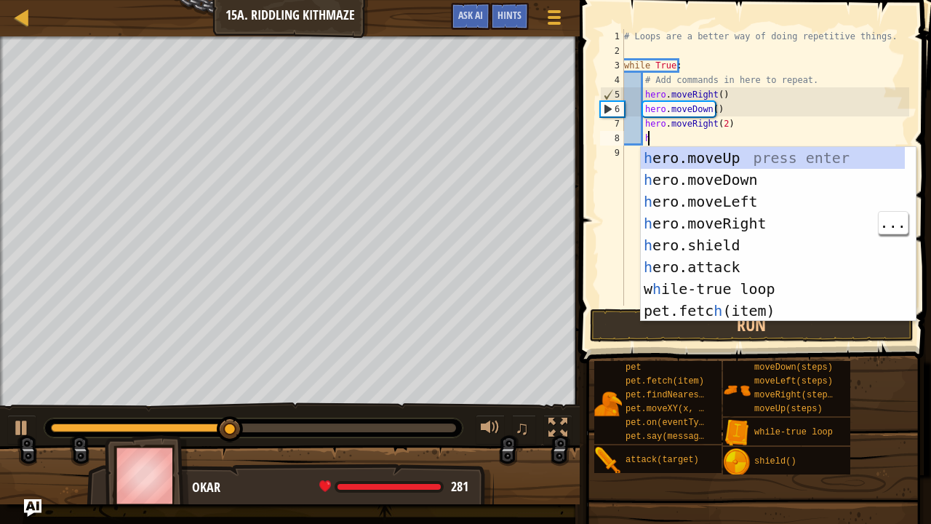
scroll to position [7, 1]
click at [815, 158] on div "h ero.moveUp press enter h ero.moveDown press enter h ero.moveLeft press enter …" at bounding box center [773, 256] width 265 height 218
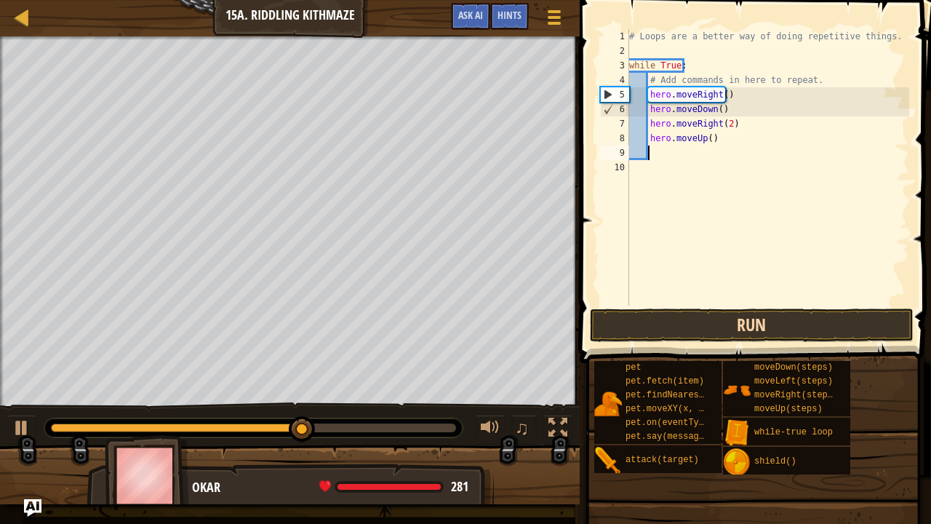
click at [714, 320] on button "Run" at bounding box center [752, 324] width 324 height 33
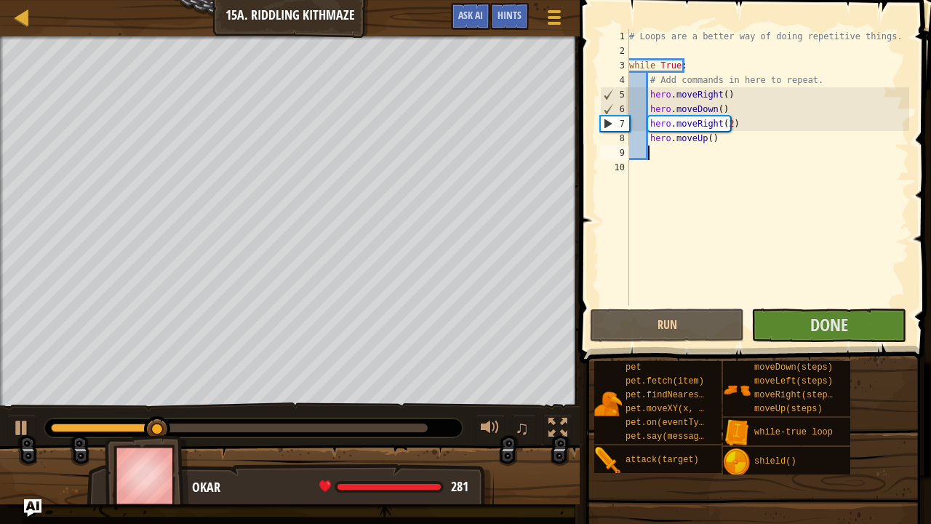
click at [724, 125] on div "# Loops are a better way of doing repetitive things. while True : # Add command…" at bounding box center [768, 181] width 284 height 305
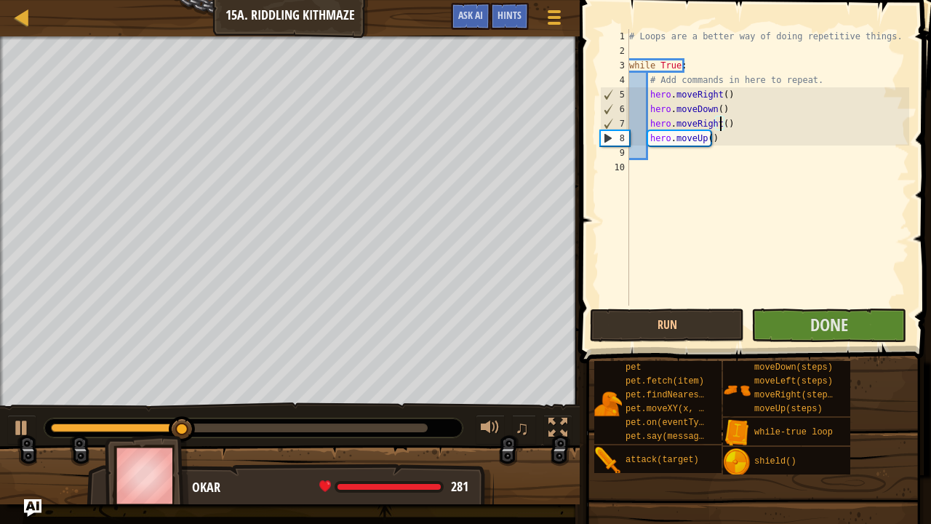
type textarea "hero.moveUp()"
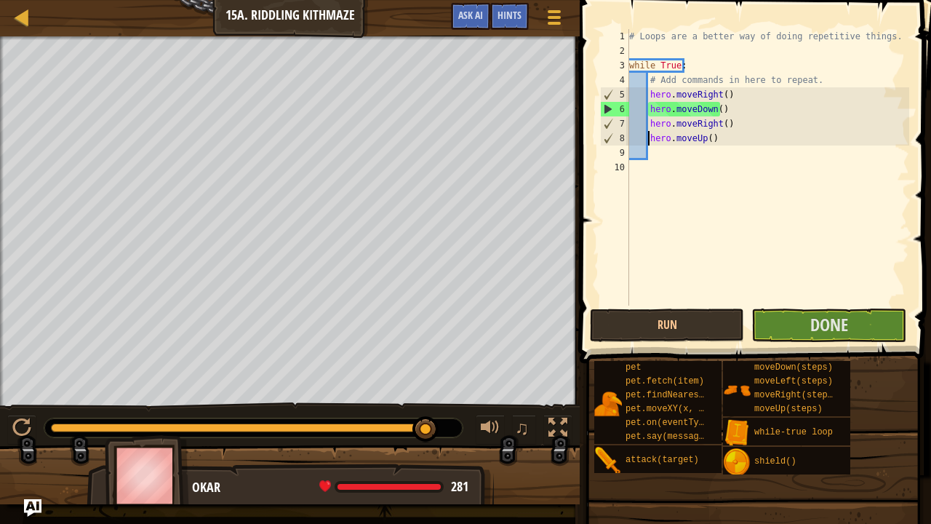
drag, startPoint x: 247, startPoint y: 428, endPoint x: 426, endPoint y: 444, distance: 180.3
click at [426, 431] on div "Your hero must survive. Navigate the maze. Bonus: no code problems. Bonus: unde…" at bounding box center [465, 270] width 931 height 468
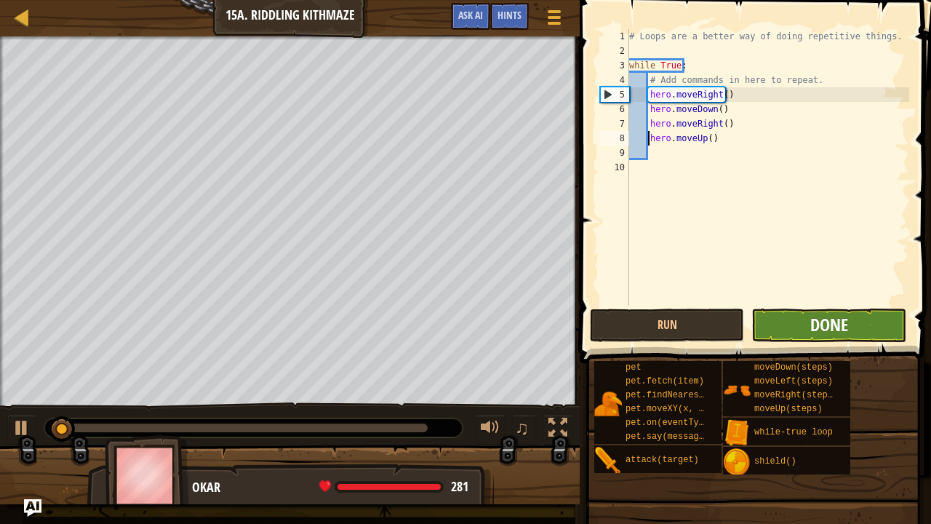
click at [845, 323] on span "Done" at bounding box center [829, 324] width 38 height 23
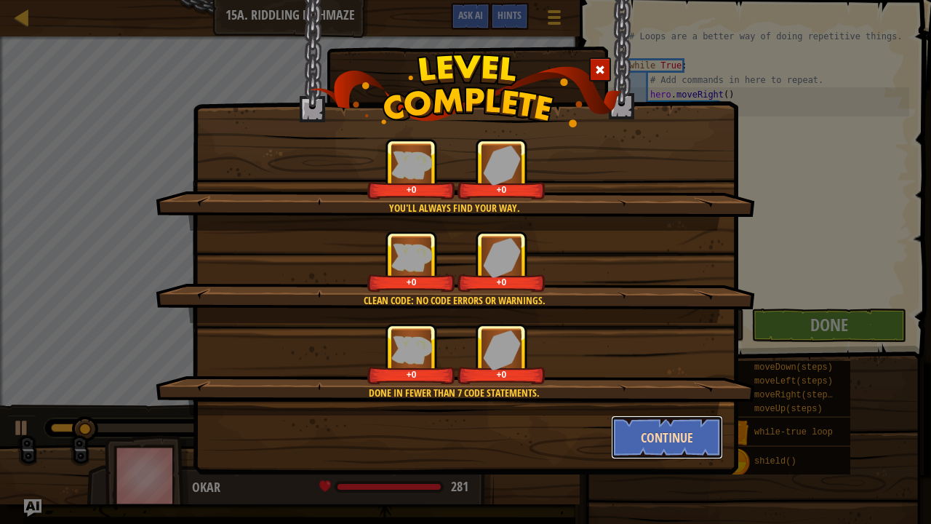
click at [687, 431] on button "Continue" at bounding box center [667, 437] width 113 height 44
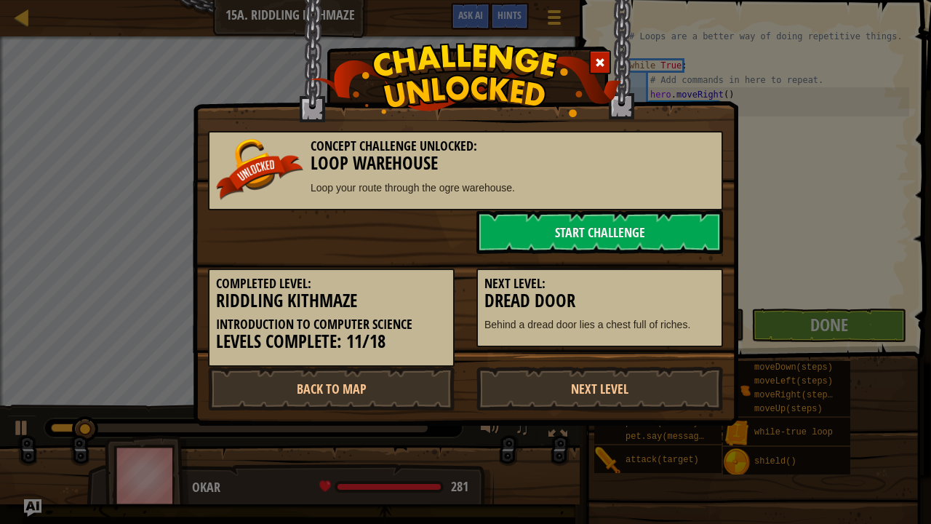
click at [692, 426] on div "Concept Challenge Unlocked: Loop Warehouse Loop your route through the ogre war…" at bounding box center [465, 262] width 931 height 524
click at [650, 236] on link "Start Challenge" at bounding box center [599, 232] width 247 height 44
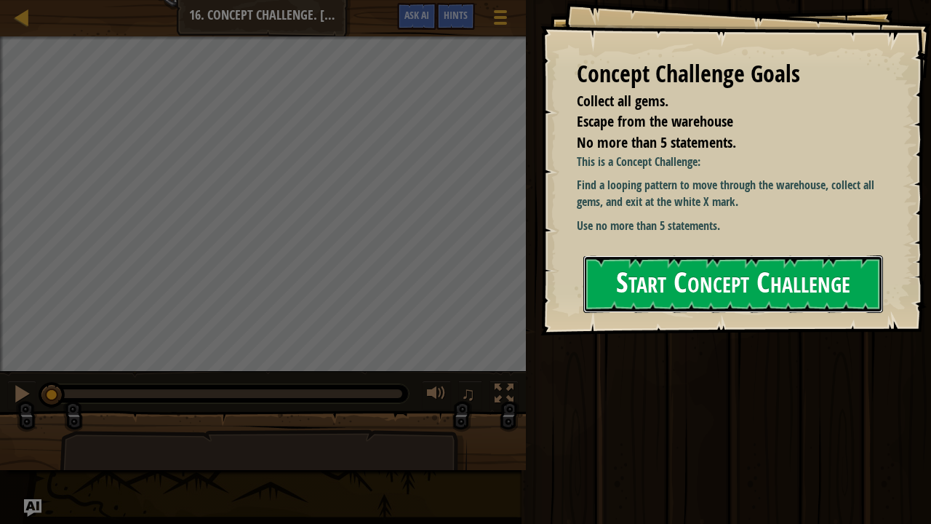
click at [658, 291] on button "Start Concept Challenge" at bounding box center [733, 283] width 300 height 57
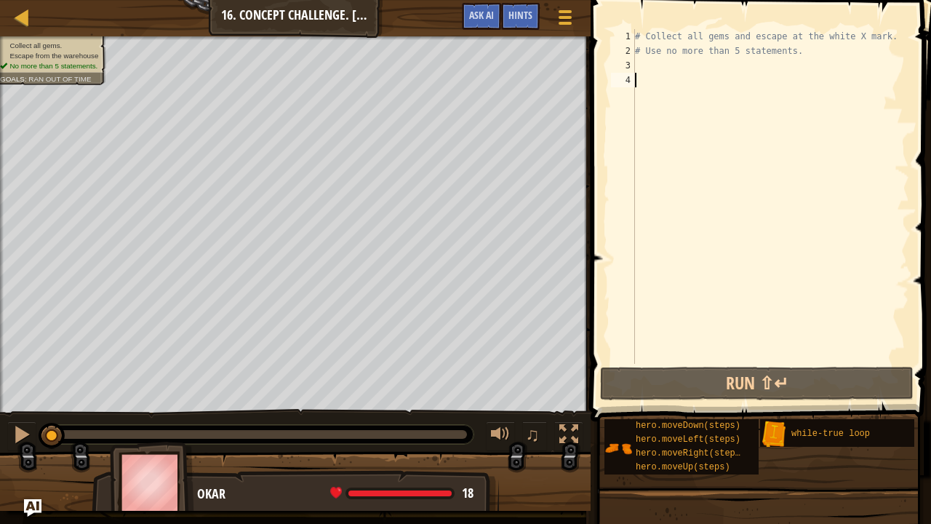
scroll to position [7, 0]
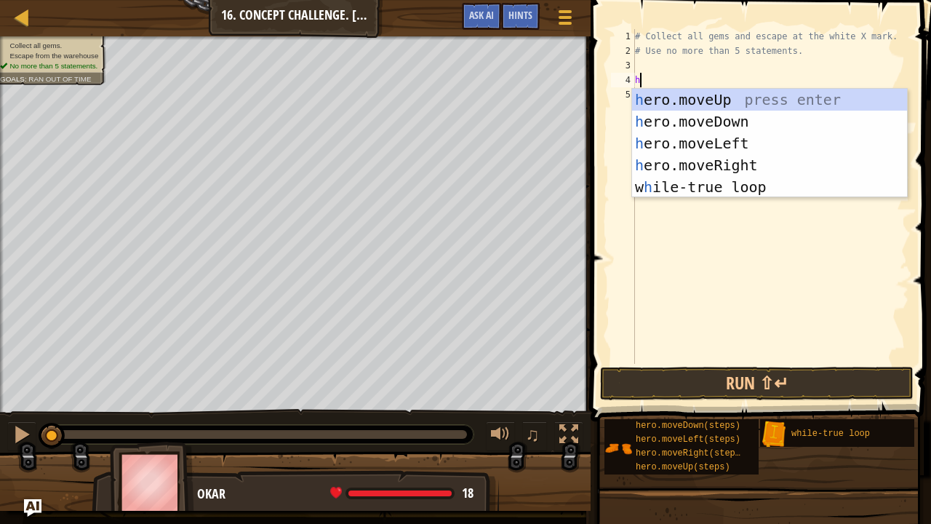
click at [823, 87] on div "# Collect all gems and escape at the white X mark. # Use no more than 5 stateme…" at bounding box center [770, 211] width 277 height 364
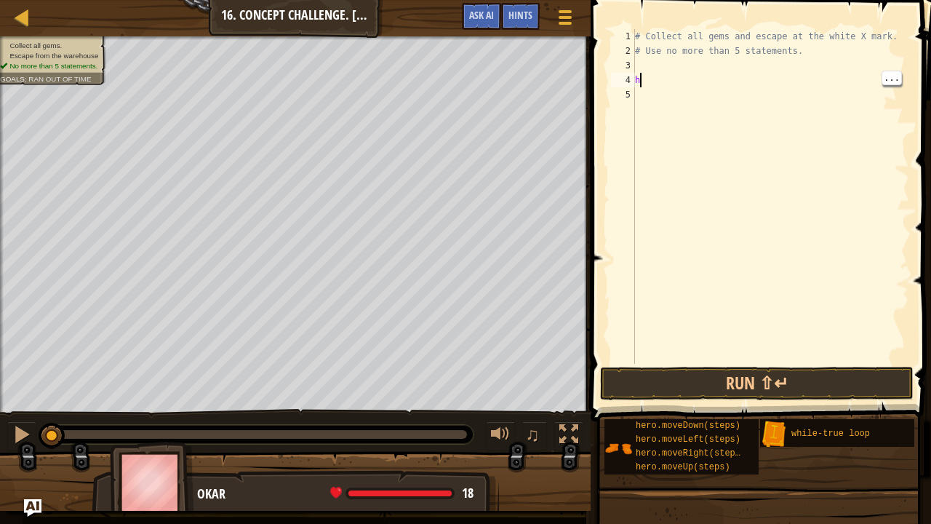
type textarea "he"
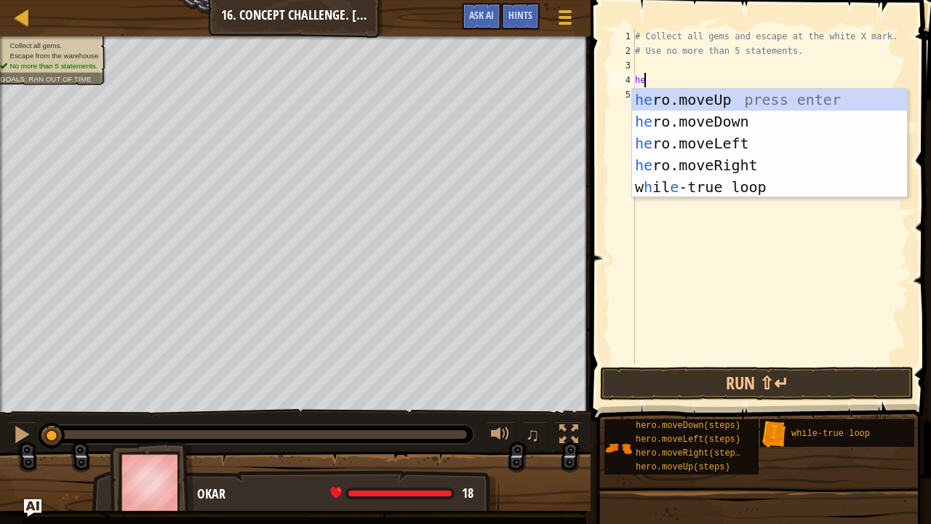
click at [809, 92] on div "he ro.moveUp press enter he ro.moveDown press enter he ro.moveLeft press enter …" at bounding box center [770, 165] width 276 height 153
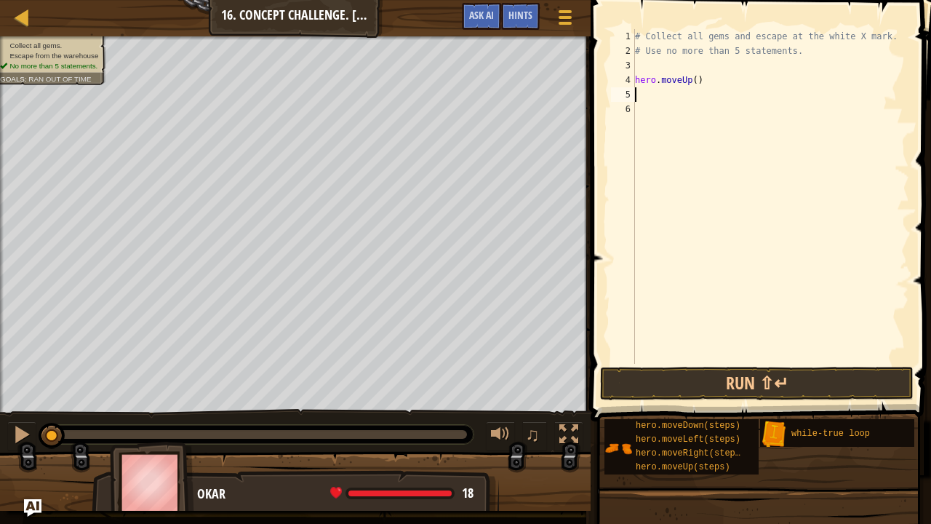
click at [701, 83] on div "# Collect all gems and escape at the white X mark. # Use no more than 5 stateme…" at bounding box center [770, 211] width 277 height 364
type textarea "hero.moveUp(2)"
click at [777, 396] on button "Run ⇧↵" at bounding box center [756, 383] width 313 height 33
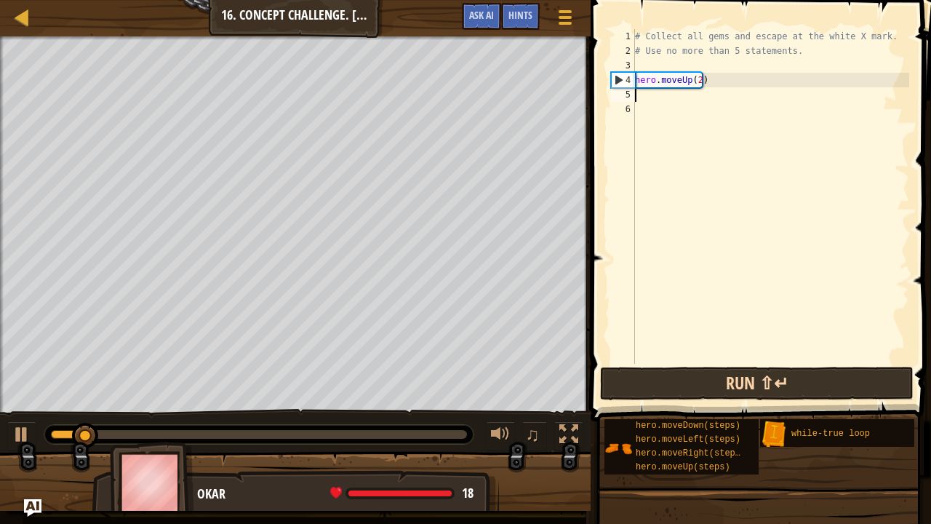
type textarea "h"
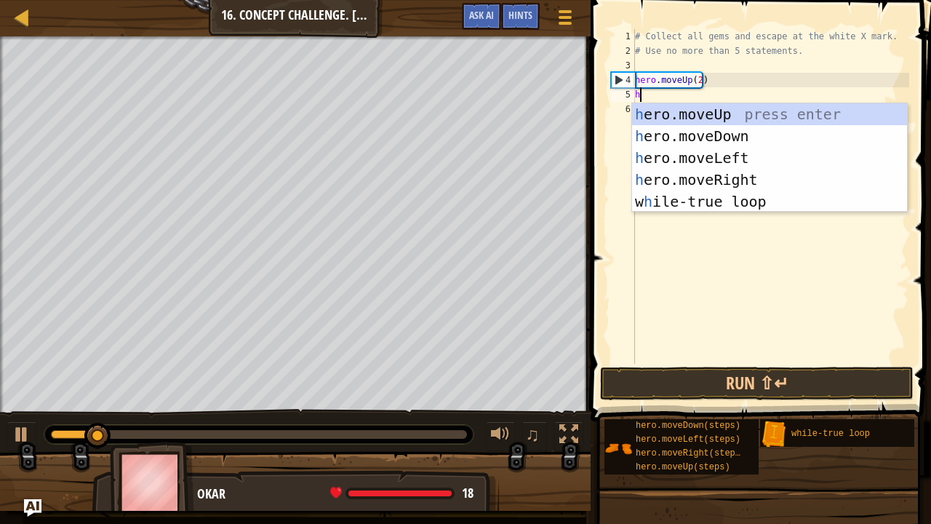
click at [790, 170] on div "h ero.moveUp press enter h ero.moveDown press enter h ero.moveLeft press enter …" at bounding box center [770, 179] width 276 height 153
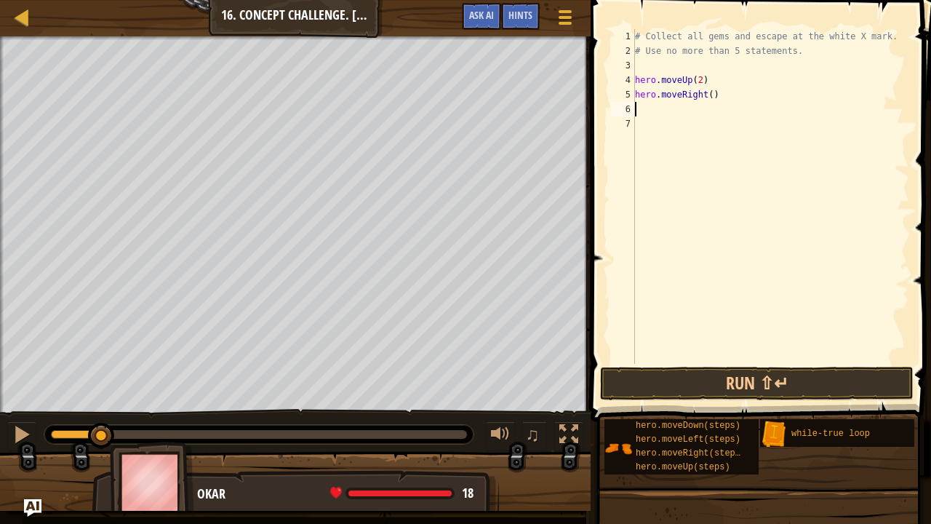
click at [708, 93] on div "# Collect all gems and escape at the white X mark. # Use no more than 5 stateme…" at bounding box center [770, 211] width 277 height 364
type textarea "hero.moveRight(2)"
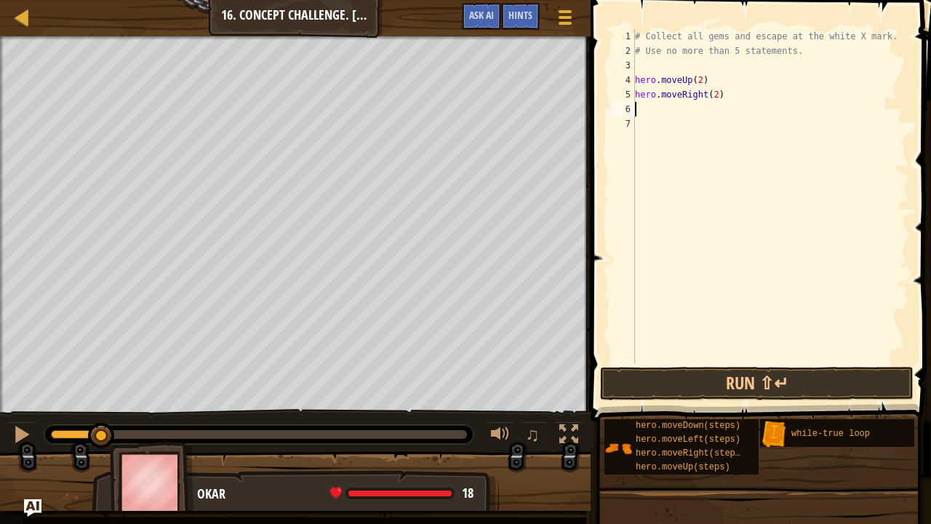
type textarea "h"
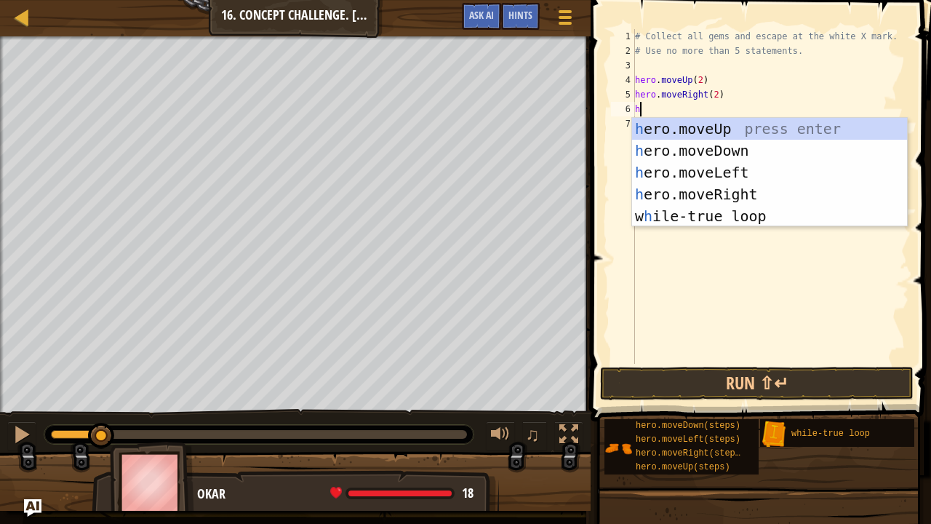
click at [762, 169] on div "h ero.moveUp press enter h ero.moveDown press enter h ero.moveLeft press enter …" at bounding box center [770, 194] width 276 height 153
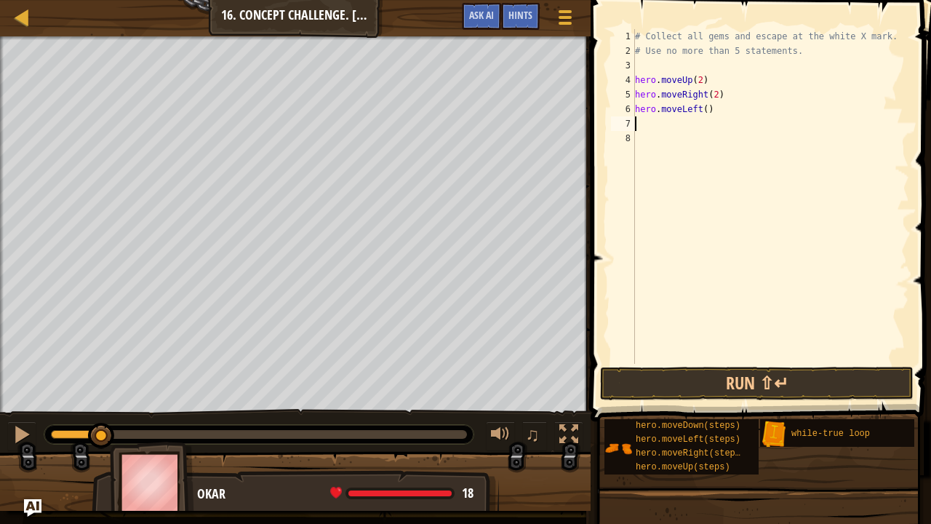
type textarea "h"
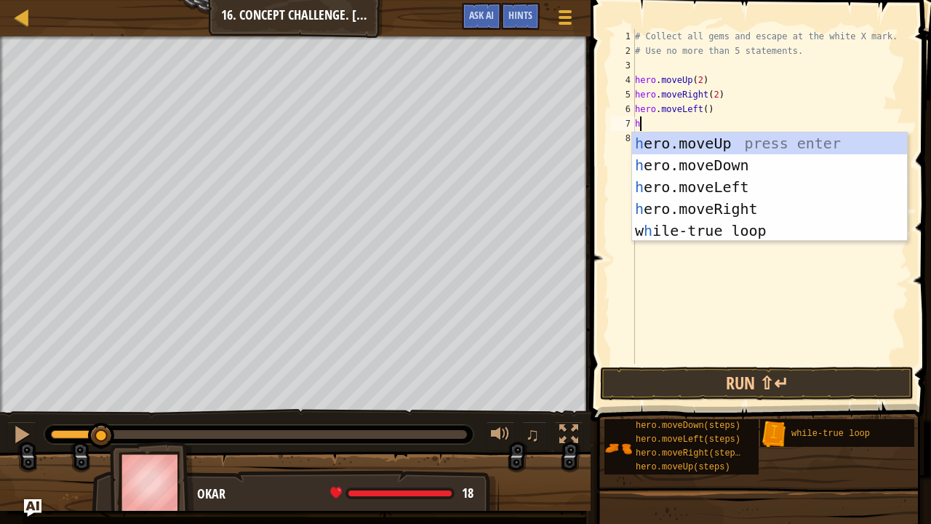
click at [767, 164] on div "h ero.moveUp press enter h ero.moveDown press enter h ero.moveLeft press enter …" at bounding box center [770, 208] width 276 height 153
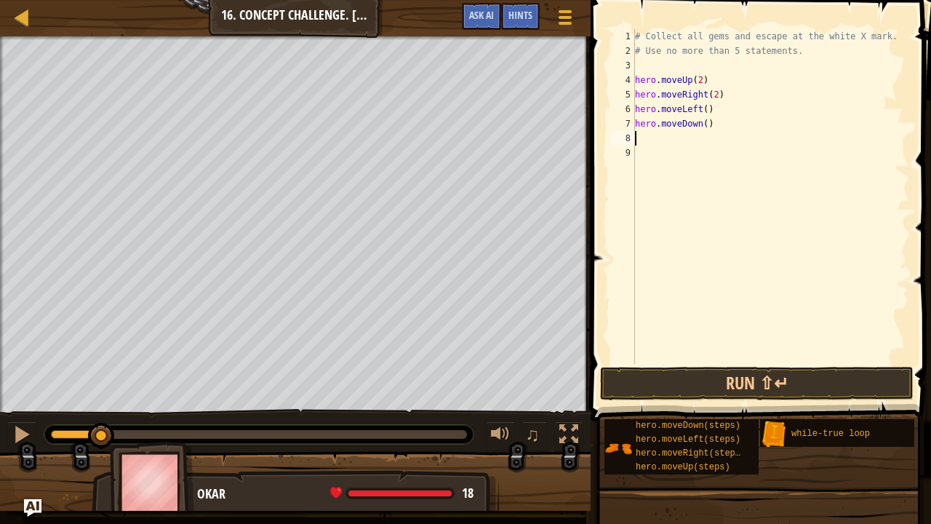
type textarea "h"
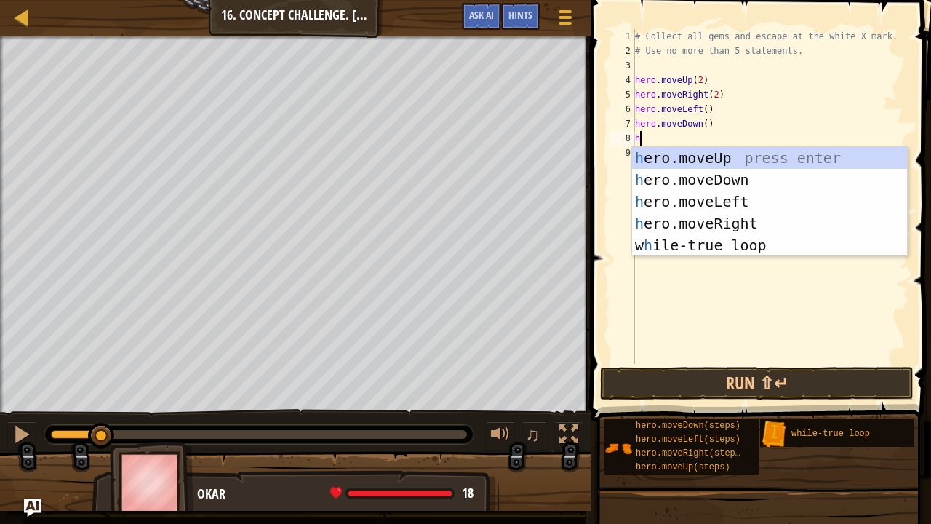
click at [737, 223] on div "h ero.moveUp press enter h ero.moveDown press enter h ero.moveLeft press enter …" at bounding box center [770, 223] width 276 height 153
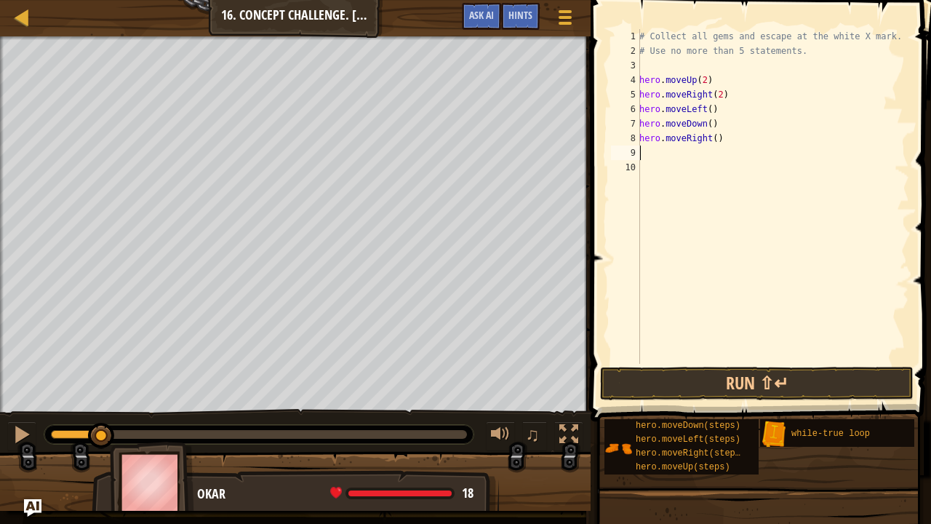
click at [711, 141] on div "# Collect all gems and escape at the white X mark. # Use no more than 5 stateme…" at bounding box center [772, 211] width 273 height 364
type textarea "hero.moveRight(2)"
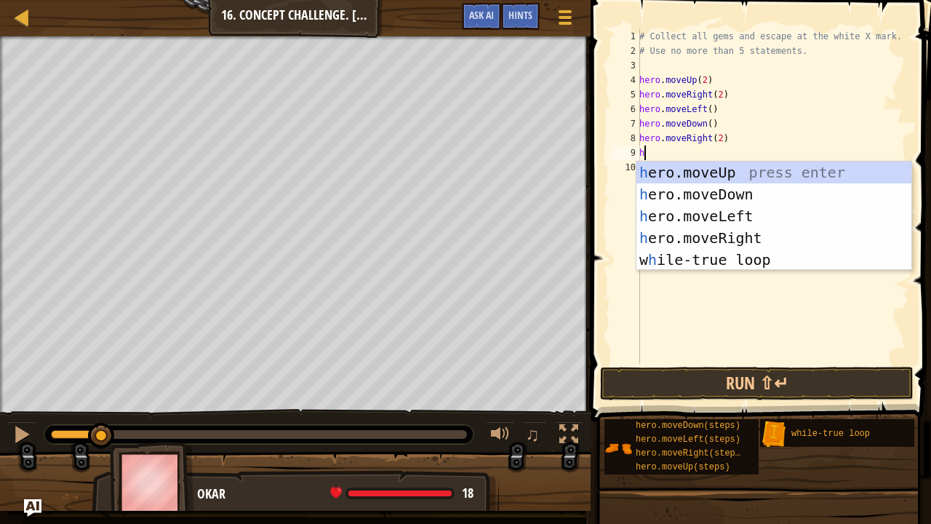
type textarea "he"
click at [789, 180] on div "he ro.moveUp press enter he ro.moveDown press enter he ro.moveLeft press enter …" at bounding box center [774, 237] width 276 height 153
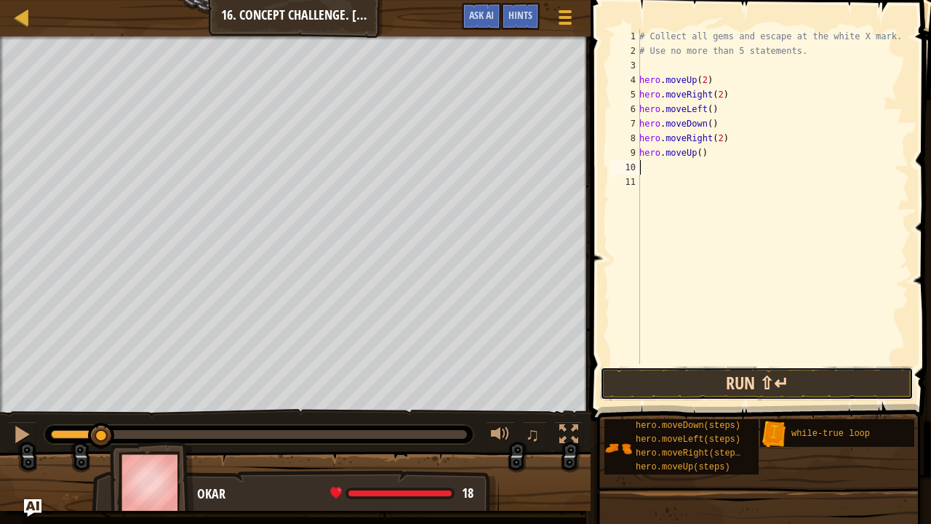
click at [727, 394] on button "Run ⇧↵" at bounding box center [756, 383] width 313 height 33
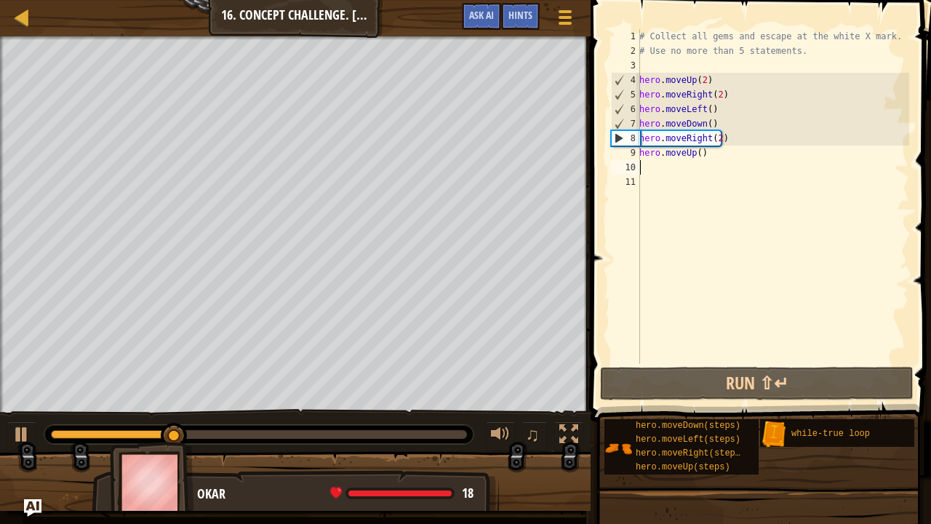
click at [714, 137] on div "# Collect all gems and escape at the white X mark. # Use no more than 5 stateme…" at bounding box center [772, 211] width 273 height 364
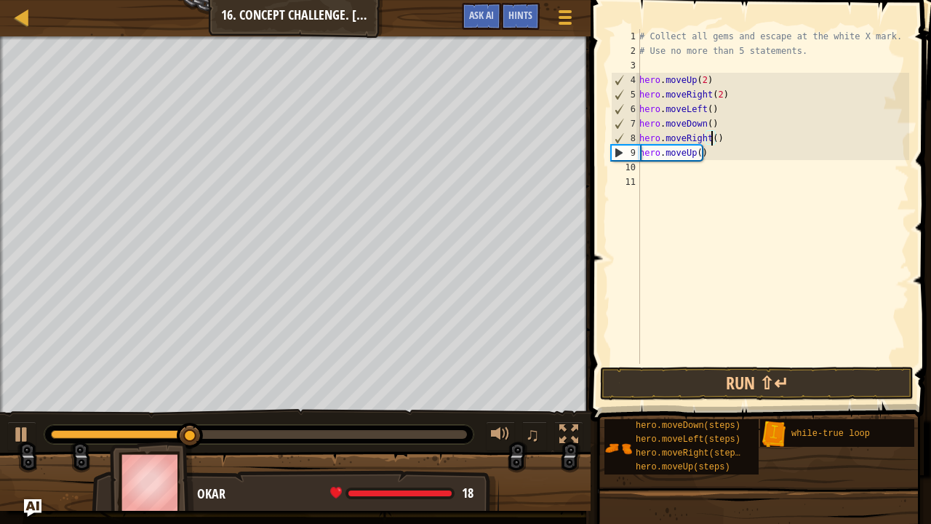
type textarea "hero.moveUp()"
click at [700, 151] on div "# Collect all gems and escape at the white X mark. # Use no more than 5 stateme…" at bounding box center [772, 211] width 273 height 364
click at [697, 151] on div "# Collect all gems and escape at the white X mark. # Use no more than 5 stateme…" at bounding box center [772, 211] width 273 height 364
type textarea "hero.moveUp(2)"
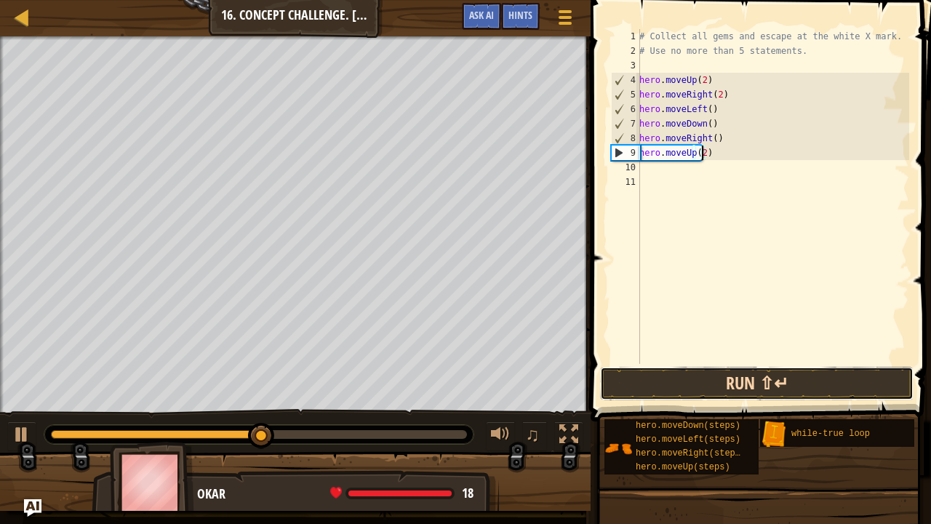
click at [724, 394] on button "Run ⇧↵" at bounding box center [756, 383] width 313 height 33
type textarea "h"
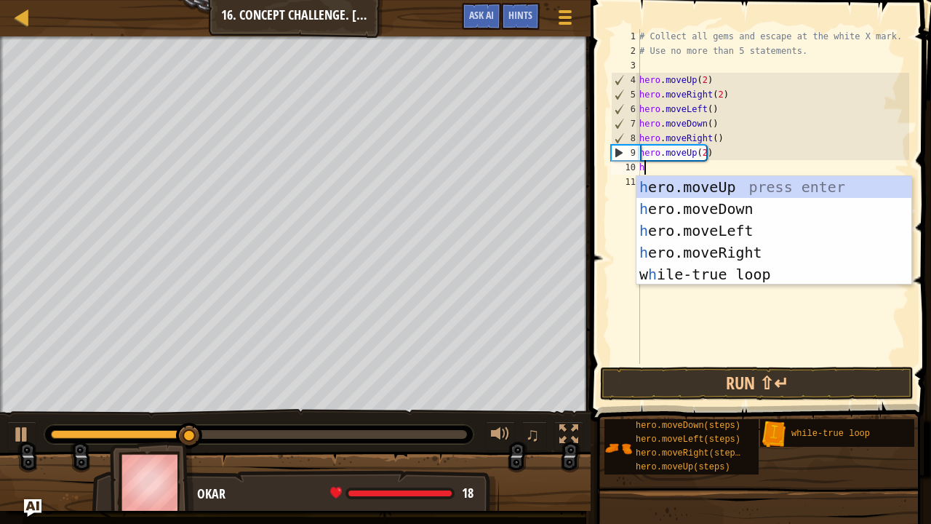
click at [785, 221] on div "h ero.moveUp press enter h ero.moveDown press enter h ero.moveLeft press enter …" at bounding box center [774, 252] width 276 height 153
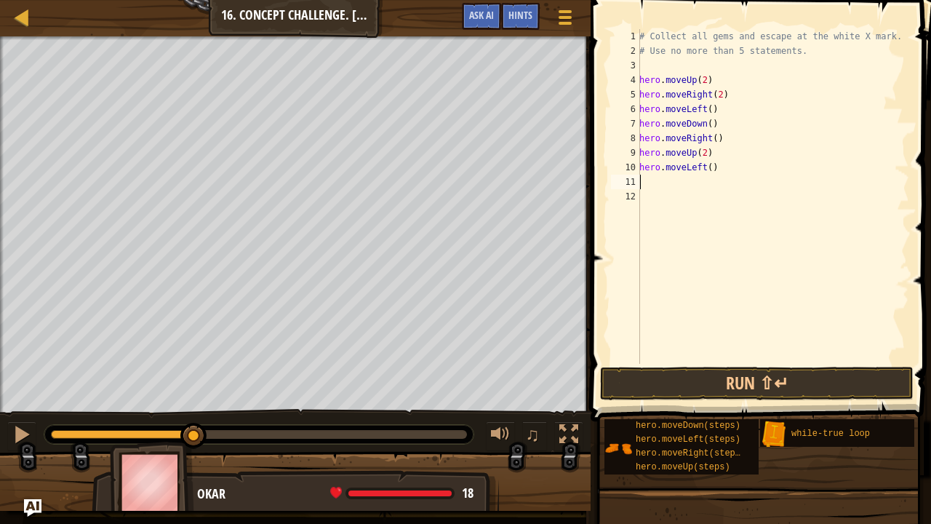
type textarea "h"
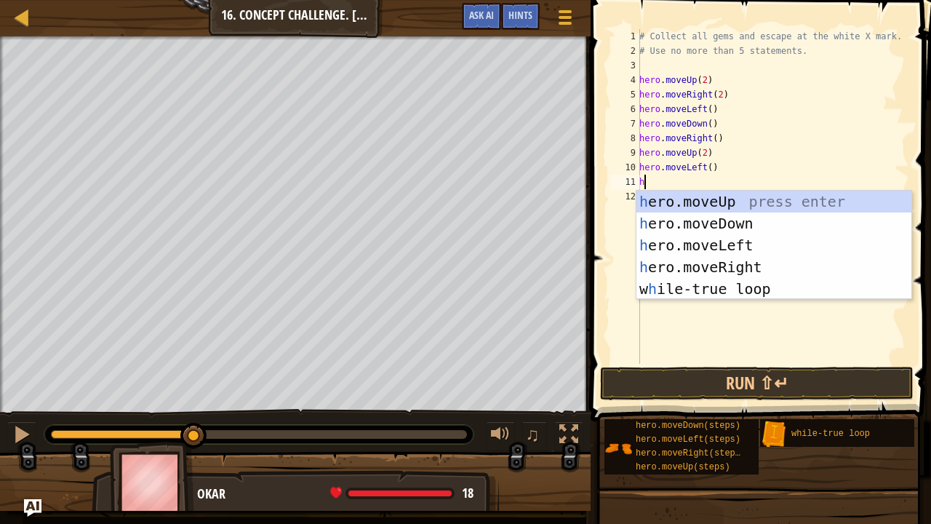
click at [761, 256] on div "h ero.moveUp press enter h ero.moveDown press enter h ero.moveLeft press enter …" at bounding box center [774, 267] width 276 height 153
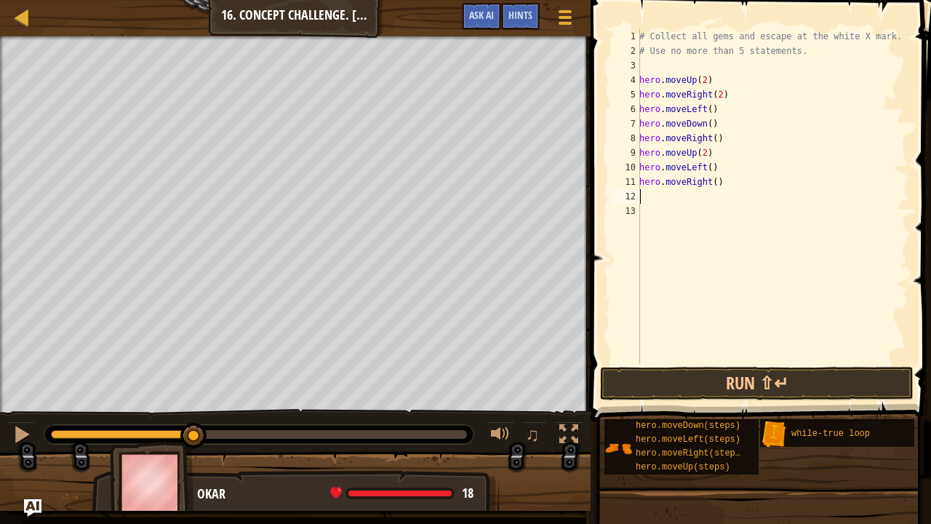
type textarea "h"
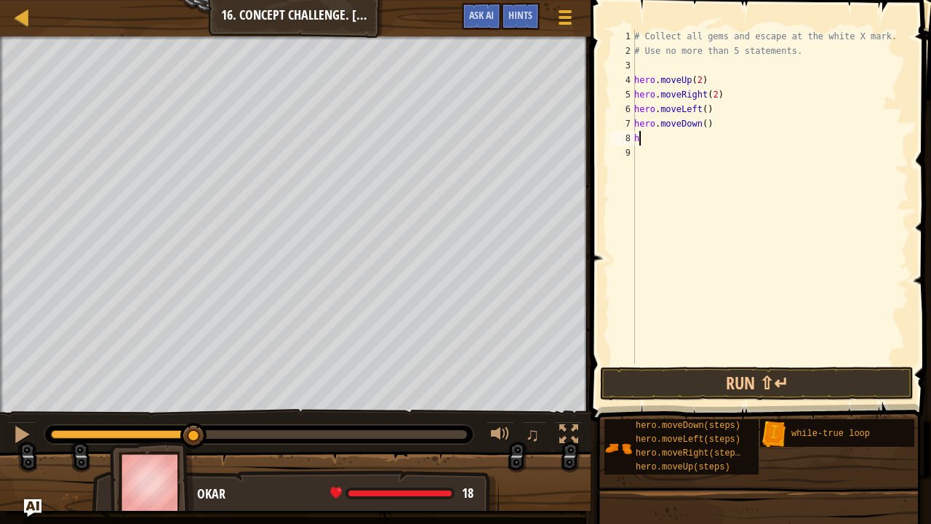
type textarea "h"
click at [646, 61] on div "# Collect all gems and escape at the white X mark. # Use no more than 5 stateme…" at bounding box center [770, 211] width 278 height 364
click at [647, 137] on div "# Collect all gems and escape at the white X mark. # Use no more than 5 stateme…" at bounding box center [770, 211] width 278 height 364
click at [645, 68] on div "# Collect all gems and escape at the white X mark. # Use no more than 5 stateme…" at bounding box center [770, 211] width 278 height 364
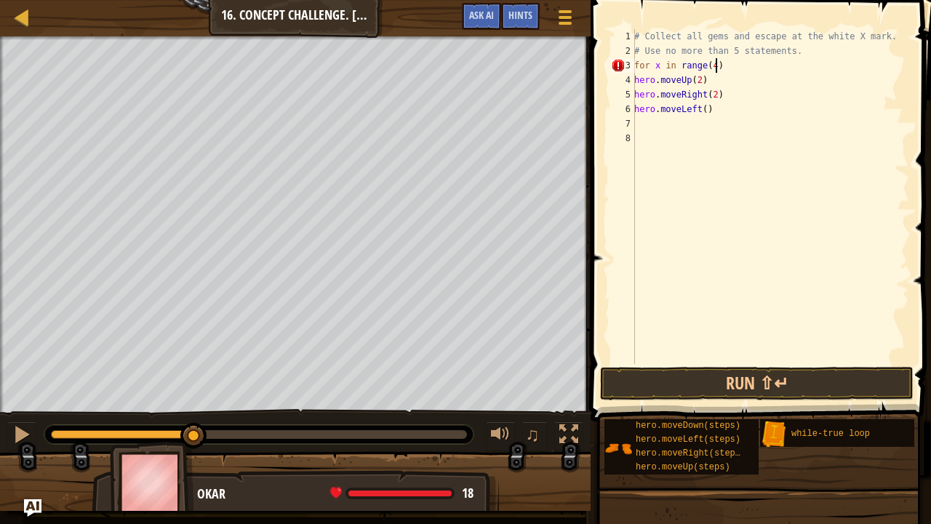
scroll to position [7, 6]
click at [868, 388] on button "Run ⇧↵" at bounding box center [756, 383] width 313 height 33
type textarea "f"
drag, startPoint x: 779, startPoint y: 435, endPoint x: 650, endPoint y: 145, distance: 316.8
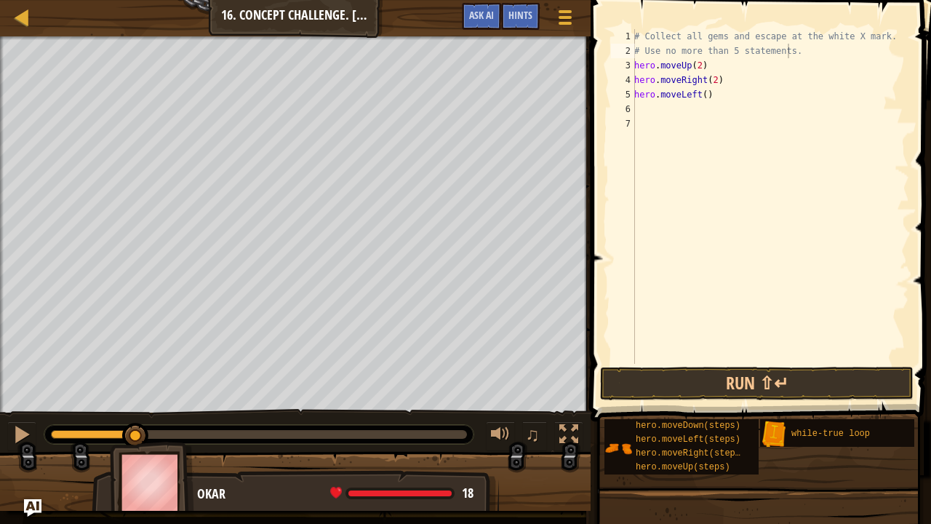
click at [650, 145] on div "Hints Videos # Use no more than 5 statements. 1 2 3 4 5 6 7 # Collect all gems …" at bounding box center [758, 258] width 345 height 516
drag, startPoint x: 812, startPoint y: 432, endPoint x: 652, endPoint y: 80, distance: 386.6
copy span "while-true loop"
type textarea "hero.moveUp(2)"
click at [637, 60] on div "# Collect all gems and escape at the white X mark. # Use no more than 5 stateme…" at bounding box center [770, 211] width 278 height 364
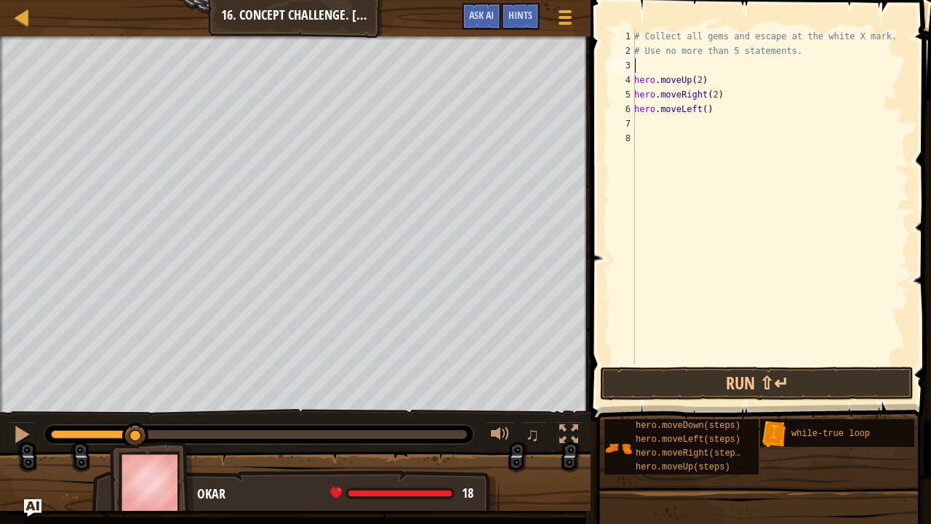
paste textarea "while-true loop"
click at [759, 372] on button "Run ⇧↵" at bounding box center [756, 383] width 313 height 33
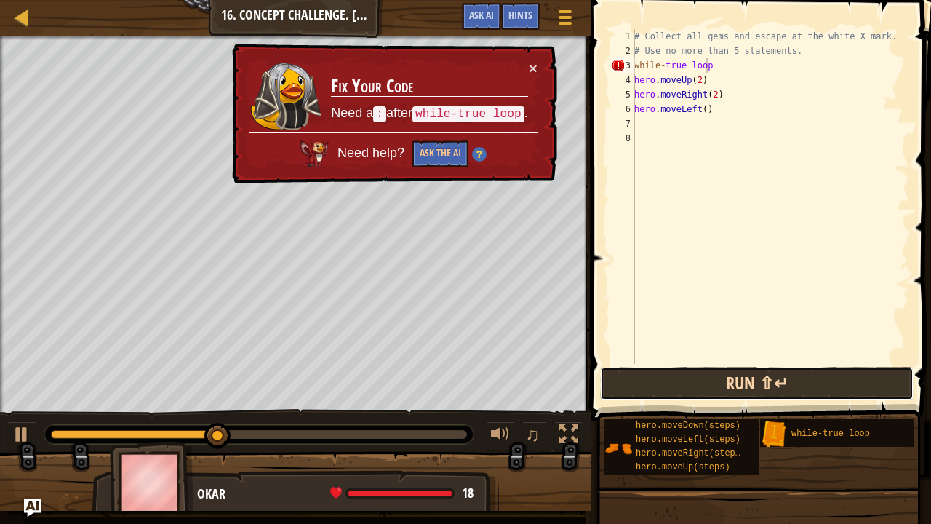
click at [759, 372] on button "Run ⇧↵" at bounding box center [756, 383] width 313 height 33
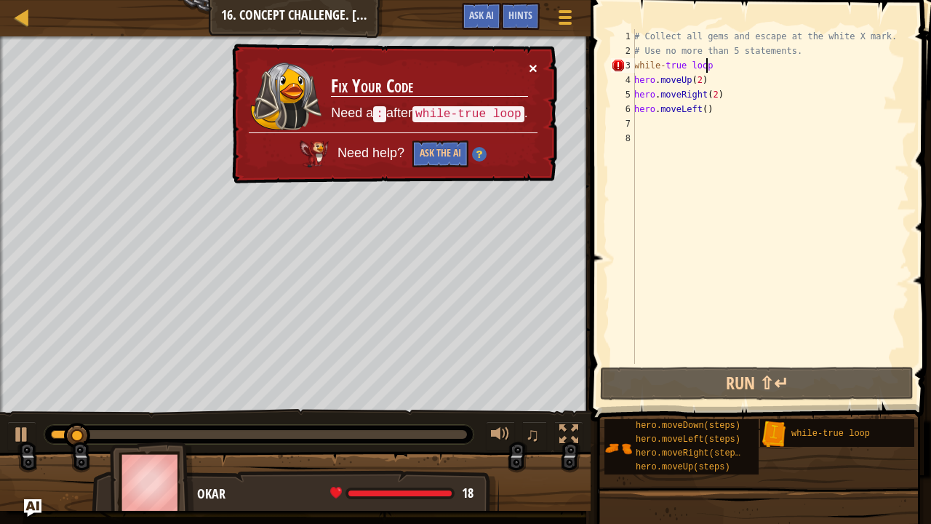
click at [532, 63] on button "×" at bounding box center [533, 67] width 9 height 15
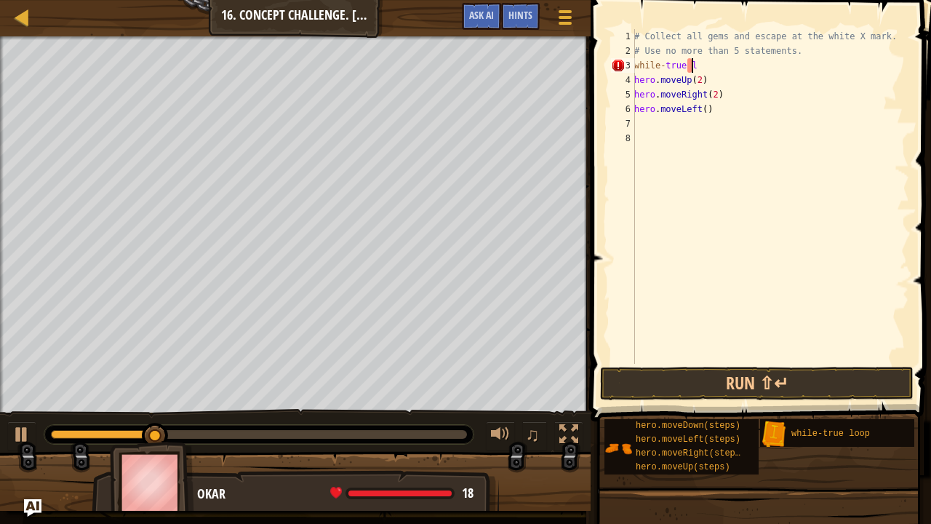
scroll to position [7, 1]
type textarea "w"
type textarea "wh"
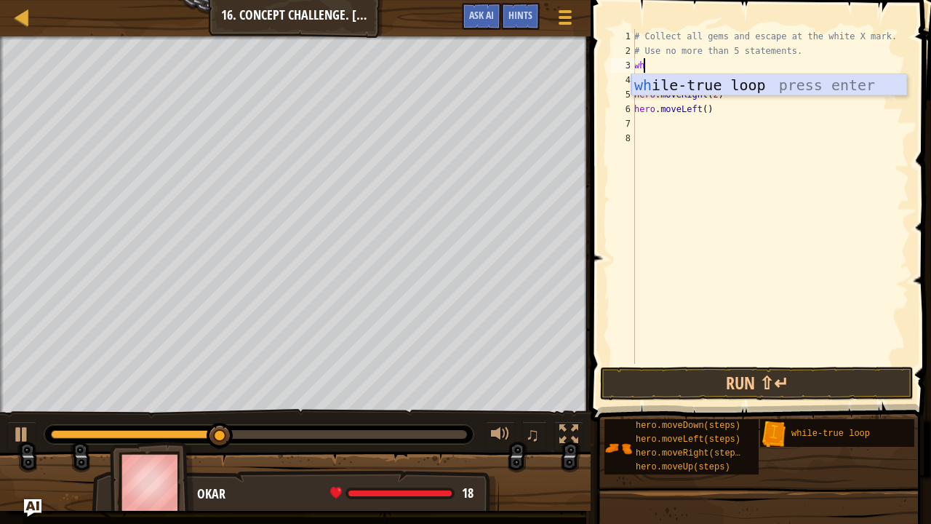
click at [646, 86] on div "wh ile-true loop press enter" at bounding box center [769, 106] width 276 height 65
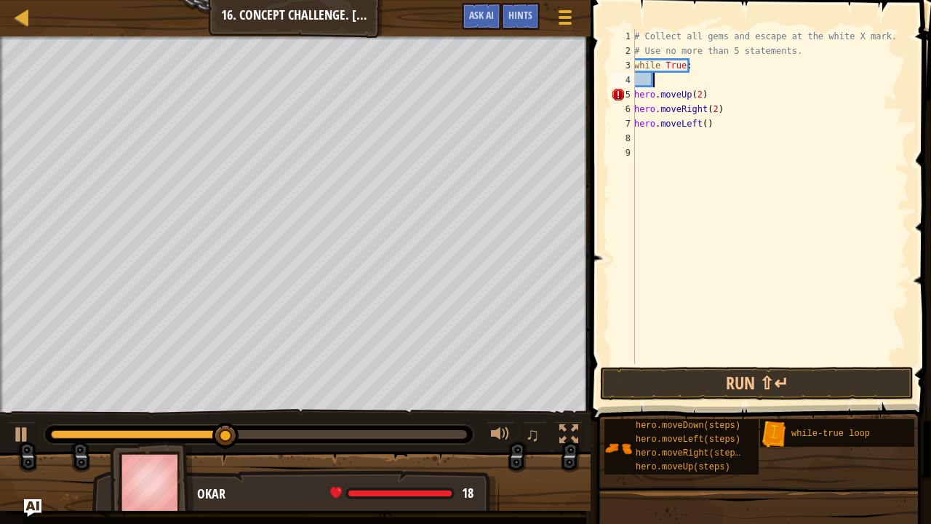
click at [716, 130] on div "# Collect all gems and escape at the white X mark. # Use no more than 5 stateme…" at bounding box center [770, 211] width 278 height 364
type textarea "h"
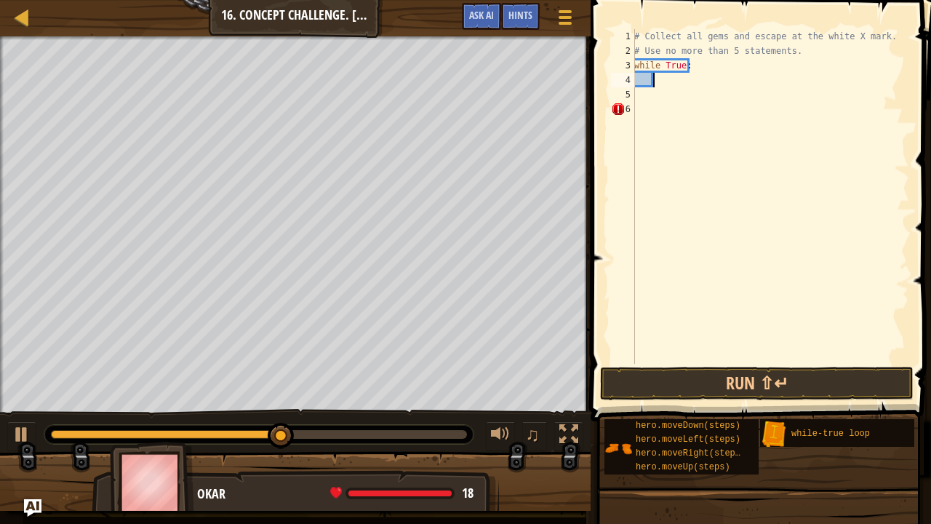
scroll to position [7, 1]
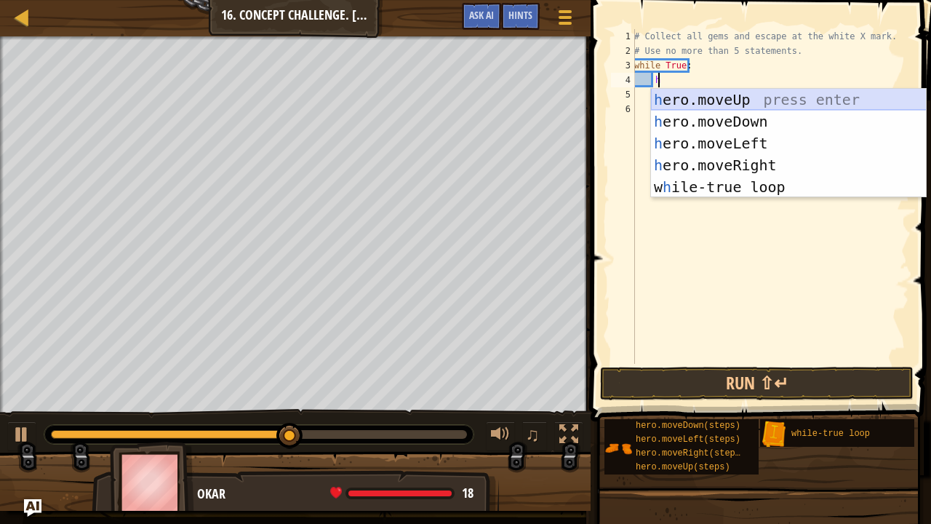
click at [698, 102] on div "h ero.moveUp press enter h ero.moveDown press enter h ero.moveLeft press enter …" at bounding box center [789, 165] width 276 height 153
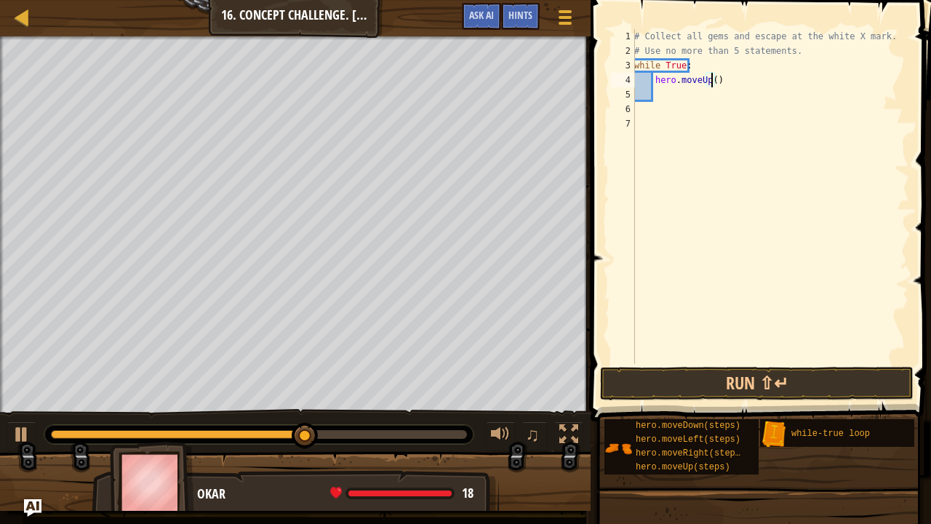
click at [711, 81] on div "# Collect all gems and escape at the white X mark. # Use no more than 5 stateme…" at bounding box center [770, 211] width 278 height 364
type textarea "hero.moveUp(2)"
click at [668, 101] on div "# Collect all gems and escape at the white X mark. # Use no more than 5 stateme…" at bounding box center [770, 211] width 278 height 364
type textarea "h"
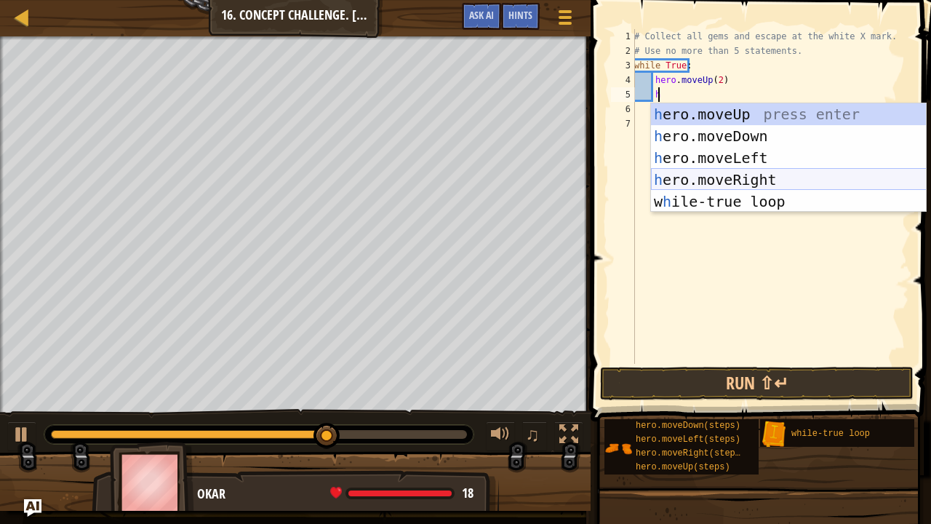
click at [735, 176] on div "h ero.moveUp press enter h ero.moveDown press enter h ero.moveLeft press enter …" at bounding box center [789, 179] width 276 height 153
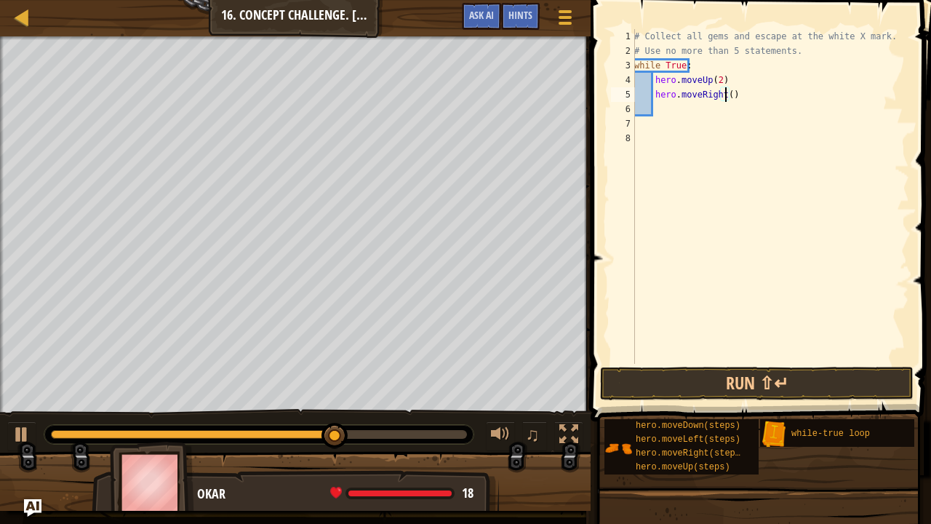
click at [725, 96] on div "# Collect all gems and escape at the white X mark. # Use no more than 5 stateme…" at bounding box center [770, 211] width 278 height 364
type textarea "hero.moveRight(2)"
click at [662, 388] on button "Run ⇧↵" at bounding box center [756, 383] width 313 height 33
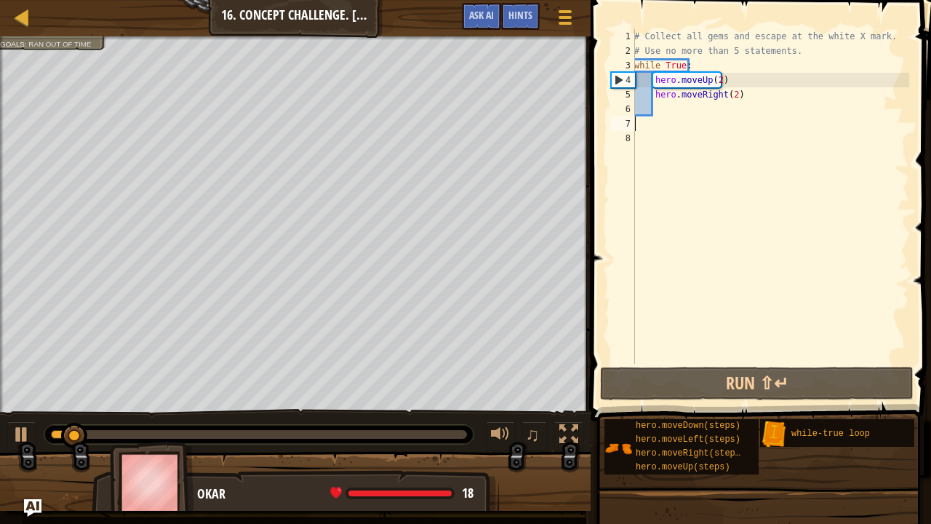
click at [664, 119] on div "# Collect all gems and escape at the white X mark. # Use no more than 5 stateme…" at bounding box center [770, 211] width 278 height 364
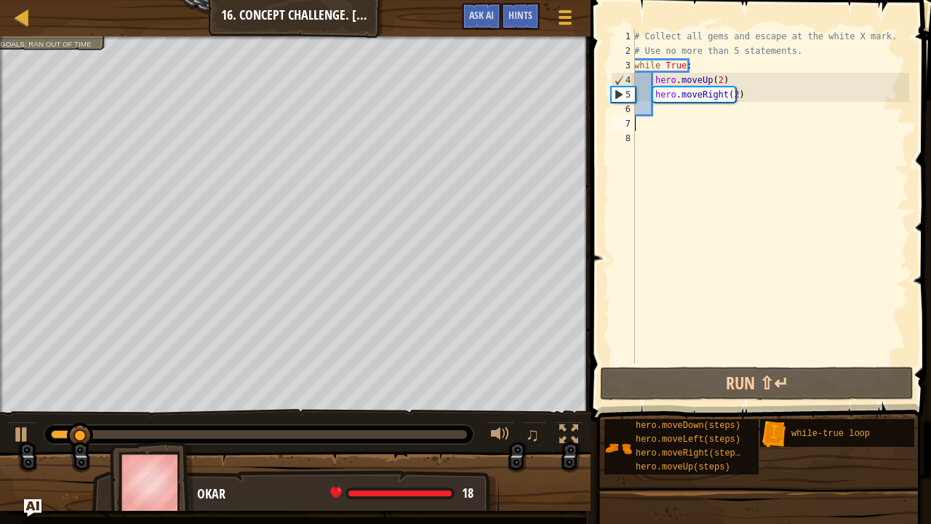
click at [667, 107] on div "# Collect all gems and escape at the white X mark. # Use no more than 5 stateme…" at bounding box center [770, 211] width 278 height 364
type textarea "h"
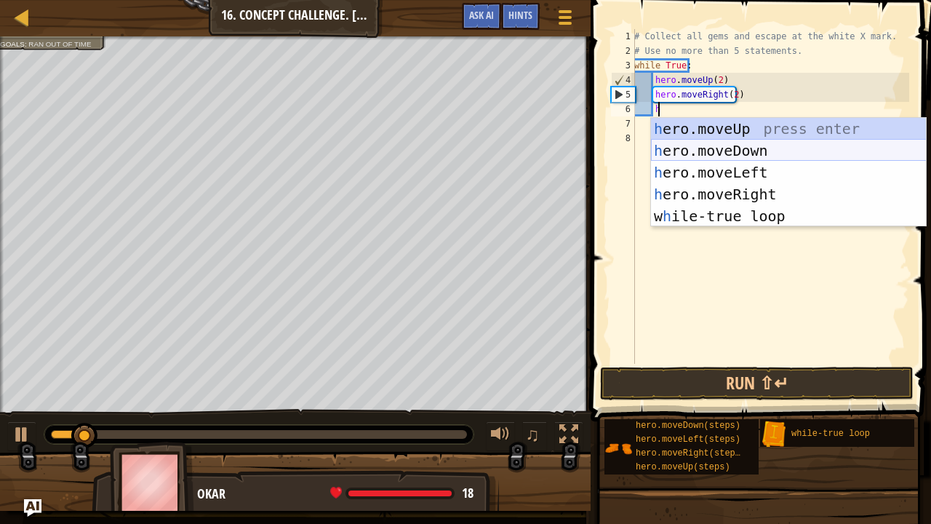
scroll to position [7, 1]
click at [717, 150] on div "h ero.moveUp press enter h ero.moveDown press enter h ero.moveLeft press enter …" at bounding box center [789, 194] width 276 height 153
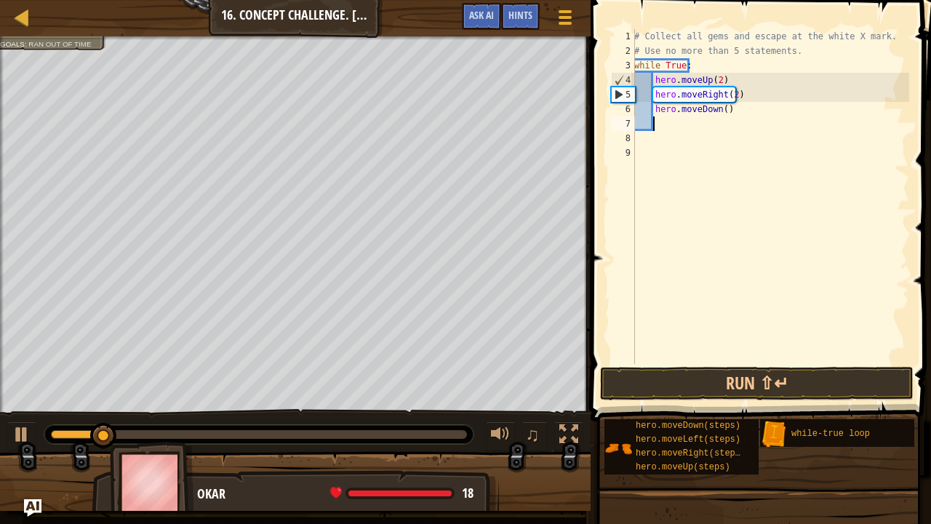
click at [694, 123] on div "# Collect all gems and escape at the white X mark. # Use no more than 5 stateme…" at bounding box center [770, 211] width 278 height 364
type textarea "h"
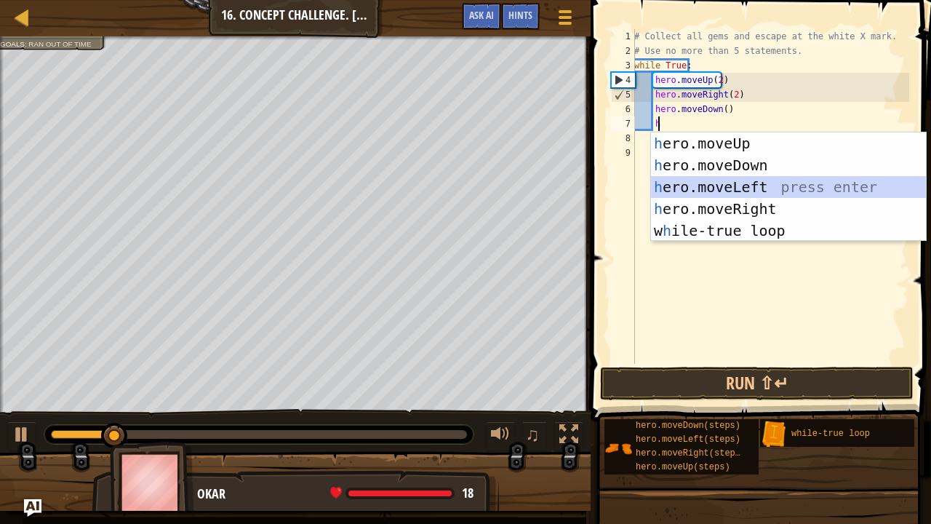
click at [700, 188] on div "h ero.moveUp press enter h ero.moveDown press enter h ero.moveLeft press enter …" at bounding box center [789, 208] width 276 height 153
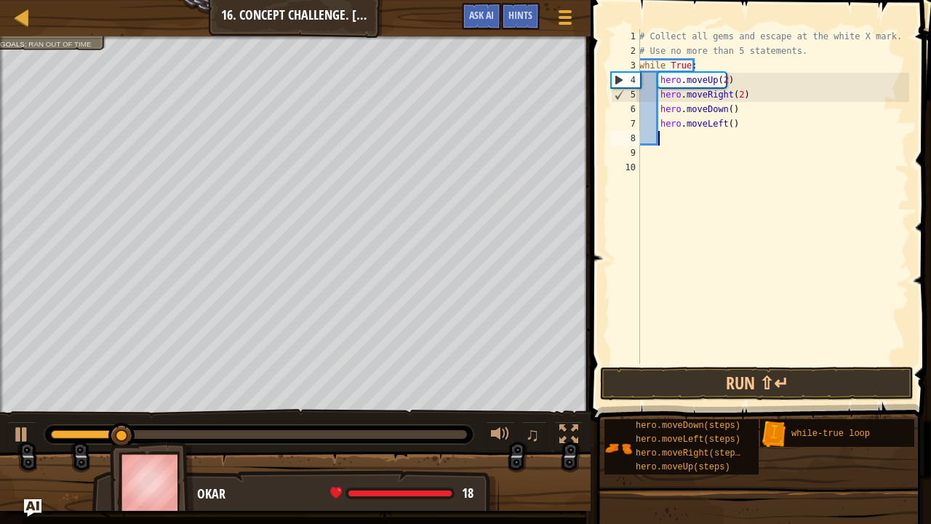
click at [725, 129] on div "# Collect all gems and escape at the white X mark. # Use no more than 5 stateme…" at bounding box center [772, 211] width 273 height 364
type textarea "hero.moveLeft(2)"
click at [671, 137] on div "# Collect all gems and escape at the white X mark. # Use no more than 5 stateme…" at bounding box center [772, 211] width 273 height 364
type textarea "h"
click at [670, 345] on div "# Collect all gems and escape at the white X mark. # Use no more than 5 stateme…" at bounding box center [772, 211] width 273 height 364
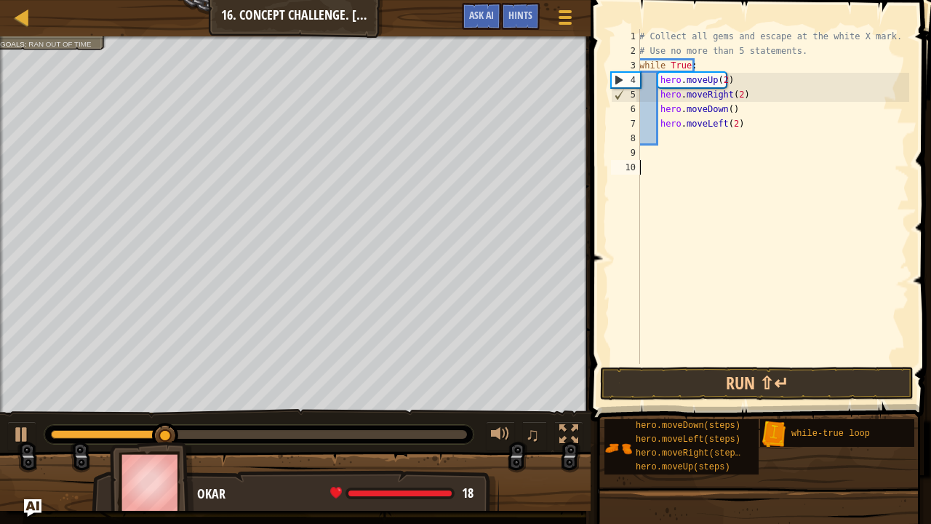
scroll to position [7, 0]
click at [684, 385] on button "Run ⇧↵" at bounding box center [756, 383] width 313 height 33
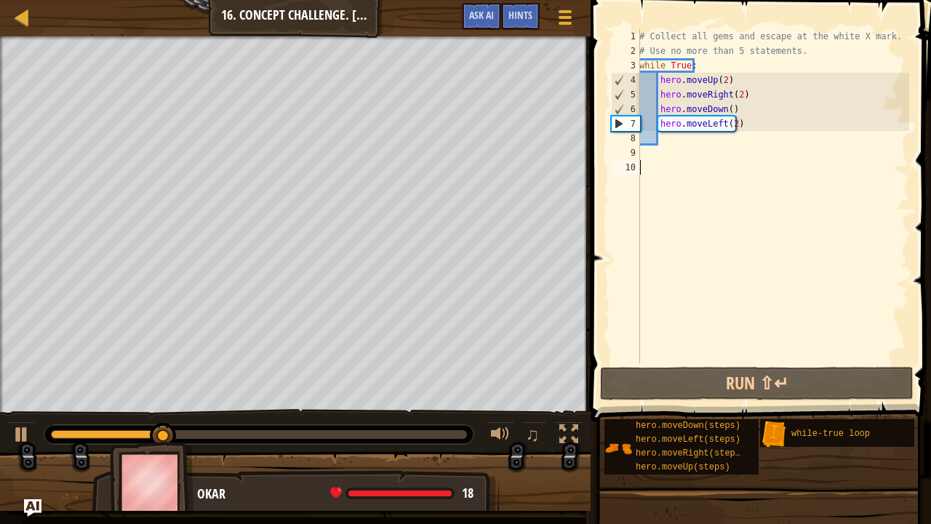
click at [725, 129] on div "# Collect all gems and escape at the white X mark. # Use no more than 5 stateme…" at bounding box center [772, 211] width 273 height 364
click at [728, 129] on div "# Collect all gems and escape at the white X mark. # Use no more than 5 stateme…" at bounding box center [772, 211] width 273 height 364
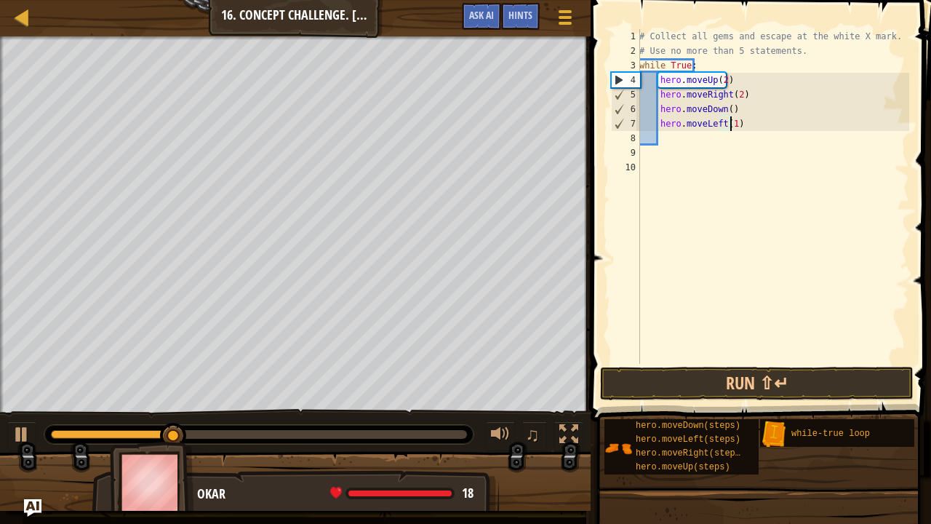
scroll to position [7, 7]
type textarea "hero.moveLeft(1)"
click at [703, 381] on button "Run ⇧↵" at bounding box center [756, 383] width 313 height 33
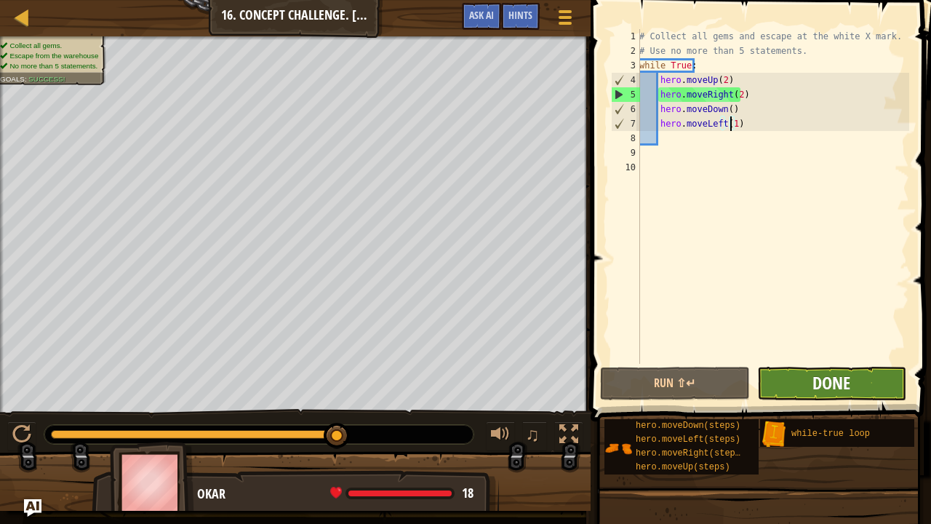
click at [839, 384] on span "Done" at bounding box center [831, 382] width 38 height 23
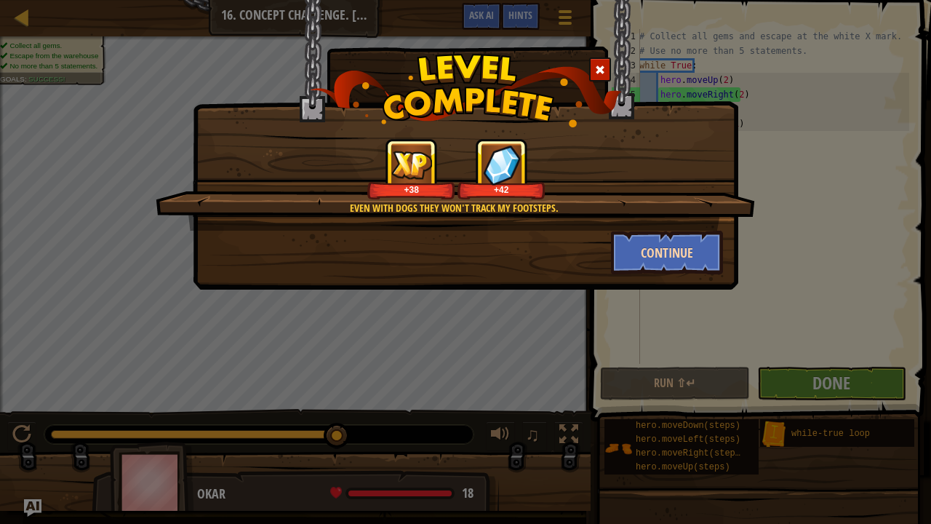
click at [688, 248] on button "Continue" at bounding box center [667, 253] width 113 height 44
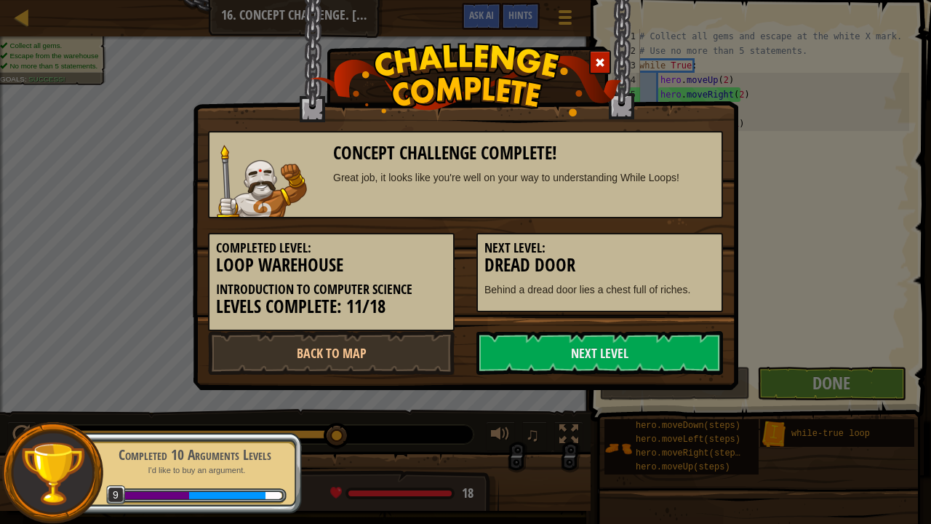
click at [692, 249] on h5 "Next Level:" at bounding box center [599, 248] width 231 height 15
click at [689, 348] on link "Next Level" at bounding box center [599, 353] width 247 height 44
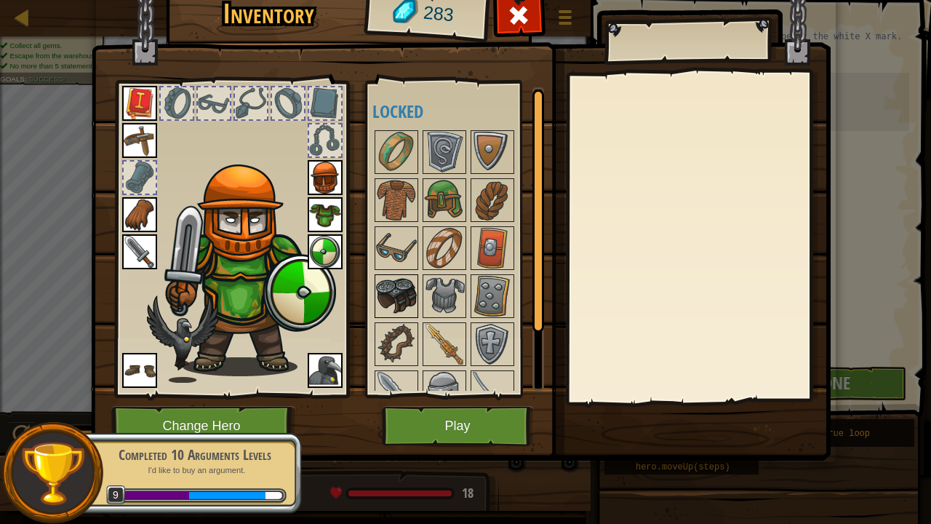
click at [388, 279] on img at bounding box center [396, 296] width 41 height 41
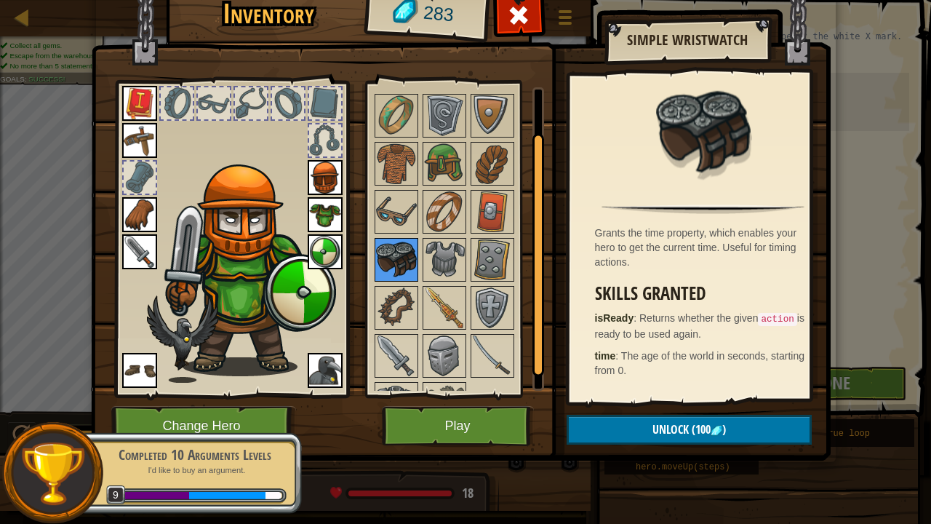
scroll to position [70, 0]
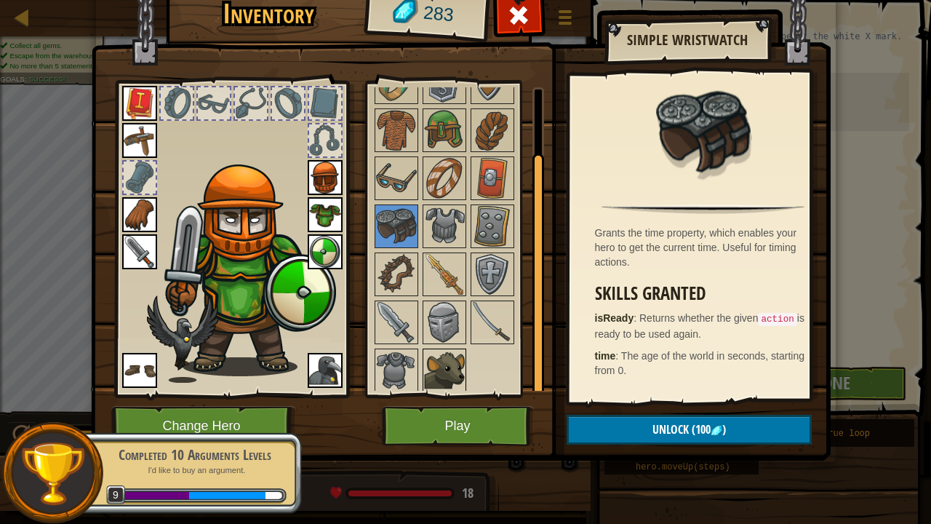
click at [459, 362] on img at bounding box center [444, 370] width 41 height 41
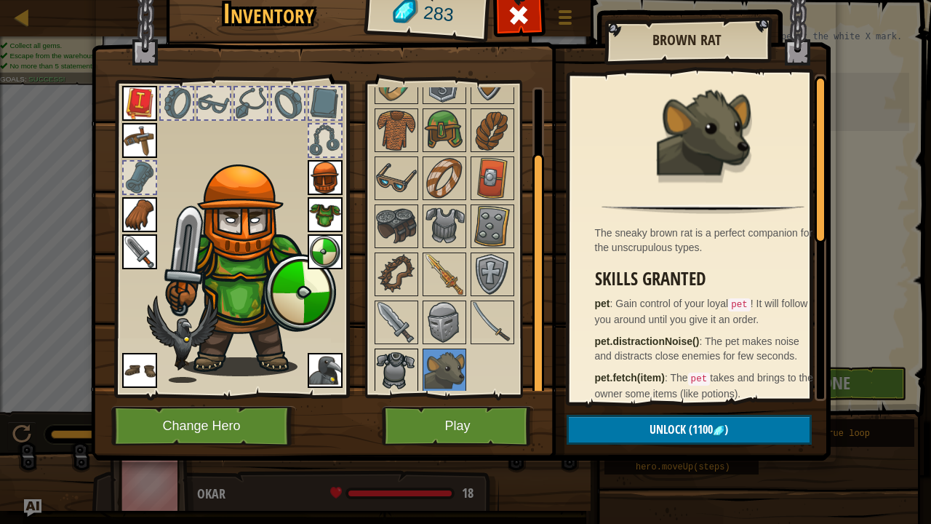
click at [395, 369] on img at bounding box center [396, 370] width 41 height 41
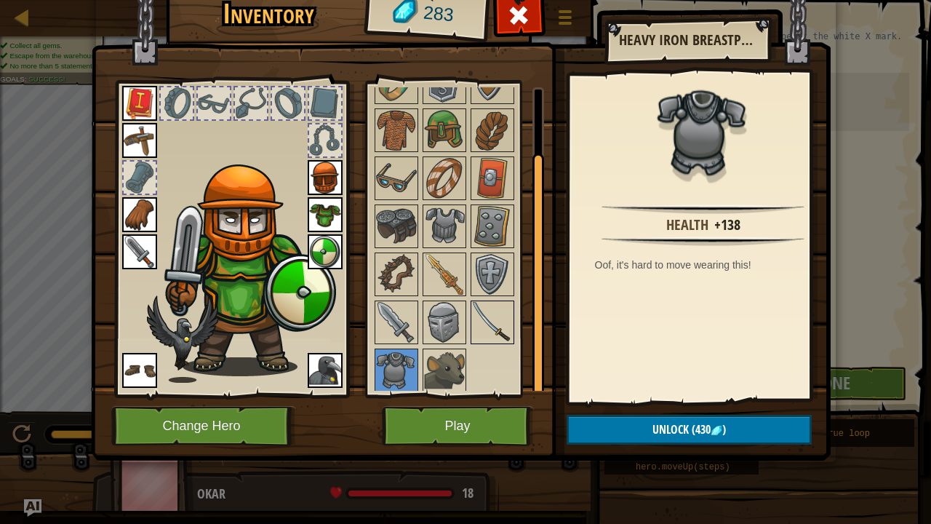
click at [487, 321] on img at bounding box center [492, 322] width 41 height 41
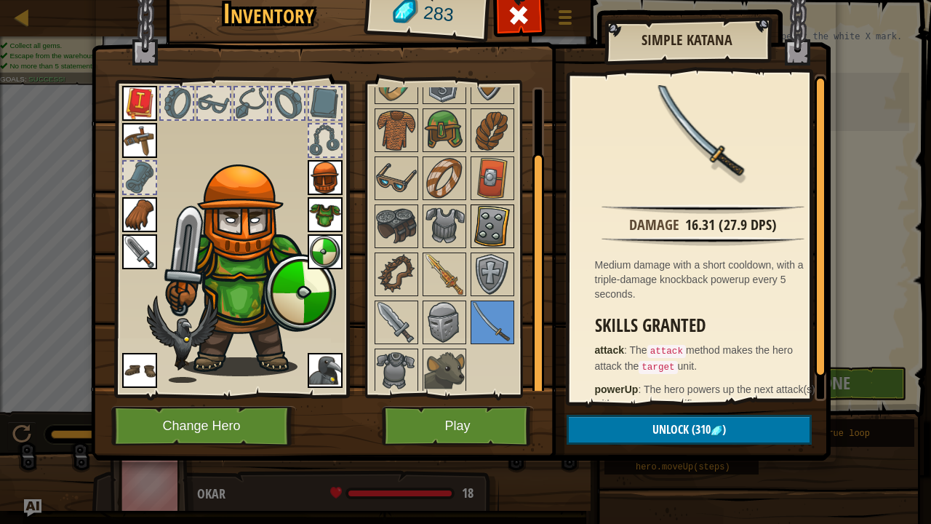
click at [497, 239] on img at bounding box center [492, 226] width 41 height 41
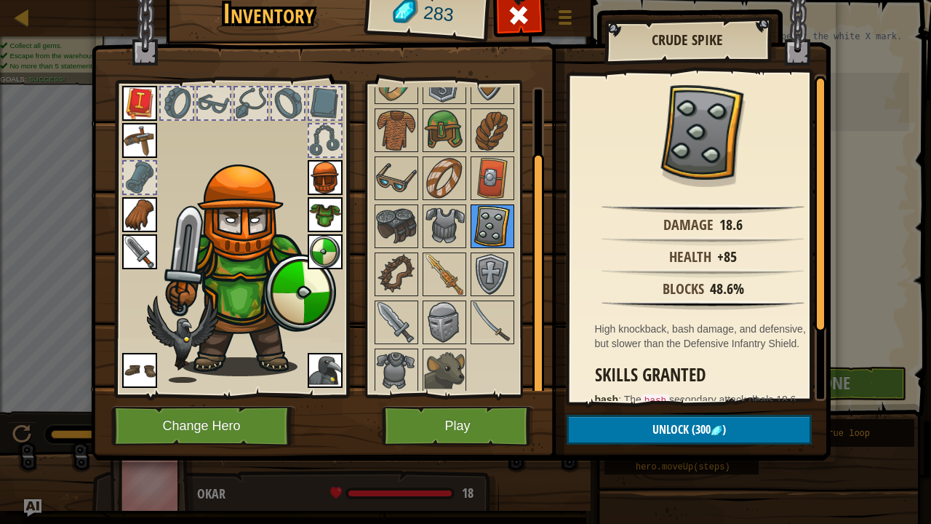
scroll to position [0, 0]
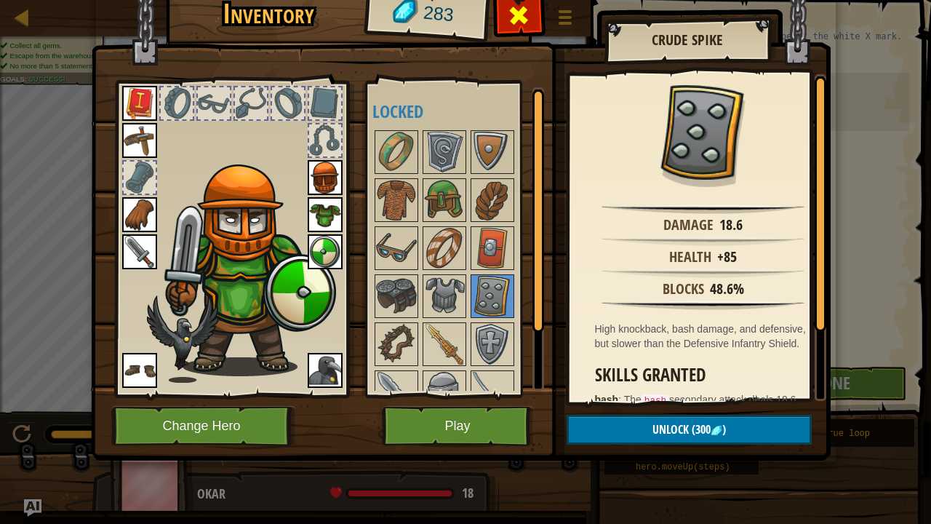
click at [507, 16] on div at bounding box center [519, 19] width 46 height 46
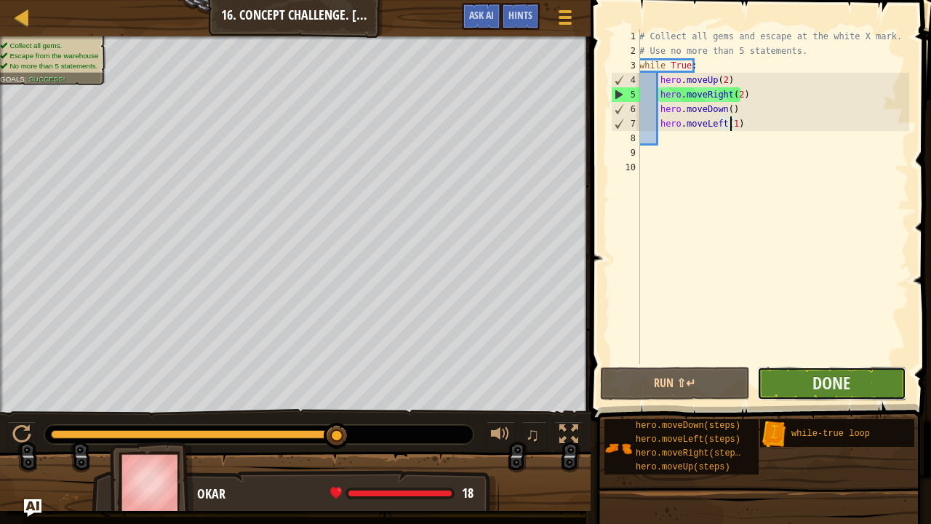
click at [871, 383] on button "Done" at bounding box center [831, 383] width 149 height 33
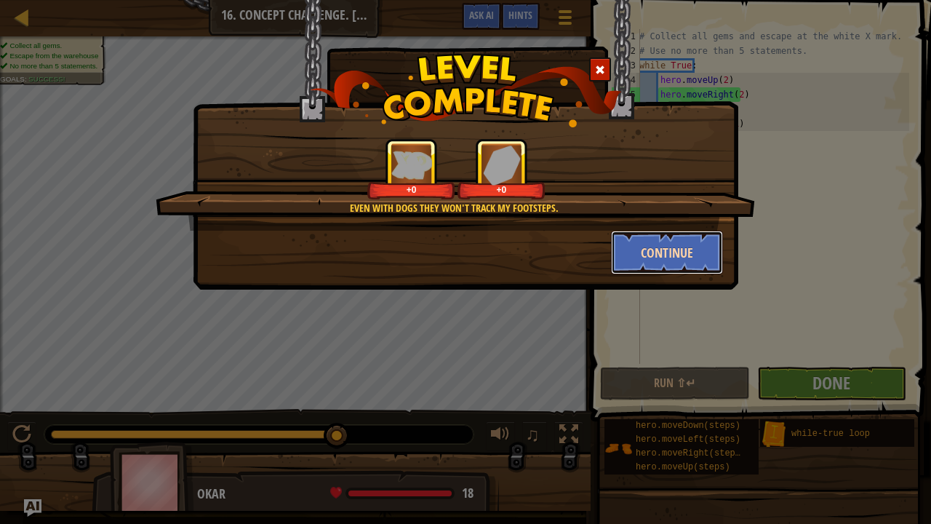
click at [662, 241] on button "Continue" at bounding box center [667, 253] width 113 height 44
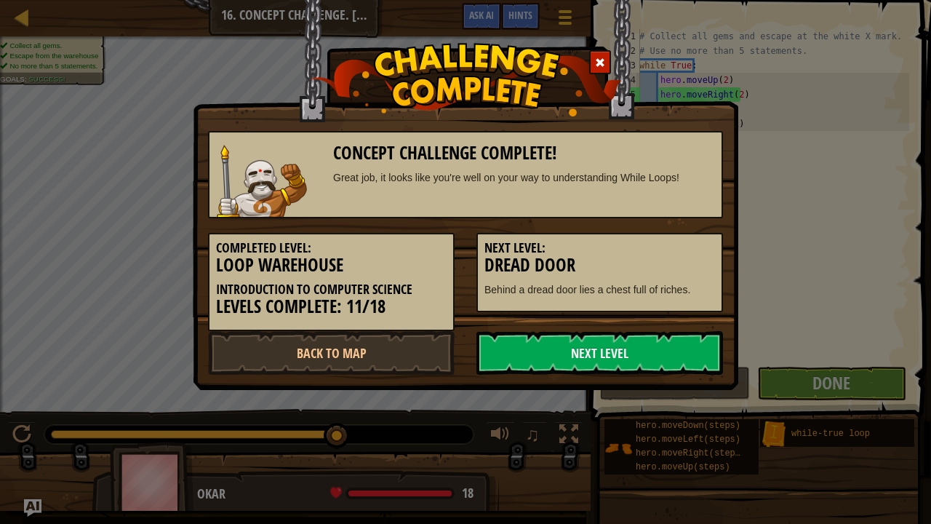
click at [600, 62] on span at bounding box center [600, 62] width 10 height 10
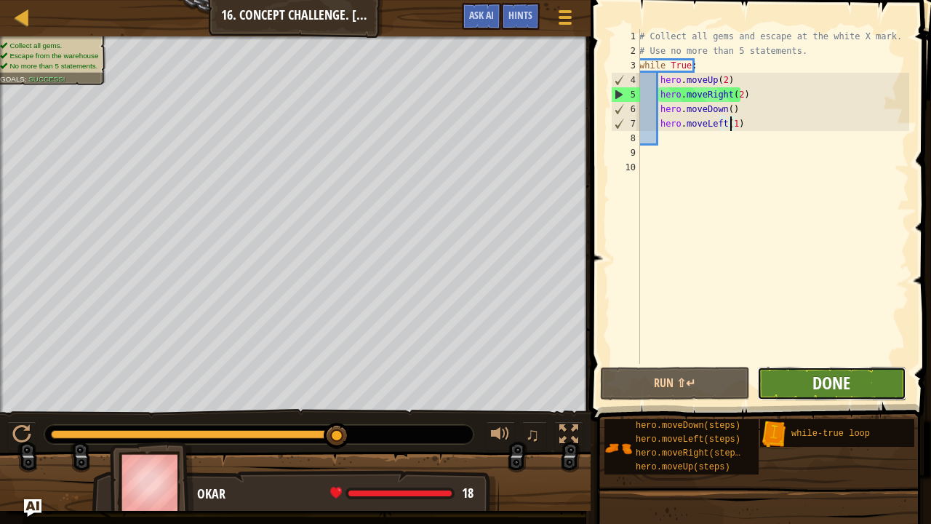
click at [813, 384] on span "Done" at bounding box center [831, 382] width 38 height 23
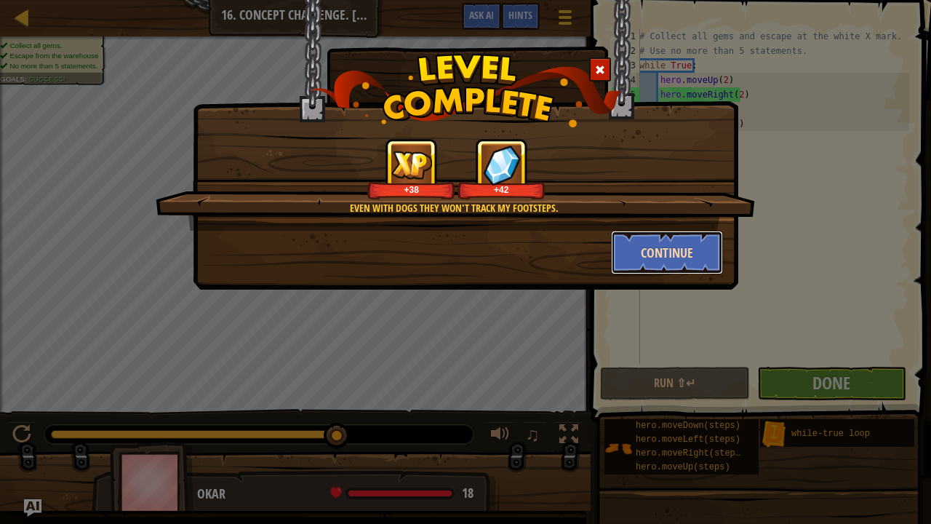
click at [698, 255] on button "Continue" at bounding box center [667, 253] width 113 height 44
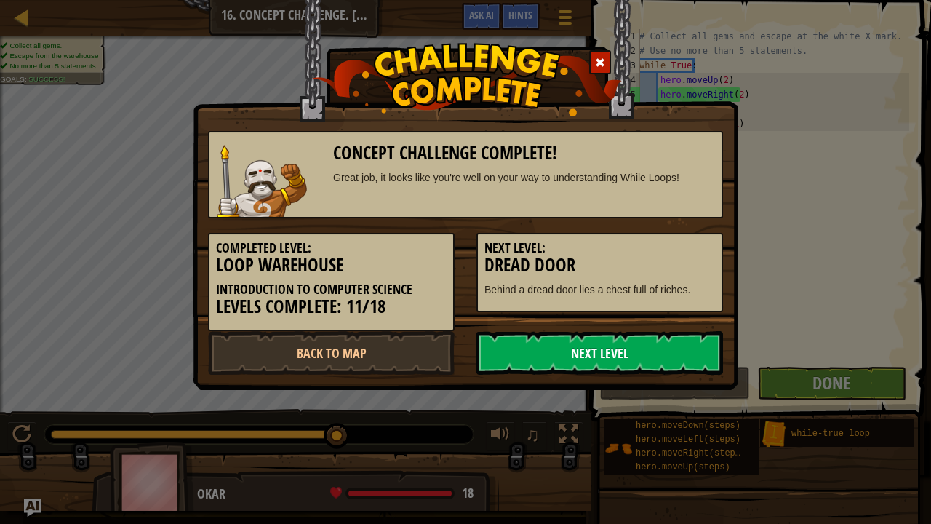
click at [516, 353] on link "Next Level" at bounding box center [599, 353] width 247 height 44
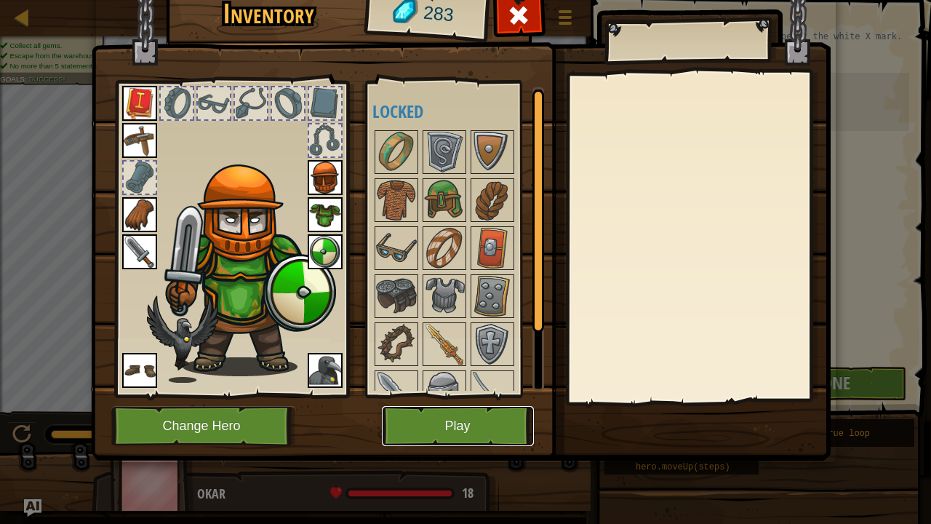
click at [435, 428] on button "Play" at bounding box center [458, 426] width 152 height 40
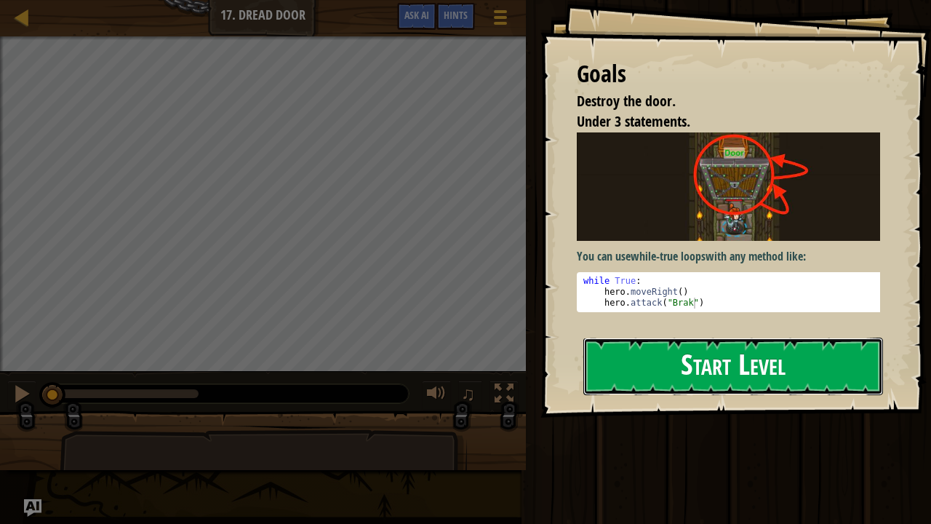
click at [643, 369] on button "Start Level" at bounding box center [733, 365] width 300 height 57
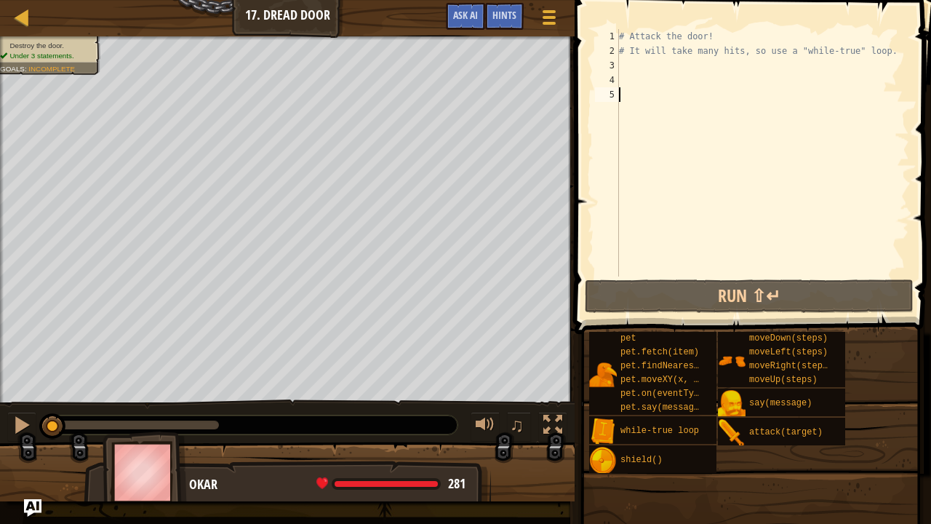
click at [636, 67] on div "# Attack the door! # It will take many hits, so use a "while-true" loop." at bounding box center [762, 167] width 293 height 276
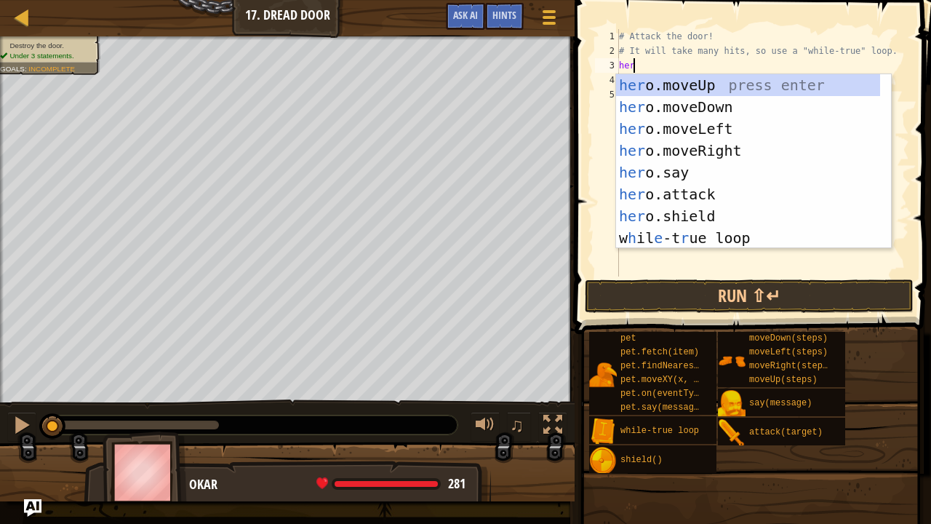
scroll to position [7, 0]
click at [764, 186] on div "her o.moveUp press enter her o.moveDown press enter her o.moveLeft press enter …" at bounding box center [754, 183] width 276 height 218
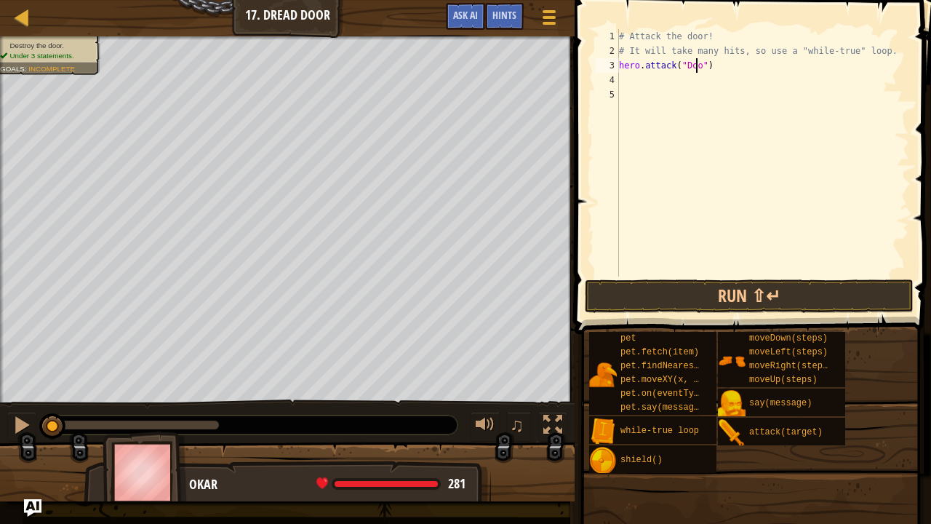
scroll to position [7, 7]
type textarea "hero.attack("Door")"
click at [823, 292] on button "Run ⇧↵" at bounding box center [749, 295] width 329 height 33
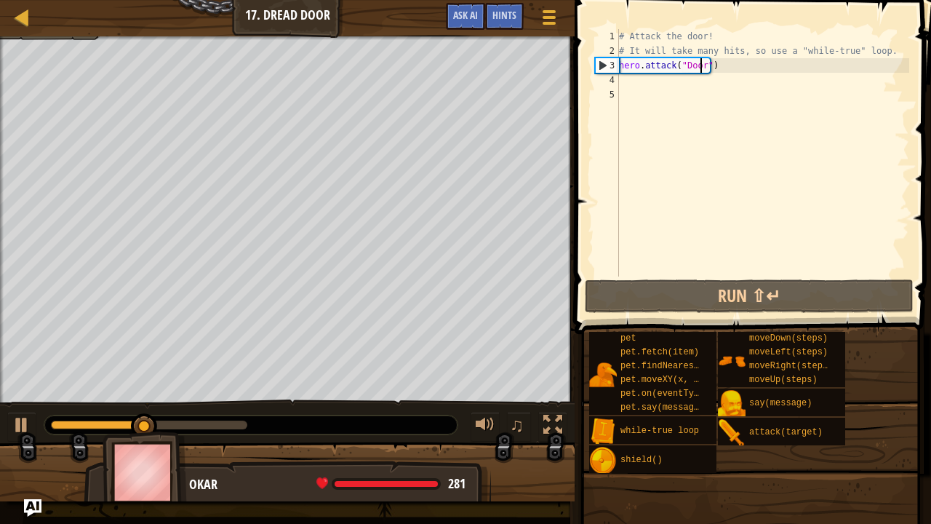
click at [631, 81] on div "# Attack the door! # It will take many hits, so use a "while-true" loop. hero .…" at bounding box center [762, 167] width 293 height 276
click at [735, 67] on div "# Attack the door! # It will take many hits, so use a "while-true" loop. hero .…" at bounding box center [762, 167] width 293 height 276
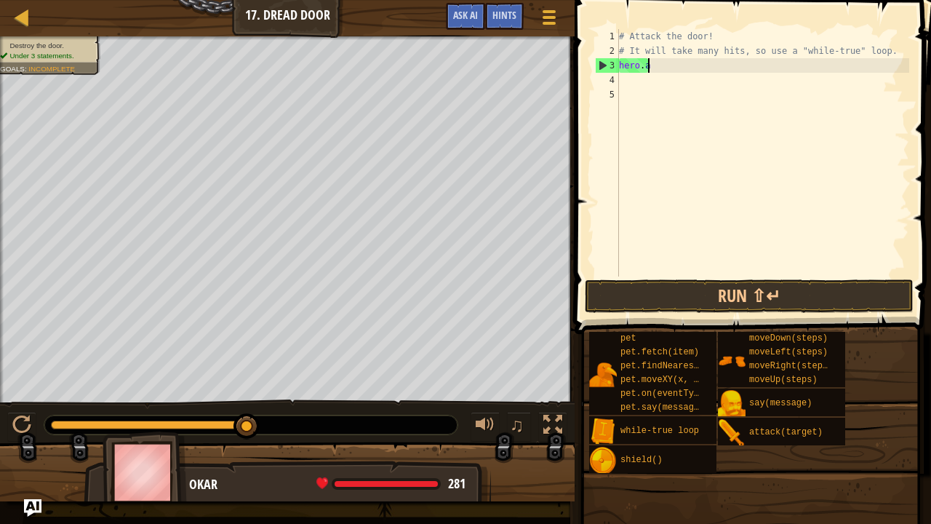
type textarea "h"
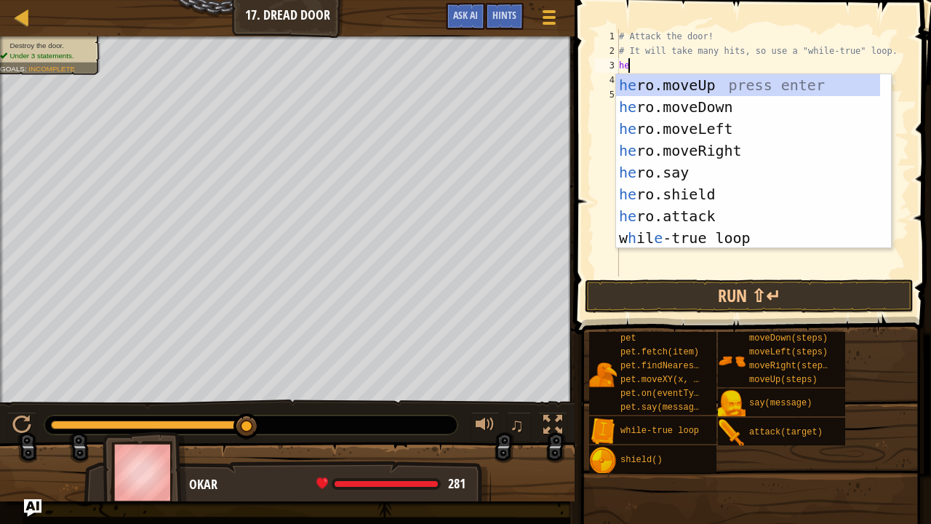
click at [722, 212] on div "he ro.moveUp press enter he ro.moveDown press enter he ro.moveLeft press enter …" at bounding box center [748, 183] width 265 height 218
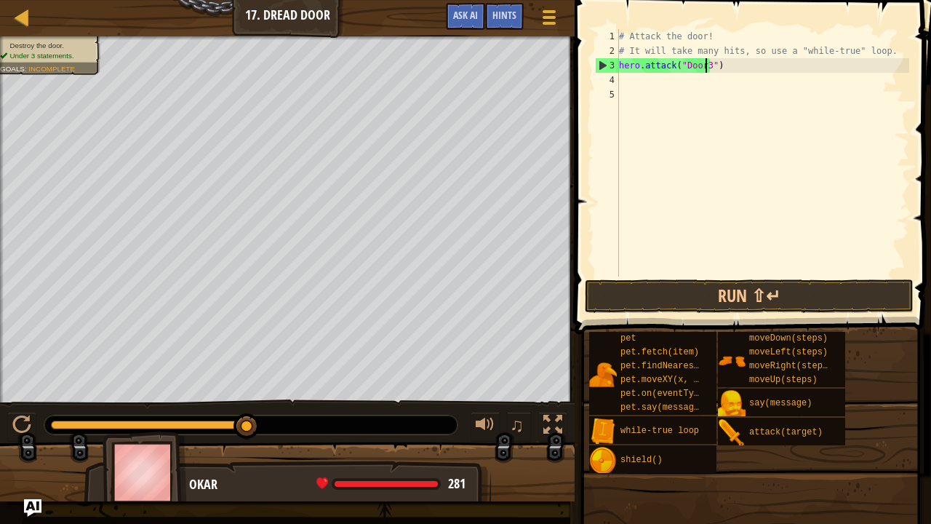
scroll to position [7, 7]
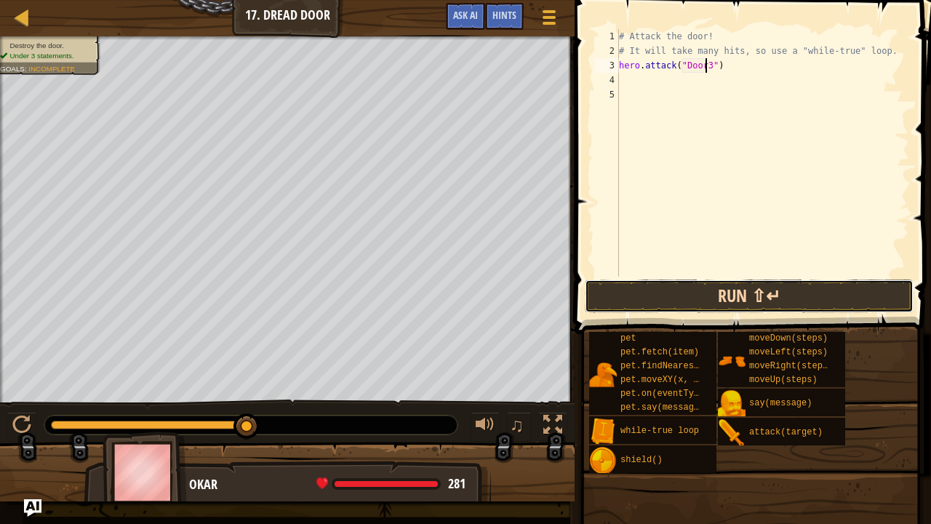
click at [743, 297] on button "Run ⇧↵" at bounding box center [749, 295] width 329 height 33
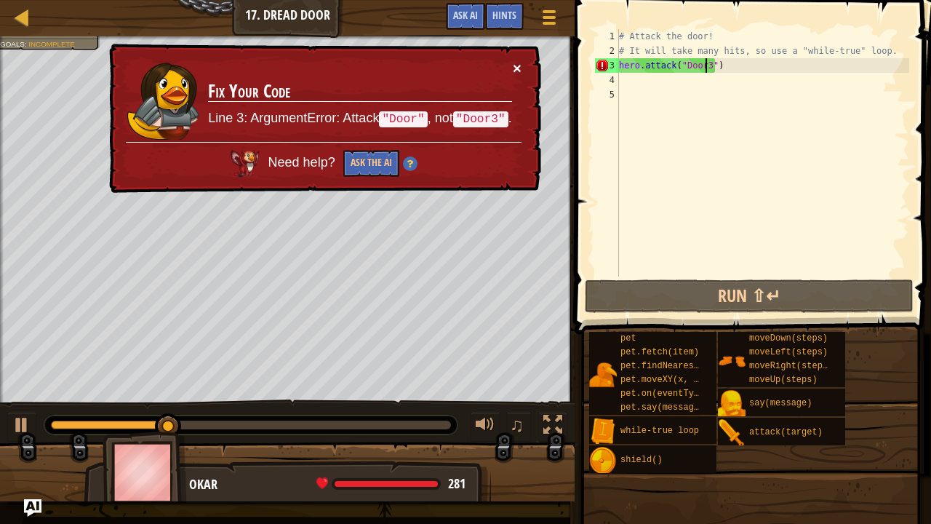
click at [519, 62] on button "×" at bounding box center [517, 67] width 9 height 15
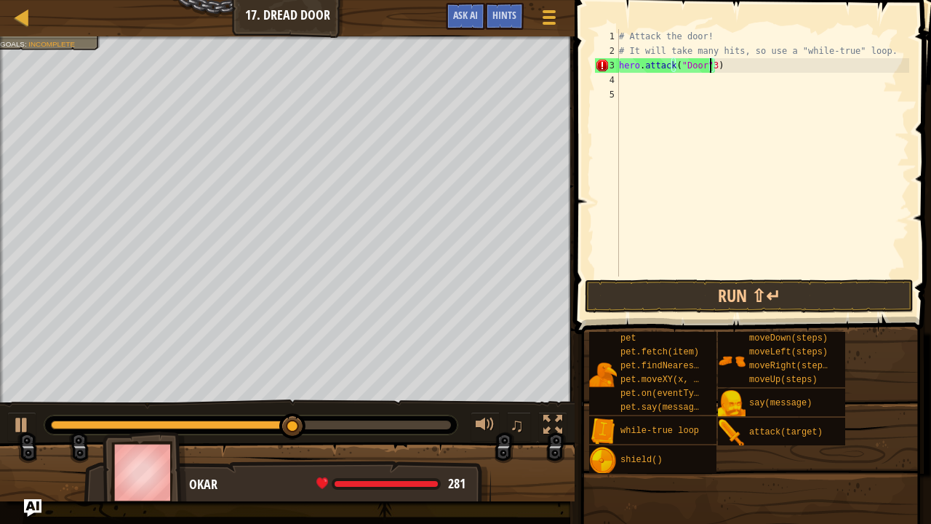
click at [887, 317] on span at bounding box center [750, 531] width 346 height 431
click at [892, 292] on button "Run ⇧↵" at bounding box center [749, 295] width 329 height 33
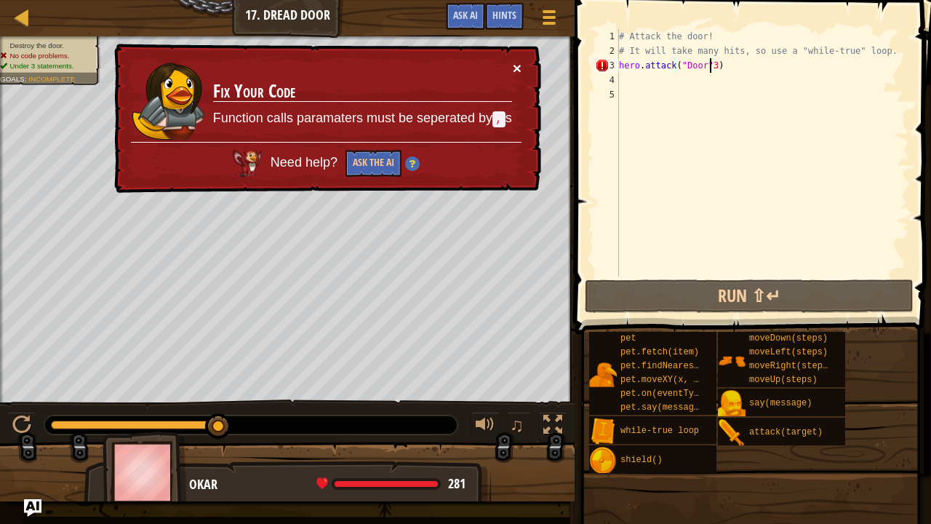
click at [513, 65] on button "×" at bounding box center [517, 67] width 9 height 15
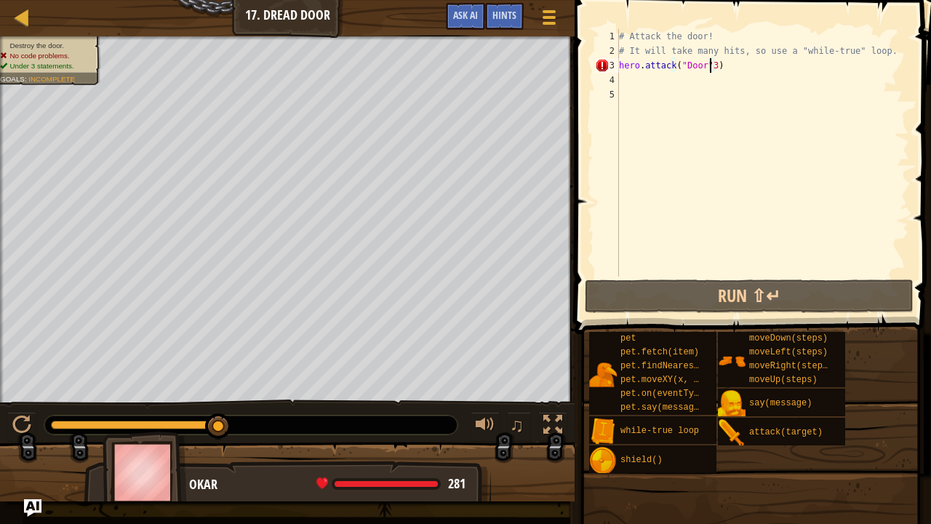
click at [697, 65] on div "# Attack the door! # It will take many hits, so use a "while-true" loop. hero .…" at bounding box center [762, 167] width 293 height 276
type textarea "hero.attack("Door")"
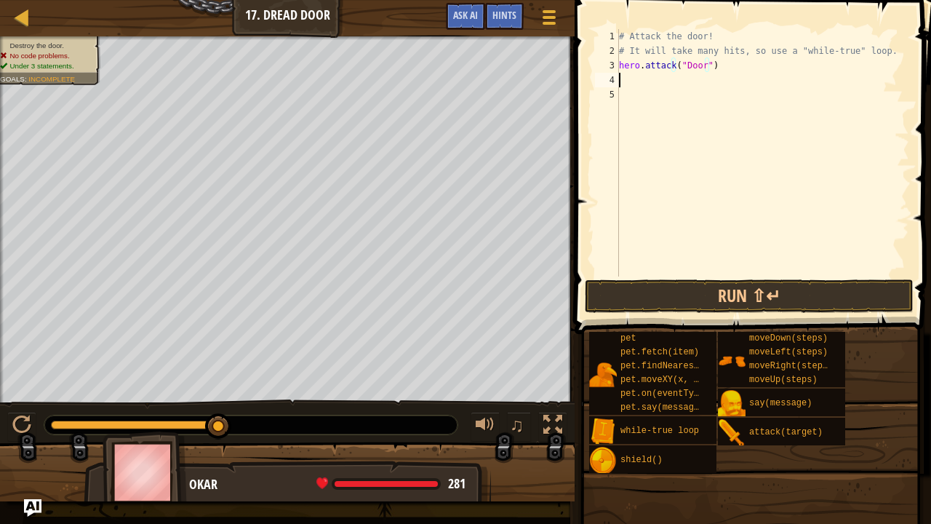
scroll to position [7, 0]
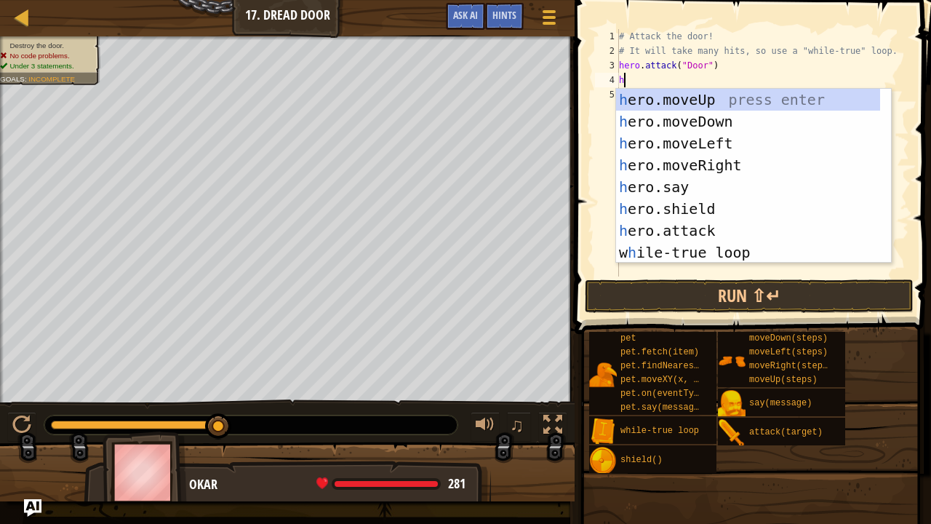
click at [730, 229] on div "h ero.moveUp press enter h ero.moveDown press enter h ero.moveLeft press enter …" at bounding box center [748, 198] width 265 height 218
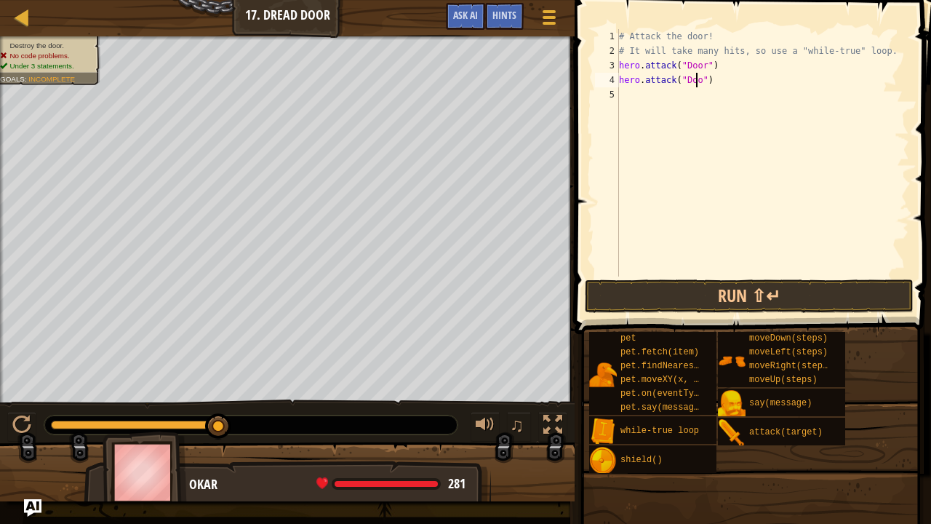
type textarea "hero.attack("Door")"
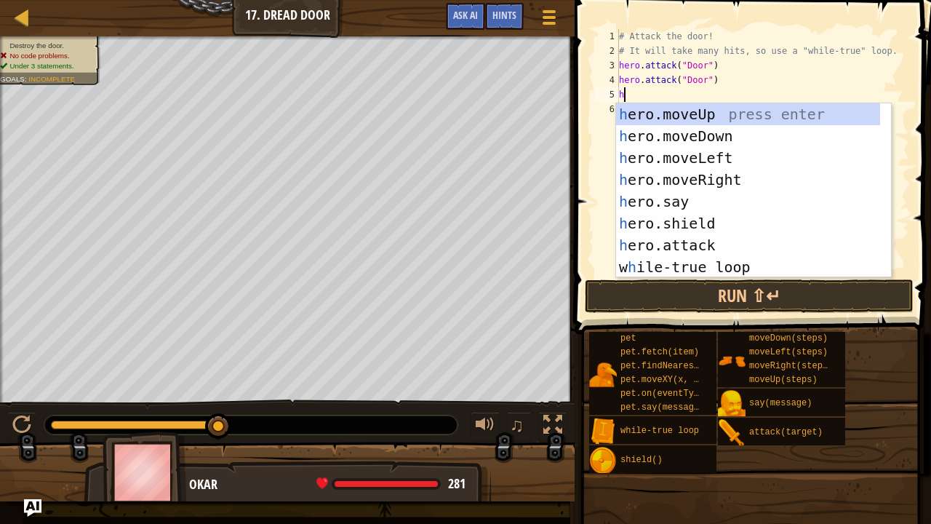
click at [737, 247] on div "h ero.moveUp press enter h ero.moveDown press enter h ero.moveLeft press enter …" at bounding box center [748, 212] width 265 height 218
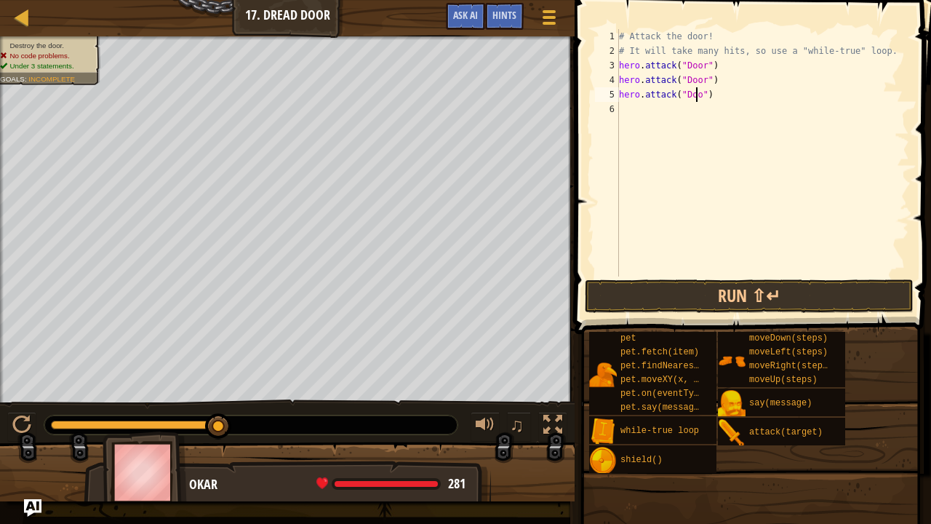
scroll to position [7, 7]
type textarea "hero.attack("Door")"
click at [810, 291] on button "Run ⇧↵" at bounding box center [749, 295] width 329 height 33
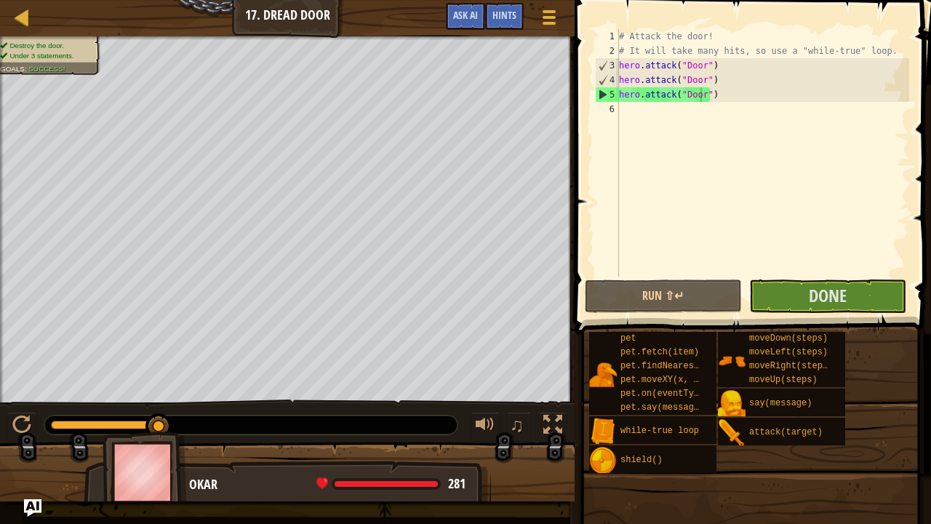
click at [884, 255] on div "# Attack the door! # It will take many hits, so use a "while-true" loop. hero .…" at bounding box center [762, 167] width 293 height 276
click at [864, 297] on button "Done" at bounding box center [827, 295] width 157 height 33
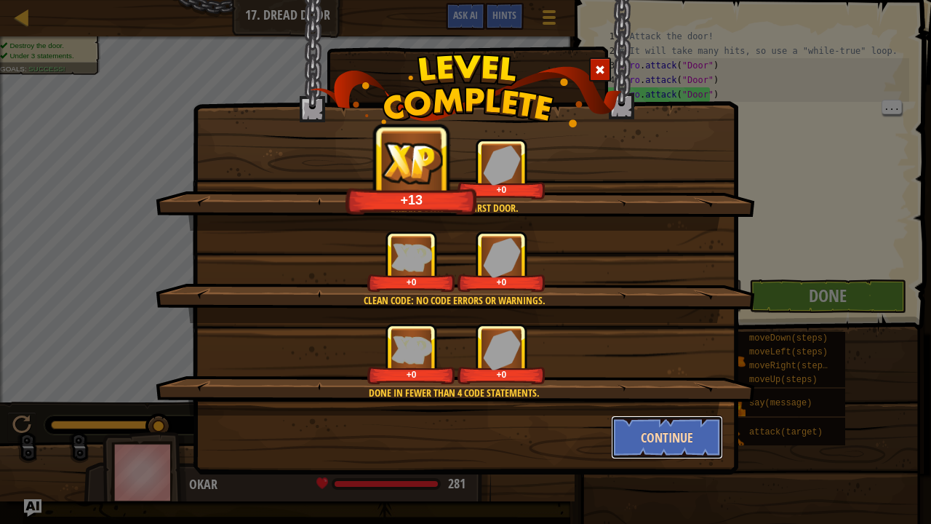
click at [691, 431] on button "Continue" at bounding box center [667, 437] width 113 height 44
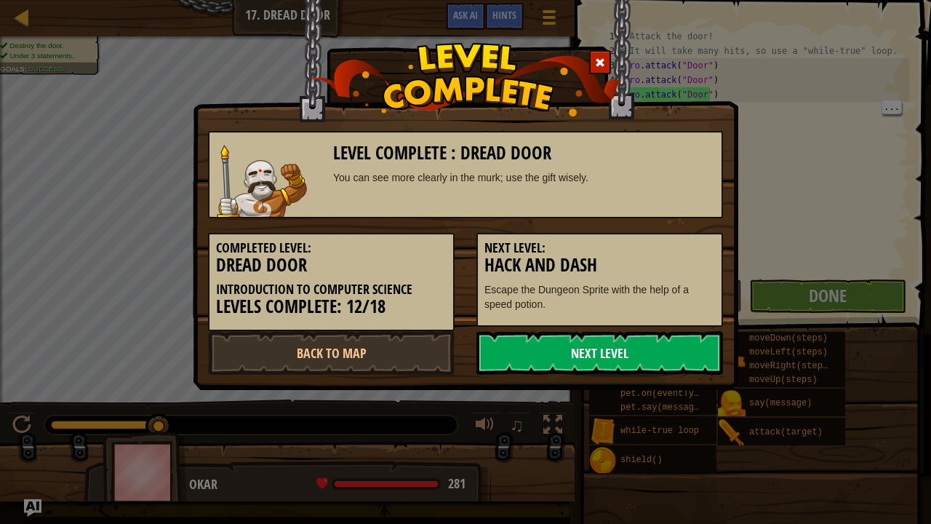
click at [695, 348] on link "Next Level" at bounding box center [599, 353] width 247 height 44
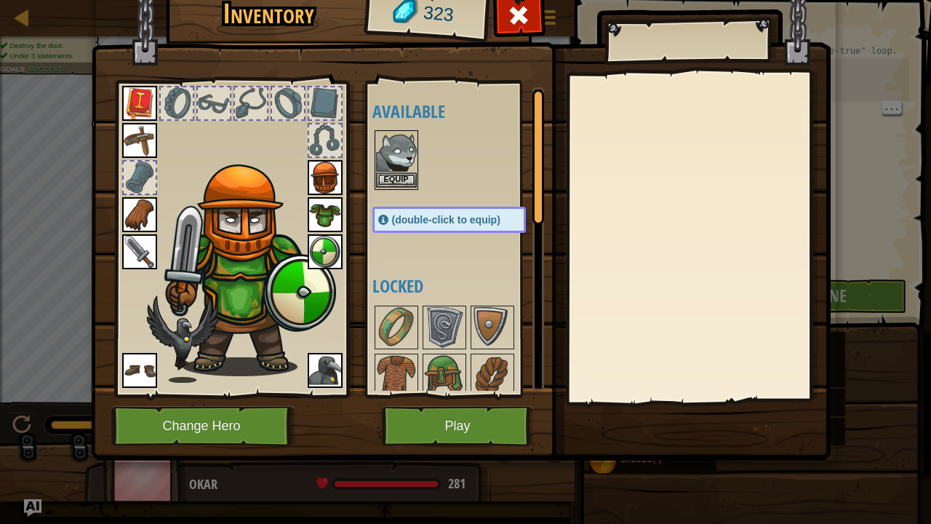
click at [390, 157] on img at bounding box center [396, 152] width 41 height 41
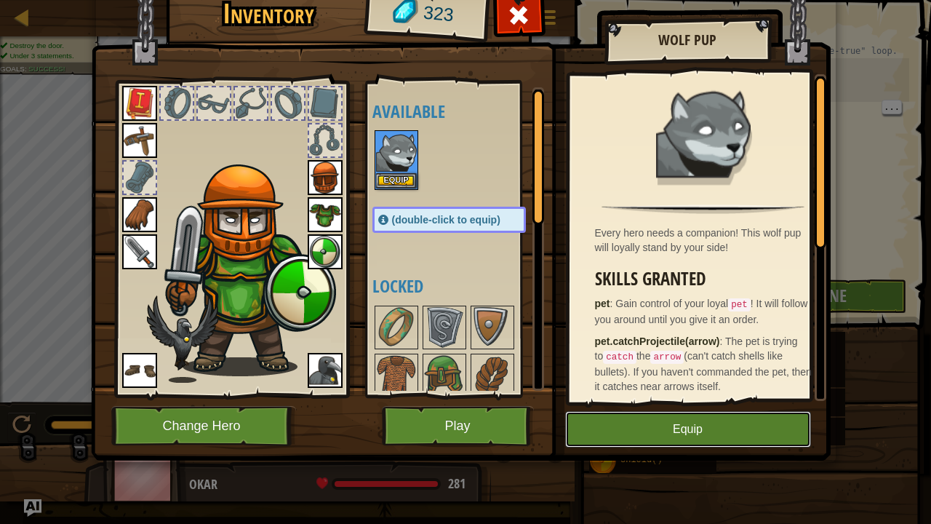
click at [708, 428] on button "Equip" at bounding box center [688, 429] width 246 height 36
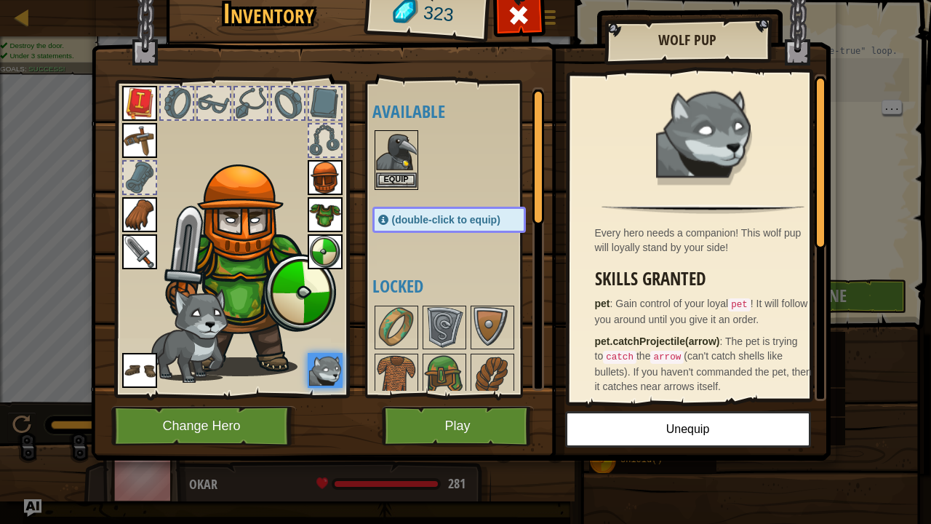
click at [391, 156] on img at bounding box center [396, 152] width 41 height 41
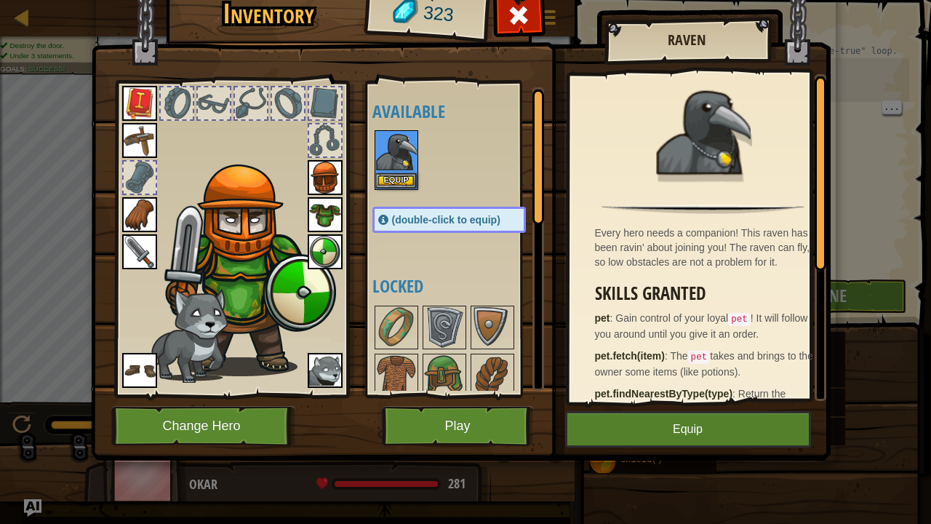
click at [446, 431] on button "Play" at bounding box center [458, 426] width 152 height 40
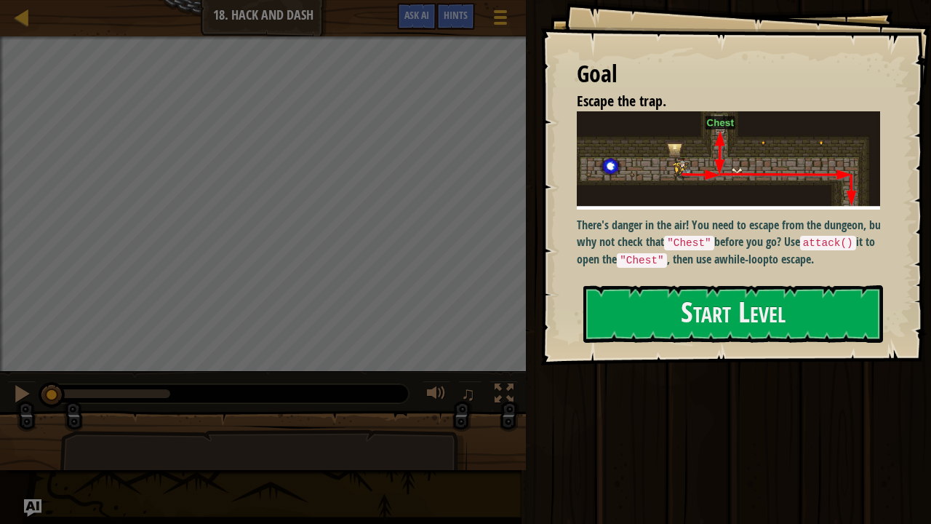
click at [114, 390] on div at bounding box center [110, 393] width 119 height 9
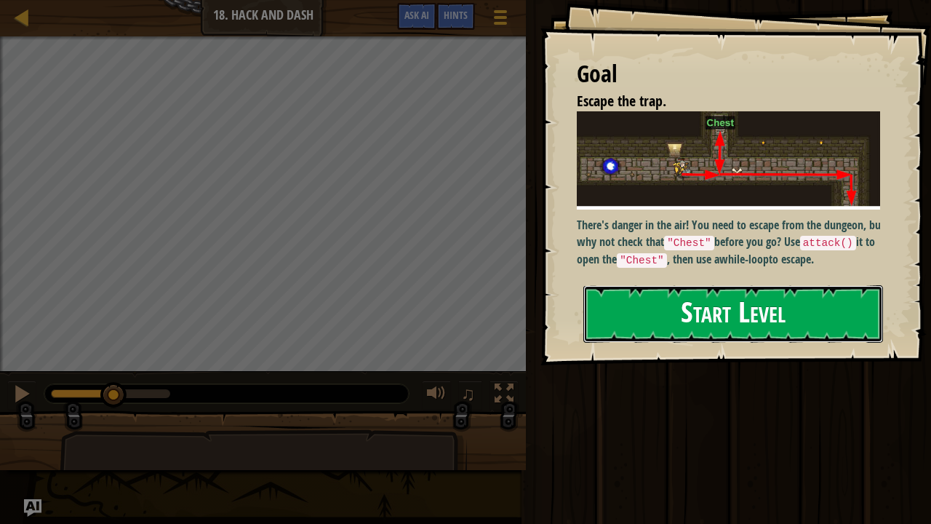
click at [752, 310] on button "Start Level" at bounding box center [733, 313] width 300 height 57
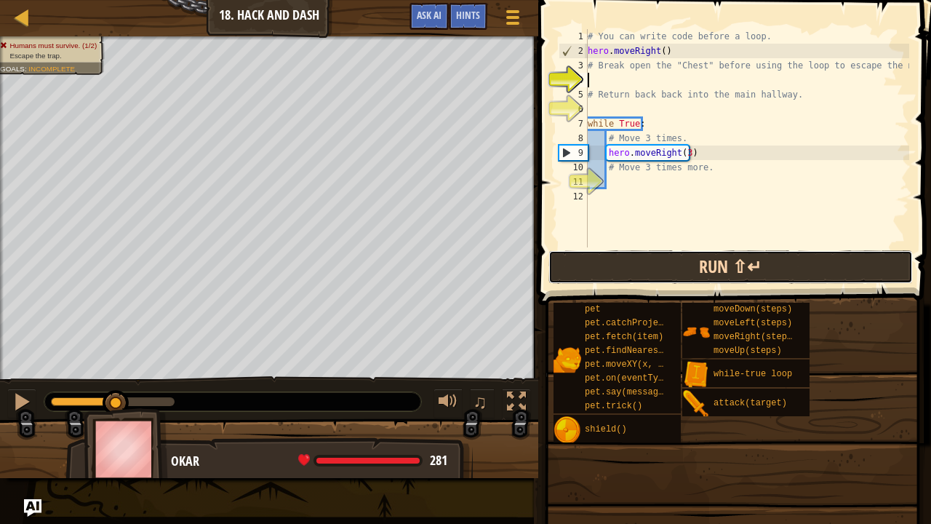
click at [869, 264] on button "Run ⇧↵" at bounding box center [730, 266] width 364 height 33
